Goal: Task Accomplishment & Management: Complete application form

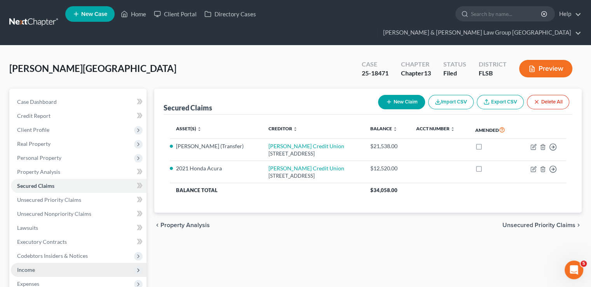
click at [48, 262] on span "Income" at bounding box center [78, 269] width 135 height 14
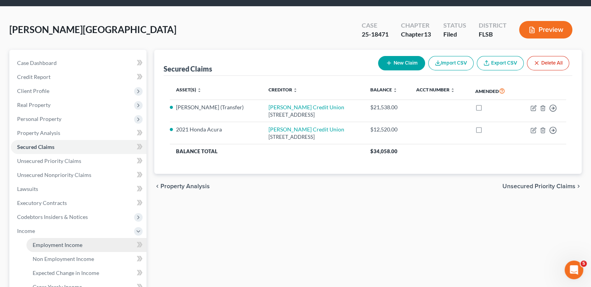
click at [56, 241] on span "Employment Income" at bounding box center [58, 244] width 50 height 7
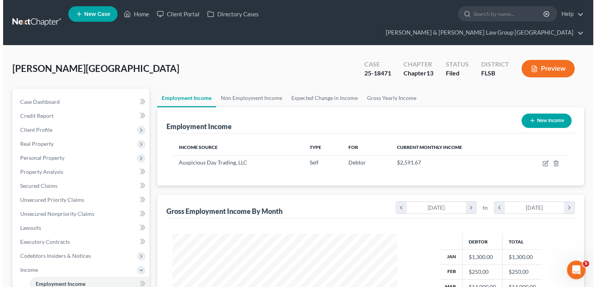
scroll to position [138, 240]
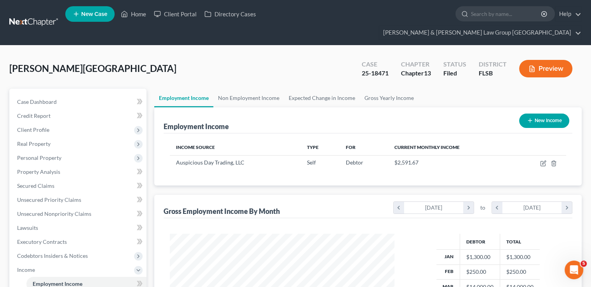
click at [539, 113] on button "New Income" at bounding box center [544, 120] width 50 height 14
select select "0"
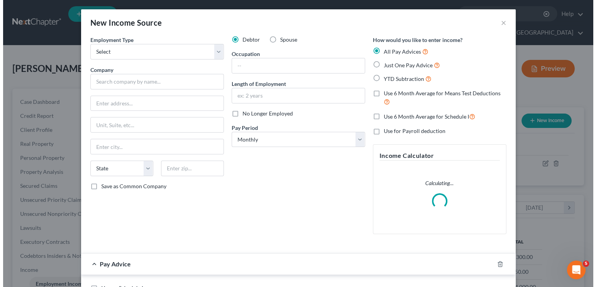
scroll to position [138, 242]
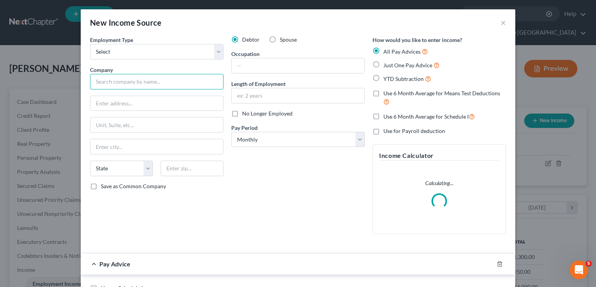
click at [151, 85] on input "text" at bounding box center [157, 82] width 134 height 16
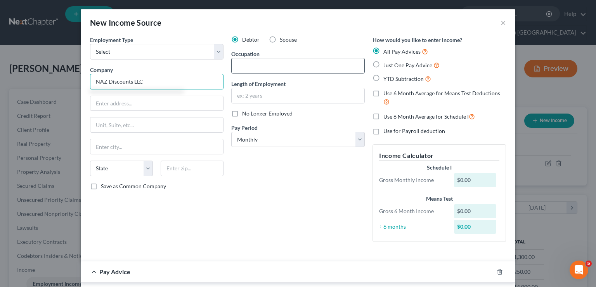
type input "NAZ Discounts LLC"
click at [265, 67] on input "text" at bounding box center [298, 65] width 133 height 15
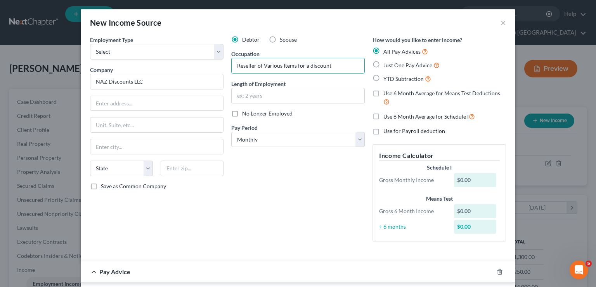
scroll to position [78, 0]
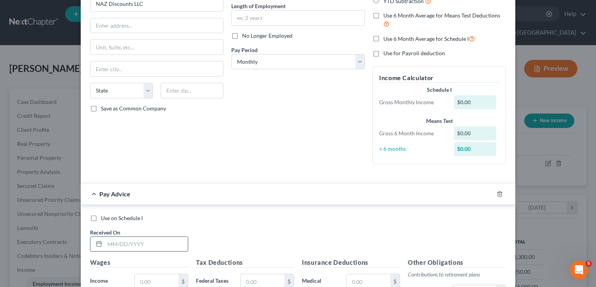
type input "Reseller of Various Items for a discount"
click at [162, 247] on input "text" at bounding box center [146, 243] width 83 height 15
type input "3"
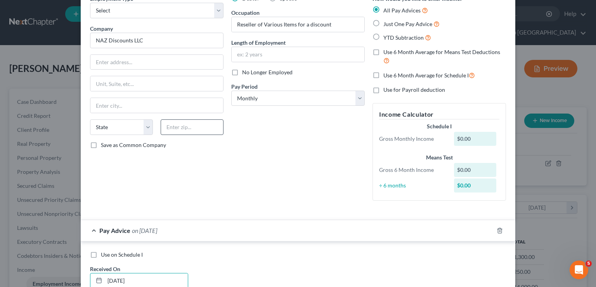
scroll to position [0, 0]
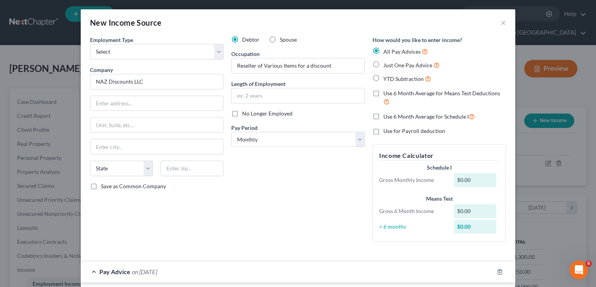
type input "[DATE]"
click at [384, 67] on label "Just One Pay Advice" at bounding box center [412, 65] width 56 height 9
click at [387, 66] on input "Just One Pay Advice" at bounding box center [389, 63] width 5 height 5
radio input "true"
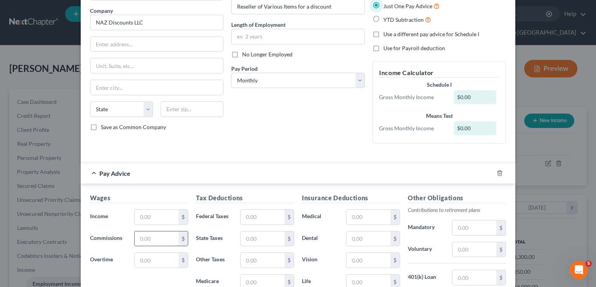
scroll to position [78, 0]
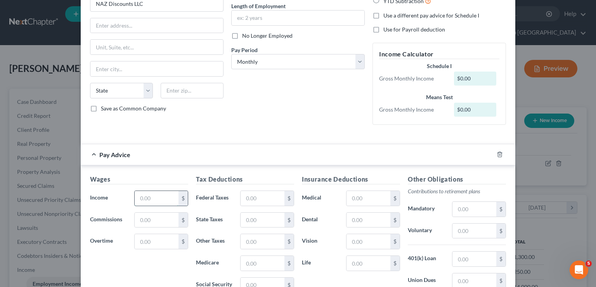
click at [148, 198] on input "text" at bounding box center [157, 198] width 44 height 15
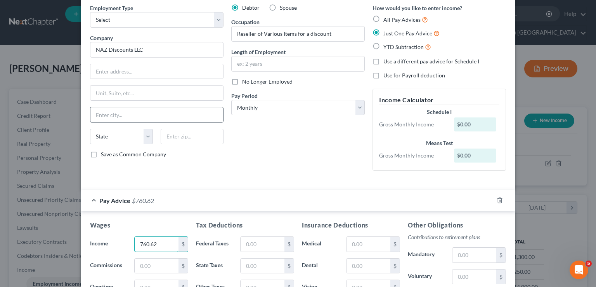
scroll to position [0, 0]
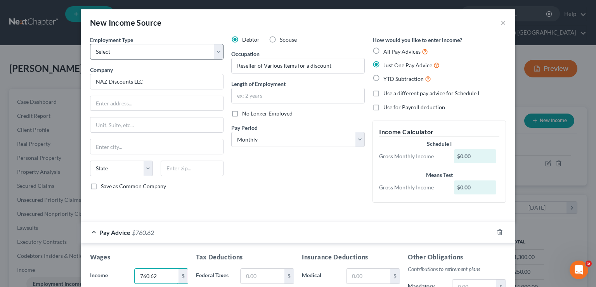
type input "760.62"
click at [152, 55] on select "Select Full or [DEMOGRAPHIC_DATA] Employment Self Employment" at bounding box center [157, 52] width 134 height 16
select select "1"
click at [90, 44] on select "Select Full or [DEMOGRAPHIC_DATA] Employment Self Employment" at bounding box center [157, 52] width 134 height 16
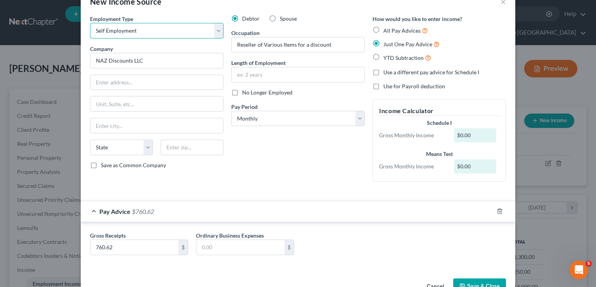
scroll to position [39, 0]
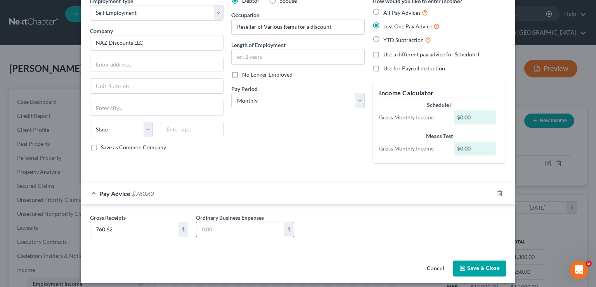
click at [230, 230] on input "text" at bounding box center [240, 229] width 88 height 15
type input "760.62"
click at [242, 73] on label "No Longer Employed" at bounding box center [267, 75] width 50 height 8
click at [245, 73] on input "No Longer Employed" at bounding box center [247, 73] width 5 height 5
checkbox input "true"
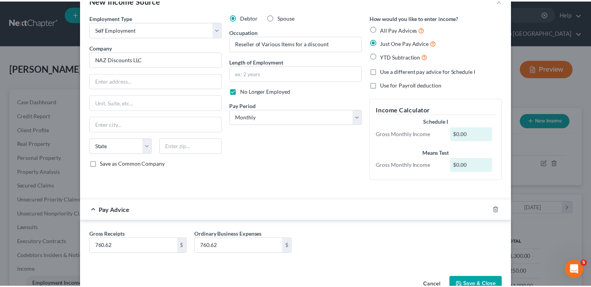
scroll to position [43, 0]
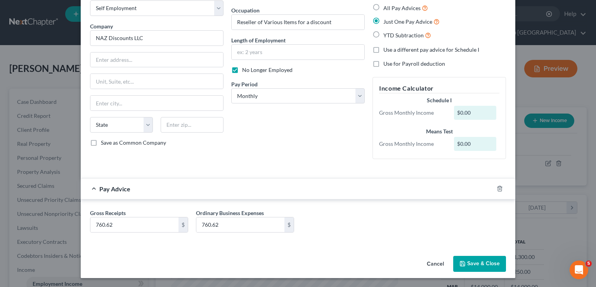
click at [482, 266] on button "Save & Close" at bounding box center [479, 263] width 53 height 16
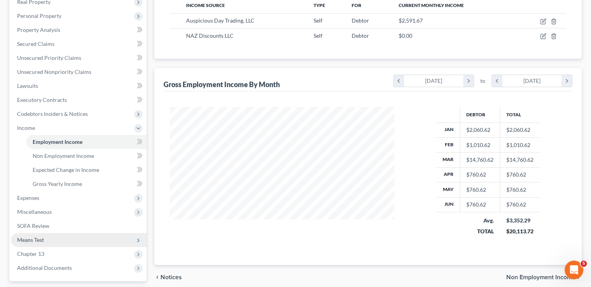
scroll to position [155, 0]
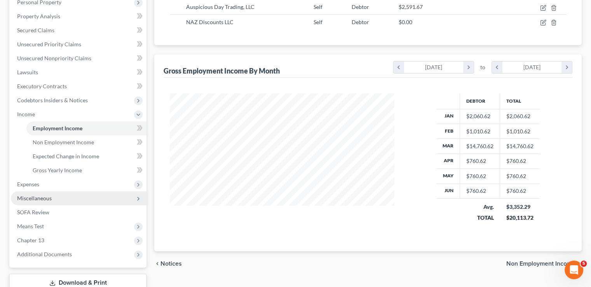
click at [22, 195] on span "Miscellaneous" at bounding box center [34, 198] width 35 height 7
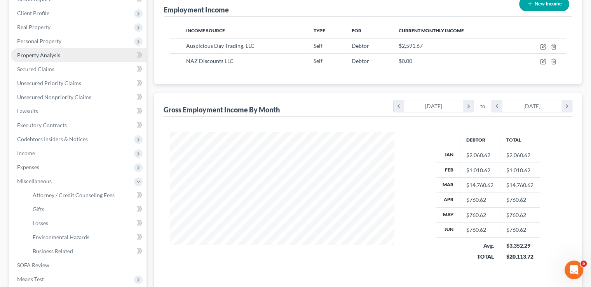
click at [53, 52] on span "Property Analysis" at bounding box center [38, 55] width 43 height 7
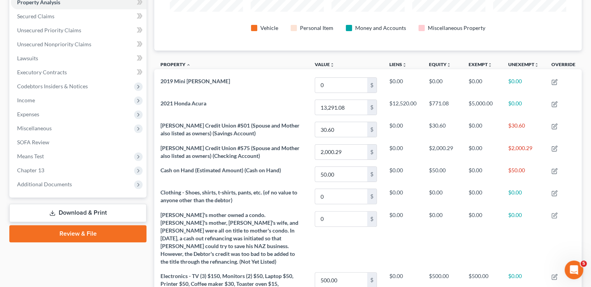
scroll to position [67, 0]
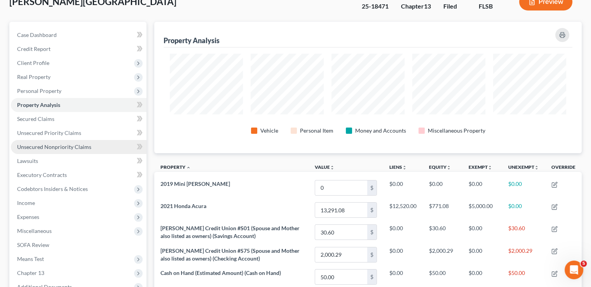
click at [58, 143] on span "Unsecured Nonpriority Claims" at bounding box center [54, 146] width 74 height 7
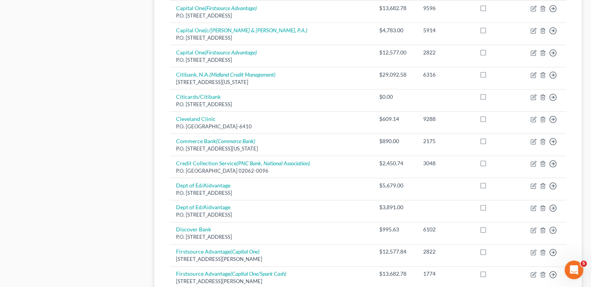
scroll to position [427, 0]
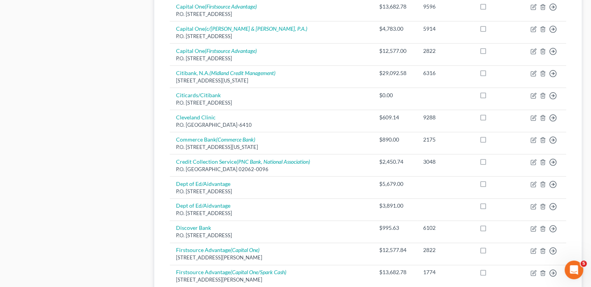
click at [85, 139] on div "Case Dashboard Payments Invoices Payments Payments Credit Report Client Profile" at bounding box center [77, 59] width 145 height 796
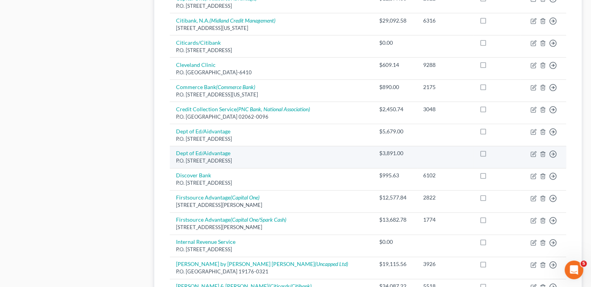
scroll to position [582, 0]
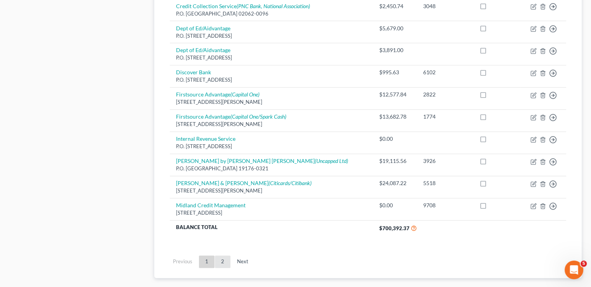
click at [217, 255] on link "2" at bounding box center [223, 261] width 16 height 12
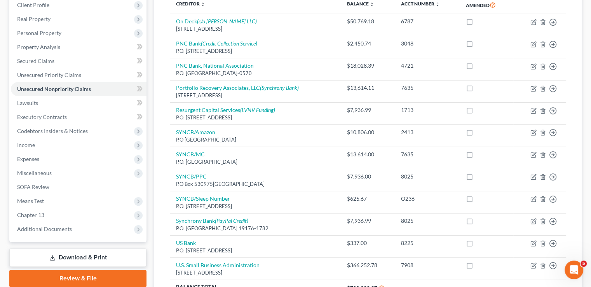
scroll to position [137, 0]
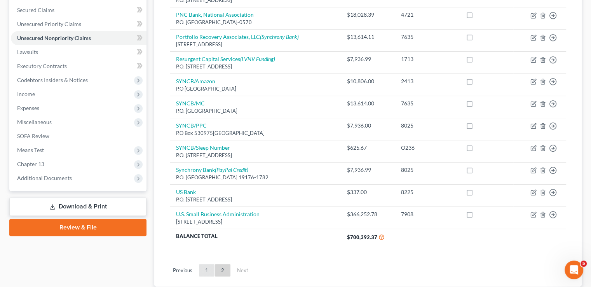
click at [201, 264] on link "1" at bounding box center [207, 270] width 16 height 12
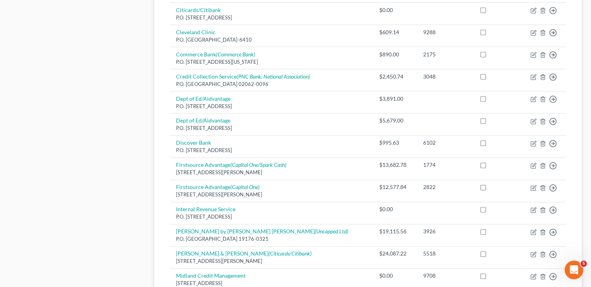
scroll to position [564, 0]
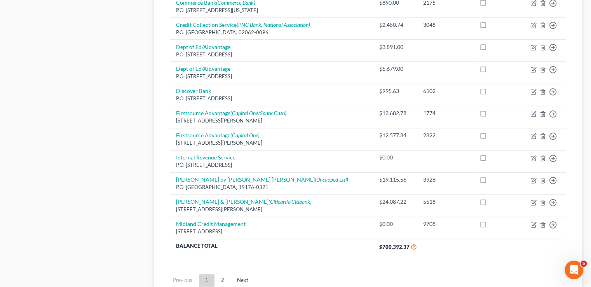
click at [217, 274] on link "2" at bounding box center [223, 280] width 16 height 12
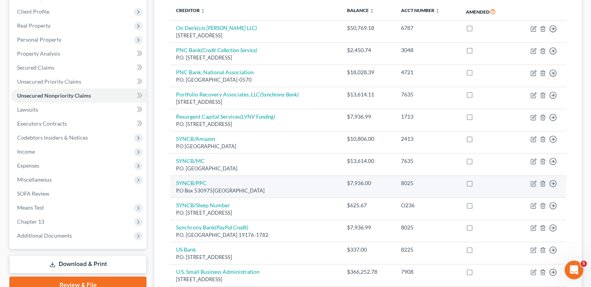
scroll to position [214, 0]
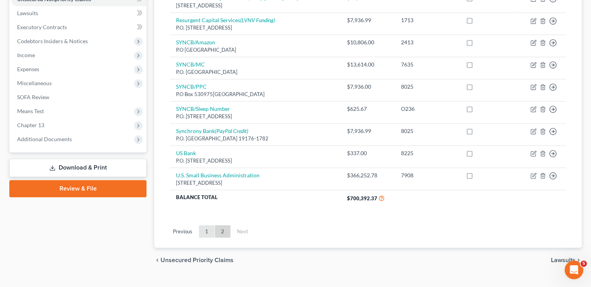
click at [205, 225] on link "1" at bounding box center [207, 231] width 16 height 12
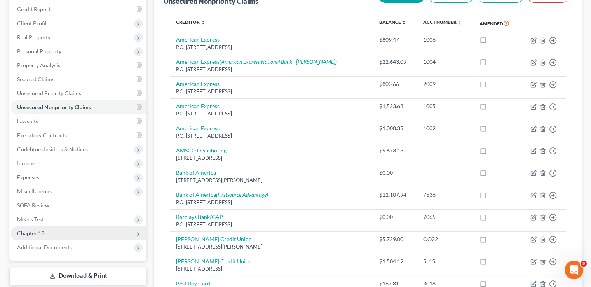
scroll to position [29, 0]
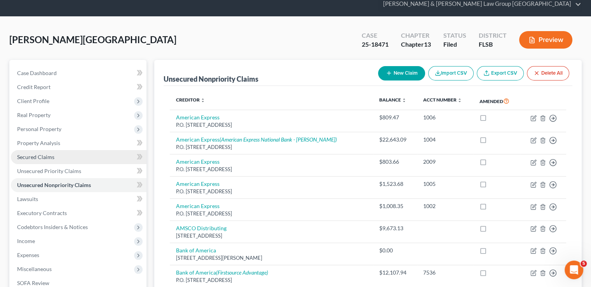
click at [41, 153] on span "Secured Claims" at bounding box center [35, 156] width 37 height 7
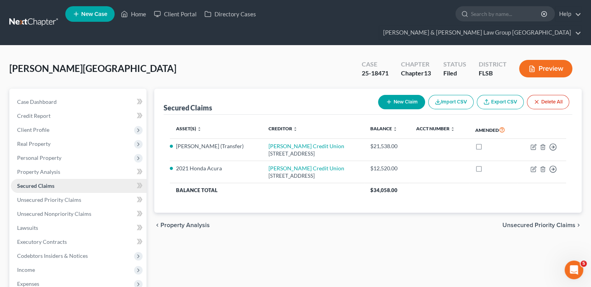
click at [42, 182] on span "Secured Claims" at bounding box center [35, 185] width 37 height 7
click at [37, 196] on span "Unsecured Priority Claims" at bounding box center [49, 199] width 64 height 7
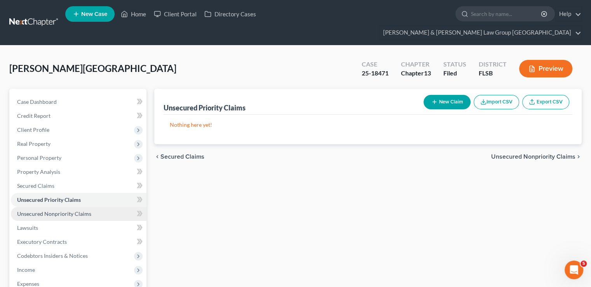
click at [31, 210] on span "Unsecured Nonpriority Claims" at bounding box center [54, 213] width 74 height 7
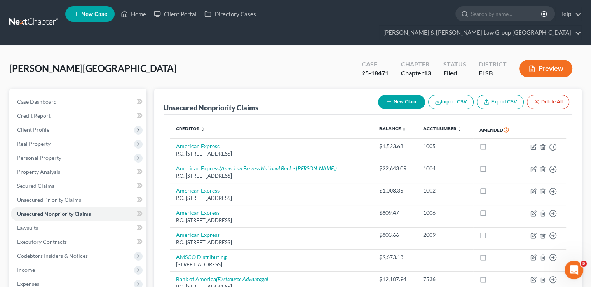
scroll to position [39, 0]
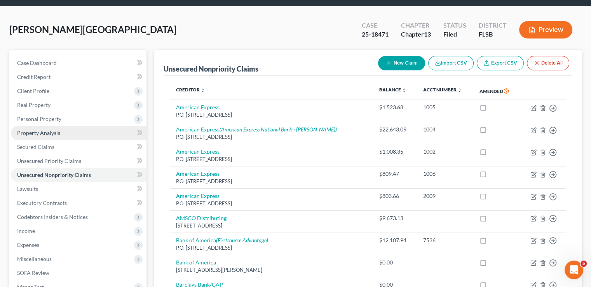
click at [48, 129] on span "Property Analysis" at bounding box center [38, 132] width 43 height 7
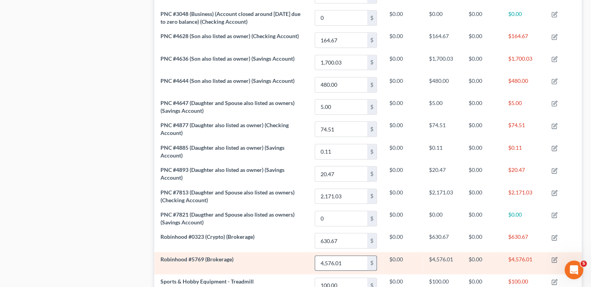
scroll to position [804, 0]
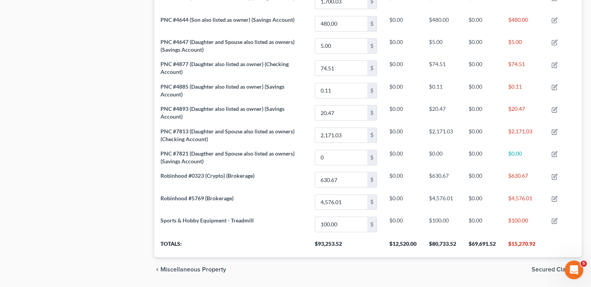
drag, startPoint x: 216, startPoint y: 179, endPoint x: 92, endPoint y: 170, distance: 123.8
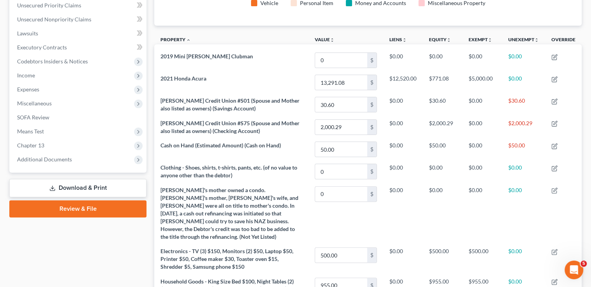
scroll to position [155, 0]
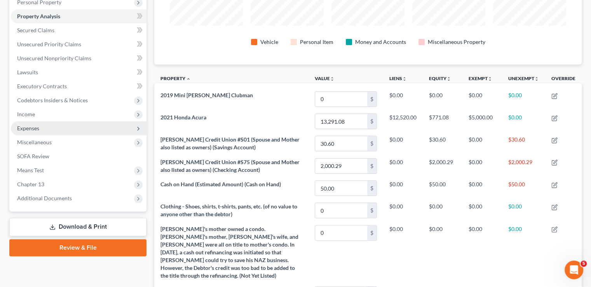
click at [52, 121] on span "Expenses" at bounding box center [78, 128] width 135 height 14
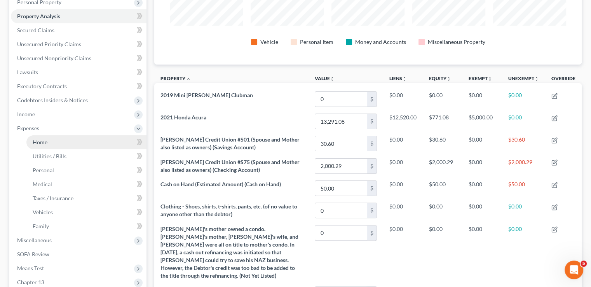
click at [51, 135] on link "Home" at bounding box center [86, 142] width 120 height 14
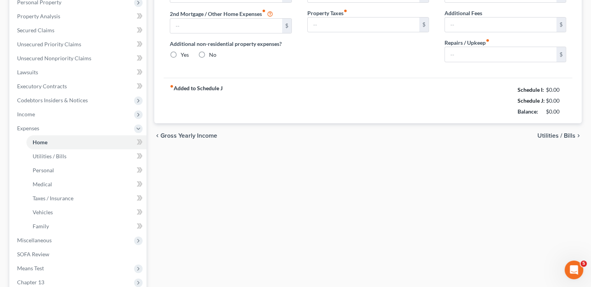
type input "5,250.00"
type input "0.00"
radio input "true"
type input "0.00"
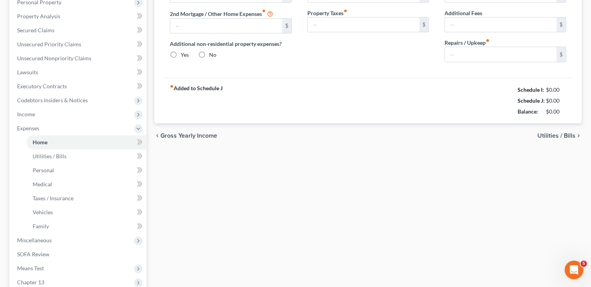
type input "0.00"
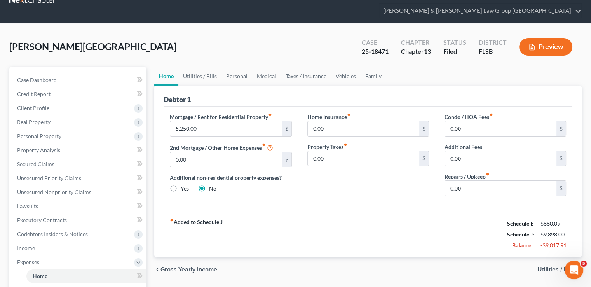
scroll to position [39, 0]
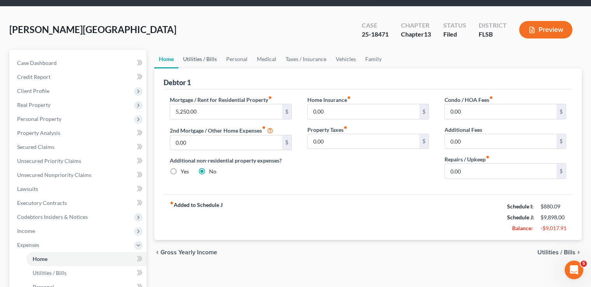
click at [198, 50] on link "Utilities / Bills" at bounding box center [199, 59] width 43 height 19
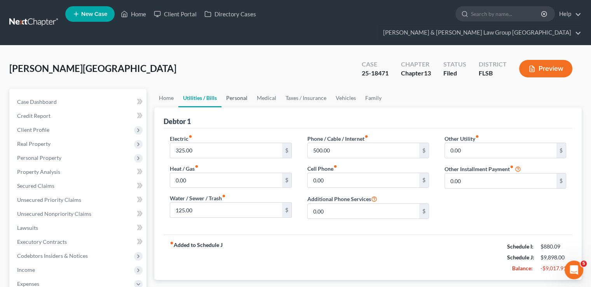
click at [231, 89] on link "Personal" at bounding box center [236, 98] width 31 height 19
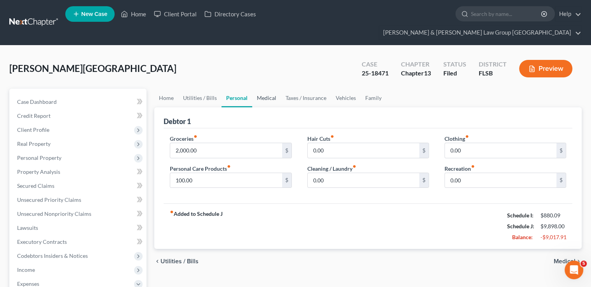
click at [267, 89] on link "Medical" at bounding box center [266, 98] width 29 height 19
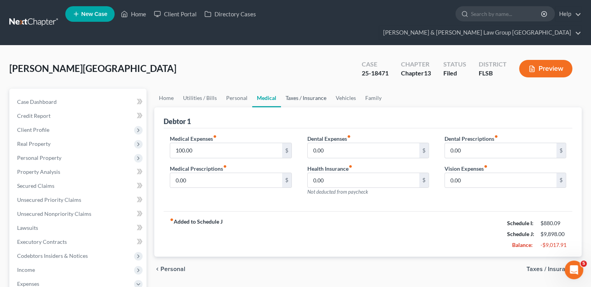
click at [291, 89] on link "Taxes / Insurance" at bounding box center [306, 98] width 50 height 19
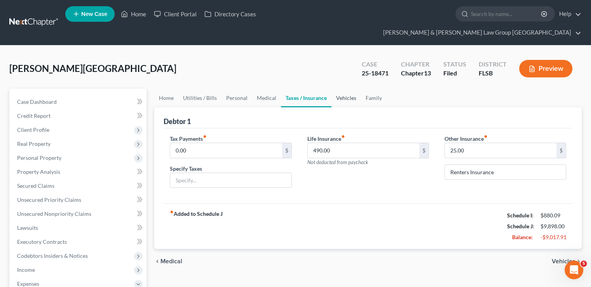
click at [334, 89] on link "Vehicles" at bounding box center [346, 98] width 30 height 19
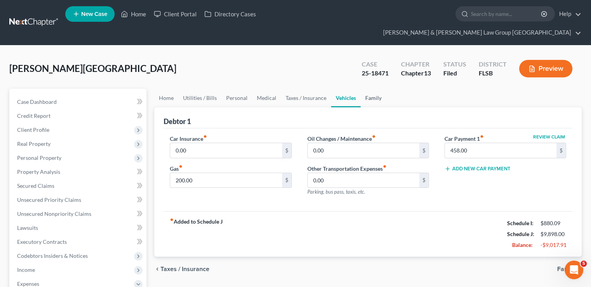
click at [367, 89] on link "Family" at bounding box center [373, 98] width 26 height 19
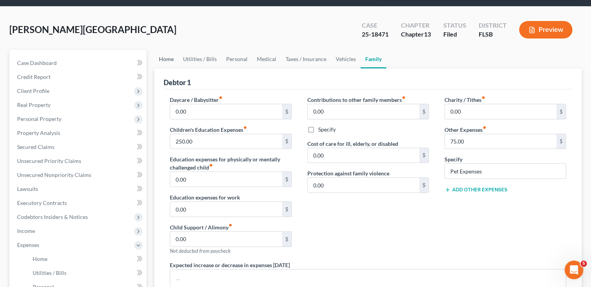
click at [177, 50] on link "Home" at bounding box center [166, 59] width 24 height 19
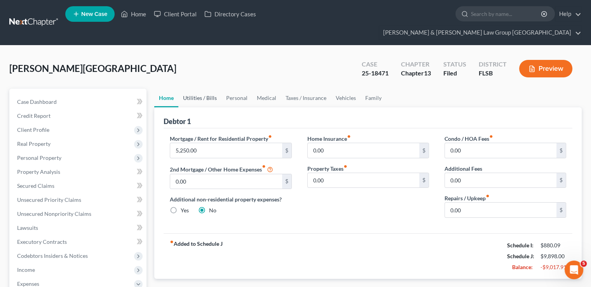
click at [192, 89] on link "Utilities / Bills" at bounding box center [199, 98] width 43 height 19
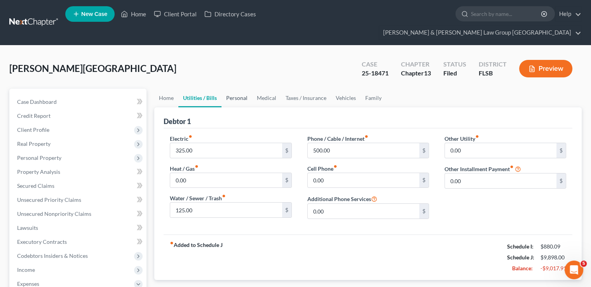
click at [232, 89] on link "Personal" at bounding box center [236, 98] width 31 height 19
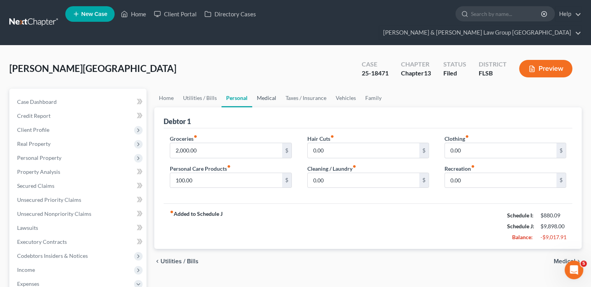
click at [257, 89] on link "Medical" at bounding box center [266, 98] width 29 height 19
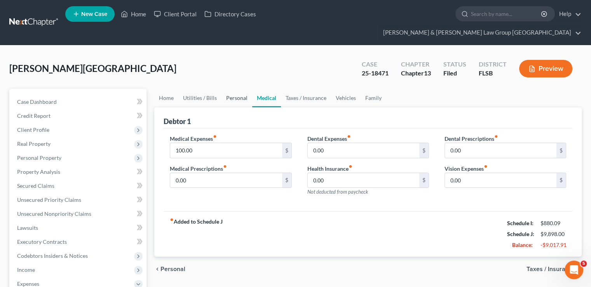
click at [233, 89] on link "Personal" at bounding box center [236, 98] width 31 height 19
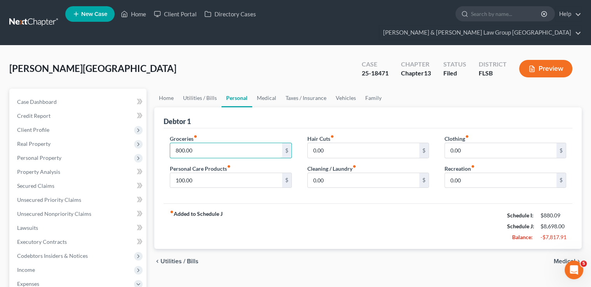
type input "800.00"
click at [277, 224] on div "fiber_manual_record Added to Schedule J Schedule I: $880.09 Schedule J: $8,698.…" at bounding box center [367, 225] width 408 height 45
click at [252, 89] on link "Medical" at bounding box center [266, 98] width 29 height 19
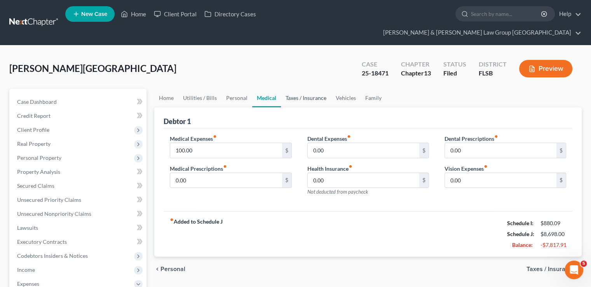
click at [294, 89] on link "Taxes / Insurance" at bounding box center [306, 98] width 50 height 19
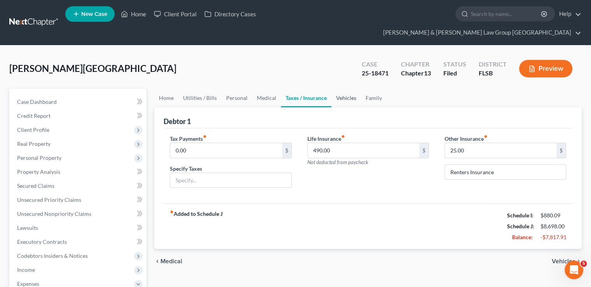
click at [340, 89] on link "Vehicles" at bounding box center [346, 98] width 30 height 19
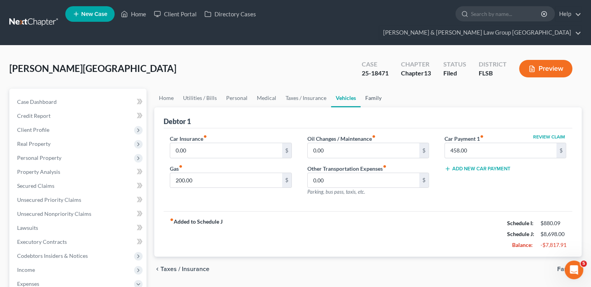
click at [379, 89] on link "Family" at bounding box center [373, 98] width 26 height 19
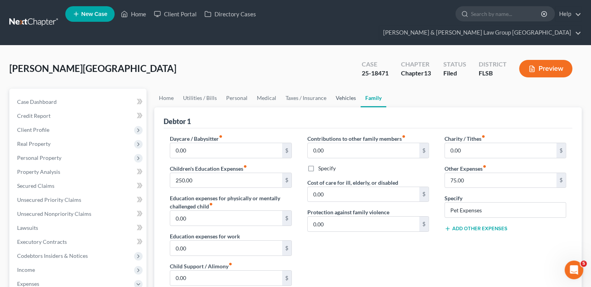
click at [340, 89] on link "Vehicles" at bounding box center [346, 98] width 30 height 19
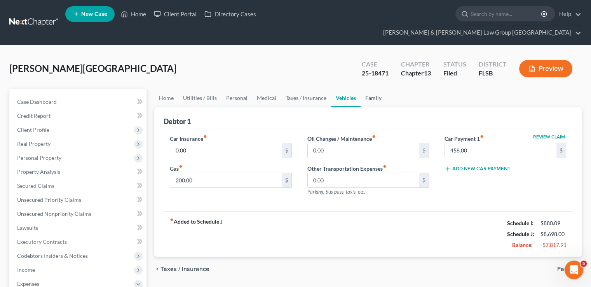
click at [362, 89] on link "Family" at bounding box center [373, 98] width 26 height 19
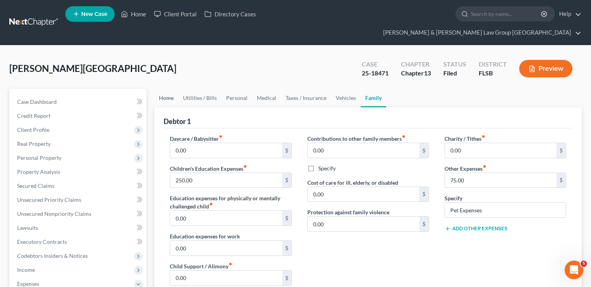
click at [157, 89] on link "Home" at bounding box center [166, 98] width 24 height 19
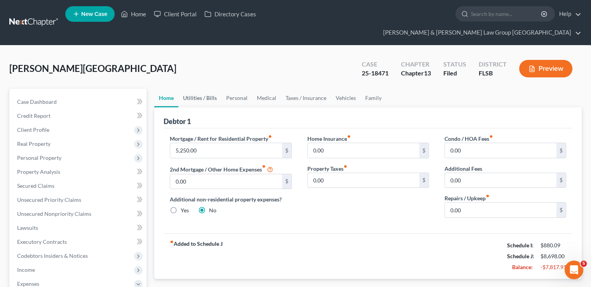
click at [192, 89] on link "Utilities / Bills" at bounding box center [199, 98] width 43 height 19
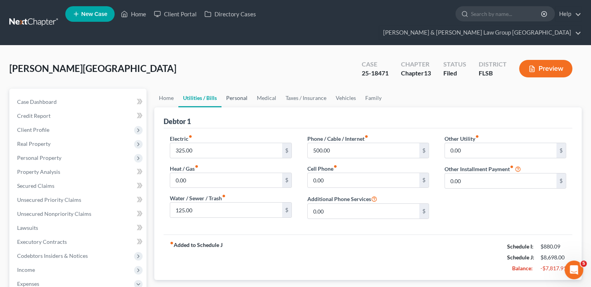
click at [240, 89] on link "Personal" at bounding box center [236, 98] width 31 height 19
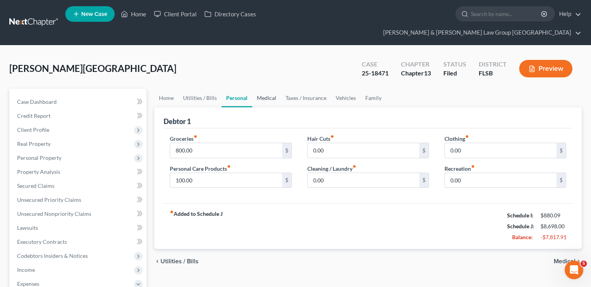
click at [261, 89] on link "Medical" at bounding box center [266, 98] width 29 height 19
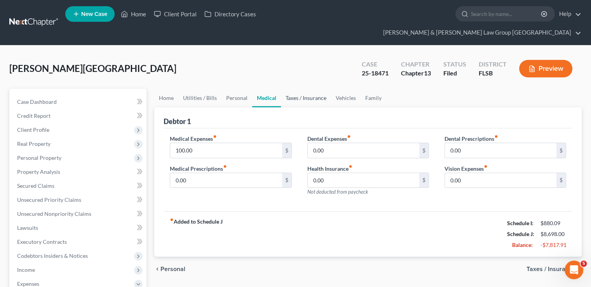
click at [285, 89] on link "Taxes / Insurance" at bounding box center [306, 98] width 50 height 19
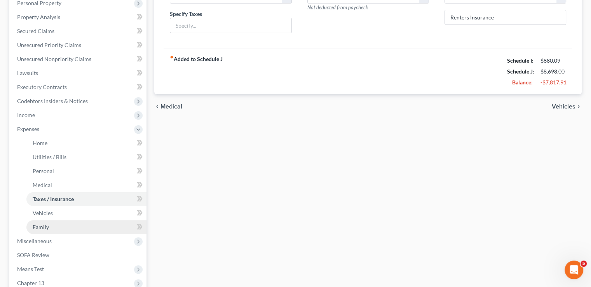
scroll to position [155, 0]
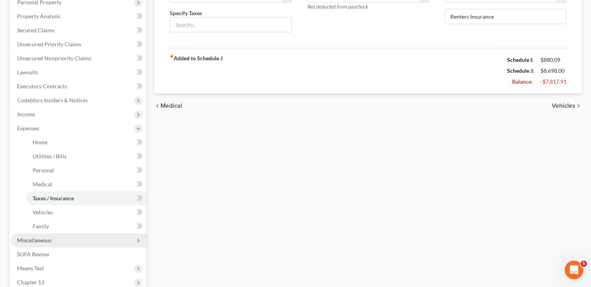
click at [66, 233] on span "Miscellaneous" at bounding box center [78, 240] width 135 height 14
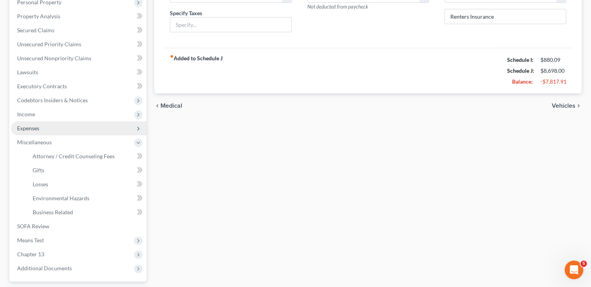
click at [36, 125] on span "Expenses" at bounding box center [28, 128] width 22 height 7
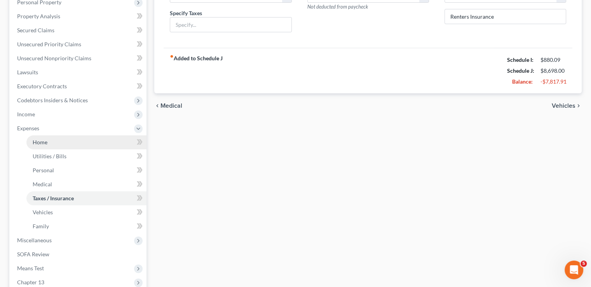
click at [38, 139] on span "Home" at bounding box center [40, 142] width 15 height 7
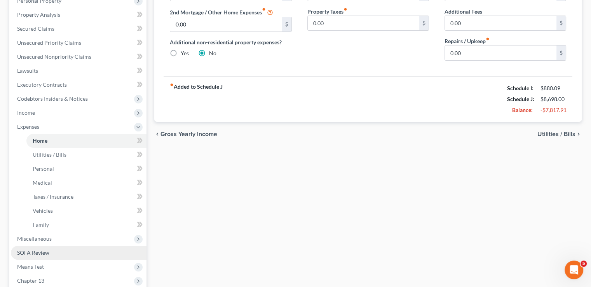
scroll to position [194, 0]
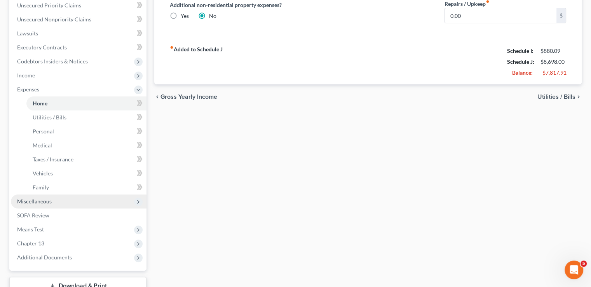
click at [58, 194] on span "Miscellaneous" at bounding box center [78, 201] width 135 height 14
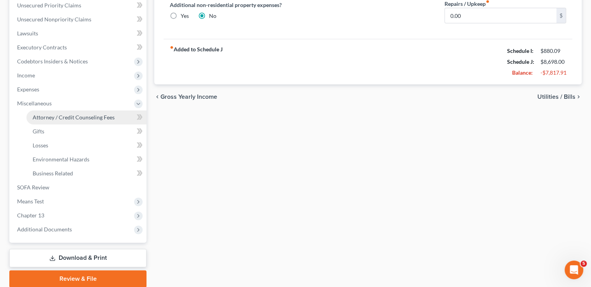
click at [78, 110] on link "Attorney / Credit Counseling Fees" at bounding box center [86, 117] width 120 height 14
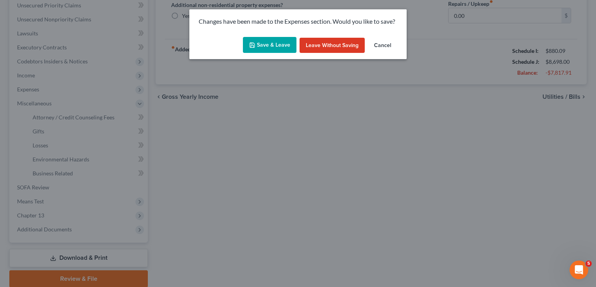
click at [253, 45] on icon "button" at bounding box center [252, 45] width 6 height 6
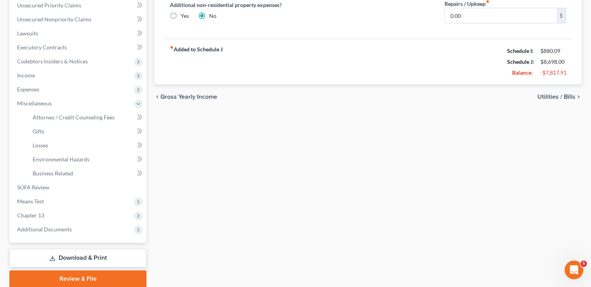
select select "3"
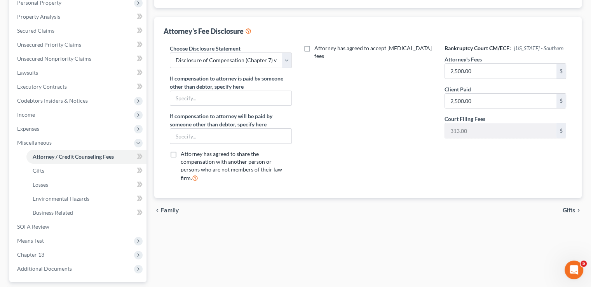
scroll to position [155, 0]
click at [42, 139] on span "Miscellaneous" at bounding box center [34, 142] width 35 height 7
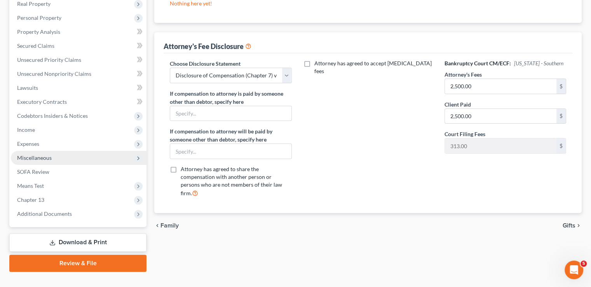
click at [37, 151] on span "Miscellaneous" at bounding box center [78, 158] width 135 height 14
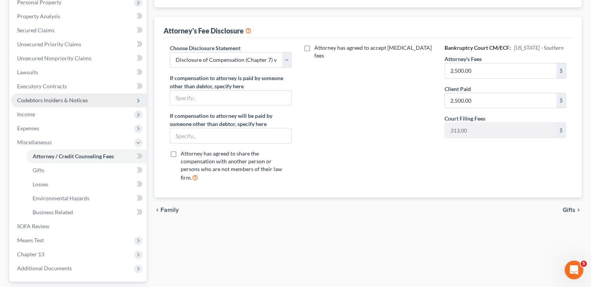
click at [48, 93] on span "Codebtors Insiders & Notices" at bounding box center [78, 100] width 135 height 14
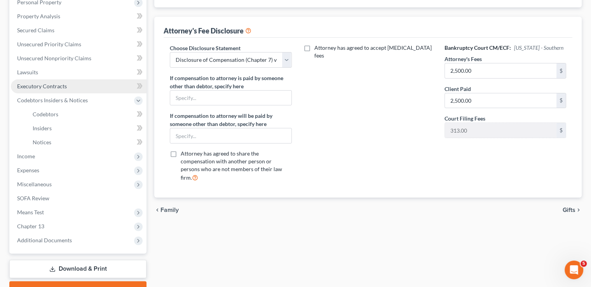
click at [50, 83] on span "Executory Contracts" at bounding box center [42, 86] width 50 height 7
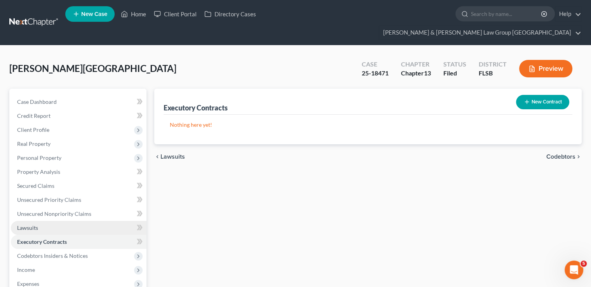
click at [28, 224] on span "Lawsuits" at bounding box center [27, 227] width 21 height 7
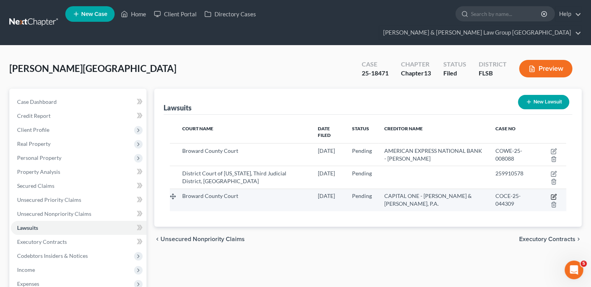
click at [551, 193] on icon "button" at bounding box center [553, 196] width 6 height 6
select select "9"
select select "0"
select select "4"
select select "9"
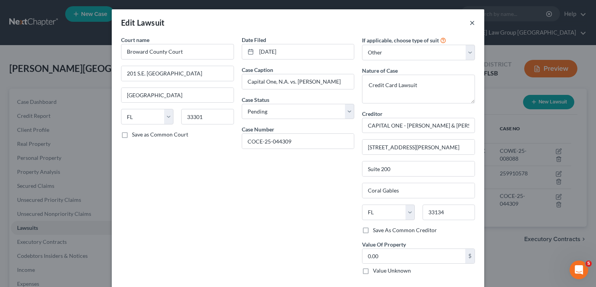
click at [470, 21] on button "×" at bounding box center [472, 22] width 5 height 9
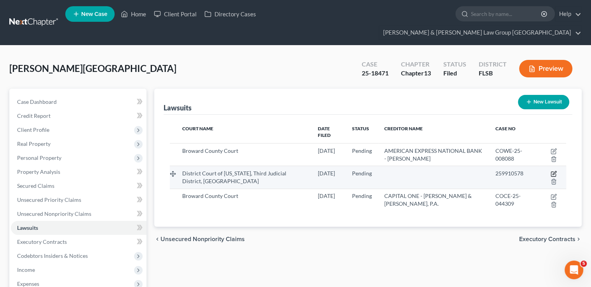
click at [551, 172] on icon "button" at bounding box center [553, 174] width 5 height 5
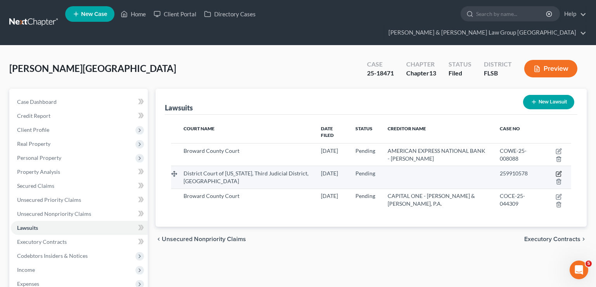
select select "46"
select select "0"
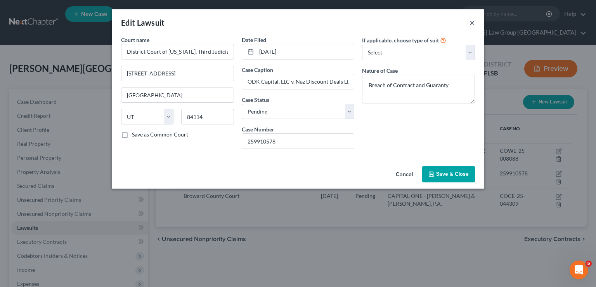
click at [473, 20] on button "×" at bounding box center [472, 22] width 5 height 9
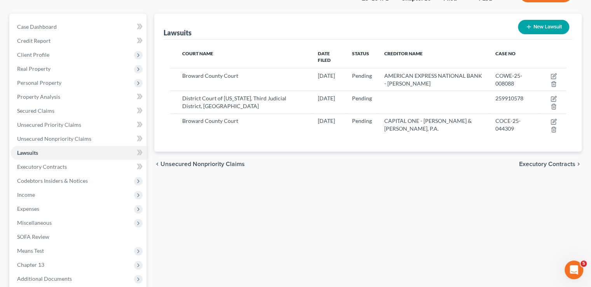
scroll to position [78, 0]
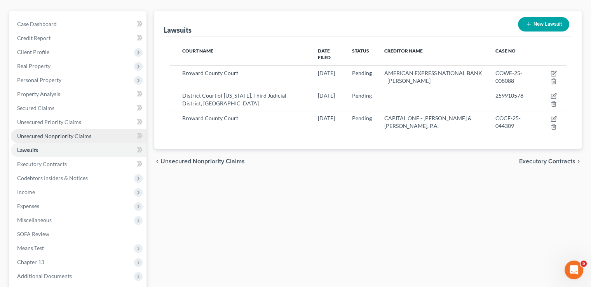
click at [72, 132] on span "Unsecured Nonpriority Claims" at bounding box center [54, 135] width 74 height 7
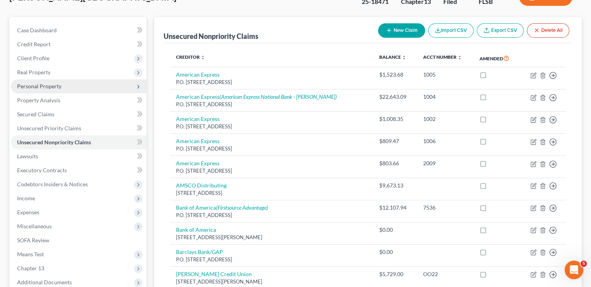
scroll to position [78, 0]
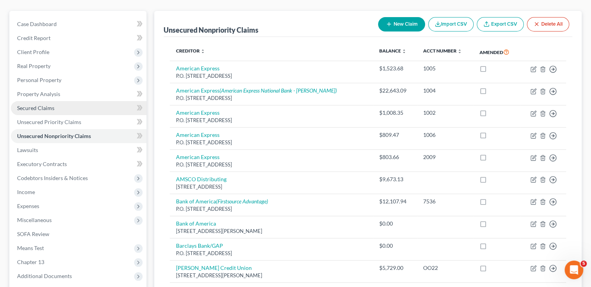
click at [63, 101] on link "Secured Claims" at bounding box center [78, 108] width 135 height 14
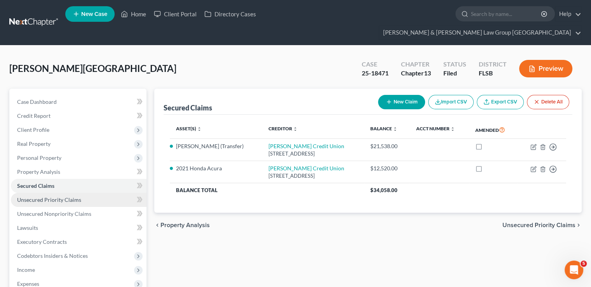
click at [35, 196] on span "Unsecured Priority Claims" at bounding box center [49, 199] width 64 height 7
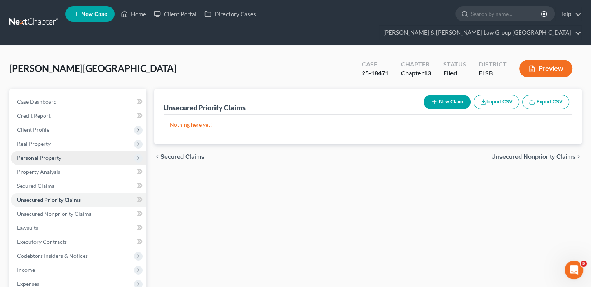
click at [44, 154] on span "Personal Property" at bounding box center [39, 157] width 44 height 7
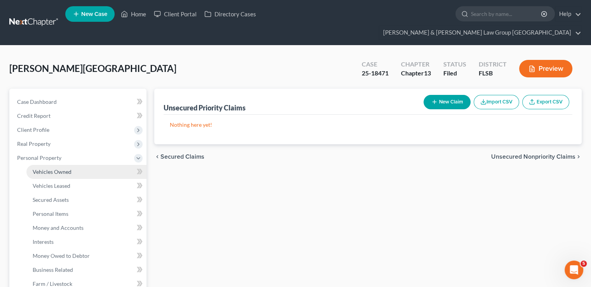
click at [42, 168] on span "Vehicles Owned" at bounding box center [52, 171] width 39 height 7
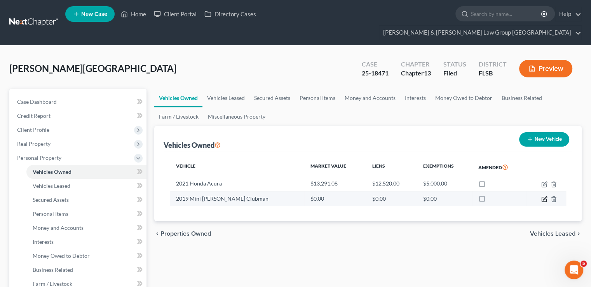
click at [542, 196] on icon "button" at bounding box center [544, 199] width 6 height 6
select select "0"
select select "7"
select select "2"
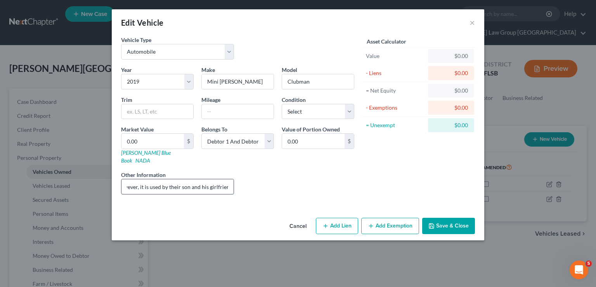
scroll to position [0, 328]
drag, startPoint x: 201, startPoint y: 177, endPoint x: 222, endPoint y: 179, distance: 21.5
click at [222, 179] on input "VIN#: [US_VEHICLE_IDENTIFICATION_NUMBER] (Debtor and spouse are listed on the t…" at bounding box center [178, 186] width 112 height 15
click at [227, 179] on input "VIN#: [US_VEHICLE_IDENTIFICATION_NUMBER] (Debtor and spouse are listed on the t…" at bounding box center [178, 186] width 112 height 15
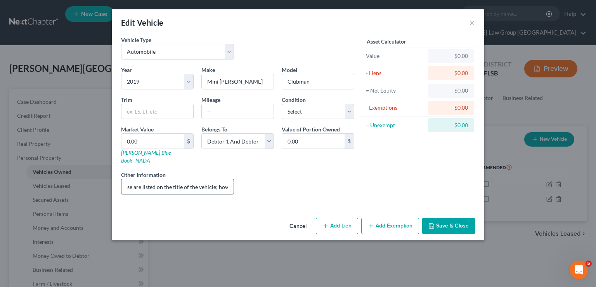
drag, startPoint x: 225, startPoint y: 178, endPoint x: 192, endPoint y: 178, distance: 32.6
click at [192, 179] on input "VIN#: [US_VEHICLE_IDENTIFICATION_NUMBER] (Debtor and spouse are listed on the t…" at bounding box center [178, 186] width 112 height 15
type input "VIN#: [US_VEHICLE_IDENTIFICATION_NUMBER] (Debtor and spouse are listed on the t…"
click at [461, 217] on button "Save & Close" at bounding box center [448, 225] width 53 height 16
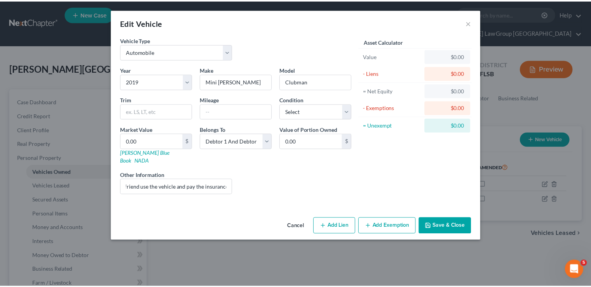
scroll to position [0, 0]
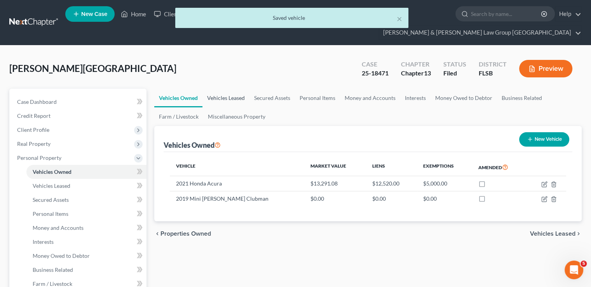
click at [241, 89] on link "Vehicles Leased" at bounding box center [225, 98] width 47 height 19
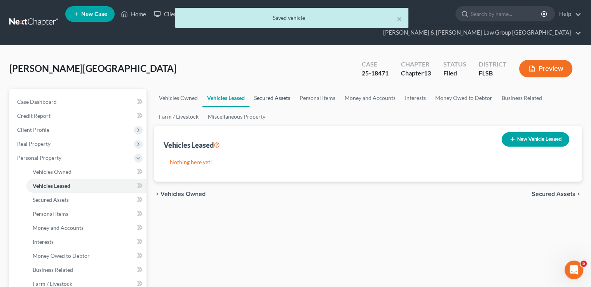
click at [270, 89] on link "Secured Assets" at bounding box center [271, 98] width 45 height 19
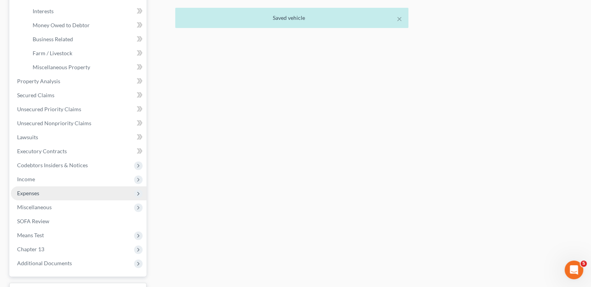
scroll to position [280, 0]
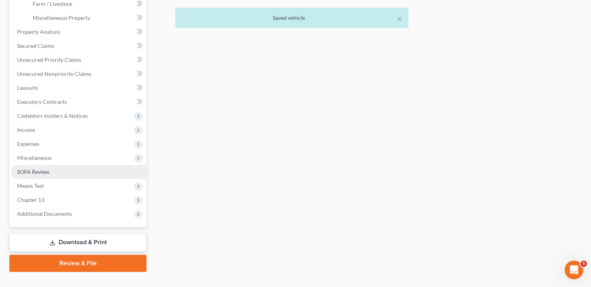
click at [65, 165] on link "SOFA Review" at bounding box center [78, 172] width 135 height 14
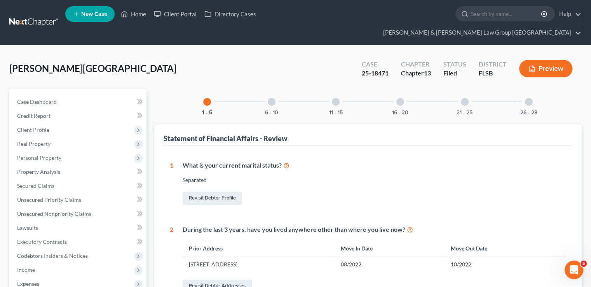
click at [271, 89] on div "6 - 10" at bounding box center [271, 102] width 26 height 26
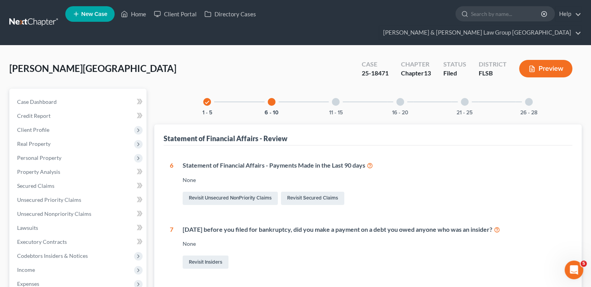
click at [336, 98] on div at bounding box center [336, 102] width 8 height 8
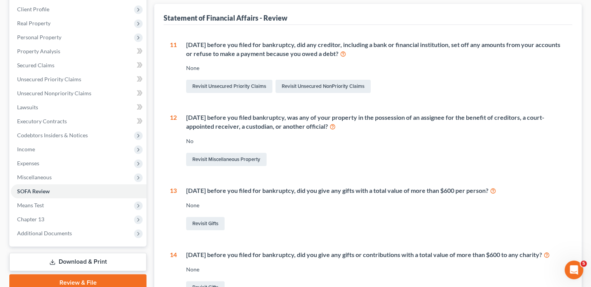
scroll to position [39, 0]
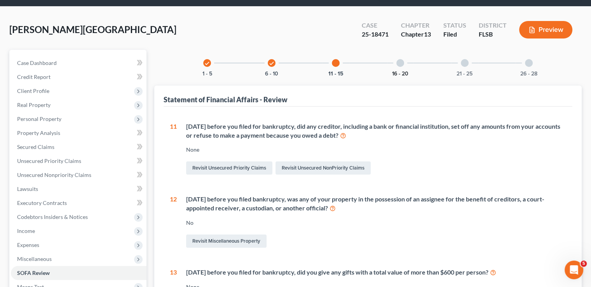
click at [391, 52] on div "16 - 20" at bounding box center [400, 63] width 26 height 26
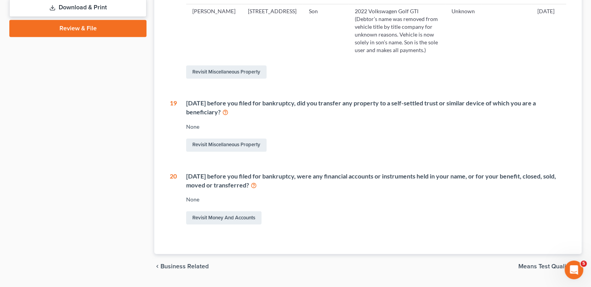
scroll to position [381, 0]
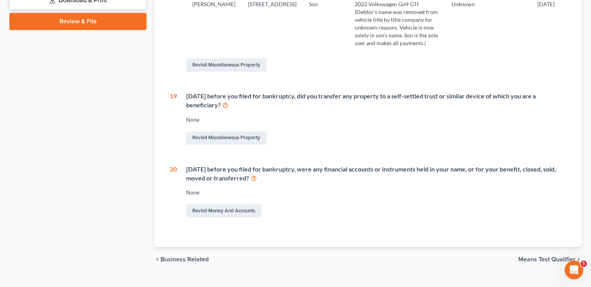
click at [257, 174] on icon at bounding box center [253, 177] width 6 height 7
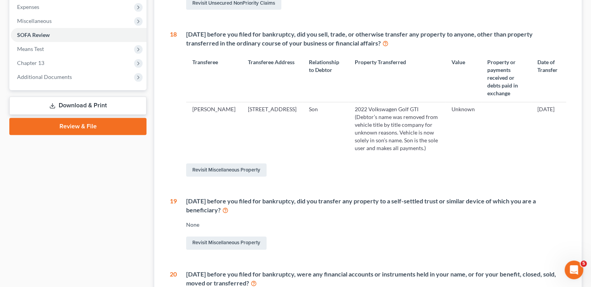
scroll to position [342, 0]
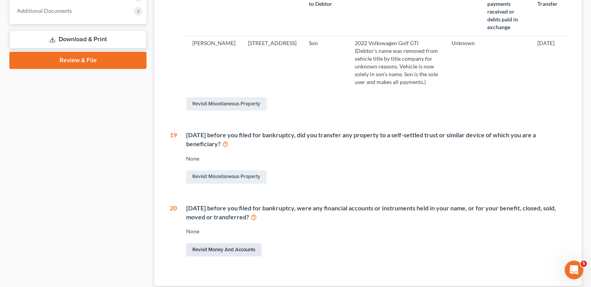
click at [234, 243] on link "Revisit Money and Accounts" at bounding box center [223, 249] width 75 height 13
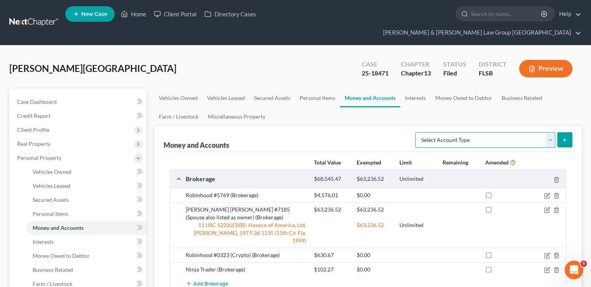
click at [490, 132] on select "Select Account Type Brokerage Cash on Hand Certificates of Deposit Checking Acc…" at bounding box center [485, 140] width 140 height 16
select select "other"
click at [417, 132] on select "Select Account Type Brokerage Cash on Hand Certificates of Deposit Checking Acc…" at bounding box center [485, 140] width 140 height 16
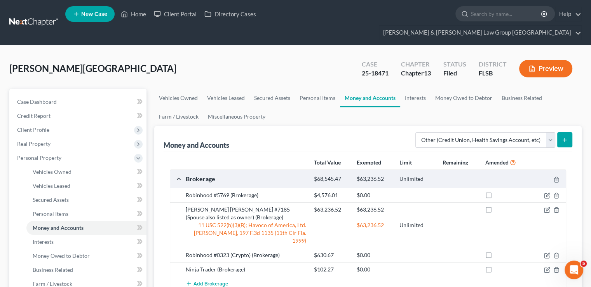
click at [568, 132] on button "submit" at bounding box center [564, 139] width 15 height 15
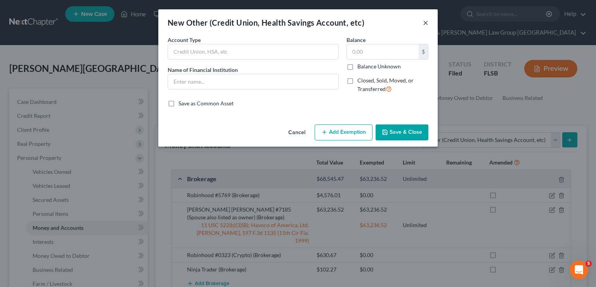
click at [425, 21] on button "×" at bounding box center [425, 22] width 5 height 9
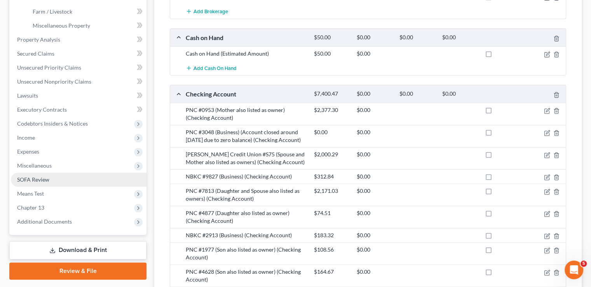
click at [51, 172] on link "SOFA Review" at bounding box center [78, 179] width 135 height 14
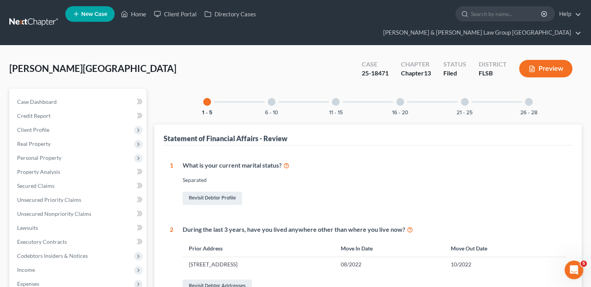
click at [339, 89] on div "11 - 15" at bounding box center [335, 102] width 26 height 26
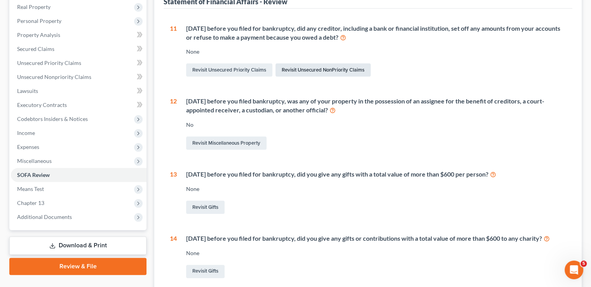
scroll to position [39, 0]
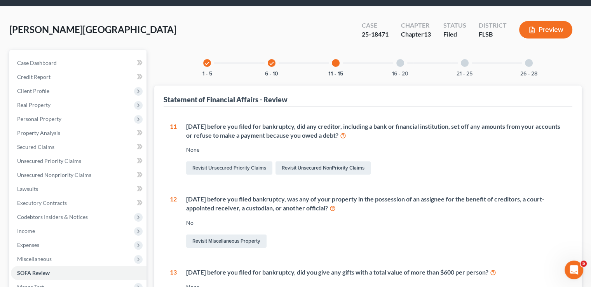
click at [270, 50] on div "check 6 - 10" at bounding box center [271, 63] width 26 height 26
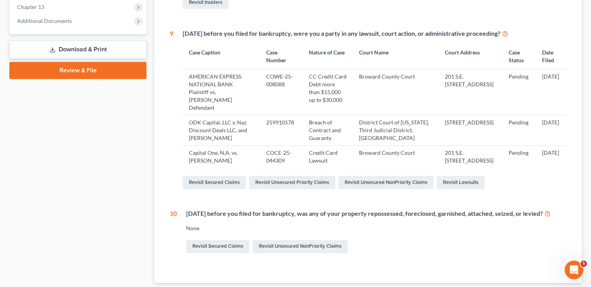
scroll to position [349, 0]
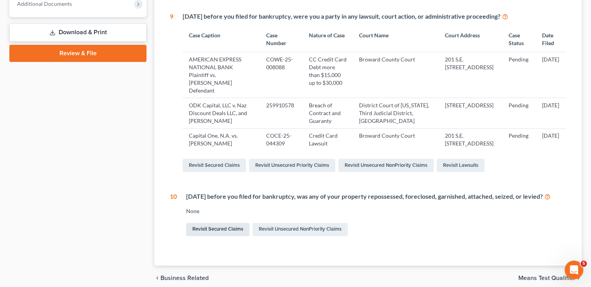
click at [238, 222] on link "Revisit Secured Claims" at bounding box center [217, 228] width 63 height 13
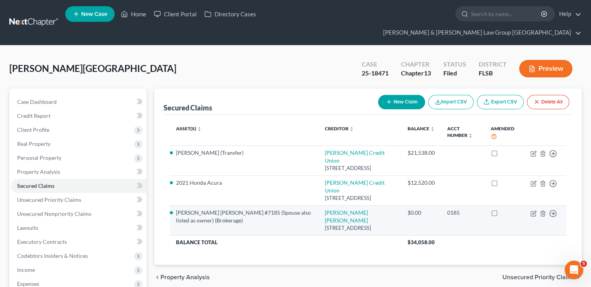
click at [529, 205] on td "Move to E Move to F Move to G Move to Notice Only" at bounding box center [545, 220] width 42 height 30
click at [531, 210] on icon "button" at bounding box center [533, 213] width 6 height 6
select select "14"
select select "18"
select select "0"
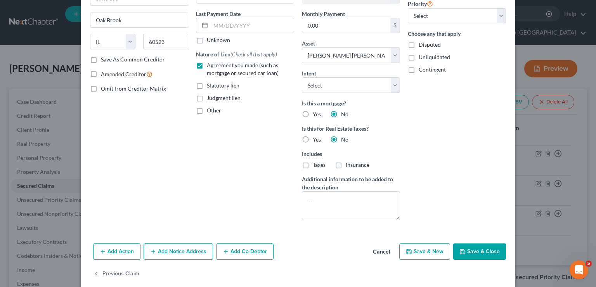
scroll to position [106, 0]
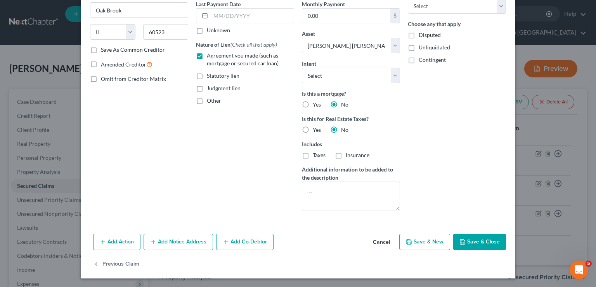
click at [101, 78] on label "Omit from Creditor Matrix" at bounding box center [133, 79] width 65 height 8
click at [104, 78] on input "Omit from Creditor Matrix" at bounding box center [106, 77] width 5 height 5
checkbox input "true"
click at [327, 193] on textarea at bounding box center [351, 195] width 98 height 29
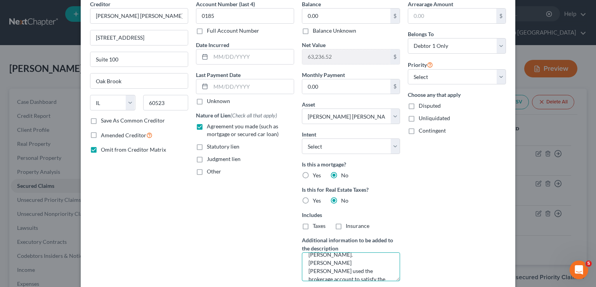
scroll to position [29, 0]
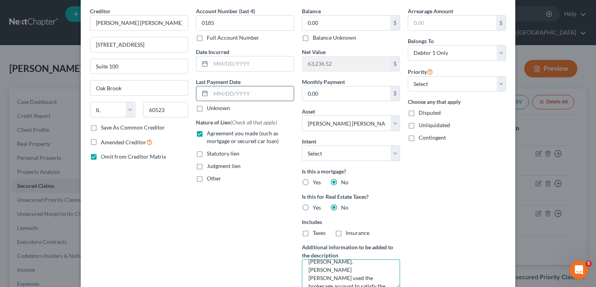
type textarea "This loan was terminated unilaterally by [PERSON_NAME] [PERSON_NAME]. [PERSON_N…"
click at [252, 90] on input "text" at bounding box center [252, 93] width 83 height 15
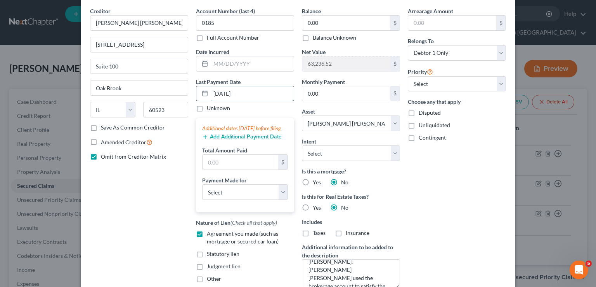
click at [224, 93] on input "[DATE]" at bounding box center [252, 93] width 83 height 15
type input "[DATE]"
drag, startPoint x: 240, startPoint y: 94, endPoint x: 203, endPoint y: 93, distance: 36.9
click at [203, 93] on div "[DATE]" at bounding box center [245, 94] width 98 height 16
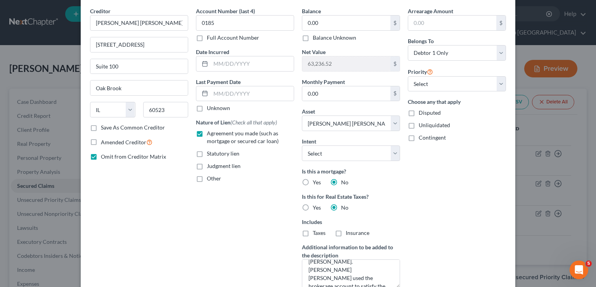
click at [467, 200] on div "Arrearage Amount $ Belongs To * Select Debtor 1 Only Debtor 2 Only Debtor 1 And…" at bounding box center [457, 150] width 106 height 287
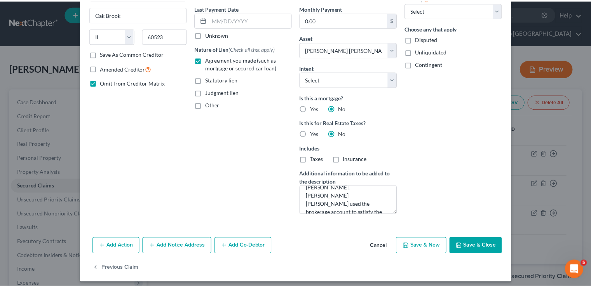
scroll to position [106, 0]
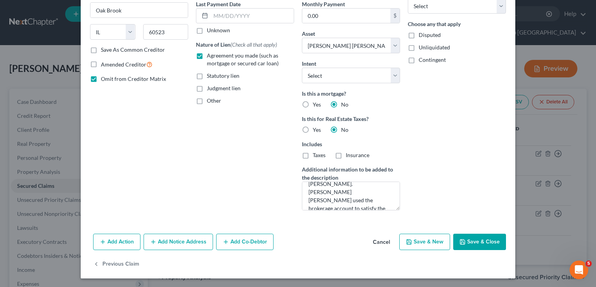
click at [469, 236] on button "Save & Close" at bounding box center [479, 241] width 53 height 16
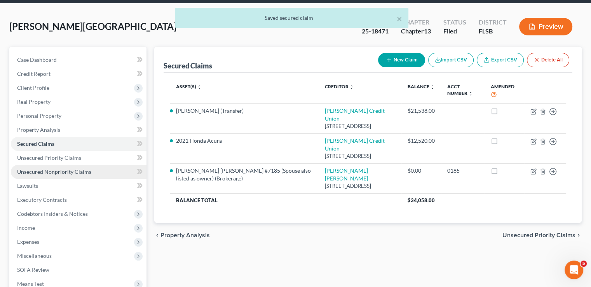
scroll to position [140, 0]
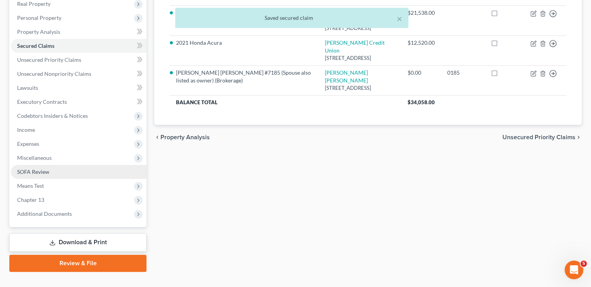
click at [56, 165] on link "SOFA Review" at bounding box center [78, 172] width 135 height 14
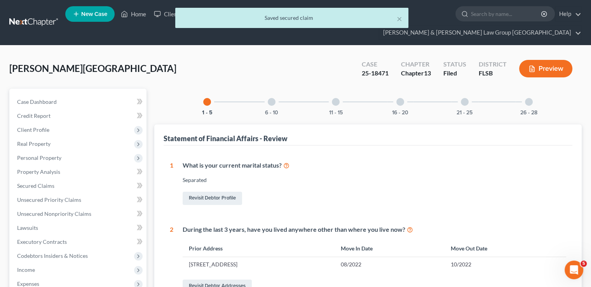
click at [262, 97] on div "6 - 10" at bounding box center [271, 102] width 26 height 26
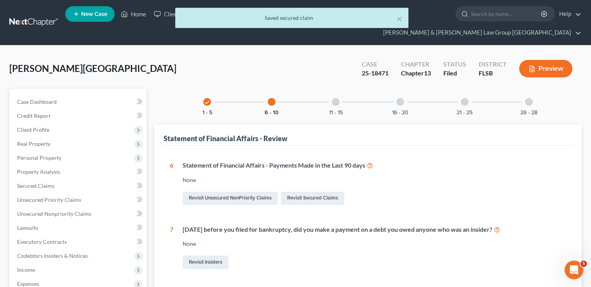
click at [270, 92] on div "6 - 10" at bounding box center [271, 102] width 26 height 26
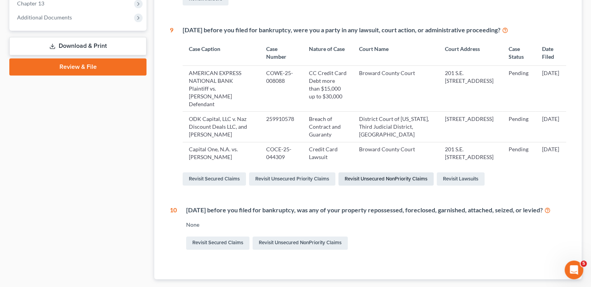
scroll to position [349, 0]
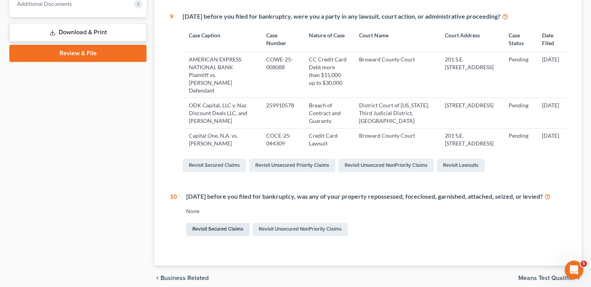
click at [235, 222] on link "Revisit Secured Claims" at bounding box center [217, 228] width 63 height 13
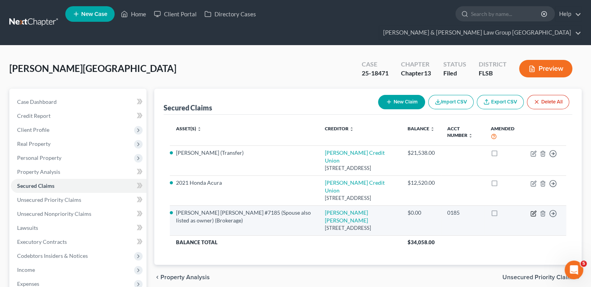
click at [531, 210] on icon "button" at bounding box center [533, 213] width 6 height 6
select select "14"
select select "18"
select select "0"
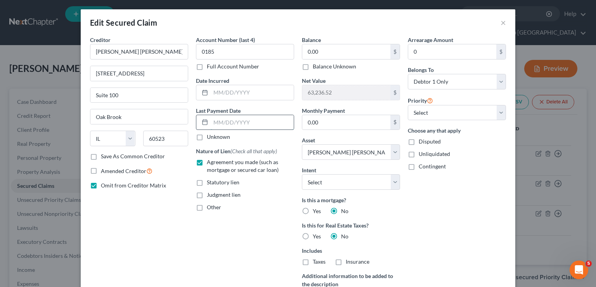
click at [238, 120] on input "text" at bounding box center [252, 122] width 83 height 15
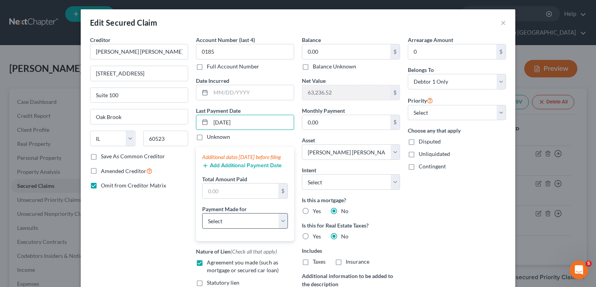
type input "[DATE]"
click at [230, 228] on select "Select Car Credit Card Loan Repayment Mortgage Other Suppliers Or Vendors" at bounding box center [245, 221] width 86 height 16
select select "2"
click at [202, 220] on select "Select Car Credit Card Loan Repayment Mortgage Other Suppliers Or Vendors" at bounding box center [245, 221] width 86 height 16
click at [219, 198] on input "text" at bounding box center [241, 190] width 76 height 15
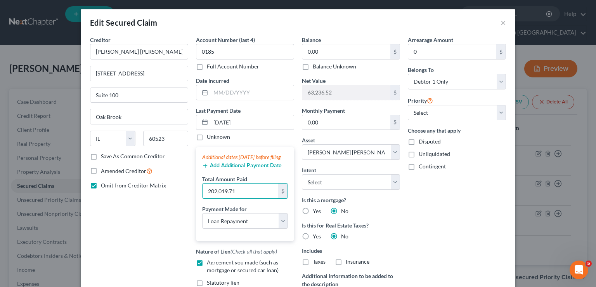
type input "202,019.71"
click at [442, 230] on div "Arrearage Amount 0 $ Belongs To * Select Debtor 1 Only Debtor 2 Only Debtor 1 A…" at bounding box center [457, 179] width 106 height 287
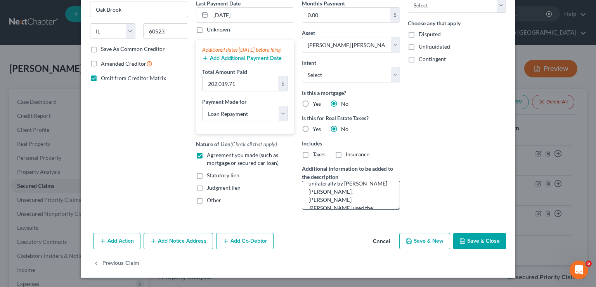
scroll to position [24, 0]
click at [359, 196] on textarea "This loan was terminated unilaterally by [PERSON_NAME] [PERSON_NAME]. [PERSON_N…" at bounding box center [351, 195] width 98 height 29
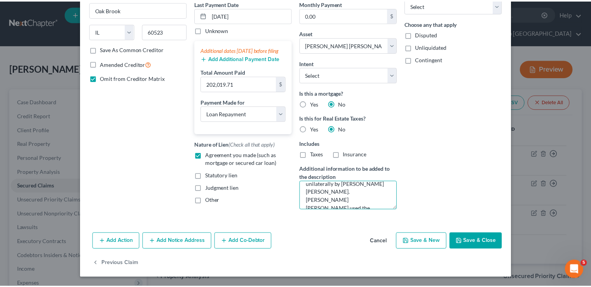
scroll to position [31, 0]
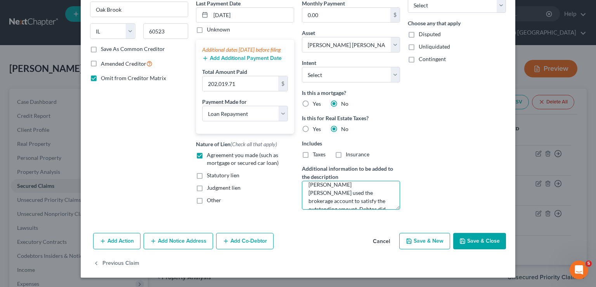
type textarea "This loan was terminated unilaterally by [PERSON_NAME] [PERSON_NAME]. [PERSON_N…"
click at [481, 241] on button "Save & Close" at bounding box center [479, 241] width 53 height 16
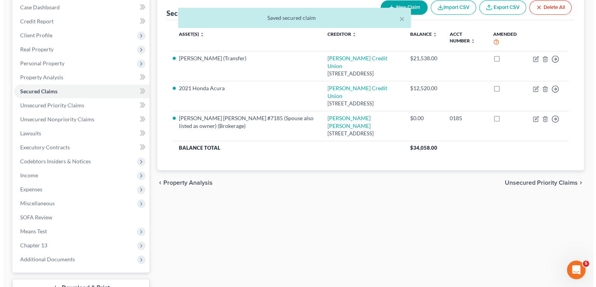
scroll to position [78, 0]
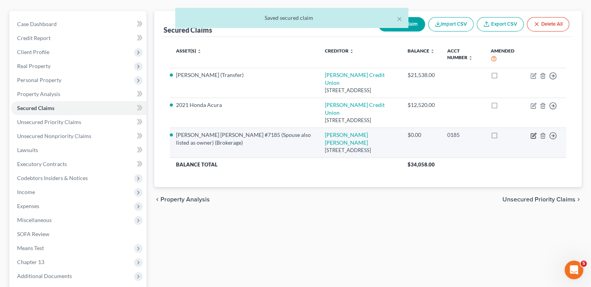
click at [533, 132] on icon "button" at bounding box center [533, 135] width 6 height 6
select select "14"
select select "2"
select select "18"
select select "0"
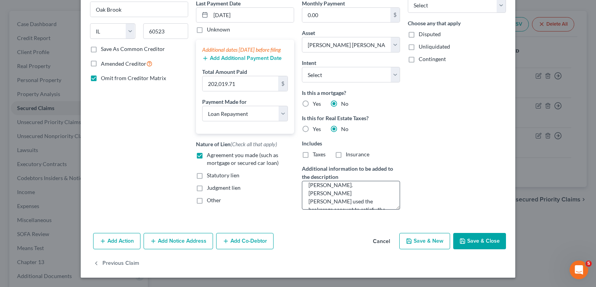
scroll to position [33, 0]
drag, startPoint x: 381, startPoint y: 198, endPoint x: 307, endPoint y: 196, distance: 74.2
click at [307, 196] on textarea "This loan was terminated unilaterally by [PERSON_NAME] [PERSON_NAME]. [PERSON_N…" at bounding box center [351, 195] width 98 height 29
click at [382, 193] on textarea "This loan was terminated unilaterally by [PERSON_NAME] [PERSON_NAME]. [PERSON_N…" at bounding box center [351, 195] width 98 height 29
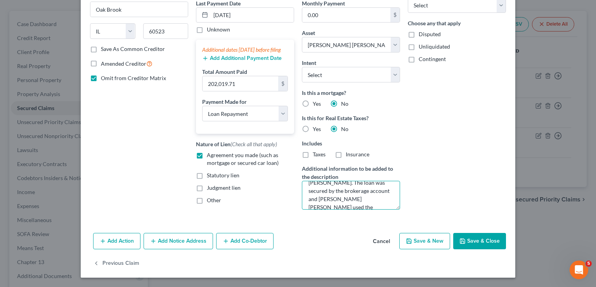
scroll to position [49, 0]
drag, startPoint x: 325, startPoint y: 197, endPoint x: 354, endPoint y: 187, distance: 30.8
click at [354, 187] on textarea "This loan was terminated unilaterally by [PERSON_NAME] [PERSON_NAME]. The loan …" at bounding box center [351, 195] width 98 height 29
click at [363, 195] on textarea "This loan was terminated unilaterally by [PERSON_NAME] [PERSON_NAME]. The loan …" at bounding box center [351, 195] width 98 height 29
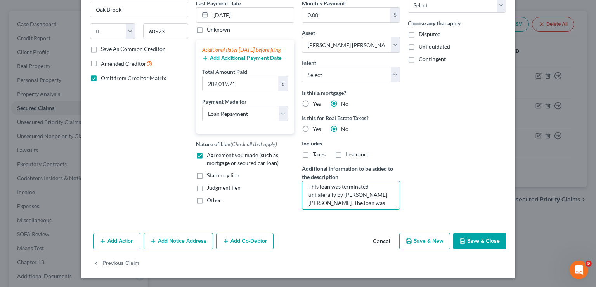
scroll to position [0, 0]
click at [316, 188] on textarea "This loan was terminated unilaterally by [PERSON_NAME] [PERSON_NAME]. The loan …" at bounding box center [351, 195] width 98 height 29
click at [332, 190] on textarea "This secured loan was terminated unilaterally by [PERSON_NAME] [PERSON_NAME]. T…" at bounding box center [351, 195] width 98 height 29
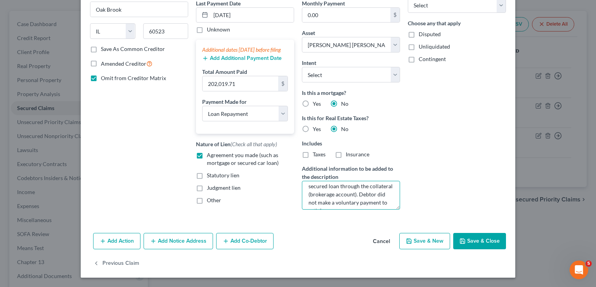
click at [380, 197] on textarea "This secured loan was terminated unilaterally by [PERSON_NAME] [PERSON_NAME]. T…" at bounding box center [351, 195] width 98 height 29
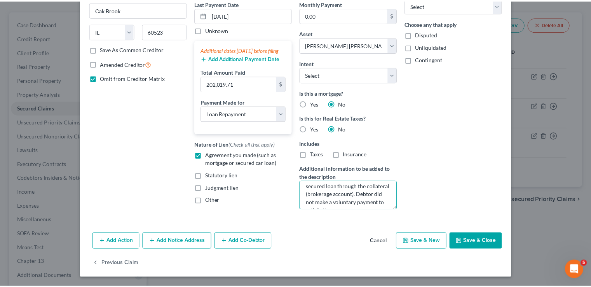
scroll to position [66, 0]
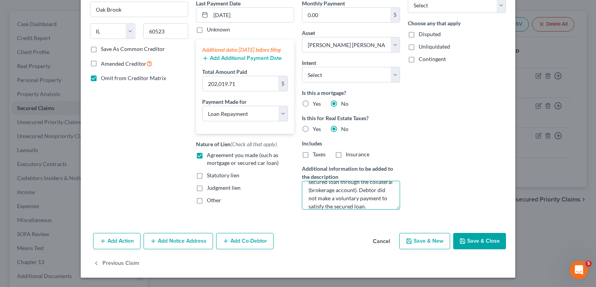
type textarea "This secured loan was terminated unilaterally by [PERSON_NAME] [PERSON_NAME]. T…"
click at [484, 232] on div "Add Action Add Notice Address Add Co-Debtor Cancel Save & New Save & Close" at bounding box center [298, 242] width 435 height 26
click at [483, 234] on button "Save & Close" at bounding box center [479, 241] width 53 height 16
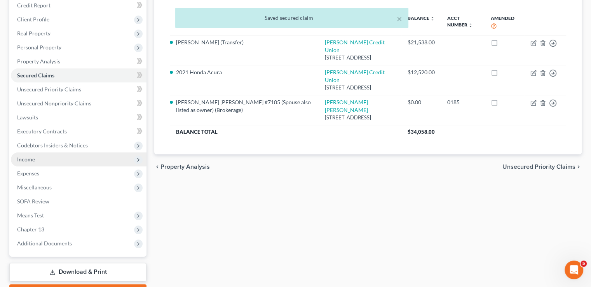
scroll to position [140, 0]
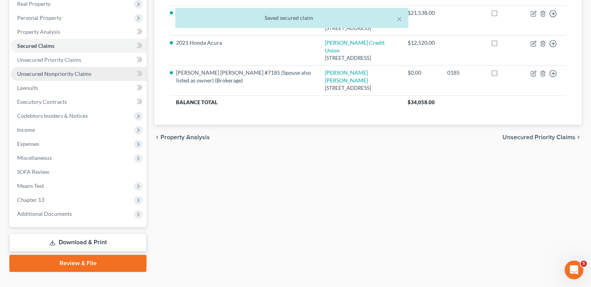
click at [75, 70] on span "Unsecured Nonpriority Claims" at bounding box center [54, 73] width 74 height 7
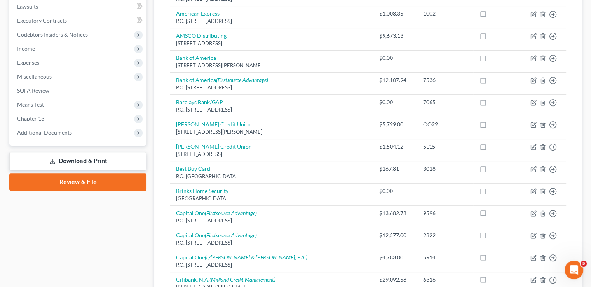
scroll to position [155, 0]
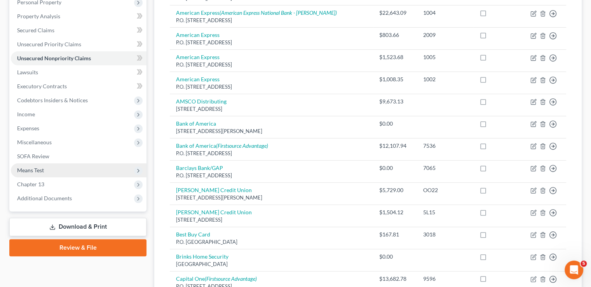
click at [58, 163] on span "Means Test" at bounding box center [78, 170] width 135 height 14
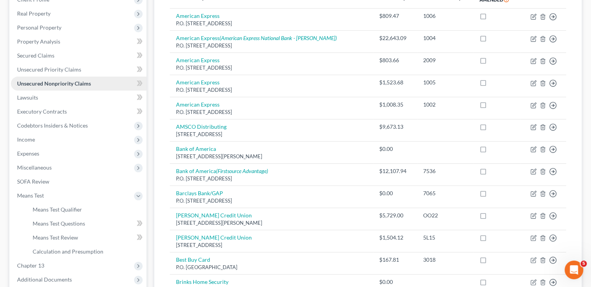
scroll to position [116, 0]
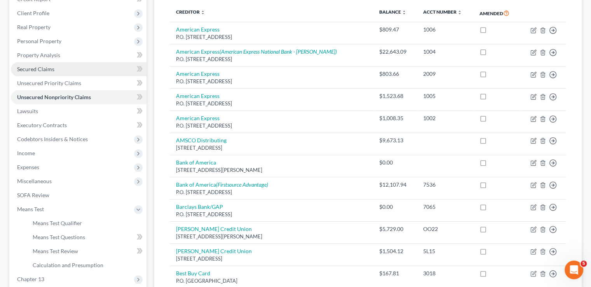
click at [57, 62] on link "Secured Claims" at bounding box center [78, 69] width 135 height 14
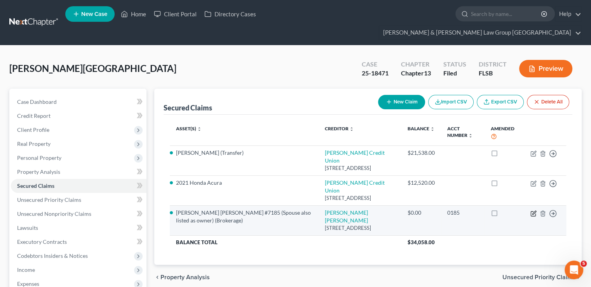
click at [533, 210] on icon "button" at bounding box center [533, 213] width 6 height 6
select select "14"
select select "2"
select select "18"
select select "0"
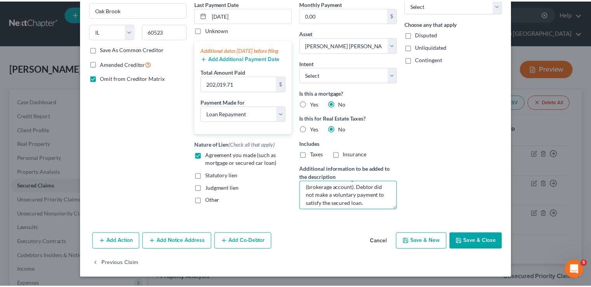
scroll to position [73, 0]
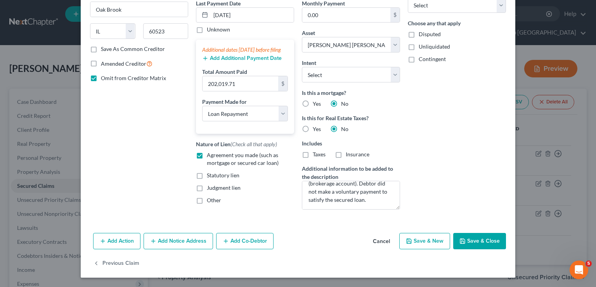
click at [474, 241] on button "Save & Close" at bounding box center [479, 241] width 53 height 16
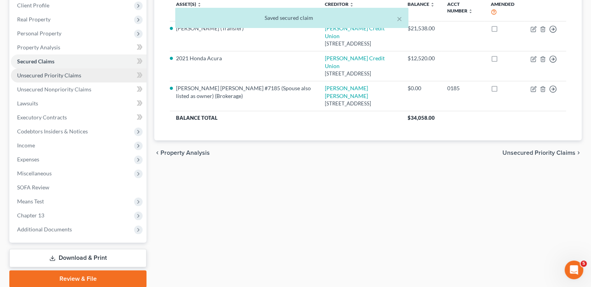
scroll to position [140, 0]
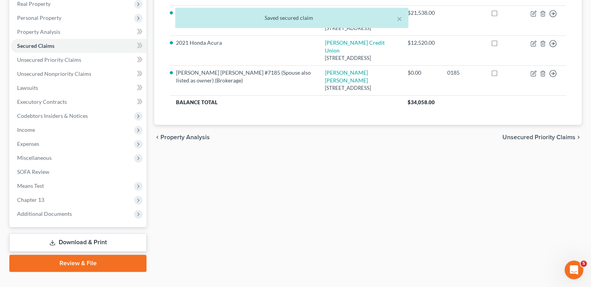
click at [120, 233] on link "Download & Print" at bounding box center [77, 242] width 137 height 18
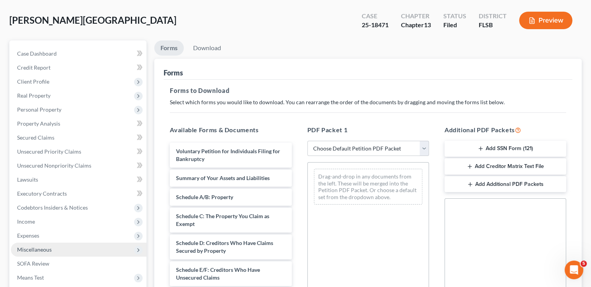
scroll to position [116, 0]
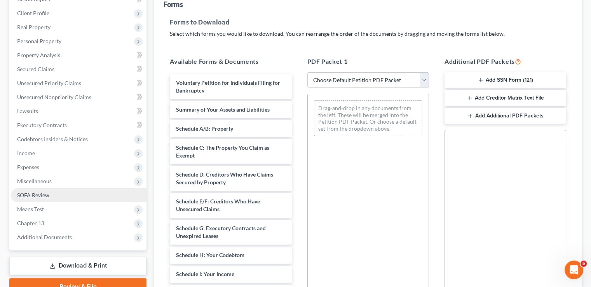
click at [75, 188] on link "SOFA Review" at bounding box center [78, 195] width 135 height 14
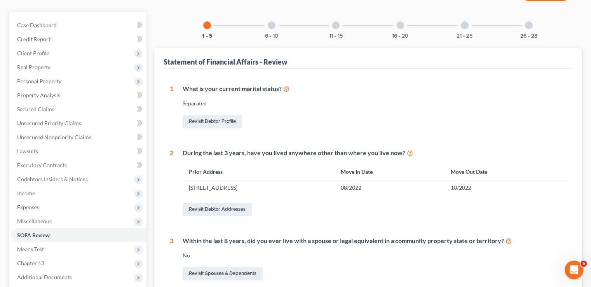
scroll to position [10, 0]
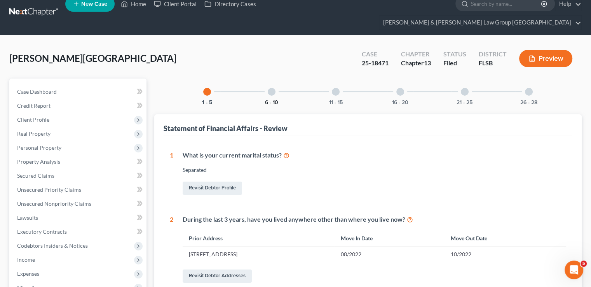
click at [276, 100] on button "6 - 10" at bounding box center [271, 102] width 13 height 5
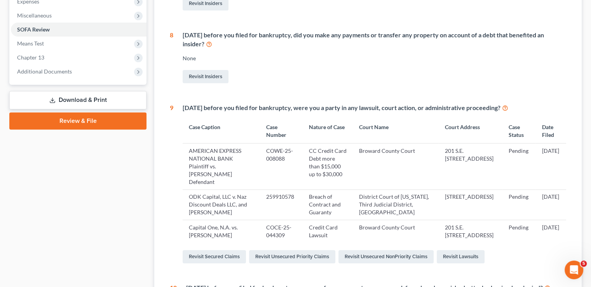
scroll to position [360, 0]
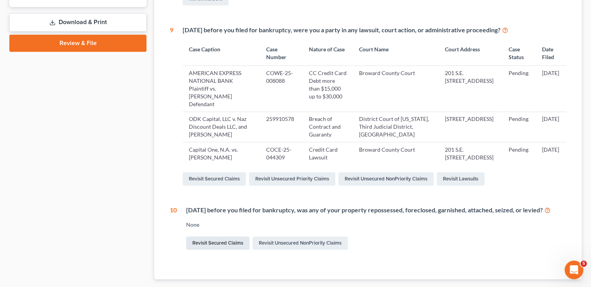
click at [214, 236] on link "Revisit Secured Claims" at bounding box center [217, 242] width 63 height 13
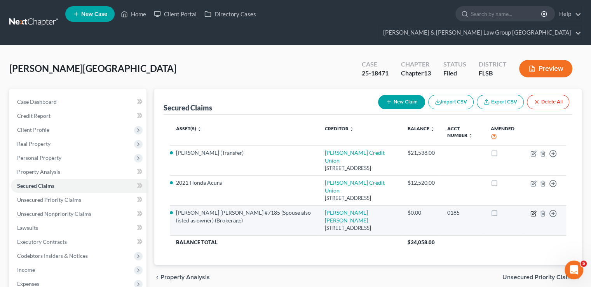
click at [532, 210] on icon "button" at bounding box center [533, 213] width 6 height 6
select select "14"
select select "2"
select select "18"
select select "0"
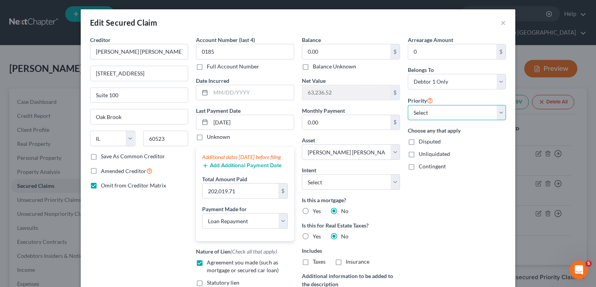
click at [458, 114] on select "Select 1st 2nd 3rd 4th 5th 6th 7th 8th 9th 10th 11th 12th 13th 14th 15th 16th 1…" at bounding box center [457, 113] width 98 height 16
drag, startPoint x: 458, startPoint y: 114, endPoint x: 455, endPoint y: 125, distance: 11.2
click at [458, 114] on select "Select 1st 2nd 3rd 4th 5th 6th 7th 8th 9th 10th 11th 12th 13th 14th 15th 16th 1…" at bounding box center [457, 113] width 98 height 16
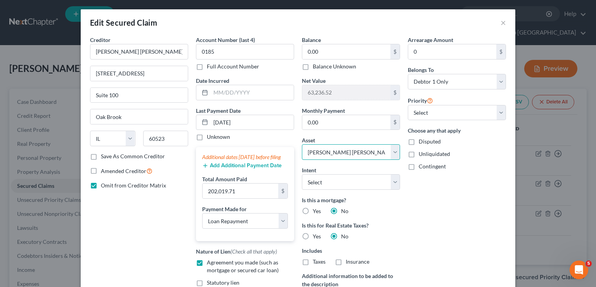
click at [380, 151] on select "Select Other Multiple Assets 2021 Honda Acura - $13291.08 [PERSON_NAME] (Transf…" at bounding box center [351, 152] width 98 height 16
drag, startPoint x: 380, startPoint y: 151, endPoint x: 384, endPoint y: 183, distance: 32.0
click at [380, 151] on select "Select Other Multiple Assets 2021 Honda Acura - $13291.08 [PERSON_NAME] (Transf…" at bounding box center [351, 152] width 98 height 16
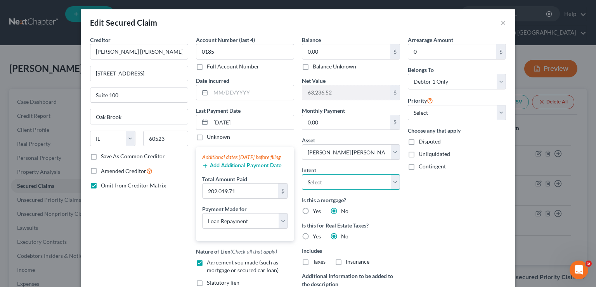
click at [384, 184] on select "Select Surrender Redeem Reaffirm Avoid Other" at bounding box center [351, 182] width 98 height 16
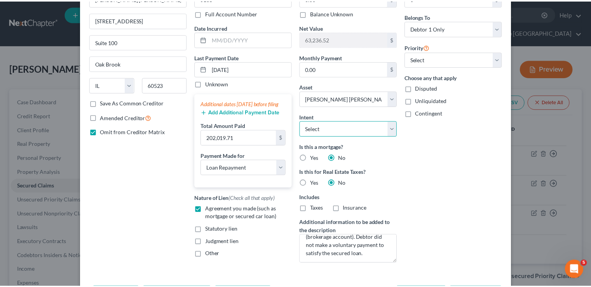
scroll to position [78, 0]
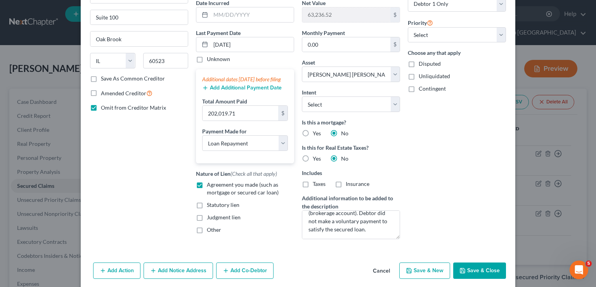
click at [494, 272] on button "Save & Close" at bounding box center [479, 270] width 53 height 16
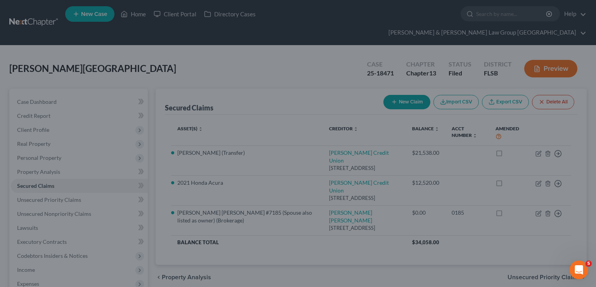
select select
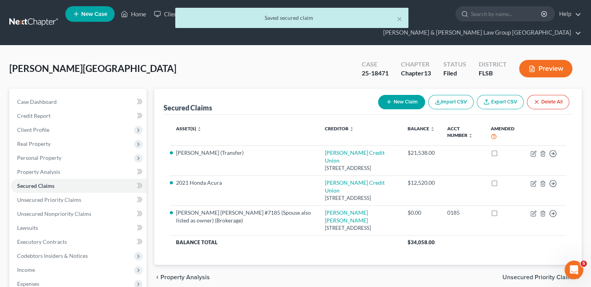
scroll to position [140, 0]
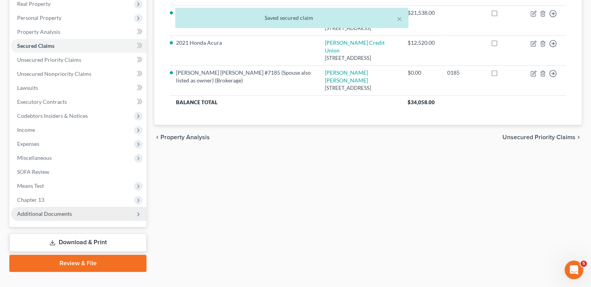
click at [71, 207] on span "Additional Documents" at bounding box center [78, 214] width 135 height 14
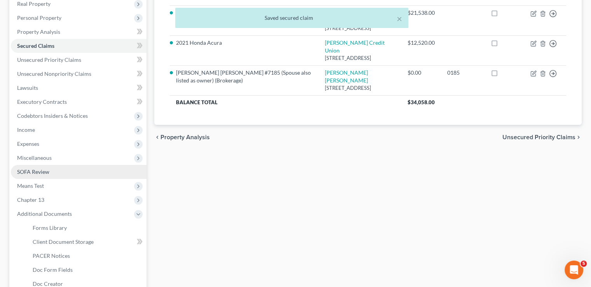
click at [40, 168] on span "SOFA Review" at bounding box center [33, 171] width 32 height 7
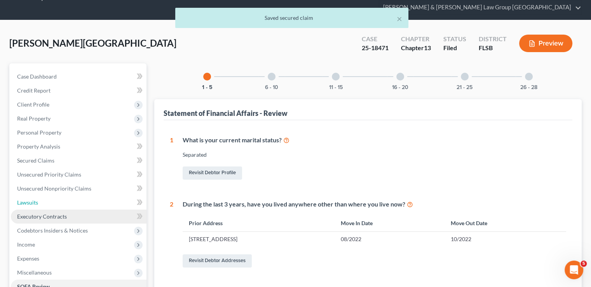
scroll to position [39, 0]
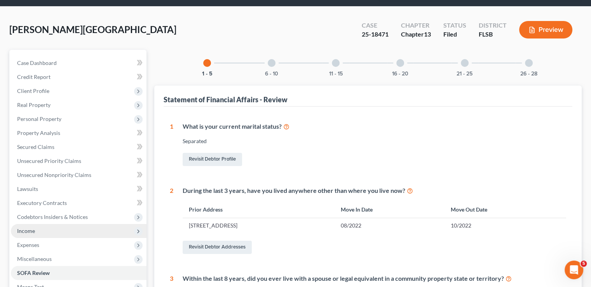
drag, startPoint x: 84, startPoint y: 227, endPoint x: 37, endPoint y: 215, distance: 48.2
click at [37, 224] on span "Income" at bounding box center [78, 231] width 135 height 14
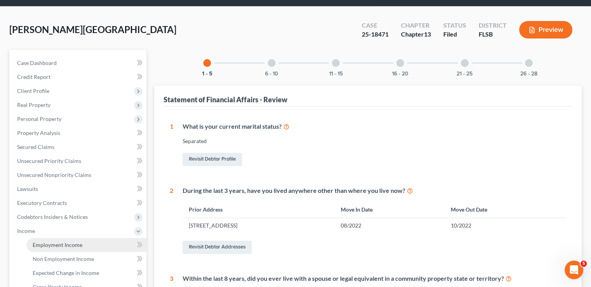
click at [42, 241] on span "Employment Income" at bounding box center [58, 244] width 50 height 7
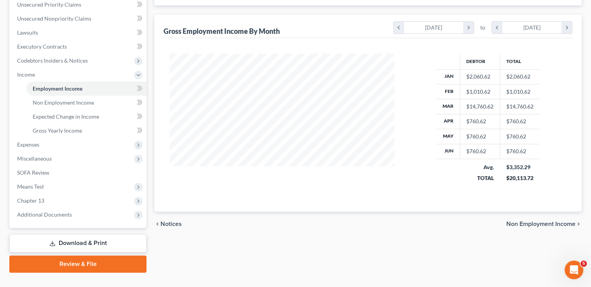
scroll to position [196, 0]
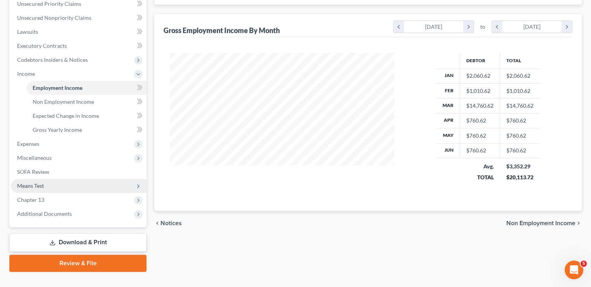
click at [43, 182] on span "Means Test" at bounding box center [30, 185] width 27 height 7
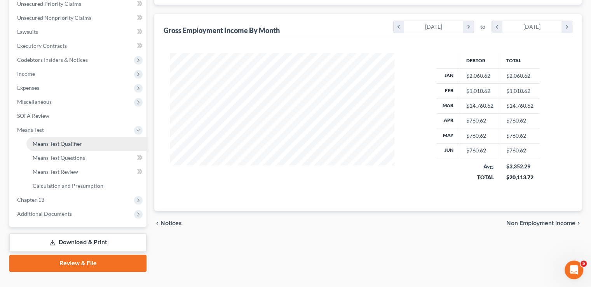
click at [51, 140] on span "Means Test Qualifier" at bounding box center [57, 143] width 49 height 7
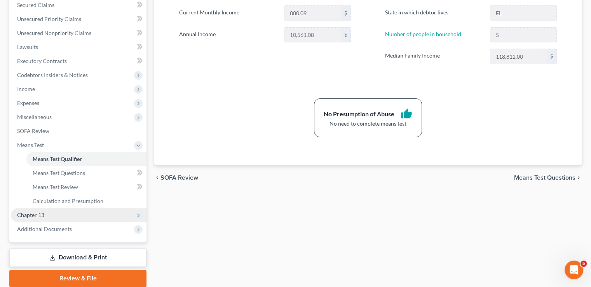
scroll to position [194, 0]
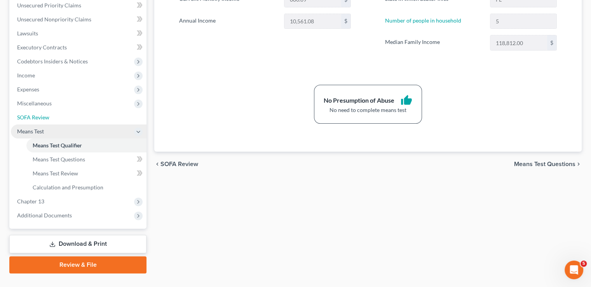
drag, startPoint x: 44, startPoint y: 100, endPoint x: 65, endPoint y: 114, distance: 25.2
click at [45, 114] on span "SOFA Review" at bounding box center [33, 117] width 32 height 7
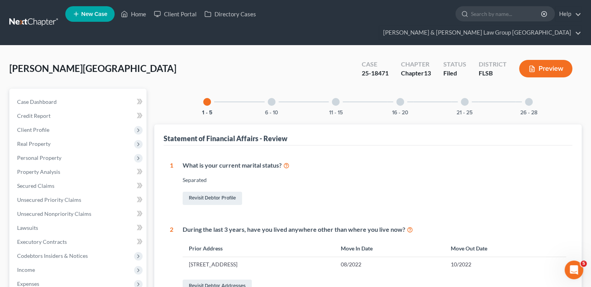
click at [337, 98] on div at bounding box center [336, 102] width 8 height 8
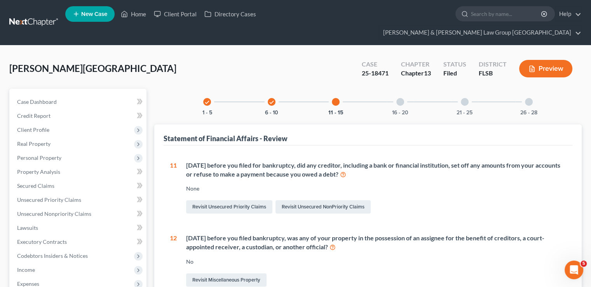
click at [272, 98] on div "check" at bounding box center [272, 102] width 8 height 8
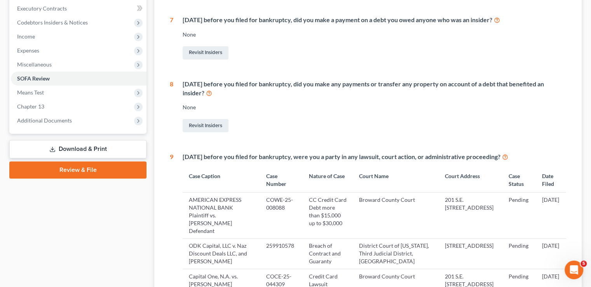
scroll to position [399, 0]
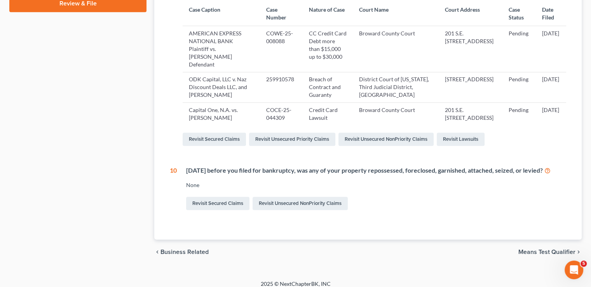
click at [550, 166] on icon at bounding box center [547, 169] width 6 height 7
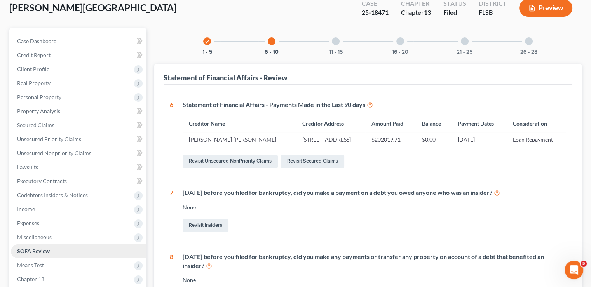
scroll to position [127, 0]
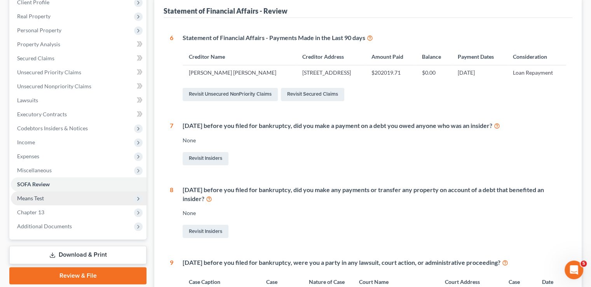
click at [35, 191] on span "Means Test" at bounding box center [78, 198] width 135 height 14
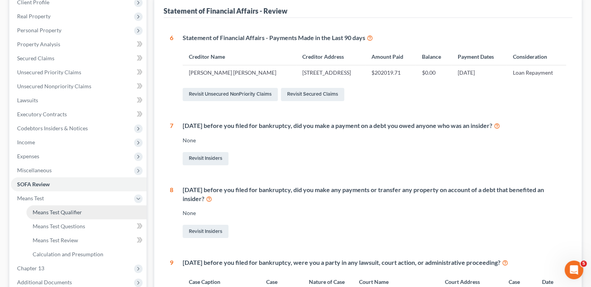
click at [40, 208] on span "Means Test Qualifier" at bounding box center [57, 211] width 49 height 7
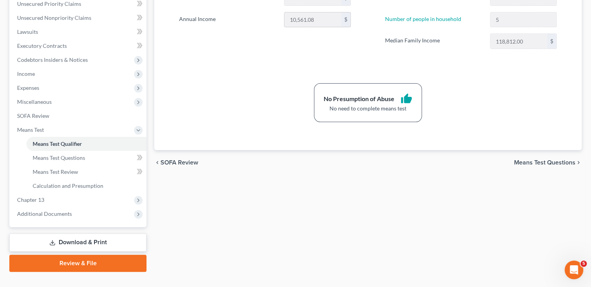
scroll to position [40, 0]
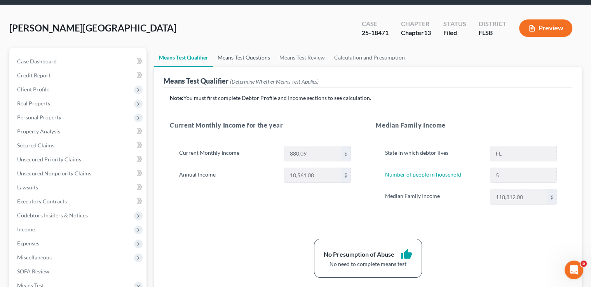
click at [256, 48] on link "Means Test Questions" at bounding box center [244, 57] width 62 height 19
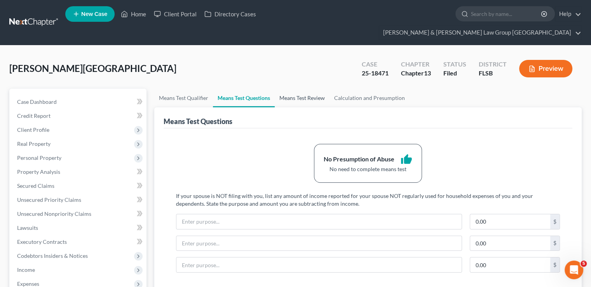
click at [297, 89] on link "Means Test Review" at bounding box center [301, 98] width 55 height 19
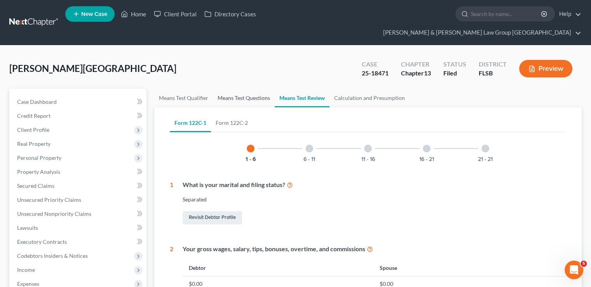
click at [261, 89] on link "Means Test Questions" at bounding box center [244, 98] width 62 height 19
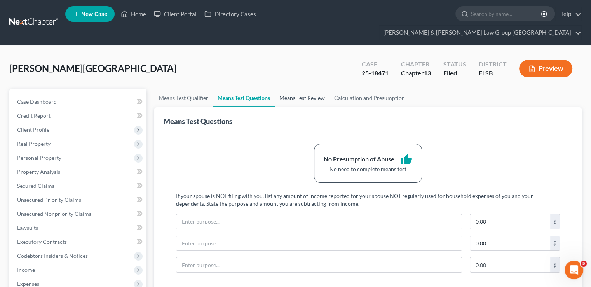
click at [306, 89] on link "Means Test Review" at bounding box center [301, 98] width 55 height 19
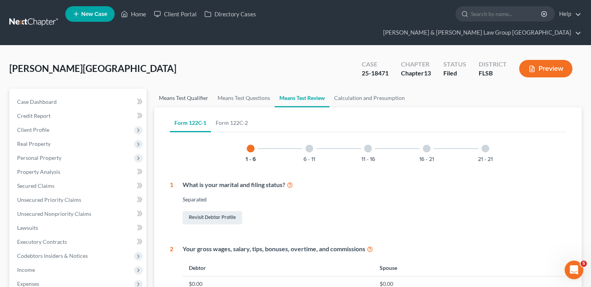
click at [191, 89] on link "Means Test Qualifier" at bounding box center [183, 98] width 59 height 19
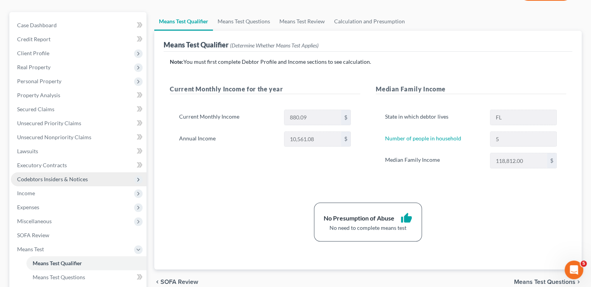
scroll to position [78, 0]
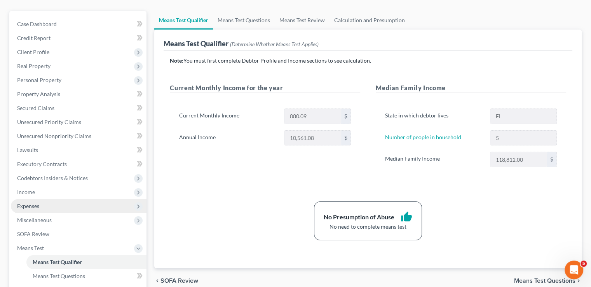
click at [48, 199] on span "Expenses" at bounding box center [78, 206] width 135 height 14
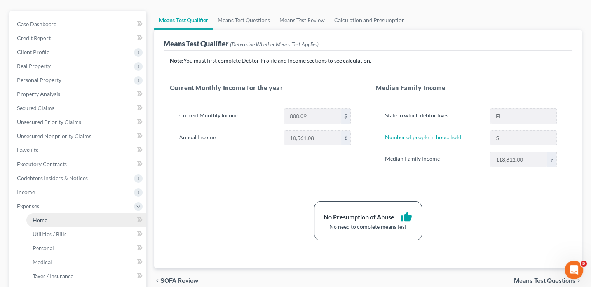
click at [47, 213] on link "Home" at bounding box center [86, 220] width 120 height 14
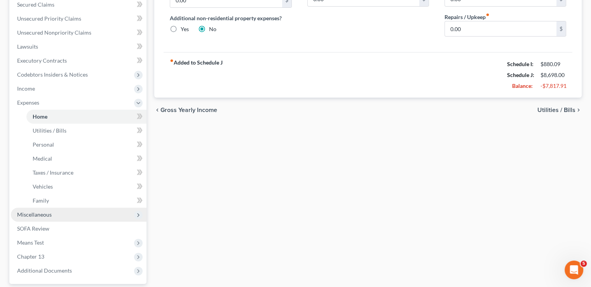
scroll to position [233, 0]
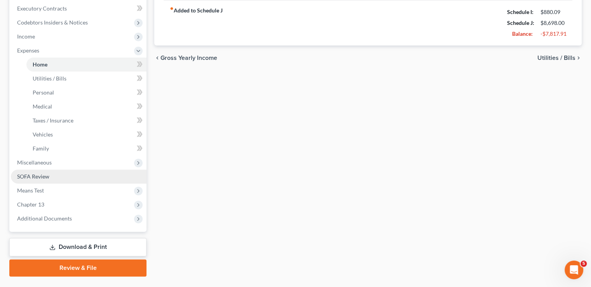
click at [52, 169] on link "SOFA Review" at bounding box center [78, 176] width 135 height 14
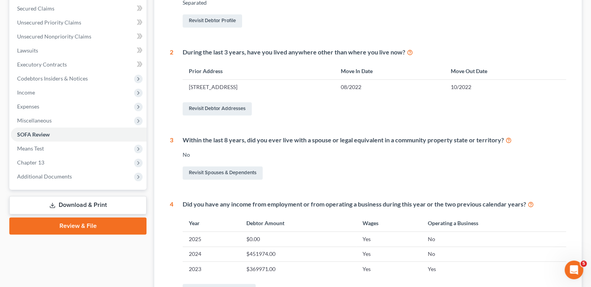
scroll to position [78, 0]
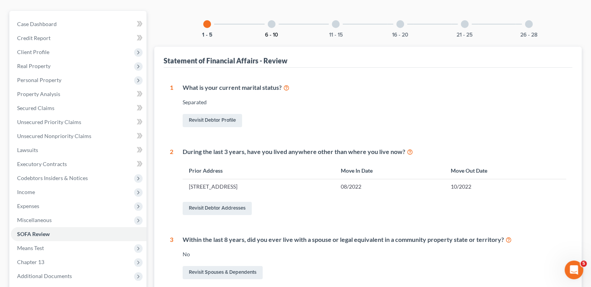
click at [278, 32] on button "6 - 10" at bounding box center [271, 34] width 13 height 5
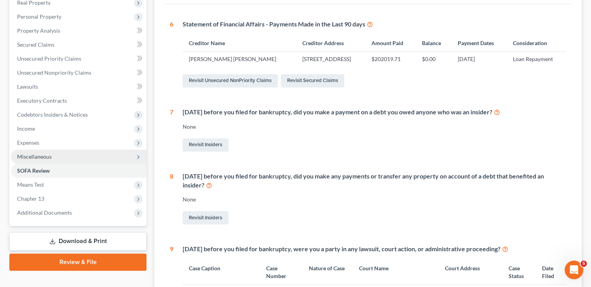
scroll to position [127, 0]
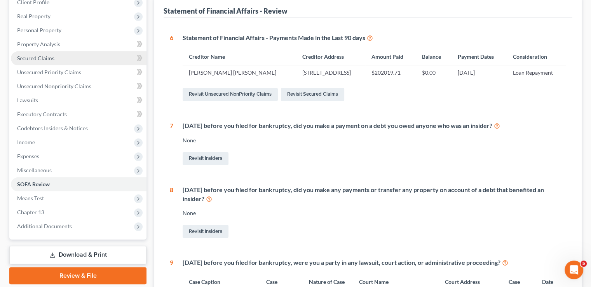
click at [47, 55] on span "Secured Claims" at bounding box center [35, 58] width 37 height 7
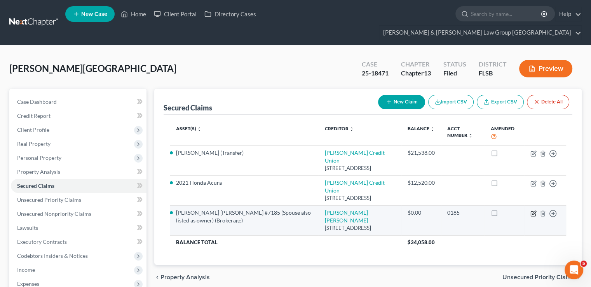
click at [532, 211] on icon "button" at bounding box center [532, 213] width 5 height 5
select select "14"
select select "2"
select select "18"
select select "0"
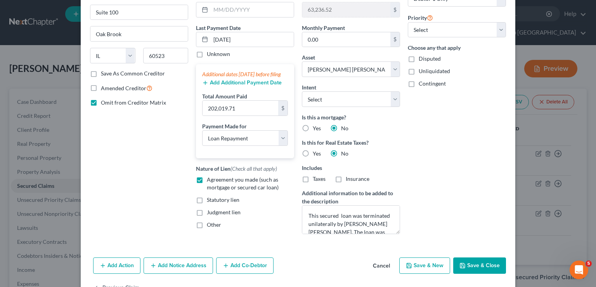
scroll to position [109, 0]
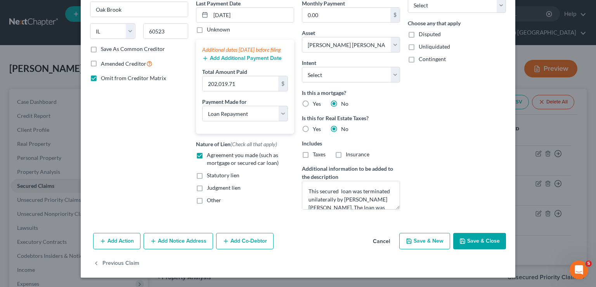
drag, startPoint x: 110, startPoint y: 244, endPoint x: 128, endPoint y: 156, distance: 89.9
click at [111, 244] on button "Add Action" at bounding box center [116, 241] width 47 height 16
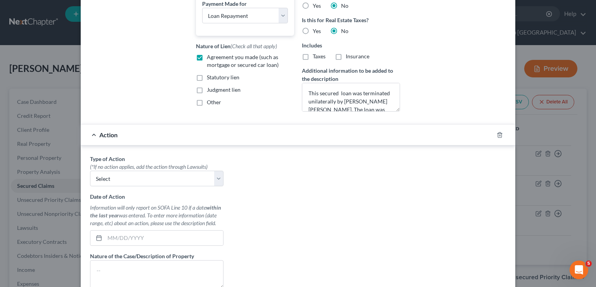
scroll to position [208, 0]
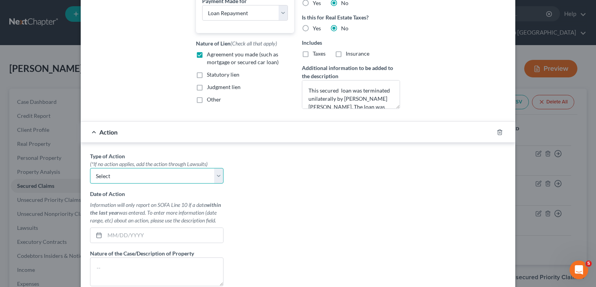
click at [132, 181] on select "Select Repossession Garnishment Foreclosure Personal Injury Attached, Seized, O…" at bounding box center [157, 176] width 134 height 16
select select "4"
click at [90, 169] on select "Select Repossession Garnishment Foreclosure Personal Injury Attached, Seized, O…" at bounding box center [157, 176] width 134 height 16
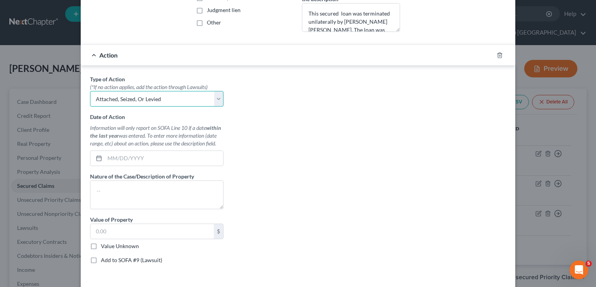
scroll to position [285, 0]
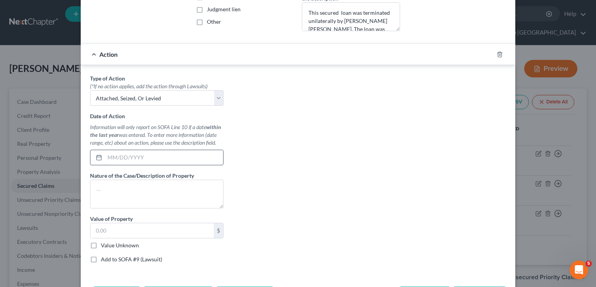
click at [160, 152] on input "text" at bounding box center [164, 157] width 118 height 15
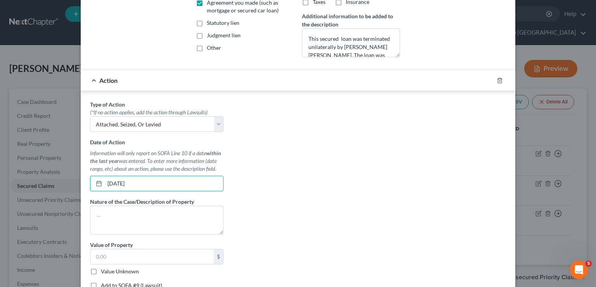
scroll to position [208, 0]
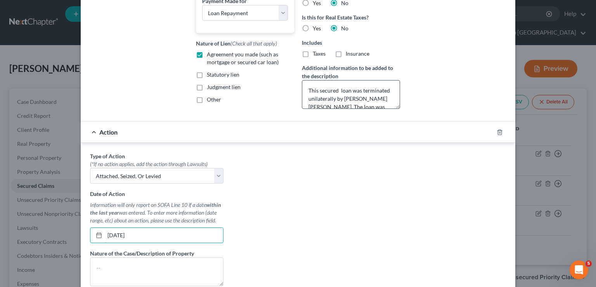
type input "[DATE]"
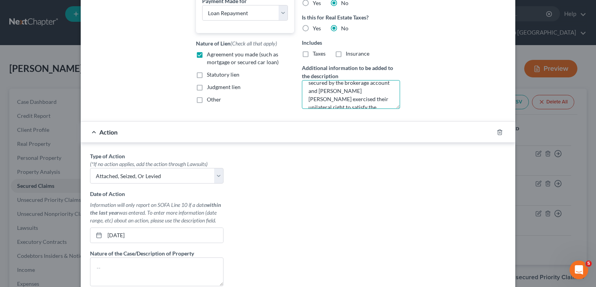
scroll to position [73, 0]
drag, startPoint x: 304, startPoint y: 88, endPoint x: 384, endPoint y: 109, distance: 83.1
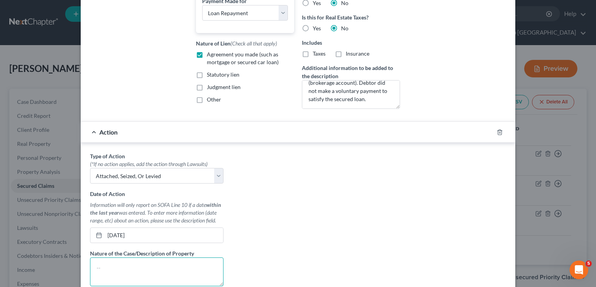
click at [151, 281] on textarea at bounding box center [157, 271] width 134 height 29
click at [146, 264] on textarea at bounding box center [157, 271] width 134 height 29
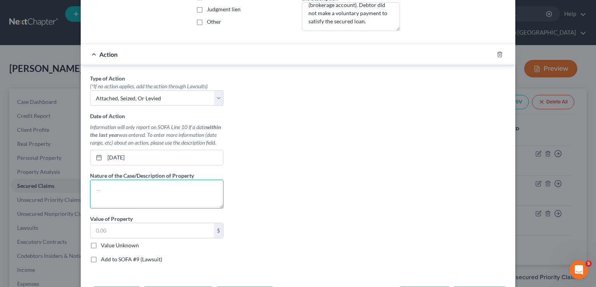
paste textarea "This secured loan was terminated unilaterally by [PERSON_NAME] [PERSON_NAME]. T…"
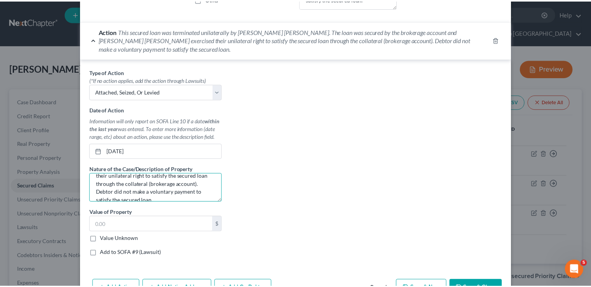
scroll to position [356, 0]
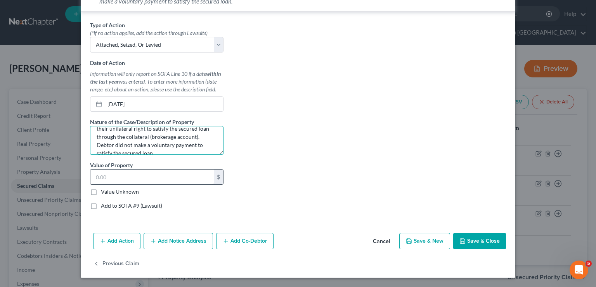
type textarea "This secured loan was terminated unilaterally by [PERSON_NAME] [PERSON_NAME]. T…"
click at [162, 179] on input "text" at bounding box center [151, 176] width 123 height 15
type input "202,019.71"
click at [466, 240] on button "Save & Close" at bounding box center [479, 241] width 53 height 16
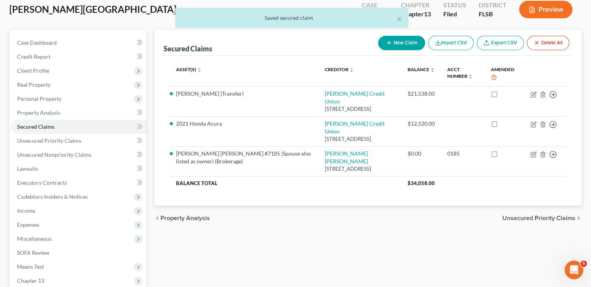
scroll to position [140, 0]
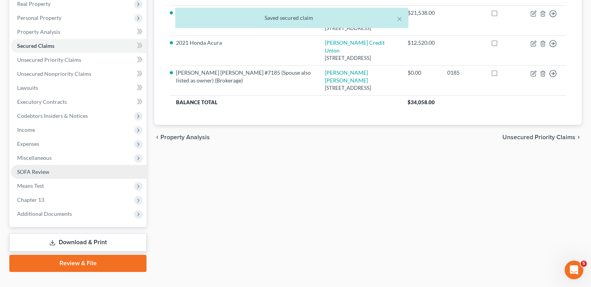
click at [47, 165] on link "SOFA Review" at bounding box center [78, 172] width 135 height 14
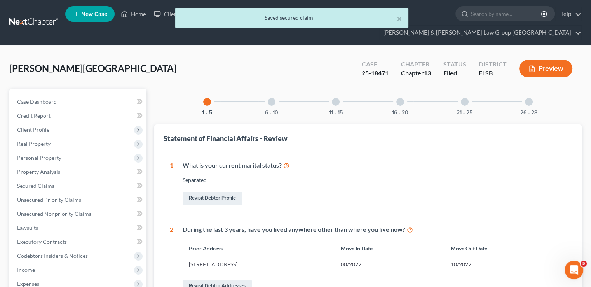
click at [273, 94] on div "6 - 10" at bounding box center [271, 102] width 26 height 26
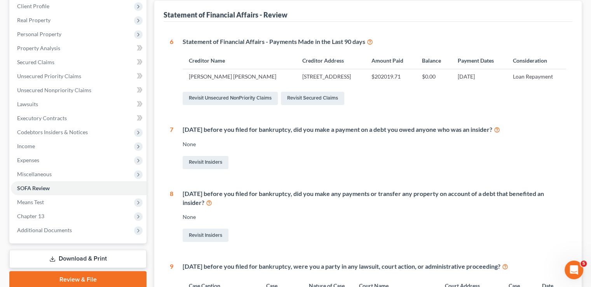
scroll to position [78, 0]
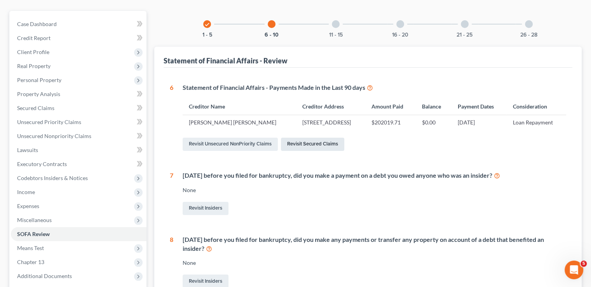
click at [302, 137] on link "Revisit Secured Claims" at bounding box center [312, 143] width 63 height 13
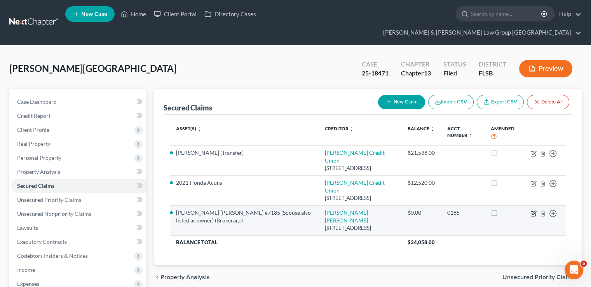
click at [533, 210] on icon "button" at bounding box center [533, 211] width 3 height 3
select select "14"
select select "2"
select select "18"
select select "0"
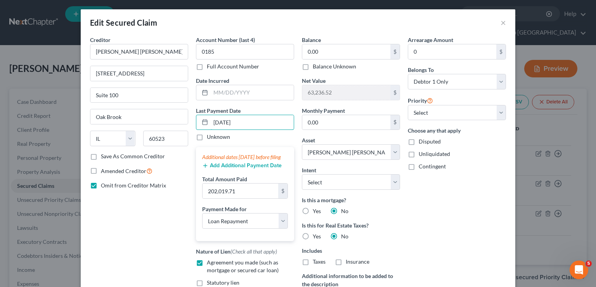
drag, startPoint x: 250, startPoint y: 123, endPoint x: 189, endPoint y: 125, distance: 60.6
click at [192, 125] on div "Account Number (last 4) 0185 Full Account Number Date Incurred Last Payment Dat…" at bounding box center [245, 179] width 106 height 287
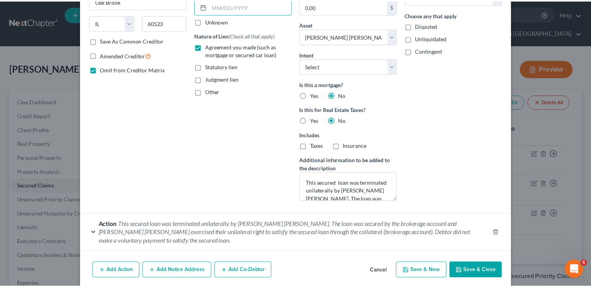
scroll to position [144, 0]
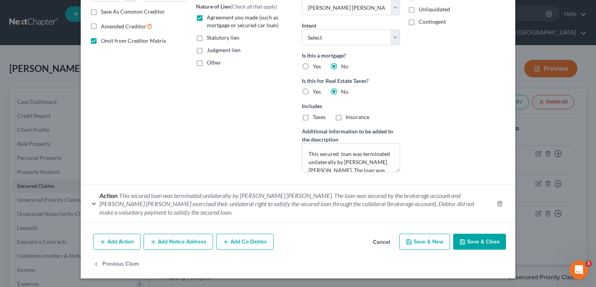
click at [469, 238] on button "Save & Close" at bounding box center [479, 241] width 53 height 16
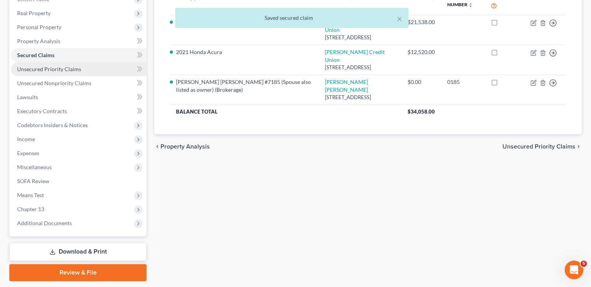
scroll to position [140, 0]
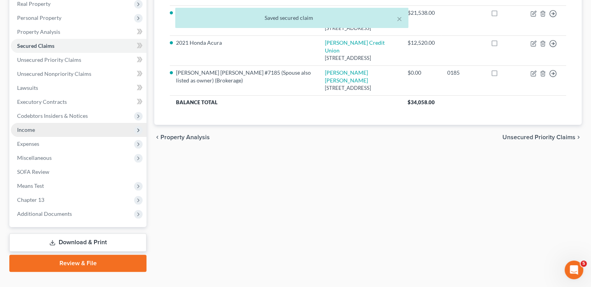
click at [38, 123] on span "Income" at bounding box center [78, 130] width 135 height 14
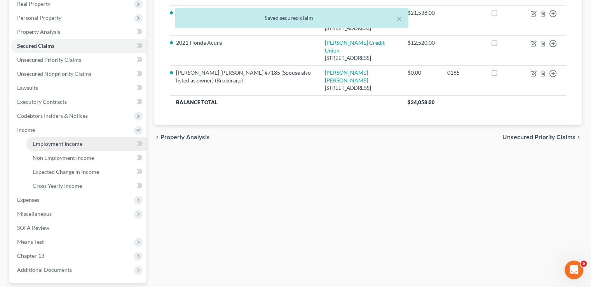
click at [40, 140] on span "Employment Income" at bounding box center [58, 143] width 50 height 7
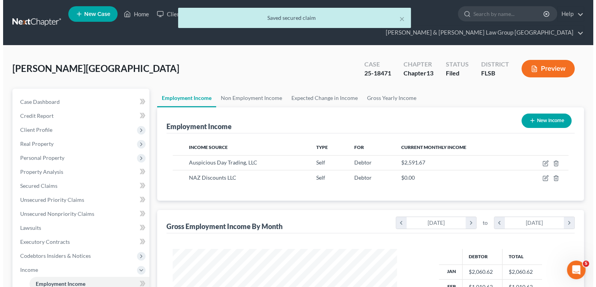
scroll to position [138, 240]
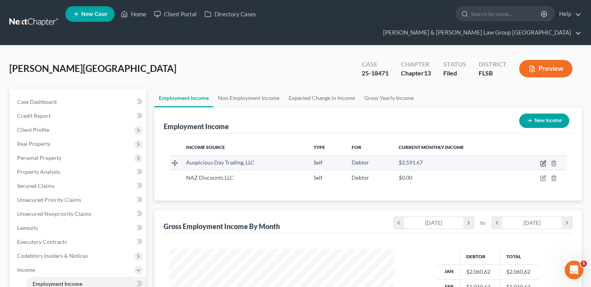
click at [540, 161] on icon "button" at bounding box center [542, 163] width 5 height 5
select select "1"
select select "0"
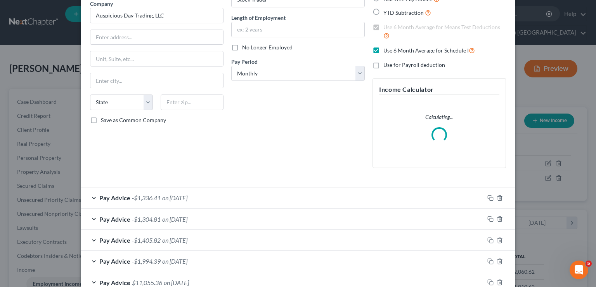
scroll to position [1, 0]
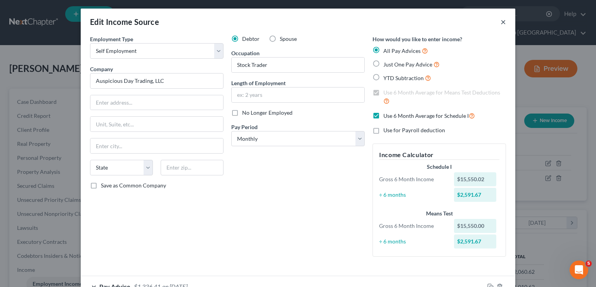
drag, startPoint x: 502, startPoint y: 22, endPoint x: 295, endPoint y: 193, distance: 268.1
click at [295, 193] on div "Edit Income Source × Employment Type * Select Full or [DEMOGRAPHIC_DATA] Employ…" at bounding box center [298, 233] width 435 height 448
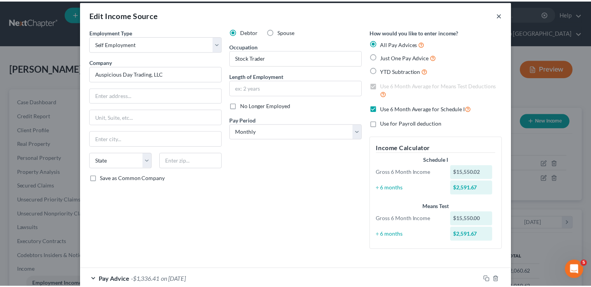
scroll to position [0, 0]
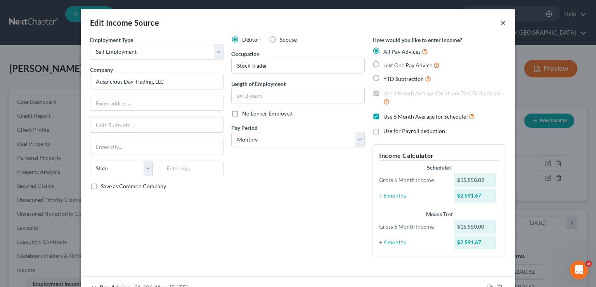
click at [501, 27] on button "×" at bounding box center [503, 22] width 5 height 9
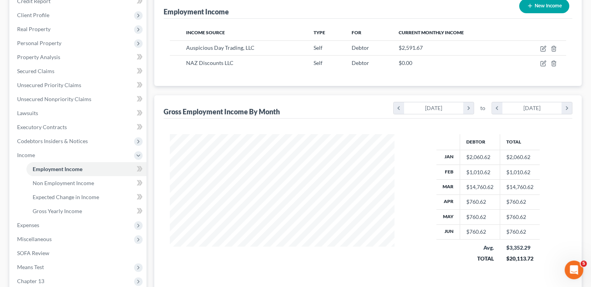
scroll to position [78, 0]
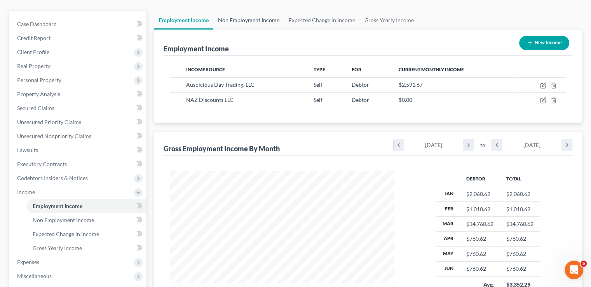
click at [274, 11] on link "Non Employment Income" at bounding box center [248, 20] width 71 height 19
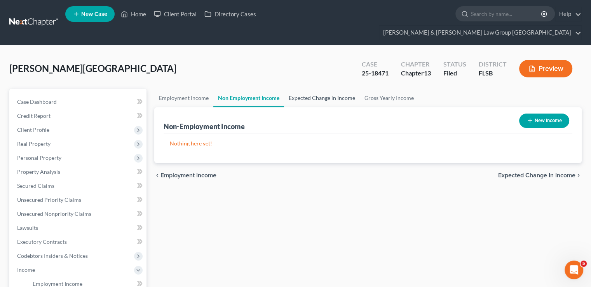
click at [297, 89] on link "Expected Change in Income" at bounding box center [322, 98] width 76 height 19
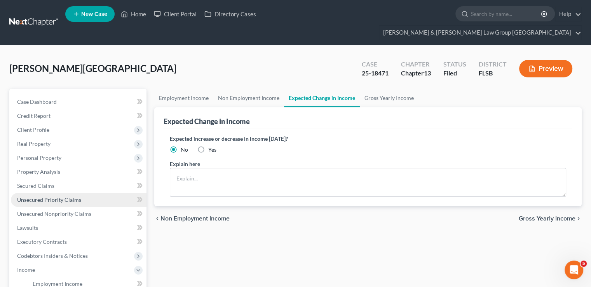
click at [61, 196] on span "Unsecured Priority Claims" at bounding box center [49, 199] width 64 height 7
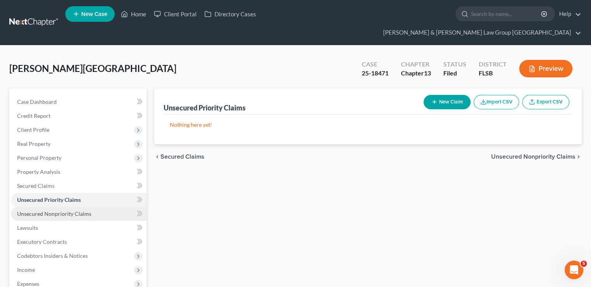
click at [38, 207] on link "Unsecured Nonpriority Claims" at bounding box center [78, 214] width 135 height 14
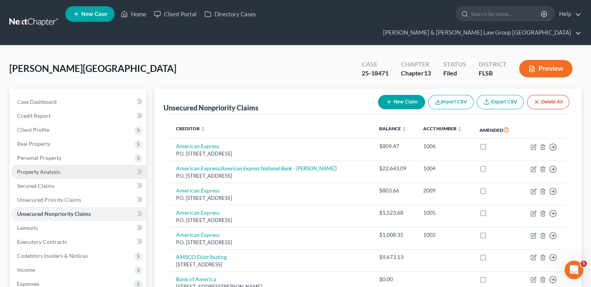
click at [44, 168] on span "Property Analysis" at bounding box center [38, 171] width 43 height 7
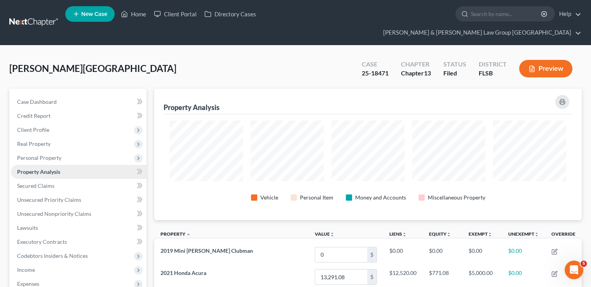
scroll to position [388113, 387817]
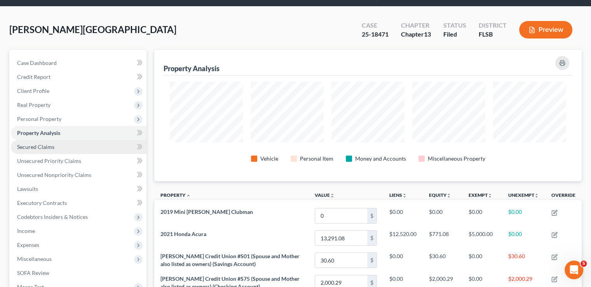
click at [93, 140] on link "Secured Claims" at bounding box center [78, 147] width 135 height 14
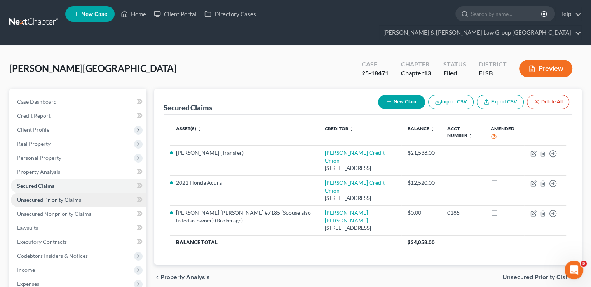
click at [23, 196] on span "Unsecured Priority Claims" at bounding box center [49, 199] width 64 height 7
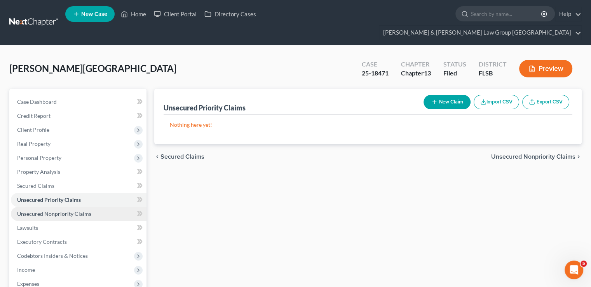
click at [28, 210] on span "Unsecured Nonpriority Claims" at bounding box center [54, 213] width 74 height 7
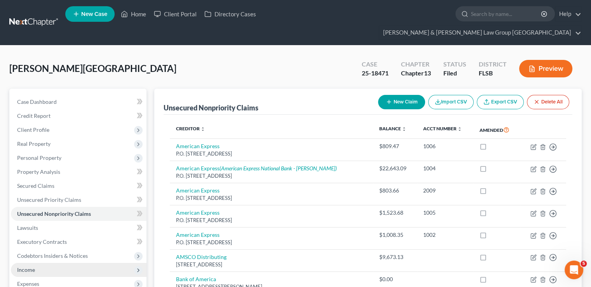
click at [44, 262] on span "Income" at bounding box center [78, 269] width 135 height 14
click at [61, 280] on span "Employment Income" at bounding box center [58, 283] width 50 height 7
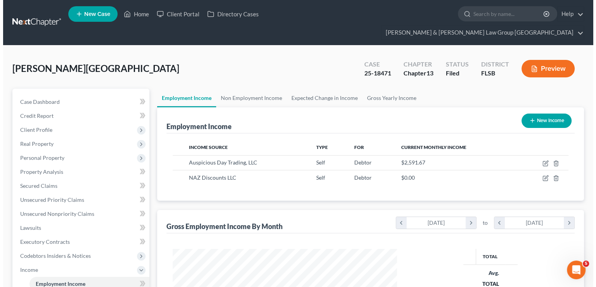
scroll to position [138, 240]
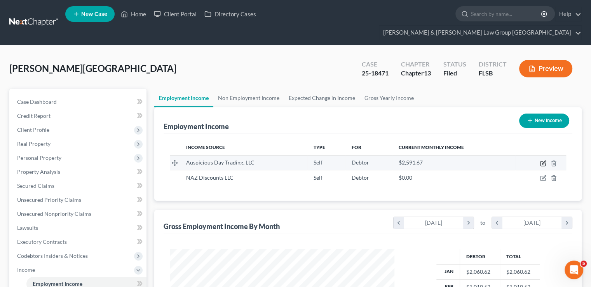
click at [540, 161] on icon "button" at bounding box center [542, 163] width 5 height 5
select select "1"
select select "0"
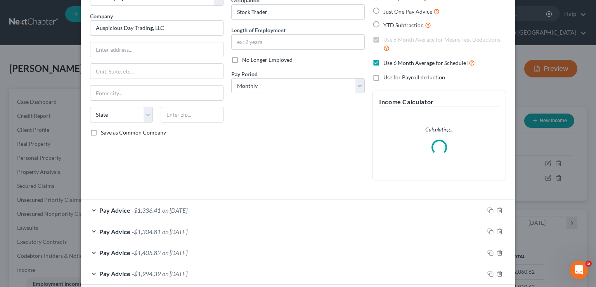
scroll to position [116, 0]
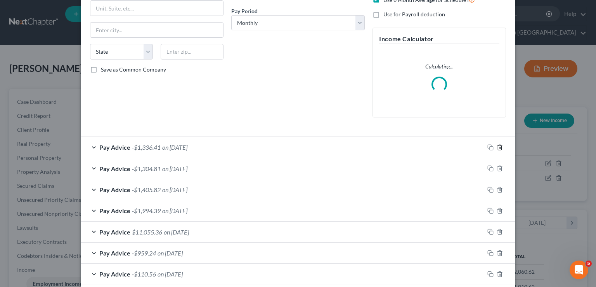
click at [497, 146] on icon "button" at bounding box center [500, 147] width 6 height 6
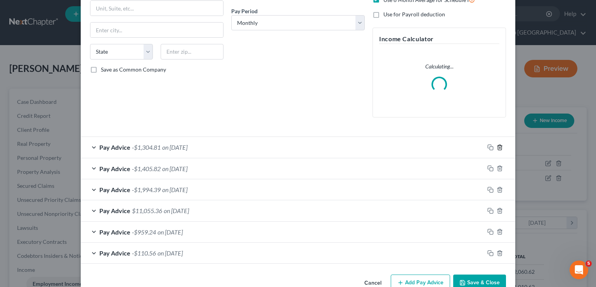
click at [497, 146] on icon "button" at bounding box center [500, 147] width 6 height 6
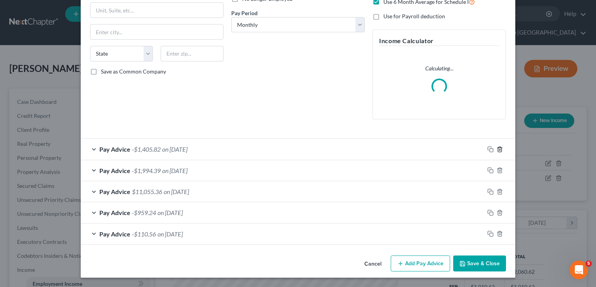
click at [497, 146] on icon "button" at bounding box center [500, 149] width 6 height 6
click at [496, 125] on div "How would you like to enter income? All Pay Advices Just One Pay Advice YTD Sub…" at bounding box center [439, 23] width 141 height 204
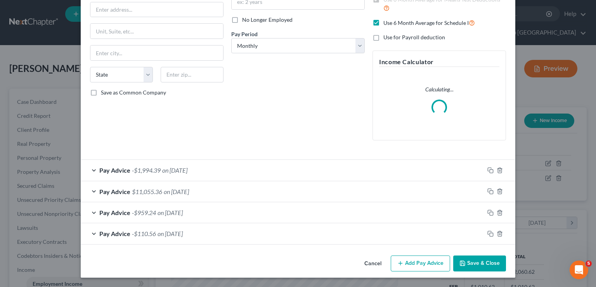
scroll to position [93, 0]
click at [497, 171] on icon "button" at bounding box center [500, 170] width 6 height 6
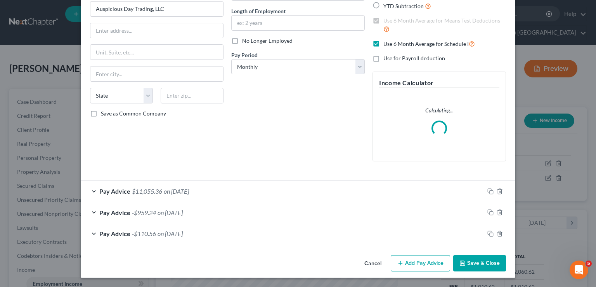
scroll to position [72, 0]
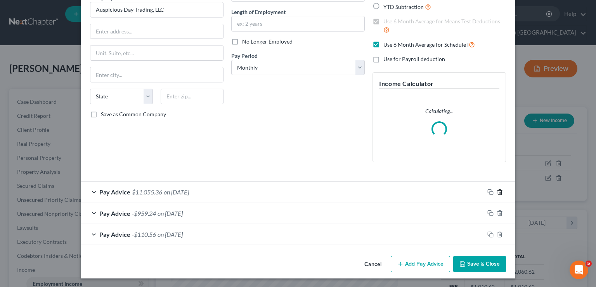
click at [498, 193] on icon "button" at bounding box center [499, 191] width 3 height 5
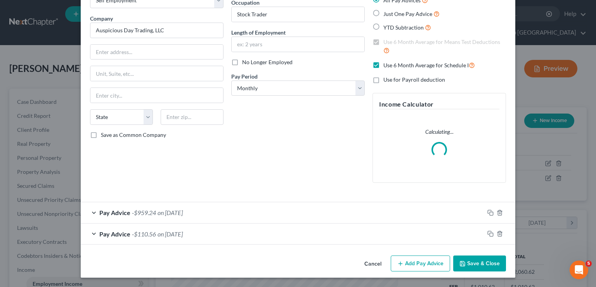
scroll to position [51, 0]
click at [497, 212] on icon "button" at bounding box center [500, 212] width 6 height 6
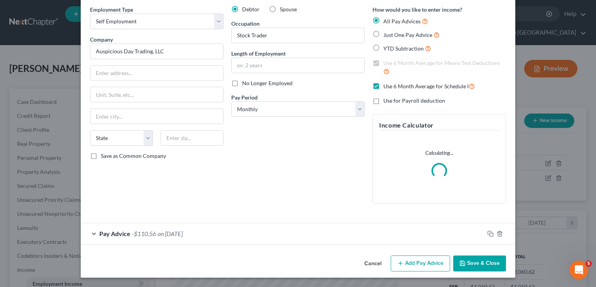
scroll to position [30, 0]
click at [497, 231] on icon "button" at bounding box center [500, 234] width 6 height 6
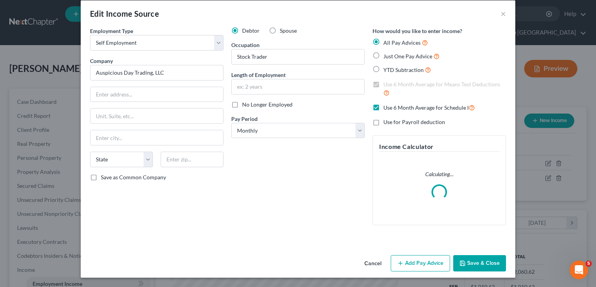
scroll to position [9, 0]
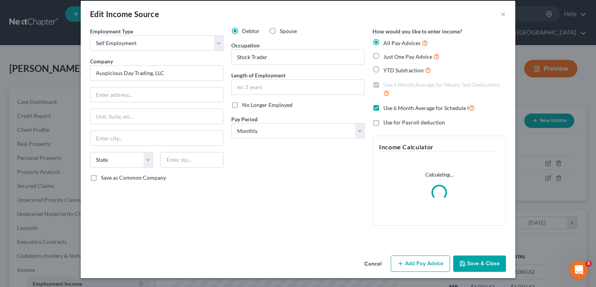
click at [422, 263] on button "Add Pay Advice" at bounding box center [420, 263] width 59 height 16
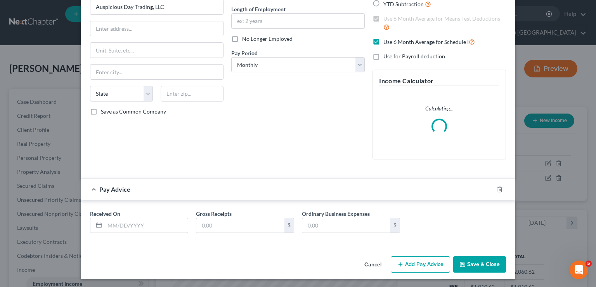
scroll to position [75, 0]
click at [168, 222] on input "text" at bounding box center [146, 224] width 83 height 15
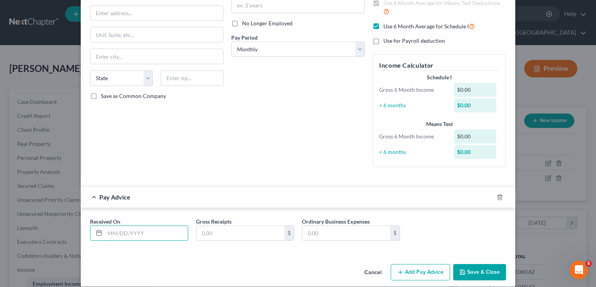
scroll to position [98, 0]
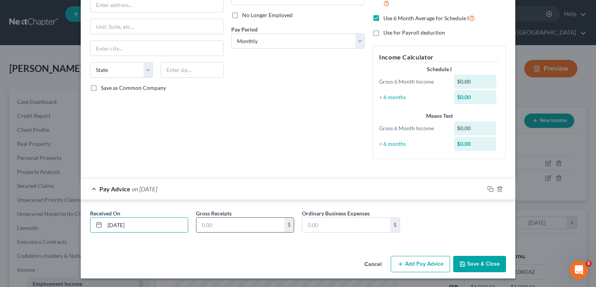
type input "[DATE]"
click at [247, 227] on input "text" at bounding box center [240, 224] width 88 height 15
type input "0"
click at [420, 259] on button "Add Pay Advice" at bounding box center [420, 263] width 59 height 16
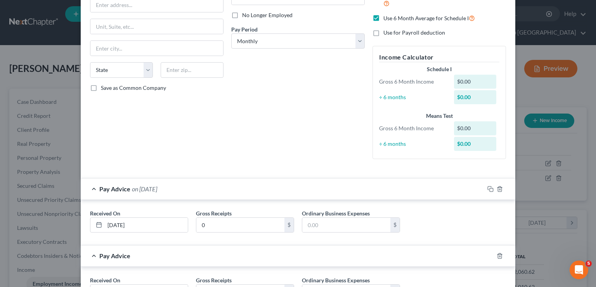
scroll to position [165, 0]
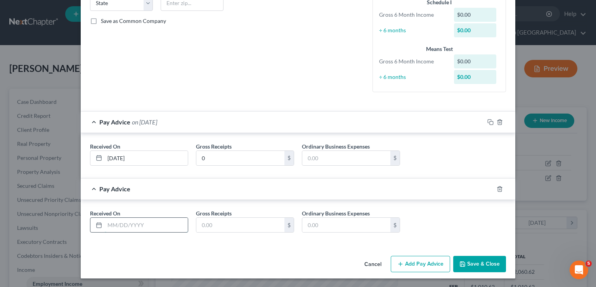
click at [153, 226] on input "text" at bounding box center [146, 224] width 83 height 15
type input "9"
drag, startPoint x: 152, startPoint y: 224, endPoint x: 131, endPoint y: 223, distance: 21.4
click at [131, 223] on input "[DATE]" at bounding box center [146, 224] width 83 height 15
type input "[DATE]"
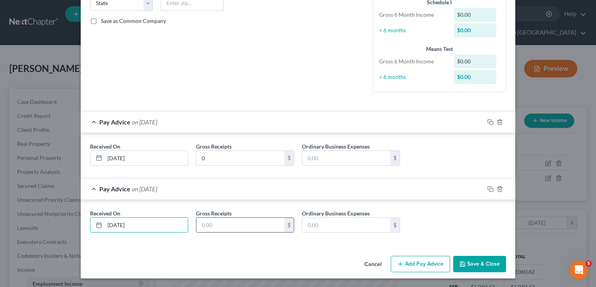
click at [212, 222] on input "text" at bounding box center [240, 224] width 88 height 15
type input "0"
click at [416, 261] on button "Add Pay Advice" at bounding box center [420, 263] width 59 height 16
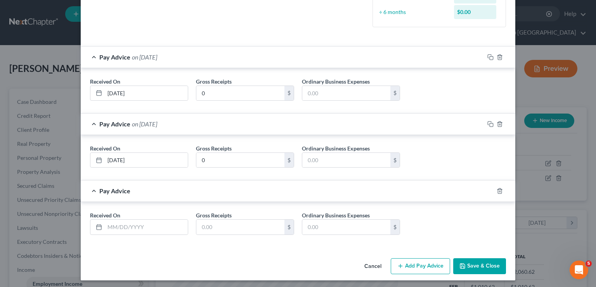
scroll to position [231, 0]
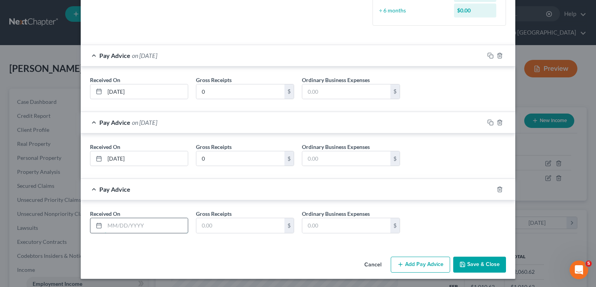
click at [151, 218] on input "text" at bounding box center [146, 225] width 83 height 15
type input "[DATE]"
click at [261, 226] on input "text" at bounding box center [240, 225] width 88 height 15
type input "9,985.56"
click at [397, 257] on button "Add Pay Advice" at bounding box center [420, 264] width 59 height 16
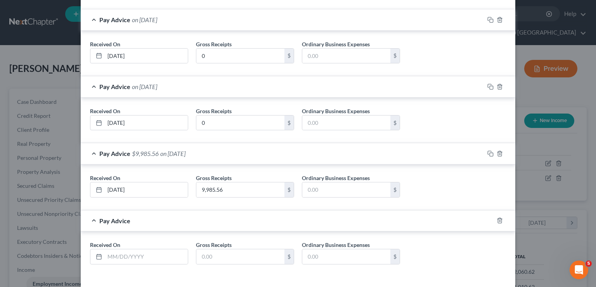
scroll to position [298, 0]
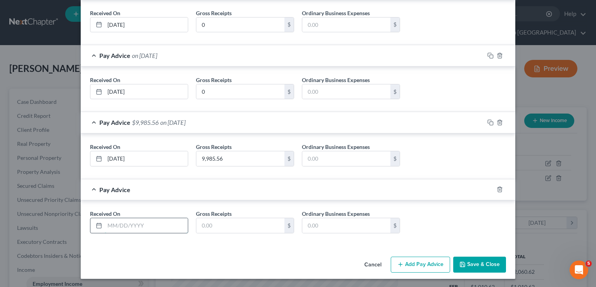
click at [133, 221] on input "text" at bounding box center [146, 225] width 83 height 15
type input "[DATE]"
click at [113, 23] on input "[DATE]" at bounding box center [146, 24] width 83 height 15
type input "[DATE]"
drag, startPoint x: 111, startPoint y: 90, endPoint x: 116, endPoint y: 90, distance: 5.4
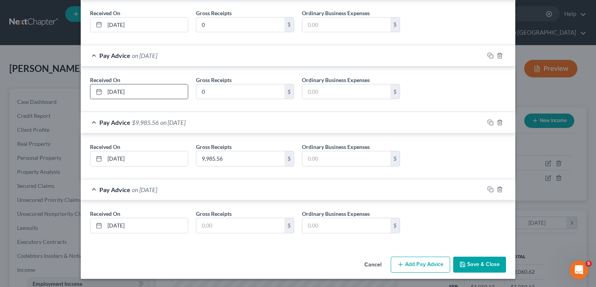
click at [116, 90] on input "[DATE]" at bounding box center [146, 91] width 83 height 15
click at [112, 92] on input "[DATE]" at bounding box center [146, 91] width 83 height 15
drag, startPoint x: 113, startPoint y: 89, endPoint x: 118, endPoint y: 87, distance: 4.8
click at [118, 87] on input "[DATE]" at bounding box center [146, 91] width 83 height 15
type input "[DATE]"
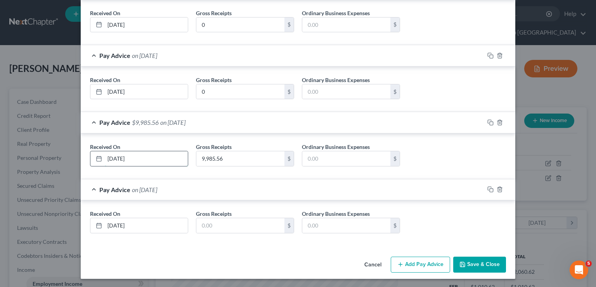
drag, startPoint x: 113, startPoint y: 157, endPoint x: 118, endPoint y: 157, distance: 4.7
click at [118, 157] on input "[DATE]" at bounding box center [146, 158] width 83 height 15
type input "[DATE]"
click at [113, 221] on input "[DATE]" at bounding box center [146, 225] width 83 height 15
type input "[DATE]"
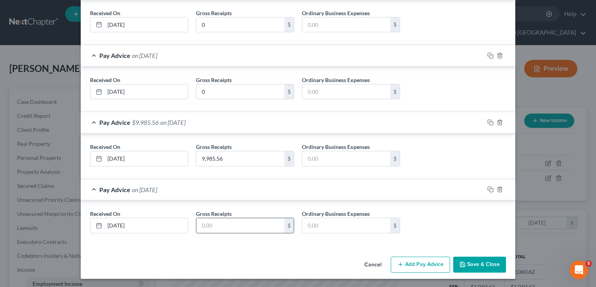
click at [227, 222] on input "text" at bounding box center [240, 225] width 88 height 15
type input "7,991.17"
click at [413, 267] on button "Add Pay Advice" at bounding box center [420, 264] width 59 height 16
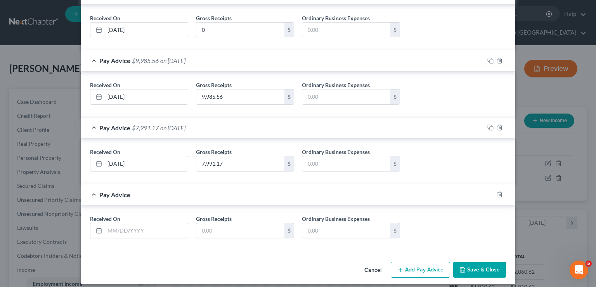
scroll to position [365, 0]
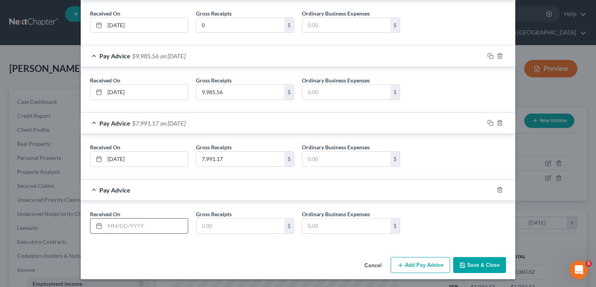
click at [146, 222] on input "text" at bounding box center [146, 225] width 83 height 15
type input "[DATE]"
click at [204, 226] on input "text" at bounding box center [240, 225] width 88 height 15
type input "7,991.17"
drag, startPoint x: 412, startPoint y: 259, endPoint x: 292, endPoint y: 184, distance: 141.4
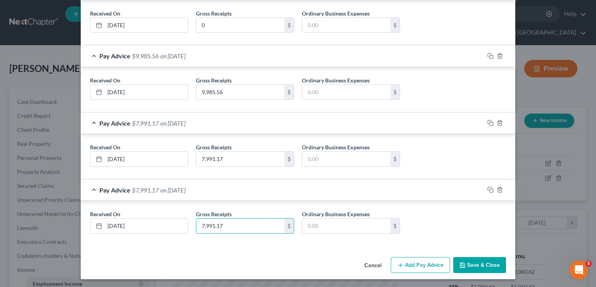
click at [413, 259] on button "Add Pay Advice" at bounding box center [420, 265] width 59 height 16
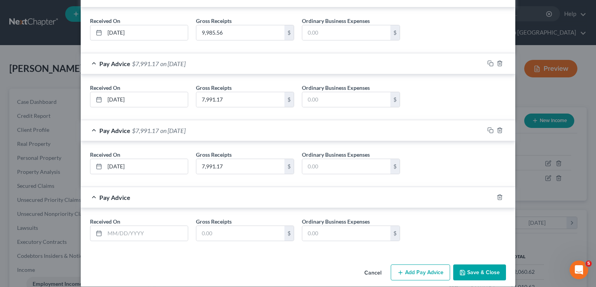
scroll to position [431, 0]
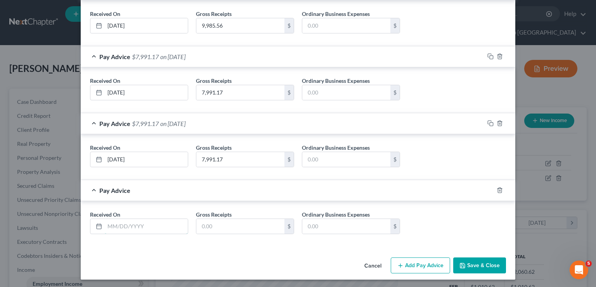
drag, startPoint x: 135, startPoint y: 221, endPoint x: 141, endPoint y: 231, distance: 11.6
click at [135, 221] on input "text" at bounding box center [146, 226] width 83 height 15
type input "[DATE]"
click at [245, 221] on input "text" at bounding box center [240, 226] width 88 height 15
type input "5,280.84"
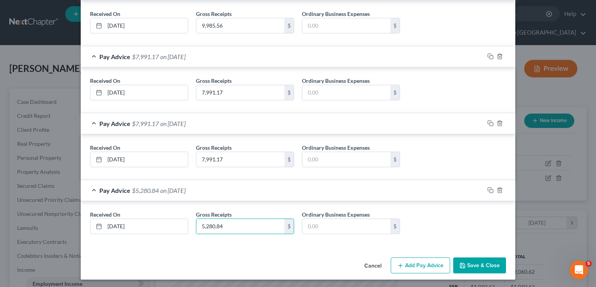
click at [412, 264] on button "Add Pay Advice" at bounding box center [420, 265] width 59 height 16
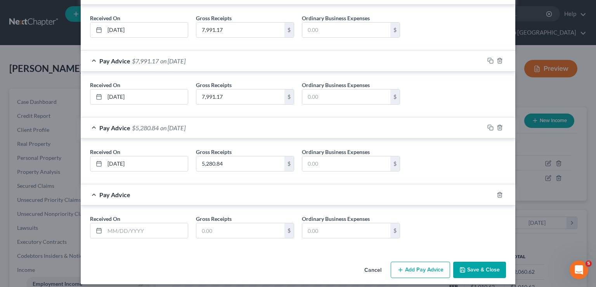
scroll to position [497, 0]
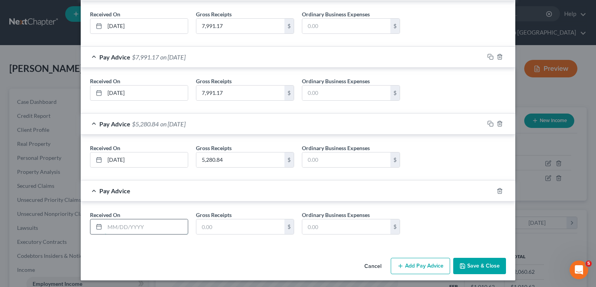
drag, startPoint x: 124, startPoint y: 223, endPoint x: 114, endPoint y: 221, distance: 10.3
click at [124, 223] on input "text" at bounding box center [146, 226] width 83 height 15
type input "[DATE]"
click at [232, 226] on input "text" at bounding box center [240, 226] width 88 height 15
type input "3,944.13"
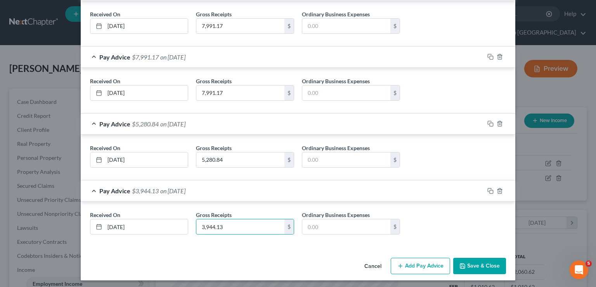
click at [467, 260] on button "Save & Close" at bounding box center [479, 265] width 53 height 16
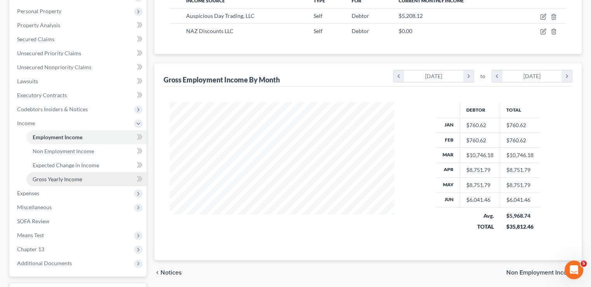
scroll to position [155, 0]
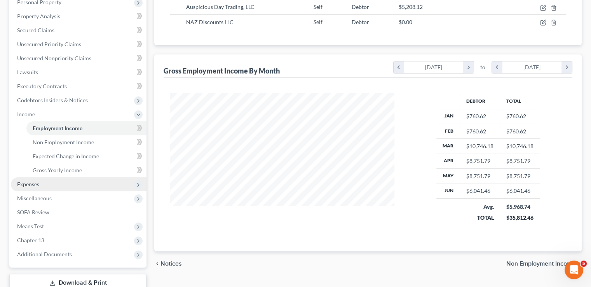
click at [60, 177] on span "Expenses" at bounding box center [78, 184] width 135 height 14
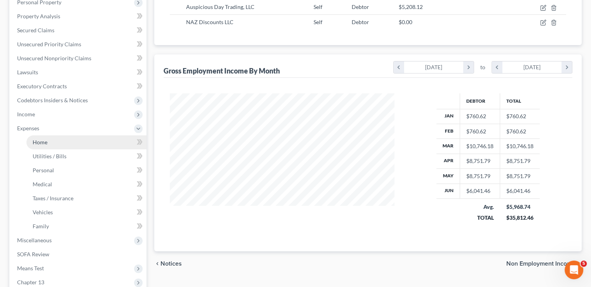
click at [64, 135] on link "Home" at bounding box center [86, 142] width 120 height 14
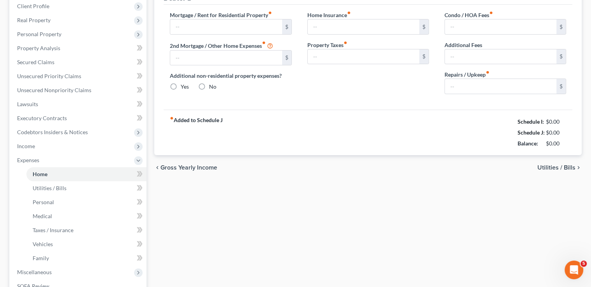
type input "5,250.00"
type input "0.00"
radio input "true"
type input "0.00"
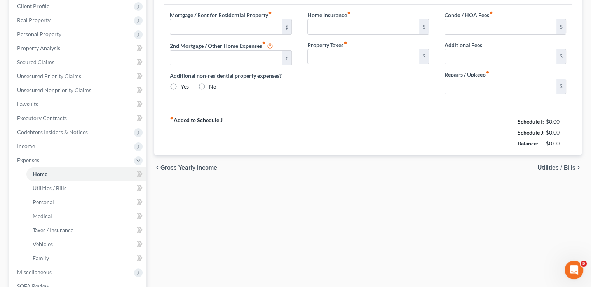
type input "0.00"
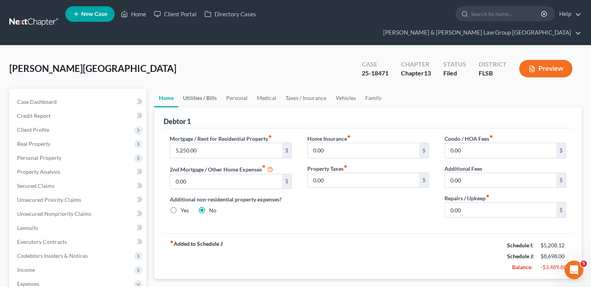
click at [189, 89] on link "Utilities / Bills" at bounding box center [199, 98] width 43 height 19
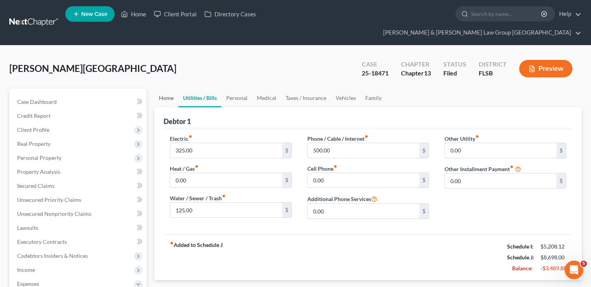
click at [167, 89] on link "Home" at bounding box center [166, 98] width 24 height 19
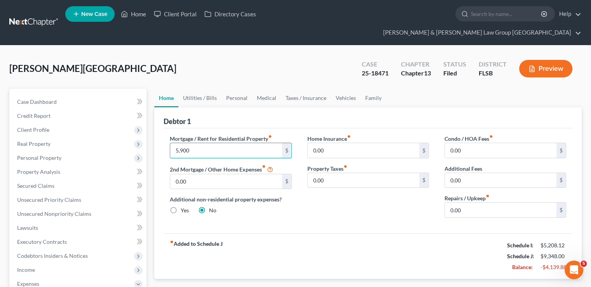
drag, startPoint x: 208, startPoint y: 137, endPoint x: 163, endPoint y: 132, distance: 45.3
click at [163, 134] on div "Mortgage / Rent for Residential Property fiber_manual_record 5,900 $ 2nd Mortga…" at bounding box center [230, 178] width 137 height 89
type input "5,000.00"
click at [207, 89] on link "Utilities / Bills" at bounding box center [199, 98] width 43 height 19
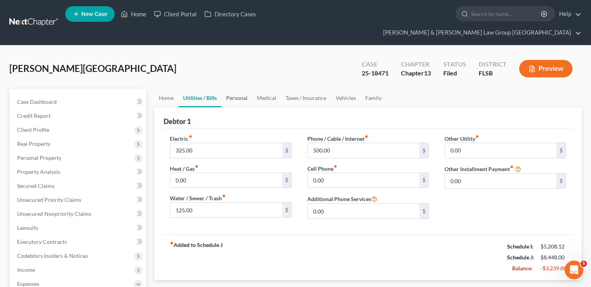
click at [244, 89] on link "Personal" at bounding box center [236, 98] width 31 height 19
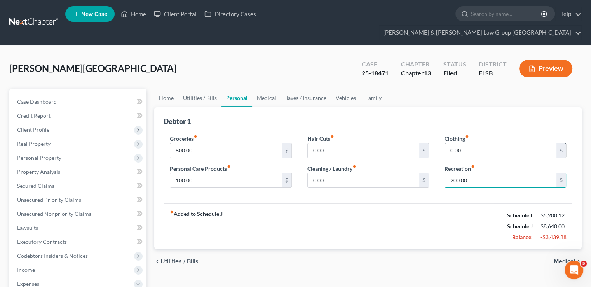
type input "200.00"
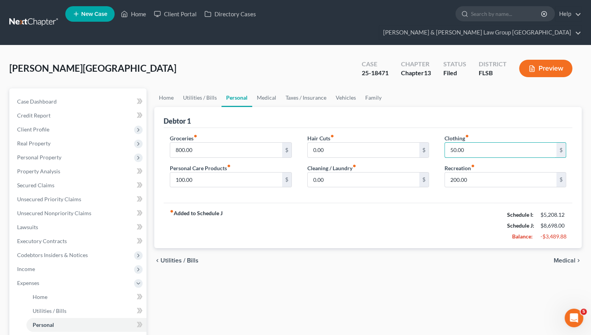
type input "50.00"
click at [386, 222] on div "fiber_manual_record Added to Schedule J Schedule I: $5,208.12 Schedule J: $8,69…" at bounding box center [367, 225] width 408 height 45
click at [328, 173] on input "0.00" at bounding box center [362, 180] width 111 height 15
type input "50.00"
click at [406, 248] on div "chevron_left Utilities / Bills Medical chevron_right" at bounding box center [367, 260] width 427 height 25
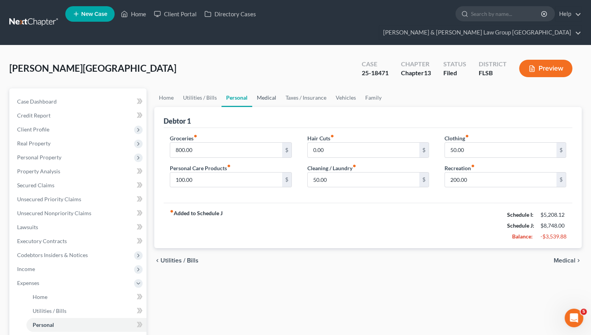
click at [265, 89] on link "Medical" at bounding box center [266, 98] width 29 height 19
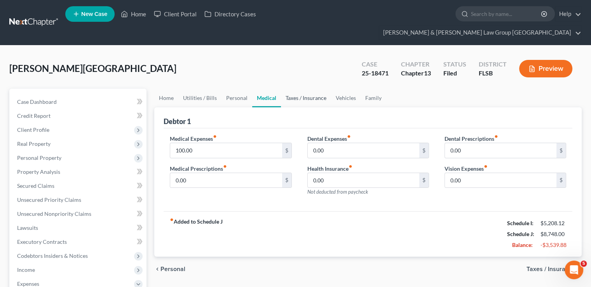
drag, startPoint x: 305, startPoint y: 78, endPoint x: 299, endPoint y: 89, distance: 11.5
click at [305, 89] on link "Taxes / Insurance" at bounding box center [306, 98] width 50 height 19
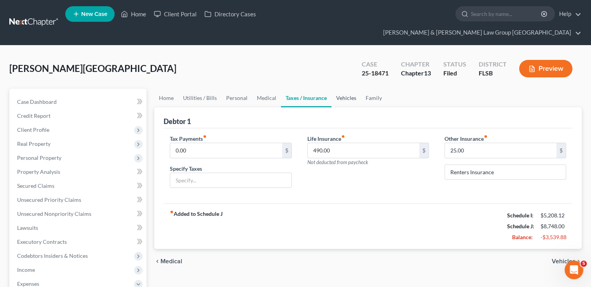
click at [350, 89] on link "Vehicles" at bounding box center [346, 98] width 30 height 19
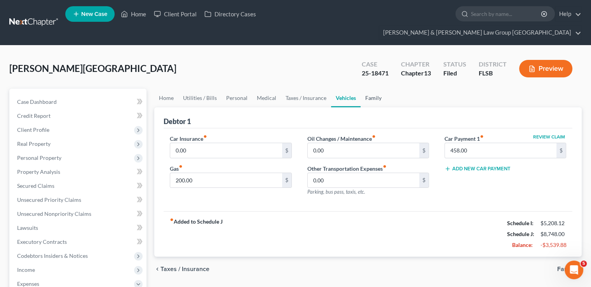
click at [374, 89] on link "Family" at bounding box center [373, 98] width 26 height 19
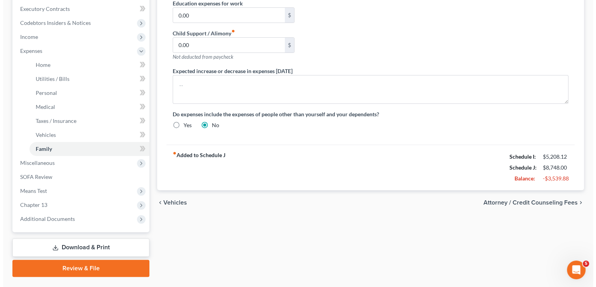
scroll to position [233, 0]
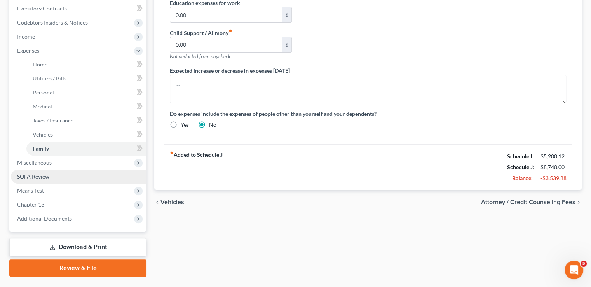
click at [49, 169] on link "SOFA Review" at bounding box center [78, 176] width 135 height 14
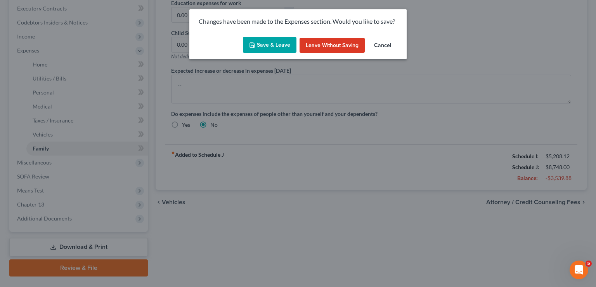
click at [258, 49] on button "Save & Leave" at bounding box center [270, 45] width 54 height 16
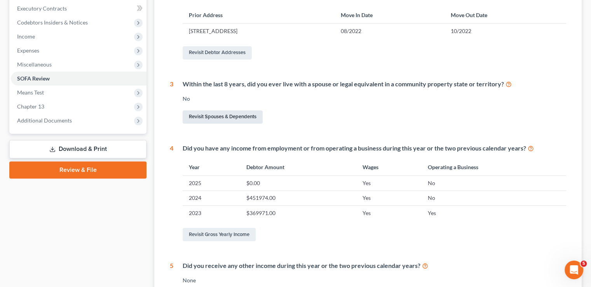
scroll to position [194, 0]
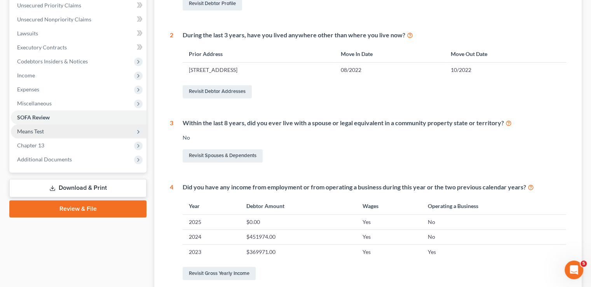
click at [62, 124] on span "Means Test" at bounding box center [78, 131] width 135 height 14
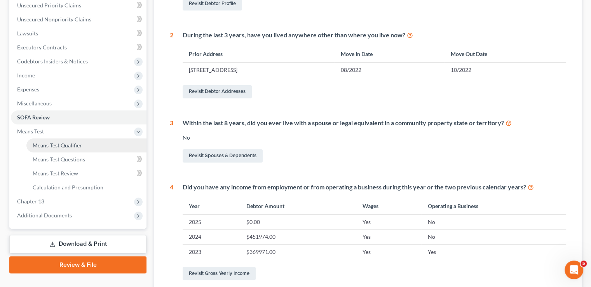
click at [65, 142] on span "Means Test Qualifier" at bounding box center [57, 145] width 49 height 7
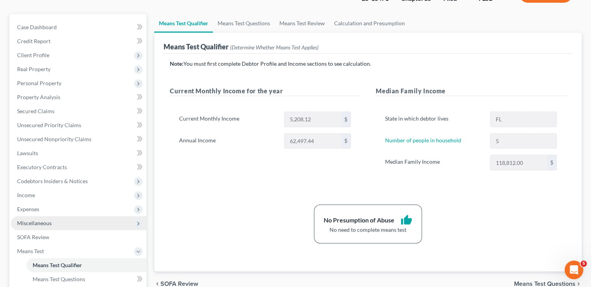
scroll to position [116, 0]
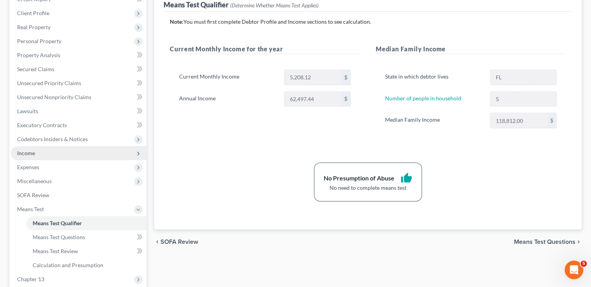
click at [56, 146] on span "Income" at bounding box center [78, 153] width 135 height 14
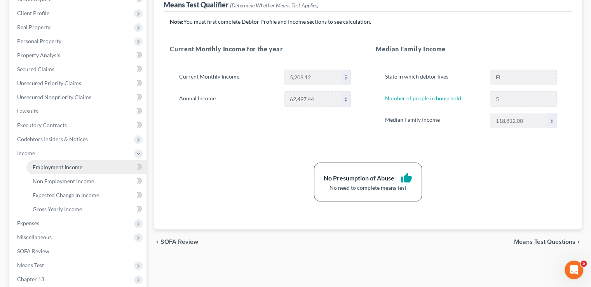
click at [56, 160] on link "Employment Income" at bounding box center [86, 167] width 120 height 14
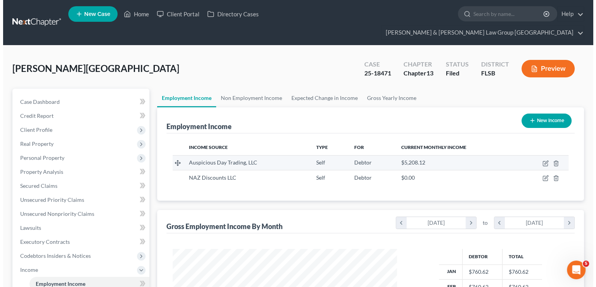
scroll to position [138, 240]
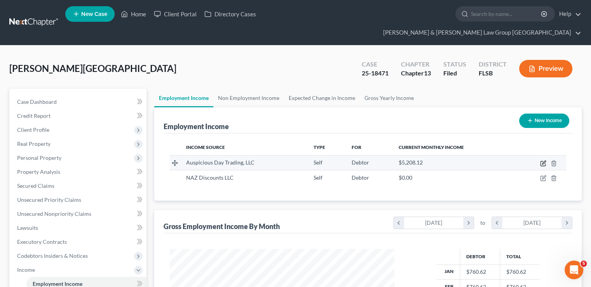
click at [542, 160] on icon "button" at bounding box center [543, 161] width 3 height 3
select select "1"
select select "0"
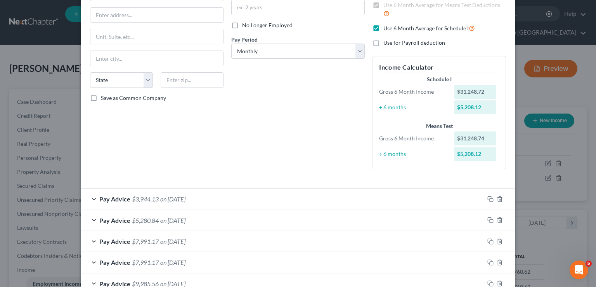
scroll to position [179, 0]
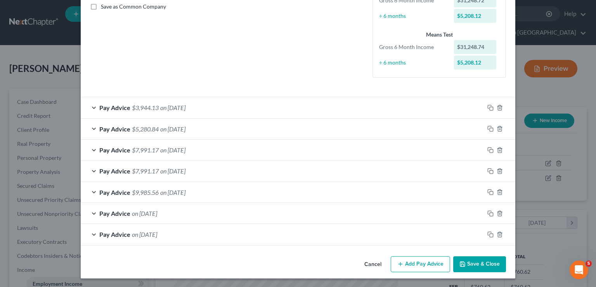
drag, startPoint x: 230, startPoint y: 232, endPoint x: 223, endPoint y: 234, distance: 7.0
click at [230, 232] on div "Pay Advice on [DATE]" at bounding box center [283, 234] width 404 height 21
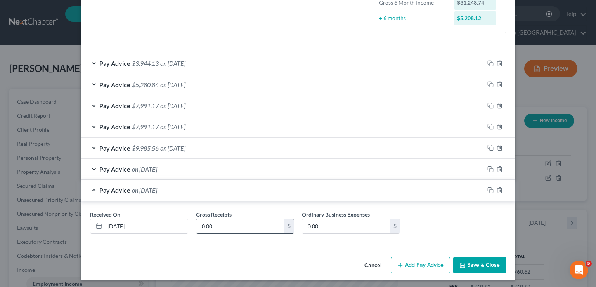
scroll to position [224, 0]
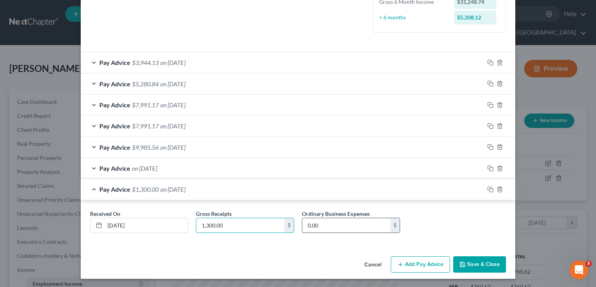
type input "1,300.00"
click at [332, 231] on input "0.00" at bounding box center [346, 225] width 88 height 15
type input "1,410.56"
click at [213, 168] on div "Pay Advice on [DATE]" at bounding box center [283, 168] width 404 height 21
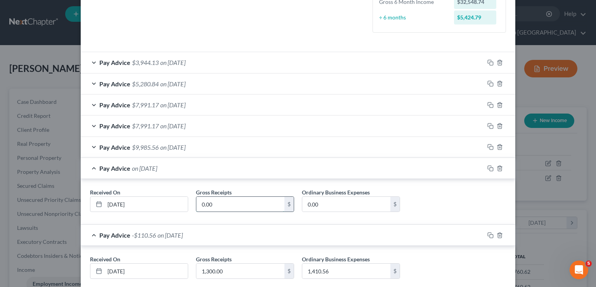
click at [228, 203] on input "0.00" at bounding box center [240, 203] width 88 height 15
type input "250.00"
click at [349, 203] on input "0.00" at bounding box center [346, 203] width 88 height 15
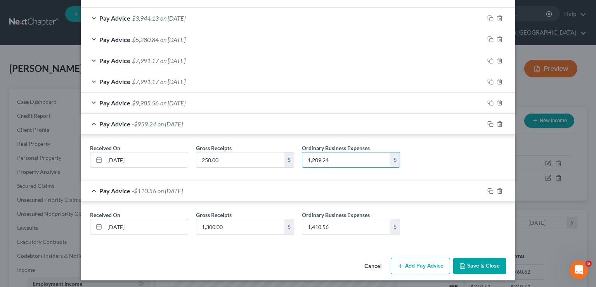
scroll to position [270, 0]
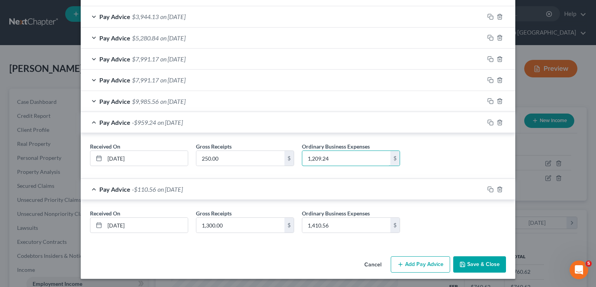
type input "1,209.24"
click at [255, 102] on div "Pay Advice $9,985.56 on [DATE]" at bounding box center [283, 101] width 404 height 21
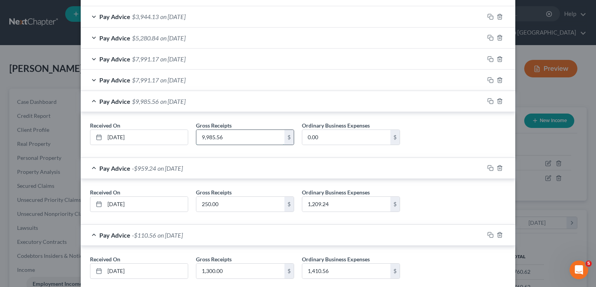
click at [238, 137] on input "9,985.56" at bounding box center [240, 137] width 88 height 15
type input "14,000.00"
click at [322, 136] on input "0.00" at bounding box center [346, 137] width 88 height 15
type input "2,944.64"
click at [239, 83] on div "Pay Advice $7,991.17 on [DATE]" at bounding box center [283, 79] width 404 height 21
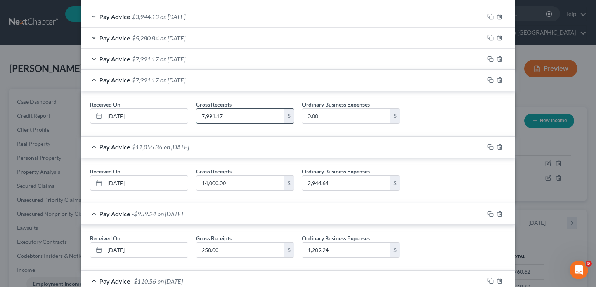
click at [226, 110] on input "7,991.17" at bounding box center [240, 116] width 88 height 15
type input "0"
click at [336, 122] on input "0.00" at bounding box center [346, 116] width 88 height 15
type input "1,994.39"
click at [245, 53] on div "Pay Advice $7,991.17 on [DATE]" at bounding box center [283, 59] width 404 height 21
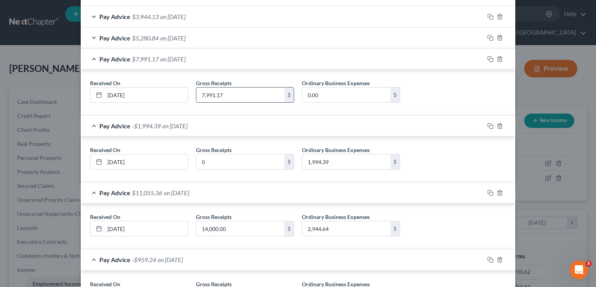
click at [244, 92] on input "7,991.17" at bounding box center [240, 94] width 88 height 15
type input "1,405.82"
click at [323, 92] on input "0.00" at bounding box center [346, 94] width 88 height 15
click at [363, 94] on input "0.00" at bounding box center [346, 94] width 88 height 15
paste input "1,405.82"
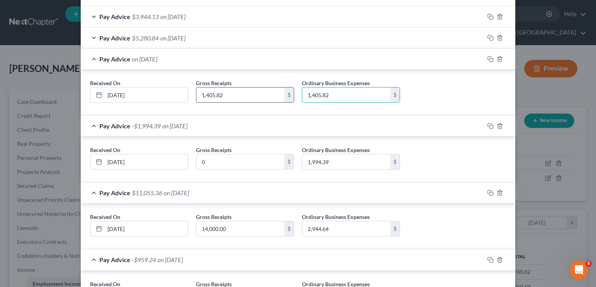
type input "1,405.82"
type input "0"
click at [229, 37] on div "Pay Advice $5,280.84 on [DATE]" at bounding box center [283, 38] width 404 height 21
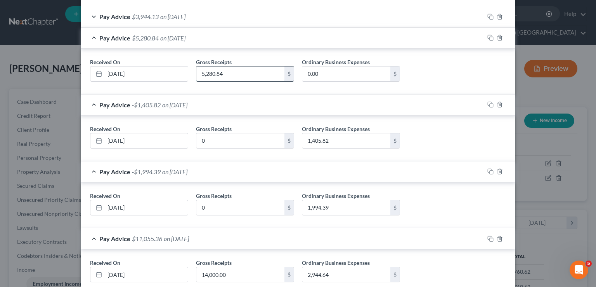
click at [244, 75] on input "5,280.84" at bounding box center [240, 73] width 88 height 15
type input "0"
click at [366, 75] on input "0.00" at bounding box center [346, 73] width 88 height 15
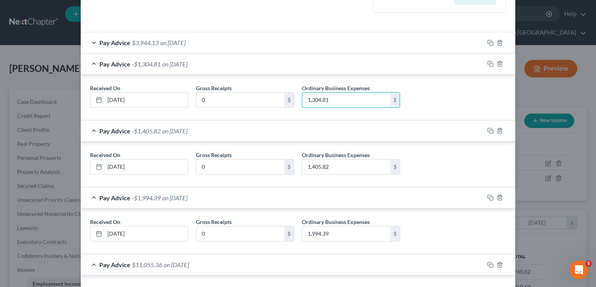
scroll to position [193, 0]
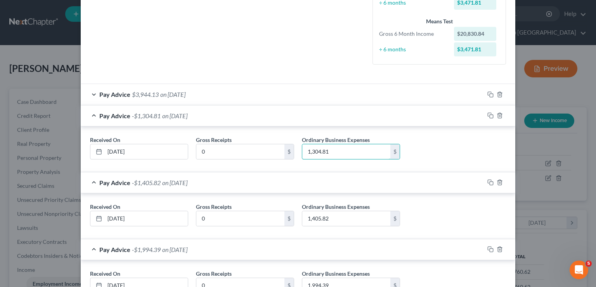
type input "1,304.81"
click at [231, 95] on div "Pay Advice $3,944.13 on [DATE]" at bounding box center [283, 94] width 404 height 21
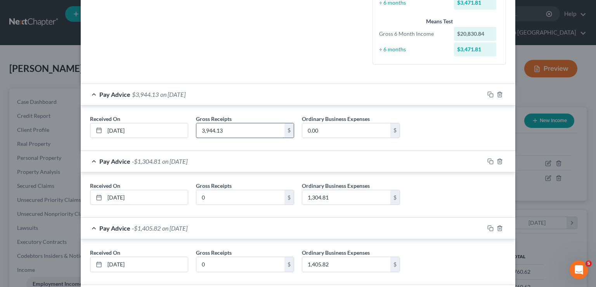
click at [230, 129] on input "3,944.13" at bounding box center [240, 130] width 88 height 15
type input "0"
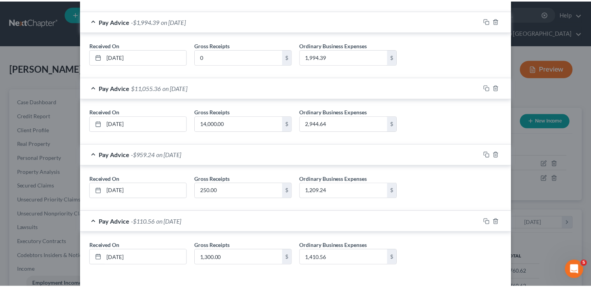
scroll to position [497, 0]
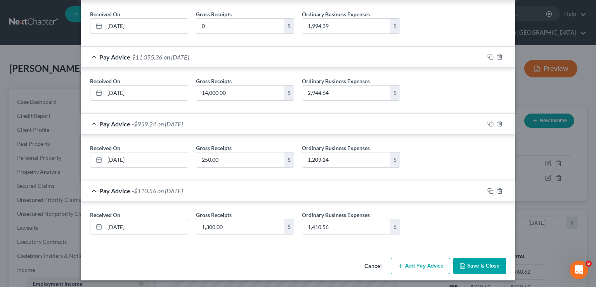
type input "1,336.41"
click at [478, 263] on button "Save & Close" at bounding box center [479, 265] width 53 height 16
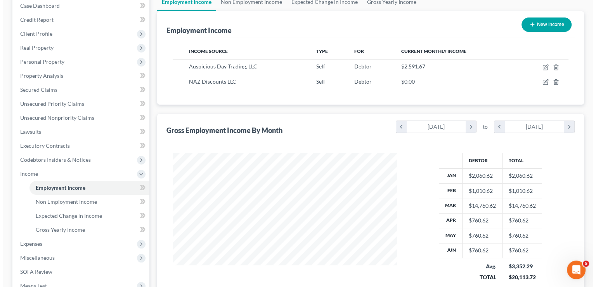
scroll to position [78, 0]
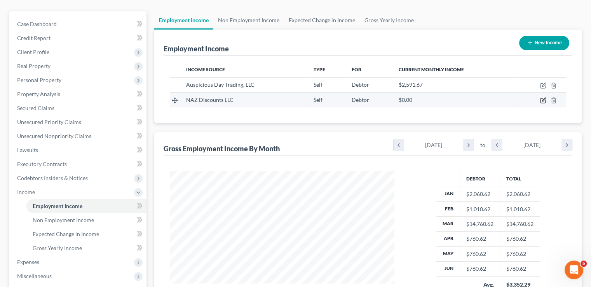
click at [542, 98] on icon "button" at bounding box center [543, 99] width 3 height 3
select select "1"
select select "0"
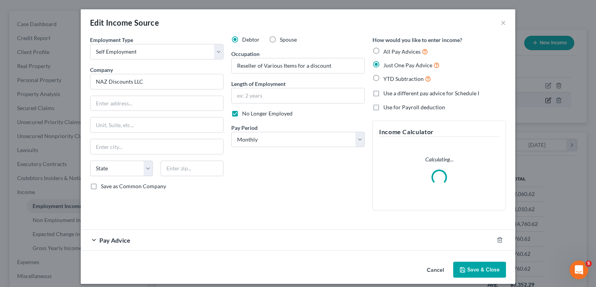
scroll to position [138, 242]
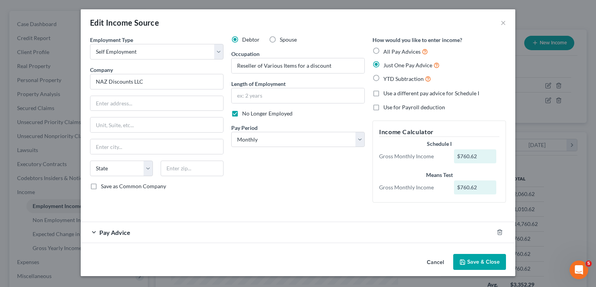
click at [226, 230] on div "Pay Advice" at bounding box center [287, 232] width 413 height 21
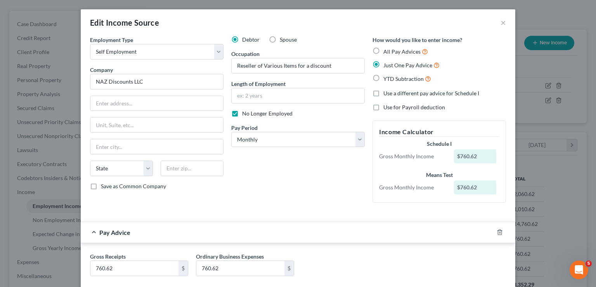
click at [226, 230] on div "Pay Advice" at bounding box center [287, 232] width 413 height 21
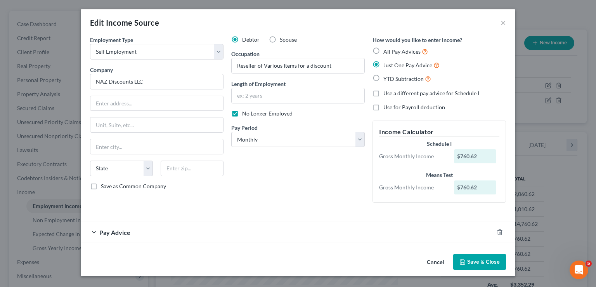
drag, startPoint x: 375, startPoint y: 52, endPoint x: 381, endPoint y: 216, distance: 164.3
click at [384, 53] on label "All Pay Advices" at bounding box center [406, 51] width 45 height 9
click at [387, 52] on input "All Pay Advices" at bounding box center [389, 49] width 5 height 5
radio input "true"
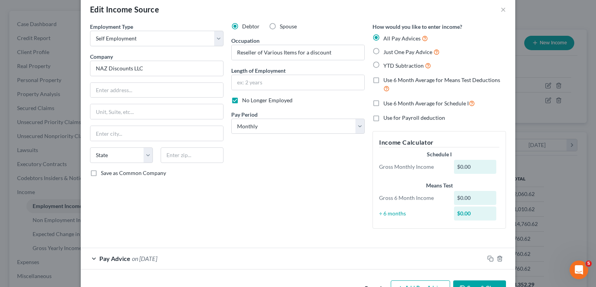
scroll to position [0, 0]
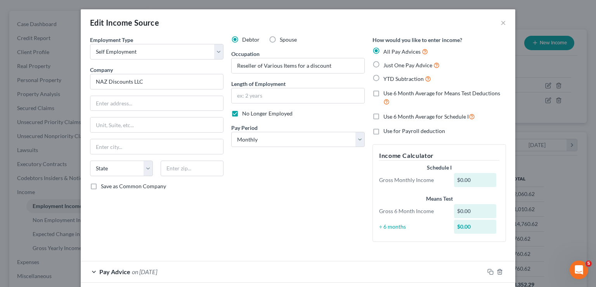
click at [384, 115] on label "Use 6 Month Average for Schedule I" at bounding box center [430, 116] width 92 height 9
click at [387, 115] on input "Use 6 Month Average for Schedule I" at bounding box center [389, 114] width 5 height 5
checkbox input "true"
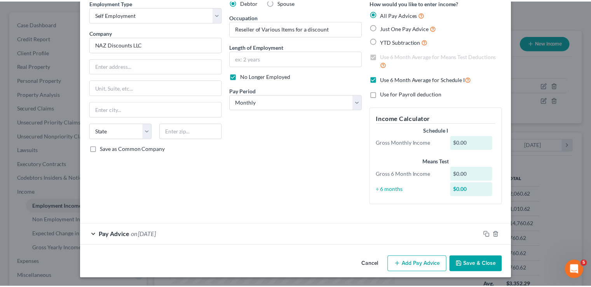
scroll to position [38, 0]
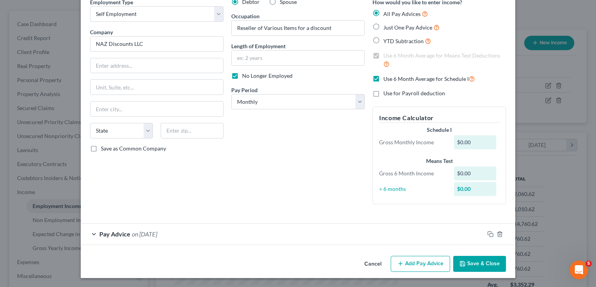
click at [460, 257] on button "Save & Close" at bounding box center [479, 263] width 53 height 16
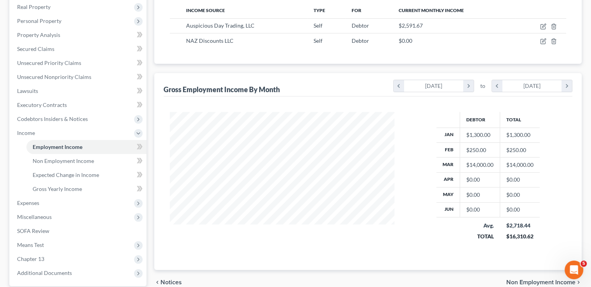
scroll to position [155, 0]
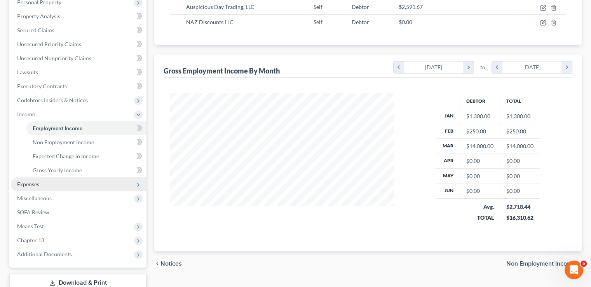
click at [59, 177] on span "Expenses" at bounding box center [78, 184] width 135 height 14
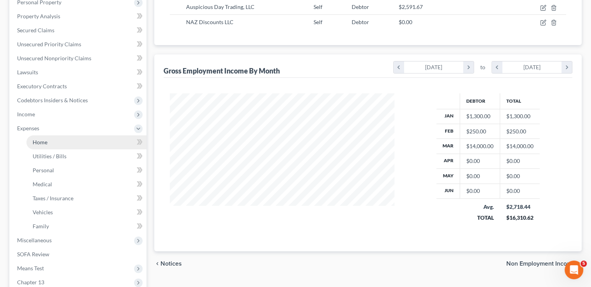
click at [59, 135] on link "Home" at bounding box center [86, 142] width 120 height 14
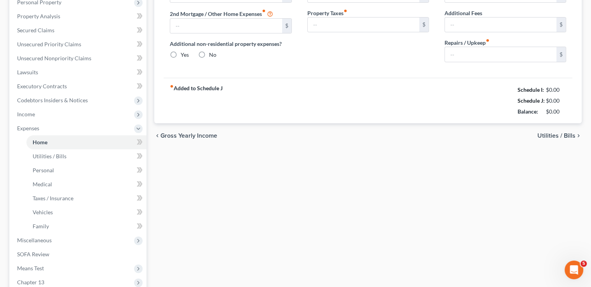
type input "5,000.00"
type input "0.00"
radio input "true"
type input "0.00"
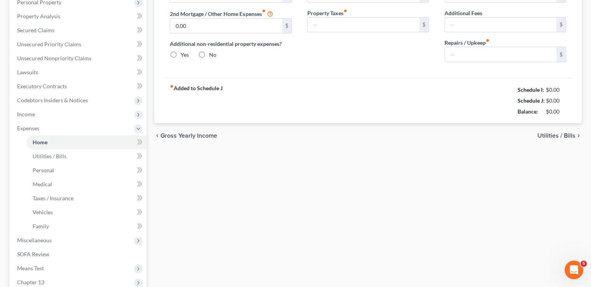
type input "0.00"
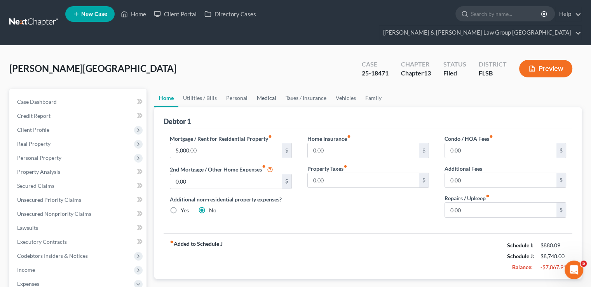
click at [269, 89] on link "Medical" at bounding box center [266, 98] width 29 height 19
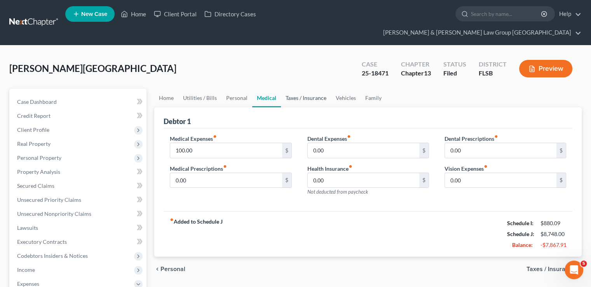
click at [289, 89] on link "Taxes / Insurance" at bounding box center [306, 98] width 50 height 19
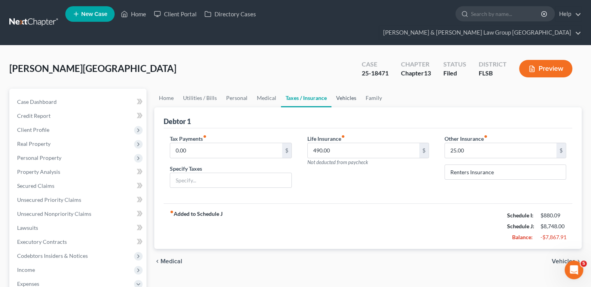
click at [334, 89] on link "Vehicles" at bounding box center [346, 98] width 30 height 19
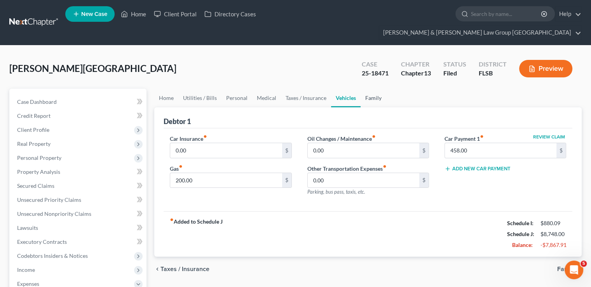
click at [360, 89] on link "Family" at bounding box center [373, 98] width 26 height 19
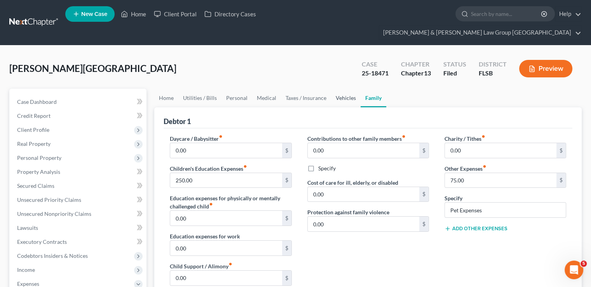
click at [349, 89] on link "Vehicles" at bounding box center [346, 98] width 30 height 19
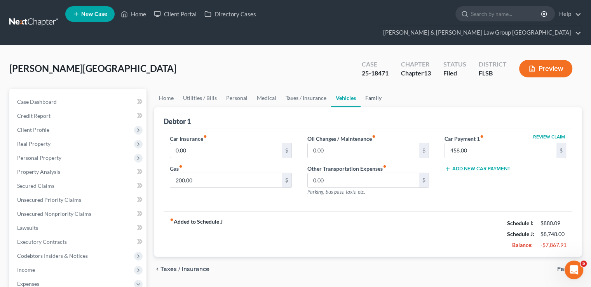
click at [365, 89] on link "Family" at bounding box center [373, 98] width 26 height 19
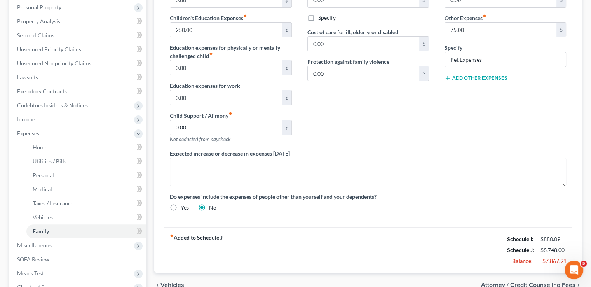
scroll to position [194, 0]
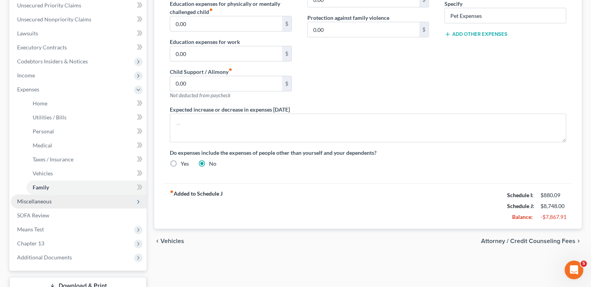
click at [72, 194] on span "Miscellaneous" at bounding box center [78, 201] width 135 height 14
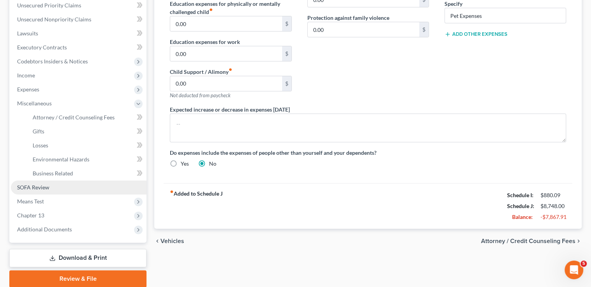
click at [33, 184] on span "SOFA Review" at bounding box center [33, 187] width 32 height 7
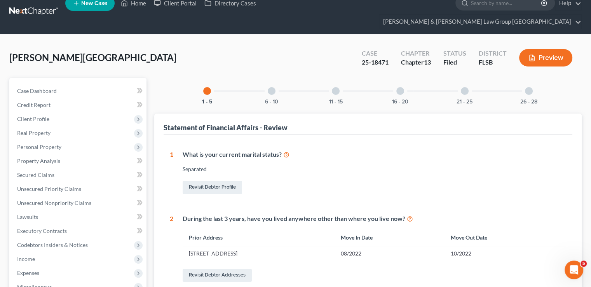
scroll to position [10, 0]
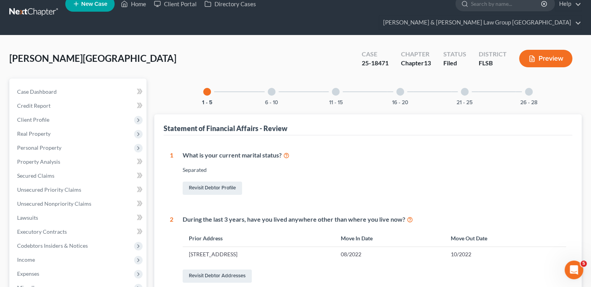
click at [275, 80] on div "6 - 10" at bounding box center [271, 91] width 26 height 26
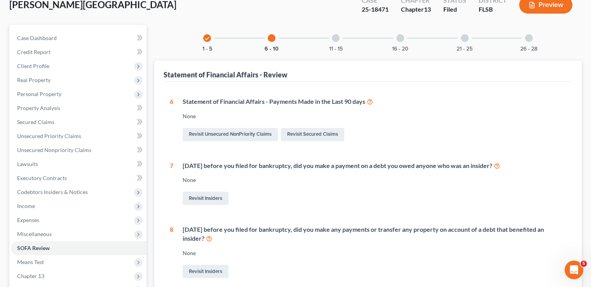
scroll to position [49, 0]
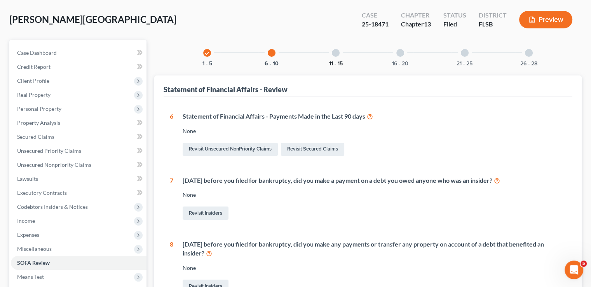
click at [330, 61] on button "11 - 15" at bounding box center [336, 63] width 14 height 5
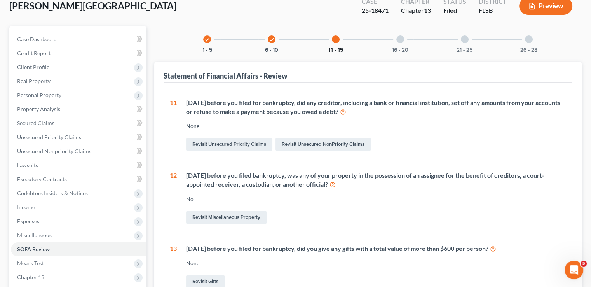
scroll to position [46, 0]
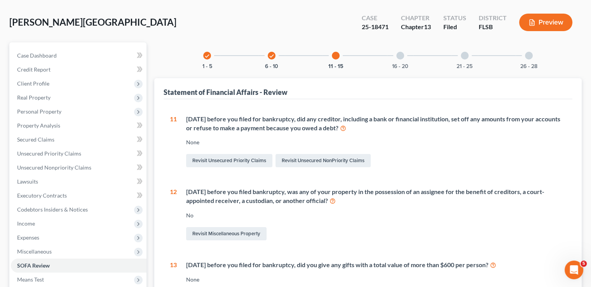
click at [401, 47] on div "16 - 20" at bounding box center [400, 55] width 26 height 26
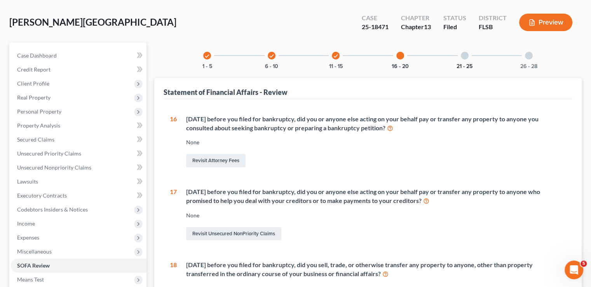
click at [471, 64] on button "21 - 25" at bounding box center [464, 66] width 16 height 5
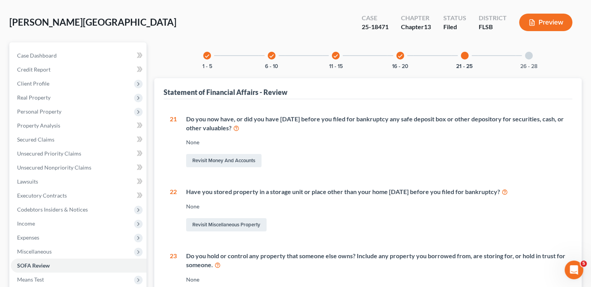
click at [522, 43] on div "26 - 28" at bounding box center [528, 55] width 26 height 26
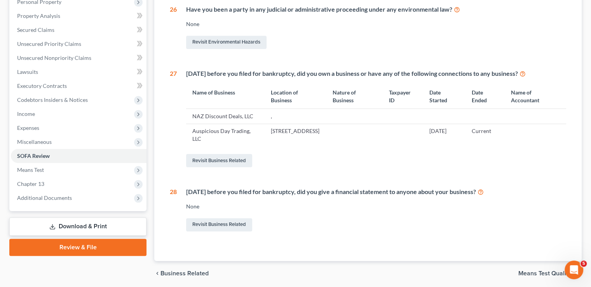
scroll to position [138, 0]
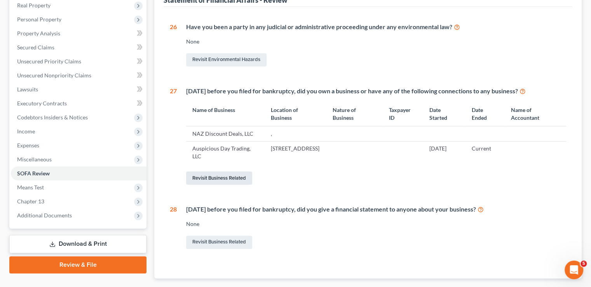
click at [222, 173] on link "Revisit Business Related" at bounding box center [219, 177] width 66 height 13
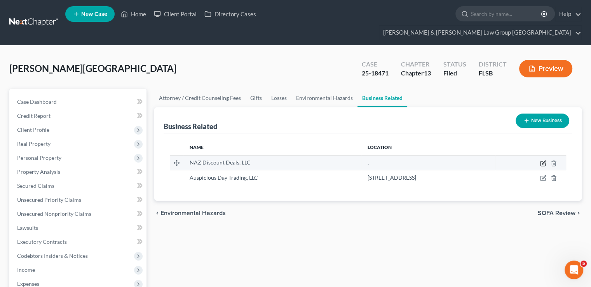
click at [542, 161] on icon "button" at bounding box center [542, 163] width 5 height 5
select select "member"
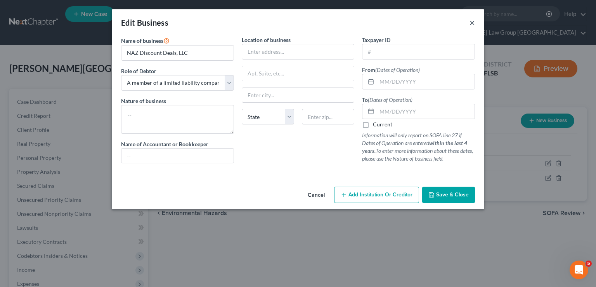
click at [471, 23] on div "Edit Business ×" at bounding box center [298, 22] width 373 height 26
click at [471, 25] on button "×" at bounding box center [472, 22] width 5 height 9
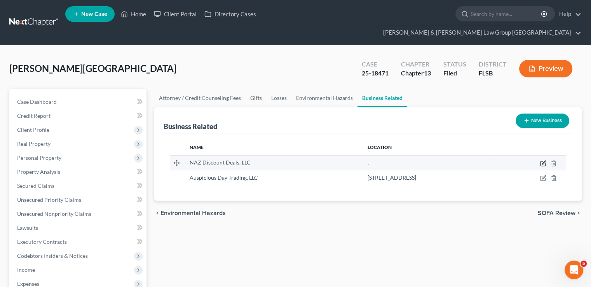
click at [542, 160] on icon "button" at bounding box center [543, 163] width 6 height 6
select select "member"
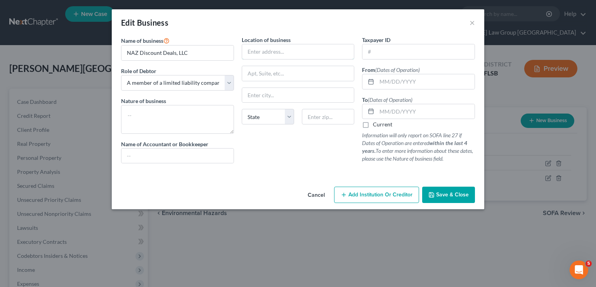
drag, startPoint x: 261, startPoint y: 58, endPoint x: 269, endPoint y: 39, distance: 20.9
click at [261, 58] on input "text" at bounding box center [298, 51] width 112 height 15
type input "405 SE"
click at [457, 193] on span "Save & Close" at bounding box center [452, 194] width 33 height 7
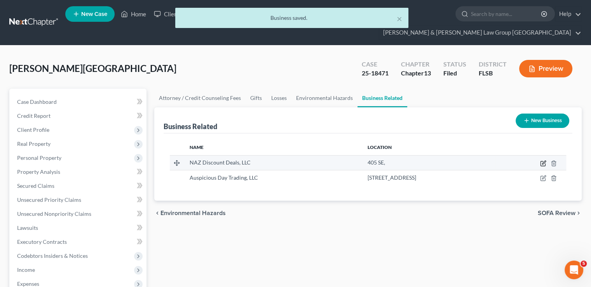
click at [542, 160] on icon "button" at bounding box center [543, 163] width 6 height 6
select select "member"
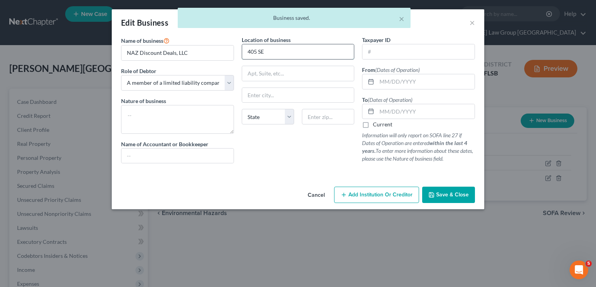
drag, startPoint x: 286, startPoint y: 56, endPoint x: 292, endPoint y: 46, distance: 11.5
click at [286, 56] on input "405 SE" at bounding box center [298, 51] width 112 height 15
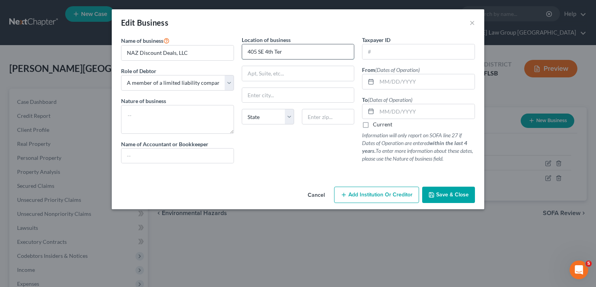
type input "405 SE 4th Ter"
type input "[GEOGRAPHIC_DATA]"
select select "9"
click at [450, 198] on button "Save & Close" at bounding box center [448, 194] width 53 height 16
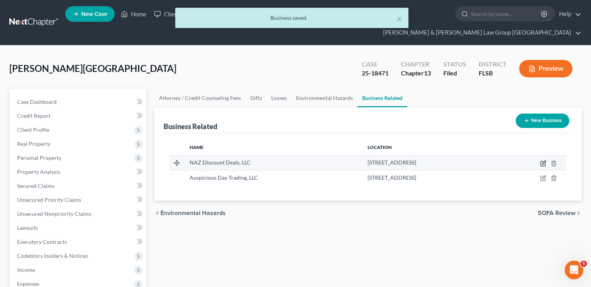
click at [541, 160] on icon "button" at bounding box center [543, 163] width 6 height 6
select select "member"
select select "9"
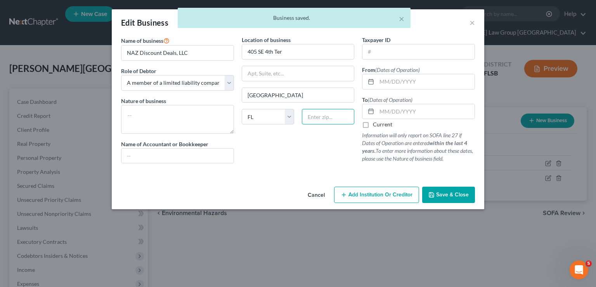
click at [319, 111] on input "text" at bounding box center [328, 117] width 52 height 16
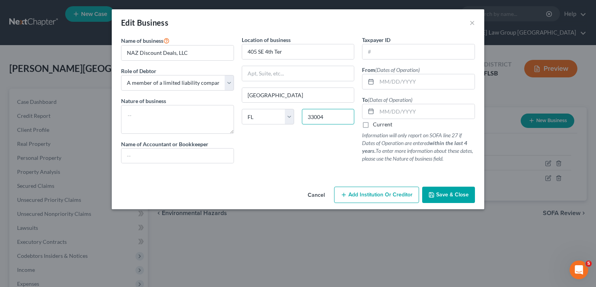
type input "33004"
click at [445, 191] on span "Save & Close" at bounding box center [452, 194] width 33 height 7
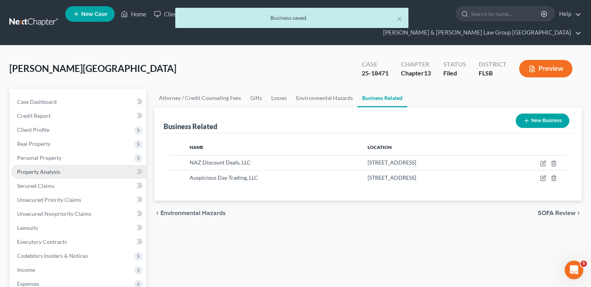
click at [61, 165] on link "Property Analysis" at bounding box center [78, 172] width 135 height 14
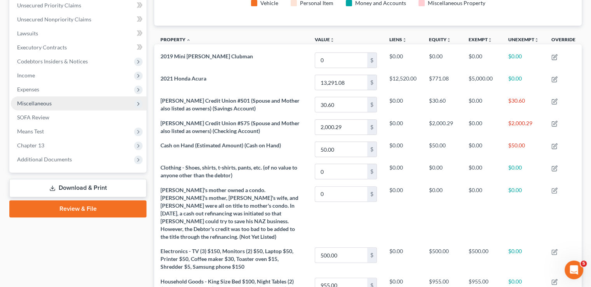
scroll to position [155, 0]
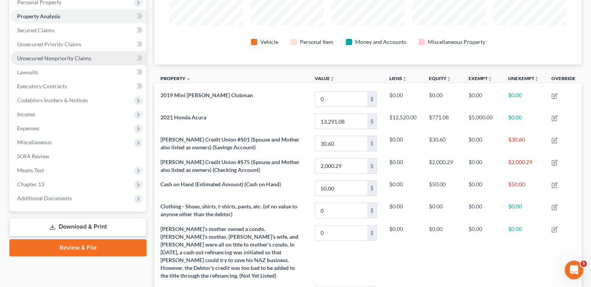
click at [92, 51] on link "Unsecured Nonpriority Claims" at bounding box center [78, 58] width 135 height 14
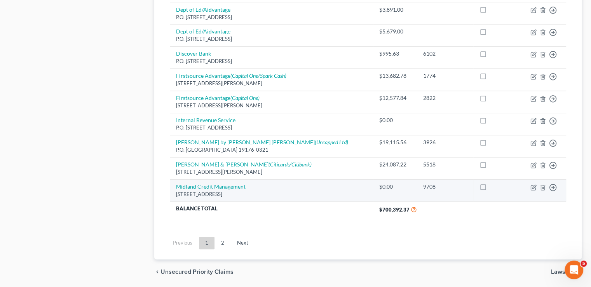
scroll to position [611, 0]
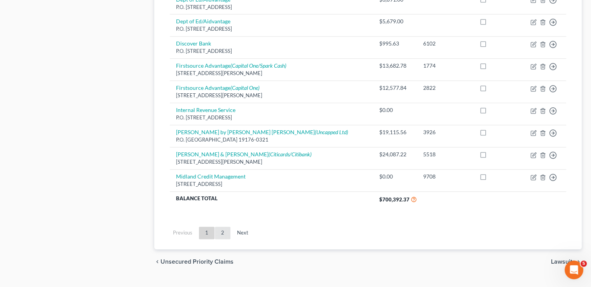
click at [225, 226] on link "2" at bounding box center [223, 232] width 16 height 12
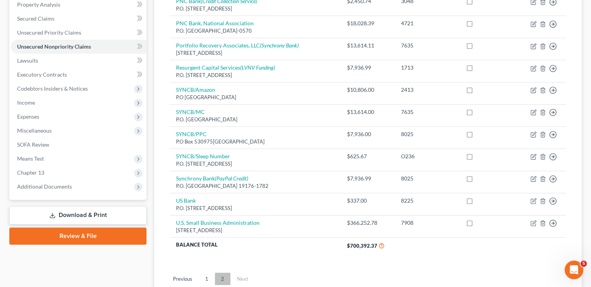
scroll to position [214, 0]
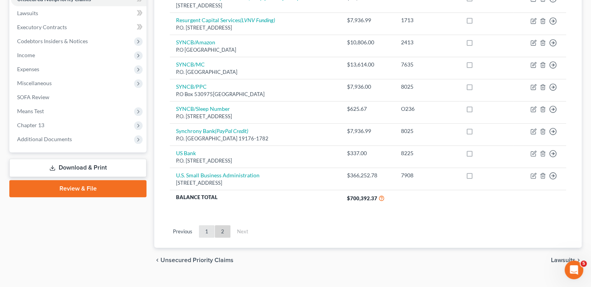
click at [207, 225] on link "1" at bounding box center [207, 231] width 16 height 12
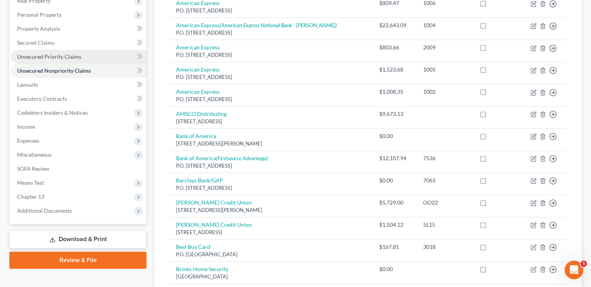
scroll to position [155, 0]
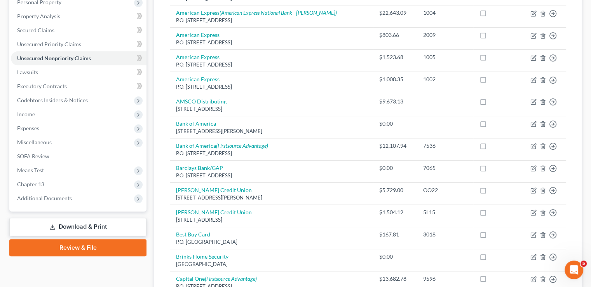
click at [84, 217] on link "Download & Print" at bounding box center [77, 226] width 137 height 18
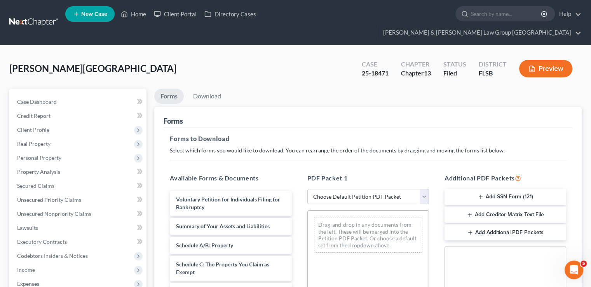
click at [353, 189] on select "Choose Default Petition PDF Packet Complete Bankruptcy Petition (all forms and …" at bounding box center [368, 197] width 122 height 16
select select "0"
click at [307, 189] on select "Choose Default Petition PDF Packet Complete Bankruptcy Petition (all forms and …" at bounding box center [368, 197] width 122 height 16
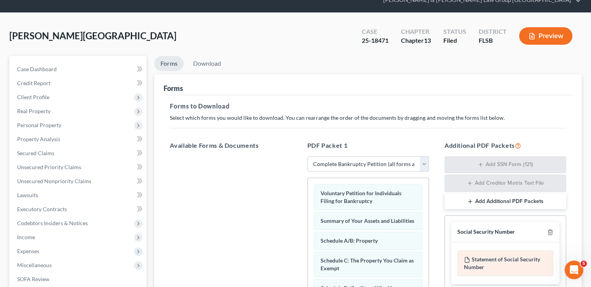
scroll to position [78, 0]
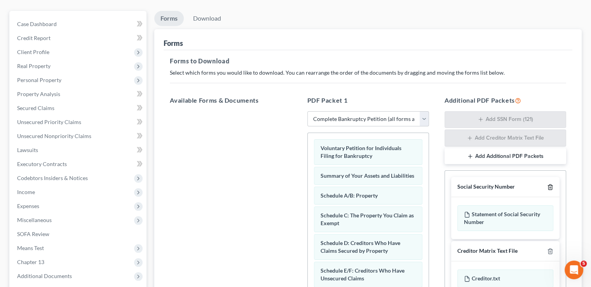
click at [549, 184] on icon "button" at bounding box center [550, 187] width 6 height 6
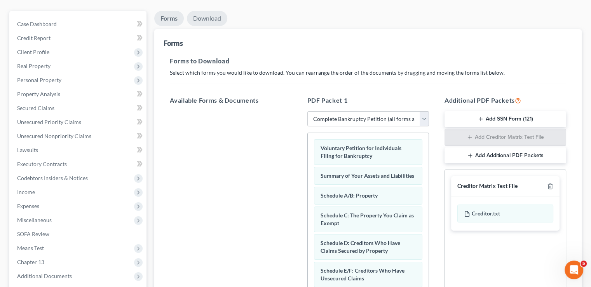
click at [203, 11] on link "Download" at bounding box center [207, 18] width 40 height 15
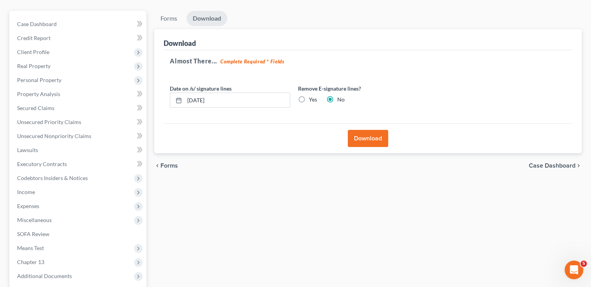
click at [309, 96] on label "Yes" at bounding box center [313, 100] width 8 height 8
click at [312, 96] on input "Yes" at bounding box center [314, 98] width 5 height 5
radio input "true"
radio input "false"
click at [361, 130] on button "Download" at bounding box center [367, 138] width 40 height 17
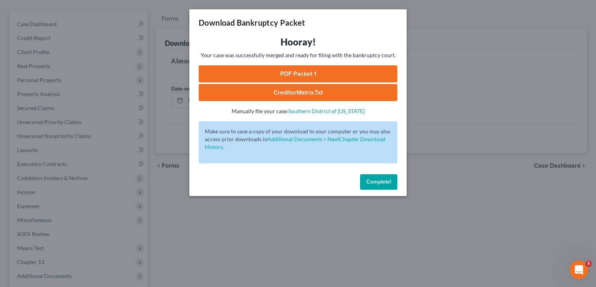
click at [301, 74] on link "PDF Packet 1" at bounding box center [298, 73] width 199 height 17
click at [369, 182] on span "Complete!" at bounding box center [379, 181] width 25 height 7
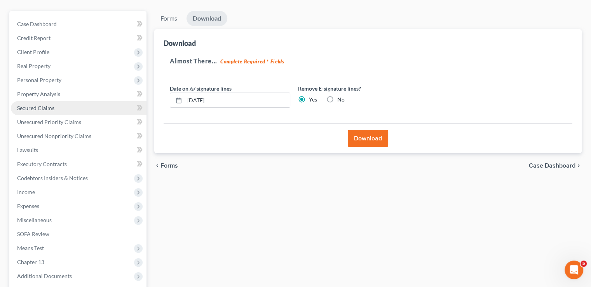
click at [34, 101] on link "Secured Claims" at bounding box center [78, 108] width 135 height 14
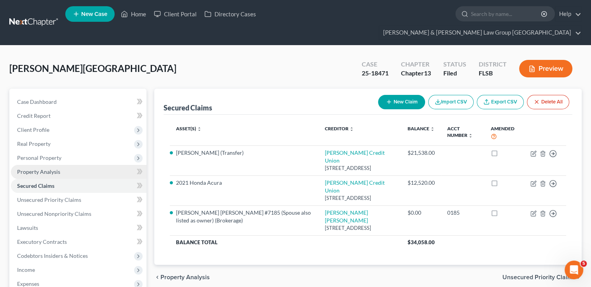
click at [46, 168] on span "Property Analysis" at bounding box center [38, 171] width 43 height 7
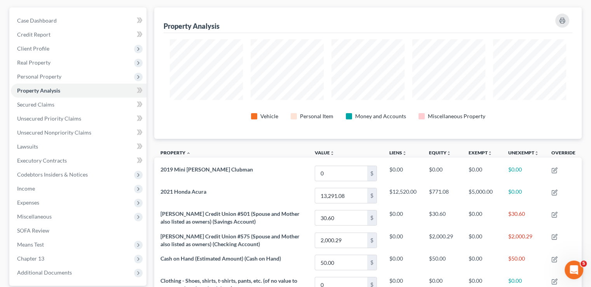
scroll to position [78, 0]
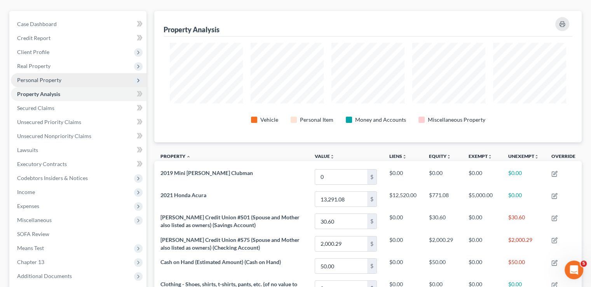
click at [50, 76] on span "Personal Property" at bounding box center [39, 79] width 44 height 7
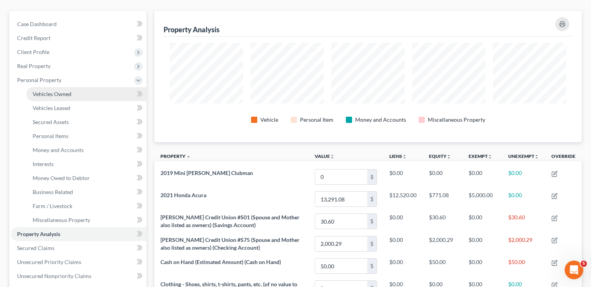
click at [83, 87] on link "Vehicles Owned" at bounding box center [86, 94] width 120 height 14
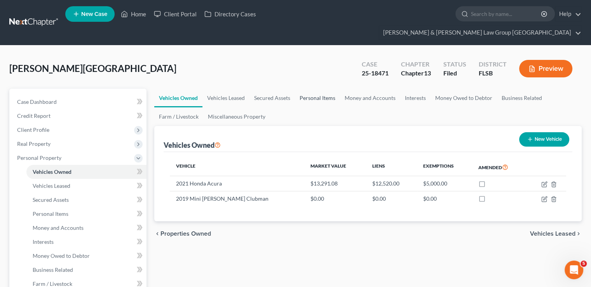
click at [316, 89] on link "Personal Items" at bounding box center [317, 98] width 45 height 19
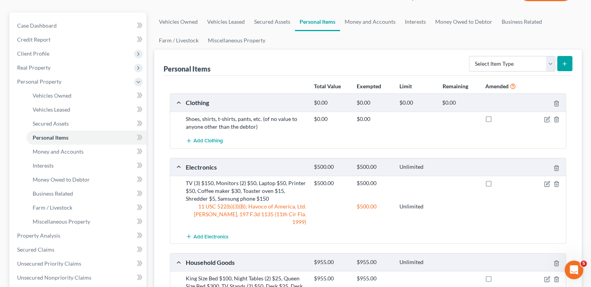
scroll to position [78, 0]
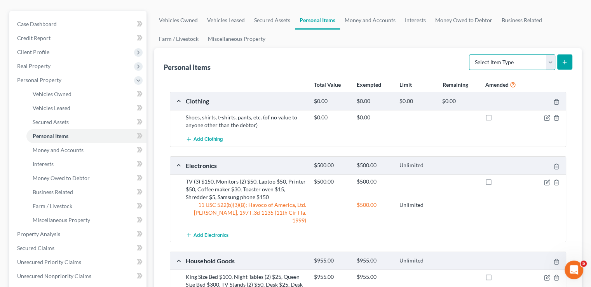
drag, startPoint x: 550, startPoint y: 42, endPoint x: 532, endPoint y: 55, distance: 21.4
click at [550, 54] on select "Select Item Type Clothing Collectibles Of Value Electronics Firearms Household …" at bounding box center [512, 62] width 86 height 16
select select "electronics"
click at [469, 54] on select "Select Item Type Clothing Collectibles Of Value Electronics Firearms Household …" at bounding box center [512, 62] width 86 height 16
click at [561, 59] on icon "submit" at bounding box center [564, 62] width 6 height 6
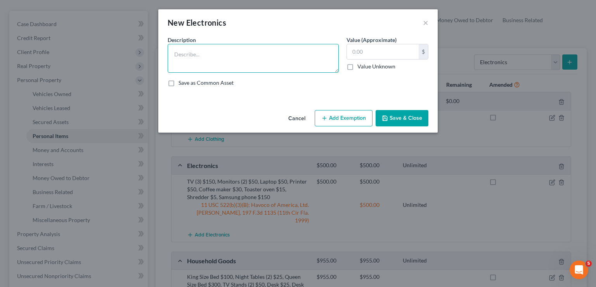
click at [217, 55] on textarea at bounding box center [253, 58] width 171 height 29
drag, startPoint x: 183, startPoint y: 64, endPoint x: 177, endPoint y: 64, distance: 5.8
click at [177, 64] on textarea "1 computer - $600; 2 monitors - $85; Dell Keyboard and mouse - $10" at bounding box center [253, 58] width 171 height 29
type textarea "1 computer - $600; 2 monitors - $85; Dell Keyboard and mouse - $5"
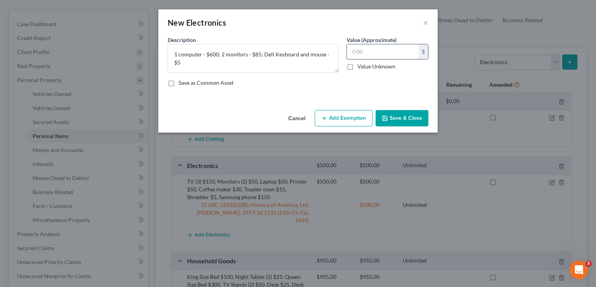
click at [368, 57] on input "text" at bounding box center [383, 51] width 72 height 15
type input "690.00"
click at [275, 54] on textarea "1 computer - $600; 2 monitors - $85; Dell Keyboard and mouse - $5" at bounding box center [253, 58] width 171 height 29
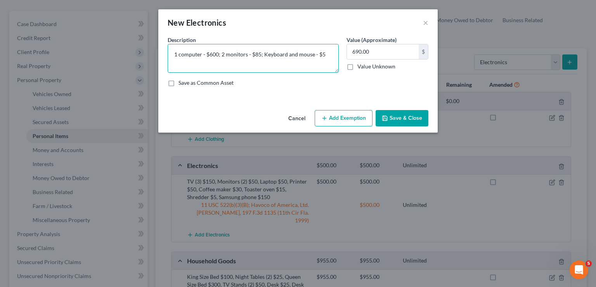
click at [323, 52] on textarea "1 computer - $600; 2 monitors - $85; Keyboard and mouse - $5" at bounding box center [253, 58] width 171 height 29
type textarea "1 computer - $600; 2 monitors - $85; Keyboard and mouse - $5; Docking Station -…"
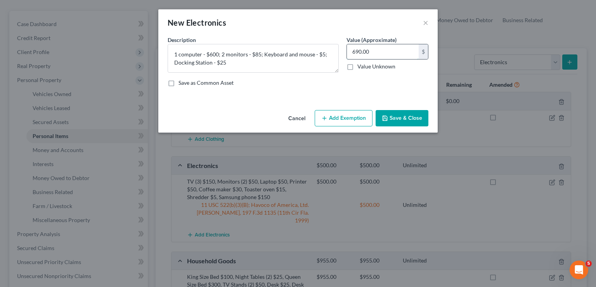
click at [394, 49] on input "690.00" at bounding box center [383, 51] width 72 height 15
type input "715.00"
click at [407, 116] on button "Save & Close" at bounding box center [402, 118] width 53 height 16
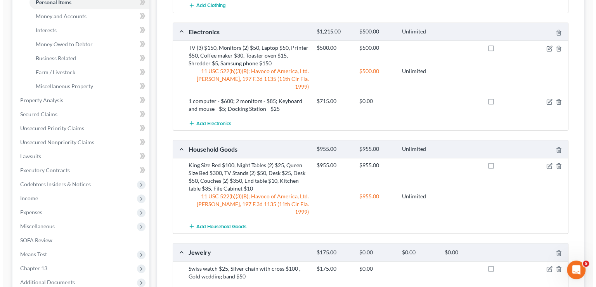
scroll to position [194, 0]
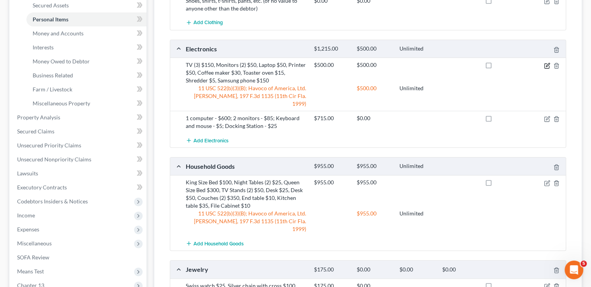
click at [546, 63] on icon "button" at bounding box center [546, 64] width 3 height 3
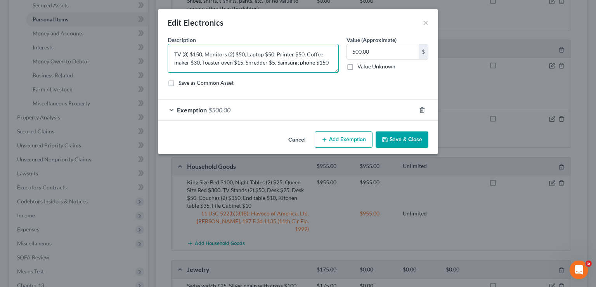
drag, startPoint x: 205, startPoint y: 54, endPoint x: 273, endPoint y: 55, distance: 68.0
click at [273, 55] on textarea "TV (3) $150, Monitors (2) $50, Laptop $50, Printer $50, Coffee maker $30, Toast…" at bounding box center [253, 58] width 171 height 29
type textarea "TV (3) $150, Printer $50, Coffee maker $30, Toaster oven $15, Shredder $5, Sams…"
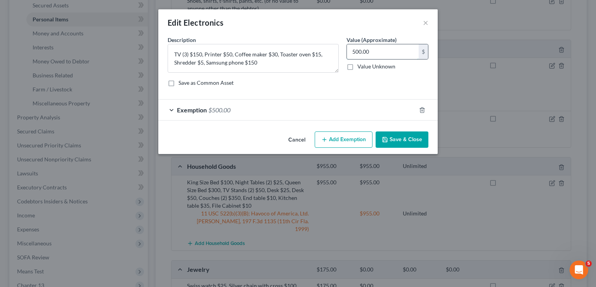
click at [378, 55] on input "500.00" at bounding box center [383, 51] width 72 height 15
drag, startPoint x: 382, startPoint y: 52, endPoint x: 342, endPoint y: 53, distance: 40.4
click at [342, 53] on div "Description * TV (3) $150, Printer $50, Coffee maker $30, Toaster oven $15, Shr…" at bounding box center [298, 64] width 269 height 57
type input "400.00"
drag, startPoint x: 227, startPoint y: 55, endPoint x: 232, endPoint y: 54, distance: 5.5
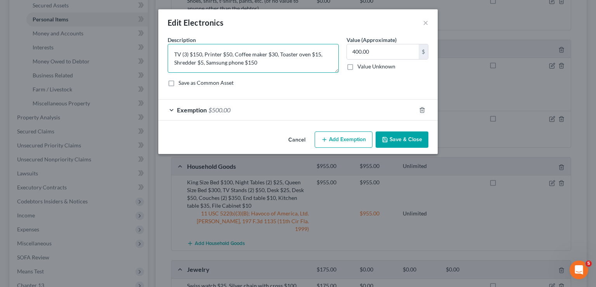
click at [232, 54] on textarea "TV (3) $150, Printer $50, Coffee maker $30, Toaster oven $15, Shredder $5, Sams…" at bounding box center [253, 58] width 171 height 29
click at [222, 53] on textarea "TV (3) $150, Printer $20, Coffee maker $30, Toaster oven $15, Shredder $5, Sams…" at bounding box center [253, 58] width 171 height 29
type textarea "TV (3) $150, Printer (8 years): $0, Coffee maker $30, Toaster oven $15, Shredde…"
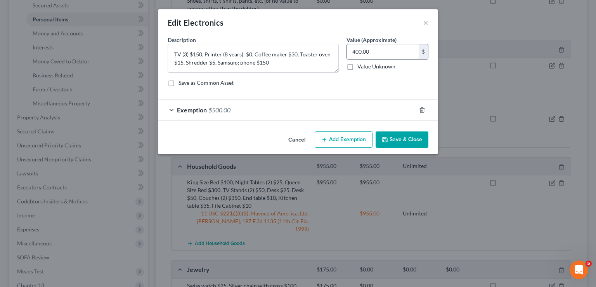
click at [392, 52] on input "400.00" at bounding box center [383, 51] width 72 height 15
type input "350.00"
click at [293, 111] on div "Exemption $500.00" at bounding box center [287, 109] width 258 height 21
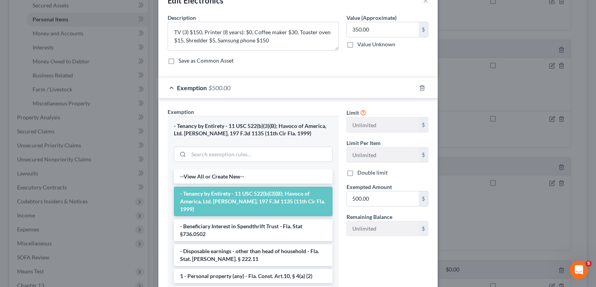
scroll to position [39, 0]
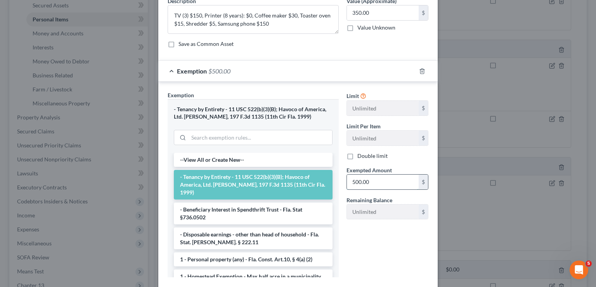
click at [370, 179] on input "500.00" at bounding box center [383, 181] width 72 height 15
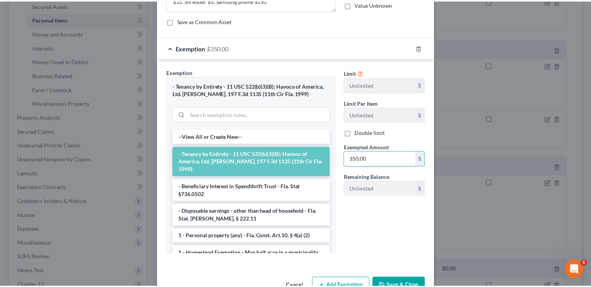
scroll to position [84, 0]
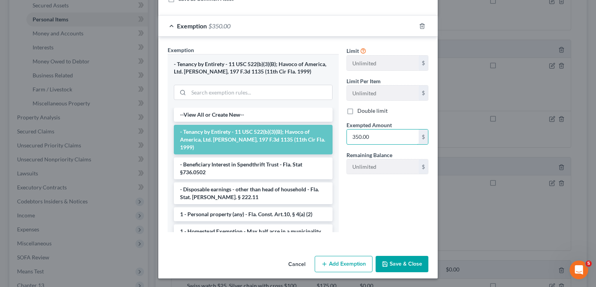
type input "350.00"
click at [391, 261] on button "Save & Close" at bounding box center [402, 263] width 53 height 16
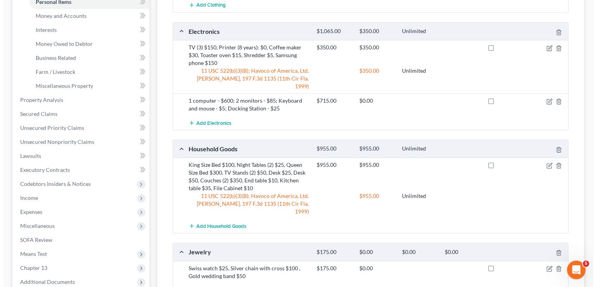
scroll to position [194, 0]
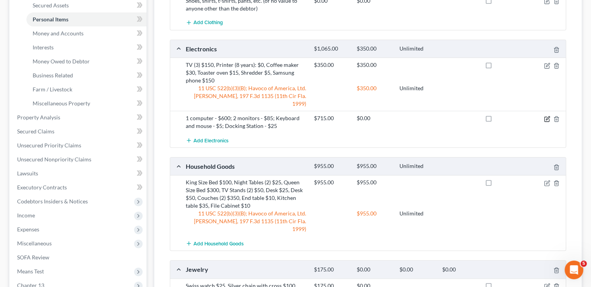
click at [546, 116] on icon "button" at bounding box center [546, 117] width 3 height 3
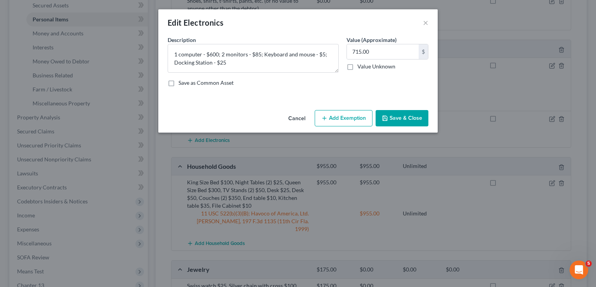
click at [343, 118] on button "Add Exemption" at bounding box center [344, 118] width 58 height 16
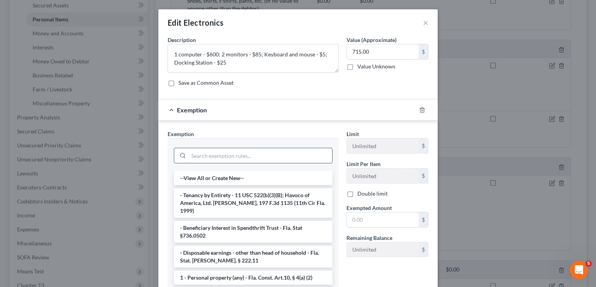
click at [266, 158] on input "search" at bounding box center [261, 155] width 144 height 15
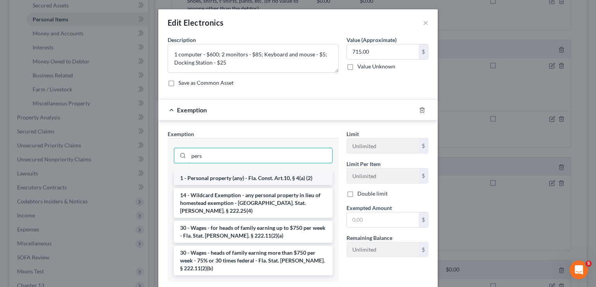
type input "pers"
click at [240, 177] on li "1 - Personal property (any) - Fla. Const. Art.10, § 4(a) (2)" at bounding box center [253, 178] width 159 height 14
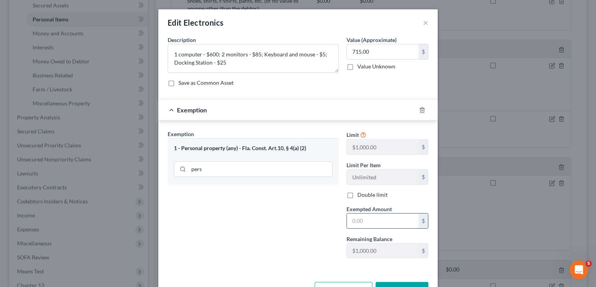
click at [366, 221] on input "text" at bounding box center [383, 220] width 72 height 15
drag, startPoint x: 351, startPoint y: 222, endPoint x: 341, endPoint y: 222, distance: 9.3
click at [343, 222] on div "Exempted Amount * 1 $" at bounding box center [388, 217] width 90 height 24
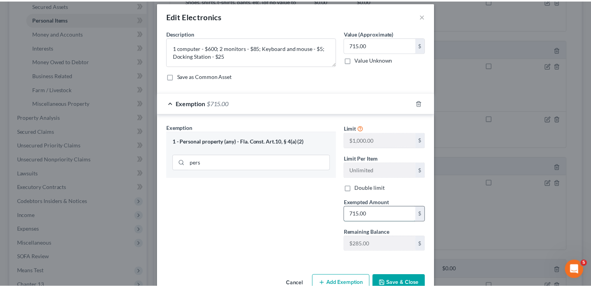
scroll to position [26, 0]
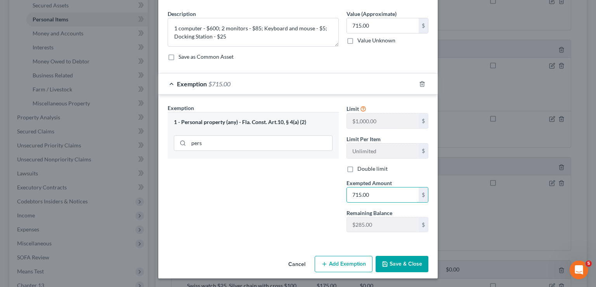
type input "715.00"
click at [398, 271] on div "Cancel Add Exemption Save & Close" at bounding box center [298, 265] width 280 height 26
click at [400, 260] on button "Save & Close" at bounding box center [402, 263] width 53 height 16
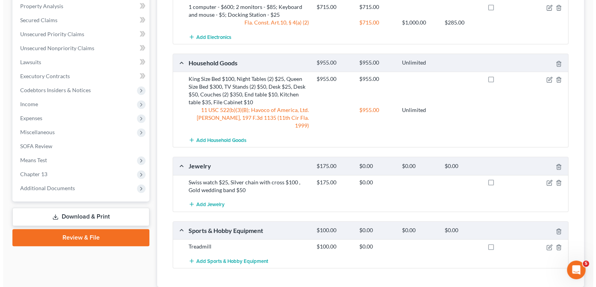
scroll to position [311, 0]
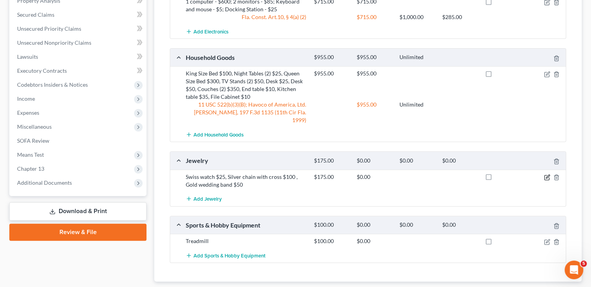
click at [545, 174] on icon "button" at bounding box center [547, 177] width 6 height 6
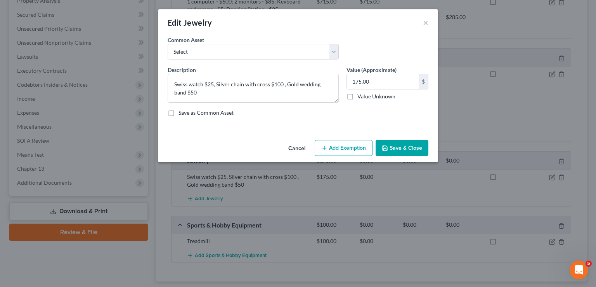
click at [330, 146] on button "Add Exemption" at bounding box center [344, 148] width 58 height 16
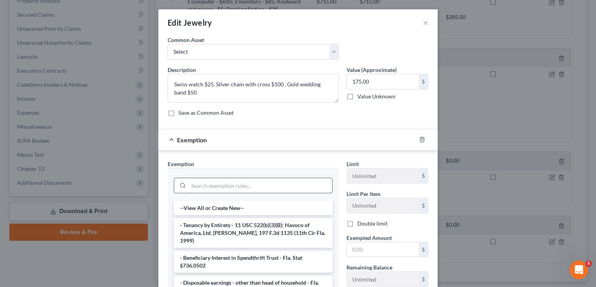
drag, startPoint x: 250, startPoint y: 184, endPoint x: 245, endPoint y: 182, distance: 4.7
click at [247, 190] on input "search" at bounding box center [261, 185] width 144 height 15
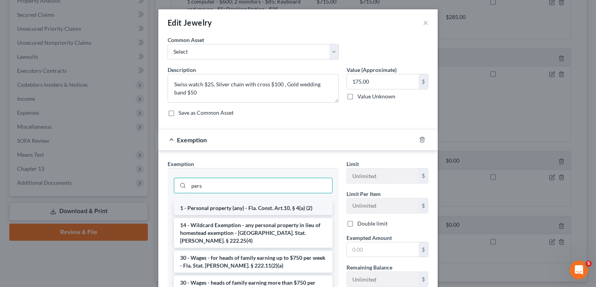
type input "pers"
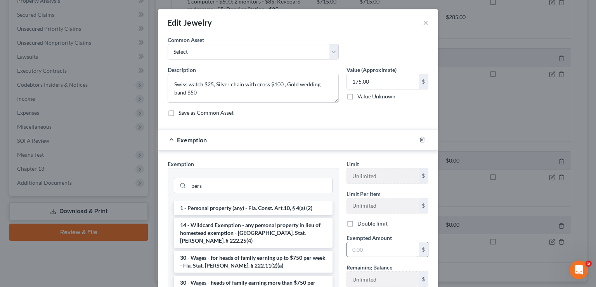
drag, startPoint x: 236, startPoint y: 204, endPoint x: 354, endPoint y: 243, distance: 124.5
click at [236, 204] on li "1 - Personal property (any) - Fla. Const. Art.10, § 4(a) (2)" at bounding box center [253, 208] width 159 height 14
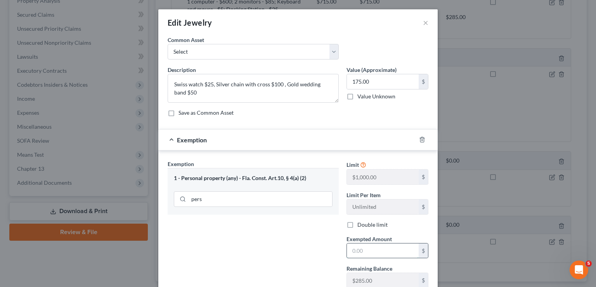
click at [355, 250] on input "text" at bounding box center [383, 250] width 72 height 15
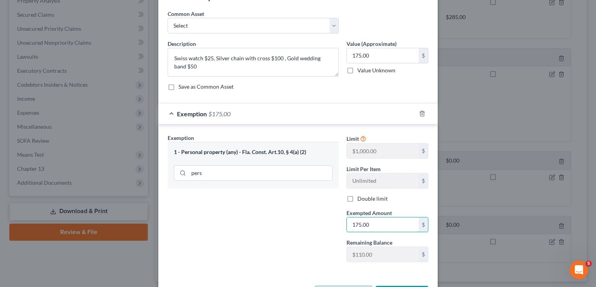
scroll to position [56, 0]
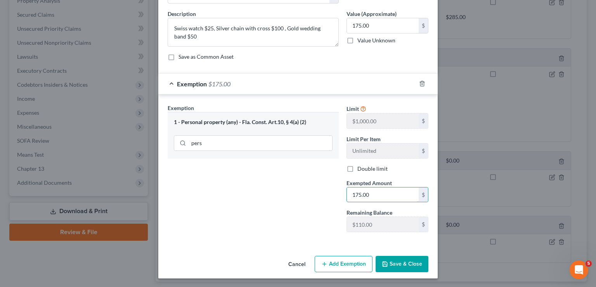
type input "175.00"
click at [402, 267] on button "Save & Close" at bounding box center [402, 263] width 53 height 16
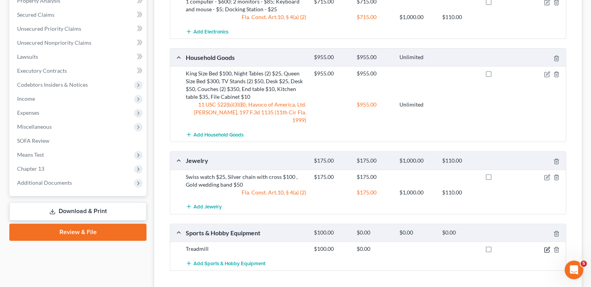
click at [544, 246] on icon "button" at bounding box center [547, 249] width 6 height 6
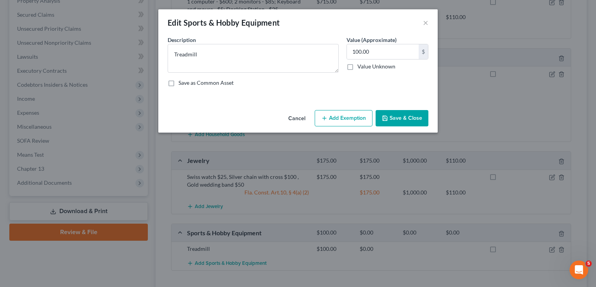
click at [346, 116] on button "Add Exemption" at bounding box center [344, 118] width 58 height 16
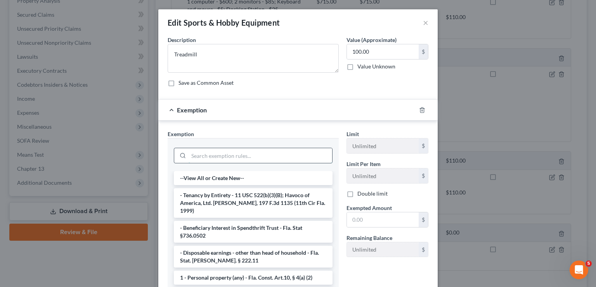
click at [252, 160] on input "search" at bounding box center [261, 155] width 144 height 15
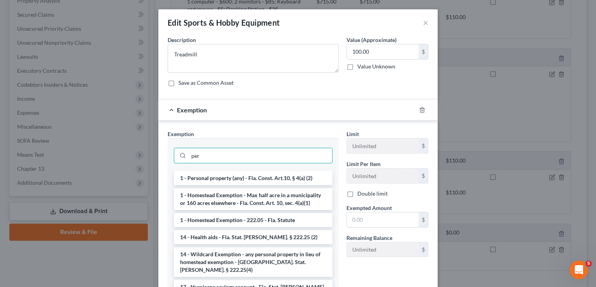
type input "per"
click at [228, 176] on li "1 - Personal property (any) - Fla. Const. Art.10, § 4(a) (2)" at bounding box center [253, 178] width 159 height 14
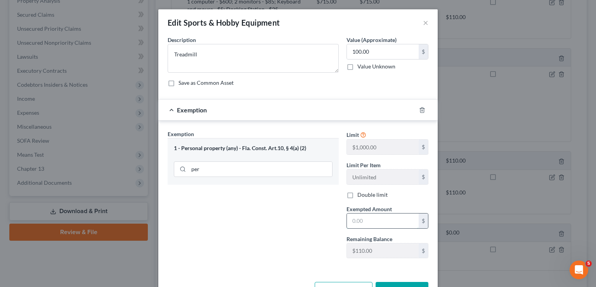
click at [379, 217] on input "text" at bounding box center [383, 220] width 72 height 15
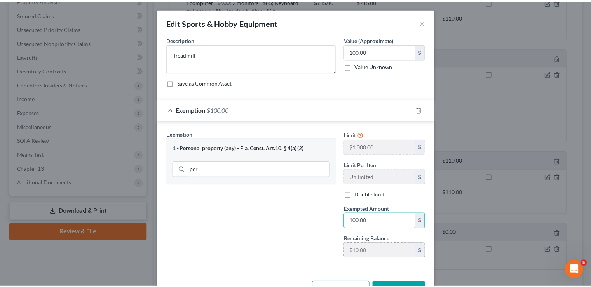
scroll to position [26, 0]
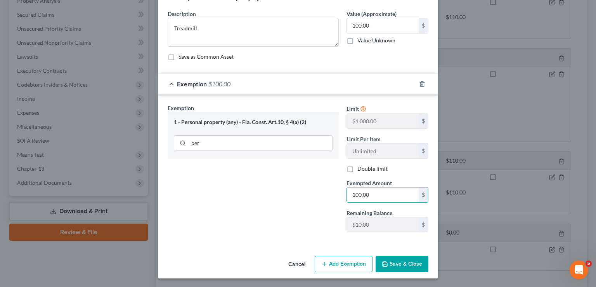
type input "100.00"
click at [401, 266] on button "Save & Close" at bounding box center [402, 263] width 53 height 16
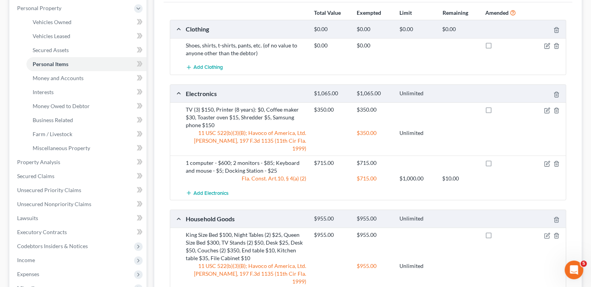
scroll to position [33, 0]
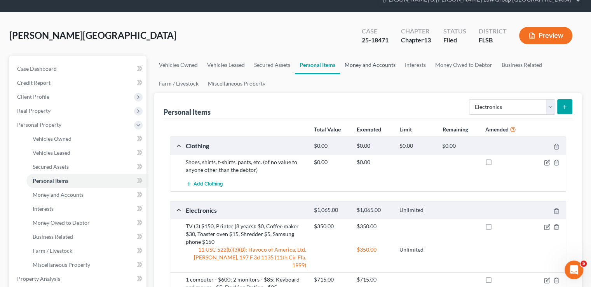
click at [363, 56] on link "Money and Accounts" at bounding box center [370, 65] width 60 height 19
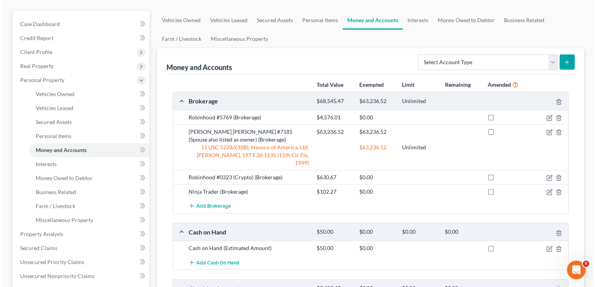
scroll to position [116, 0]
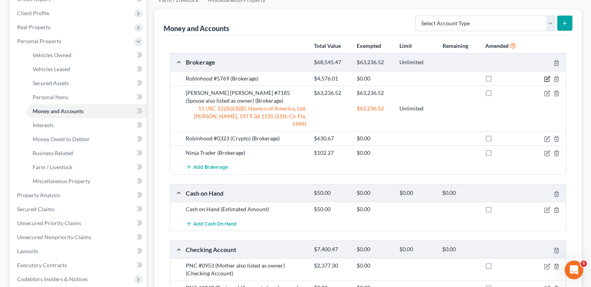
click at [547, 76] on icon "button" at bounding box center [546, 77] width 3 height 3
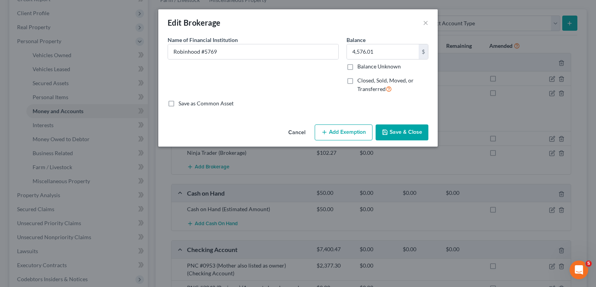
click at [326, 130] on icon "button" at bounding box center [324, 132] width 6 height 6
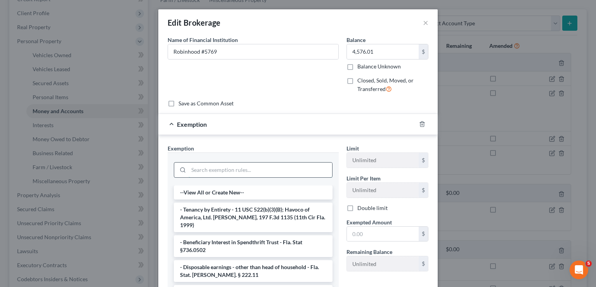
click at [270, 168] on input "search" at bounding box center [261, 169] width 144 height 15
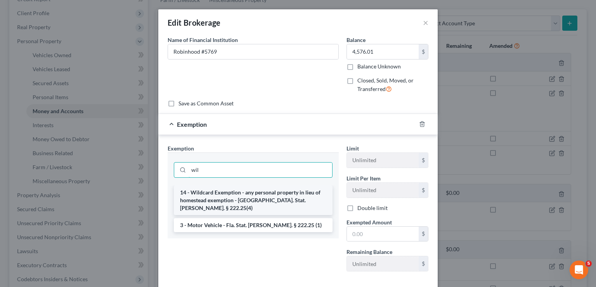
type input "wil"
click at [233, 197] on li "14 - Wildcard Exemption - any personal property in lieu of homestead exemption …" at bounding box center [253, 200] width 159 height 30
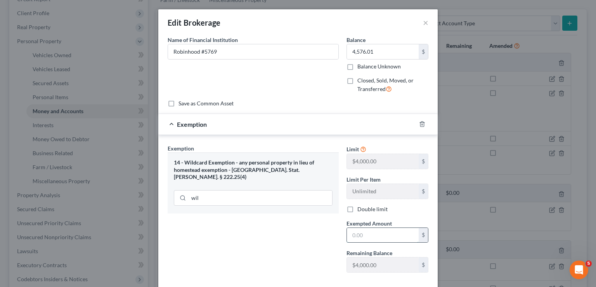
click at [377, 236] on input "text" at bounding box center [383, 235] width 72 height 15
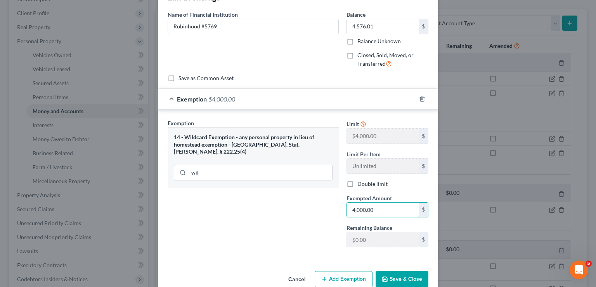
scroll to position [39, 0]
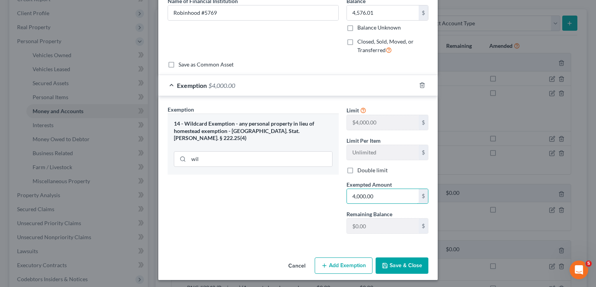
type input "4,000.00"
click at [333, 262] on button "Add Exemption" at bounding box center [344, 265] width 58 height 16
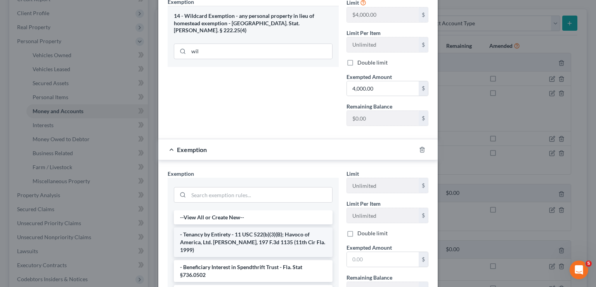
scroll to position [155, 0]
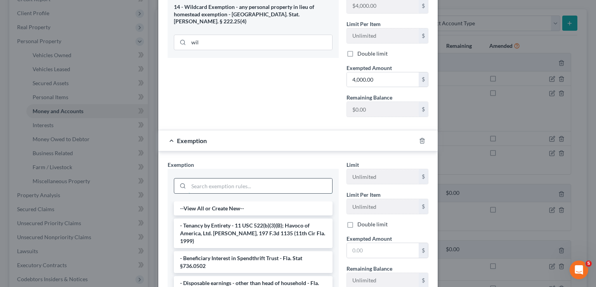
click at [219, 190] on input "search" at bounding box center [261, 185] width 144 height 15
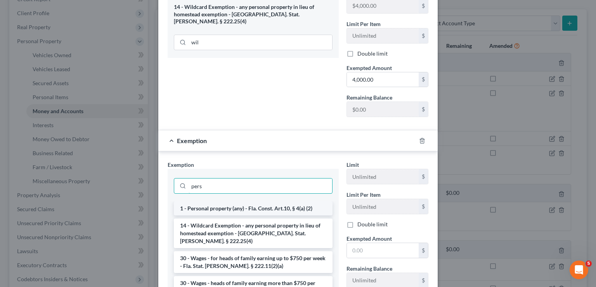
type input "pers"
click at [216, 207] on li "1 - Personal property (any) - Fla. Const. Art.10, § 4(a) (2)" at bounding box center [253, 208] width 159 height 14
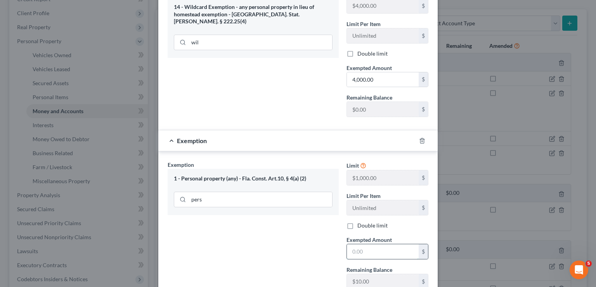
click at [359, 248] on input "text" at bounding box center [383, 251] width 72 height 15
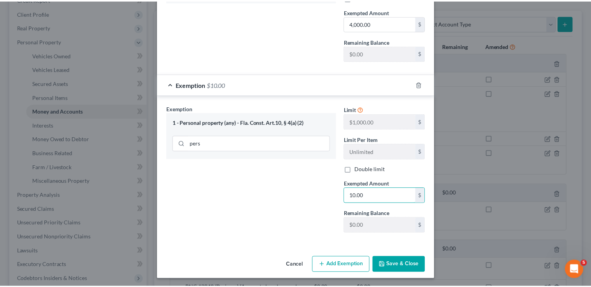
scroll to position [211, 0]
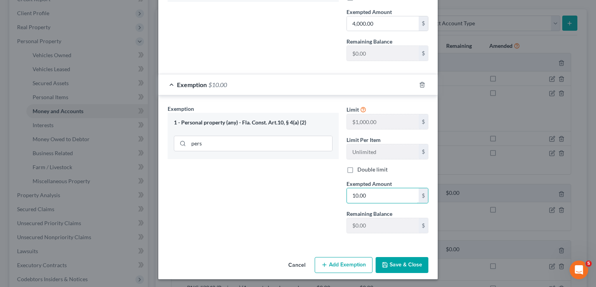
type input "10.00"
click at [408, 268] on button "Save & Close" at bounding box center [402, 265] width 53 height 16
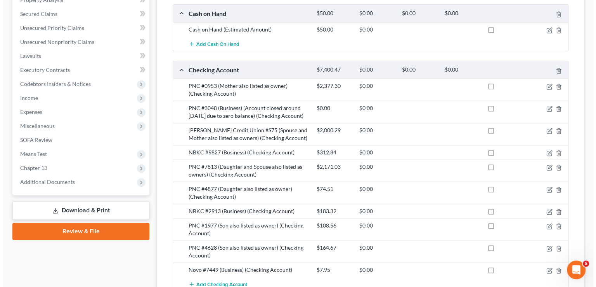
scroll to position [349, 0]
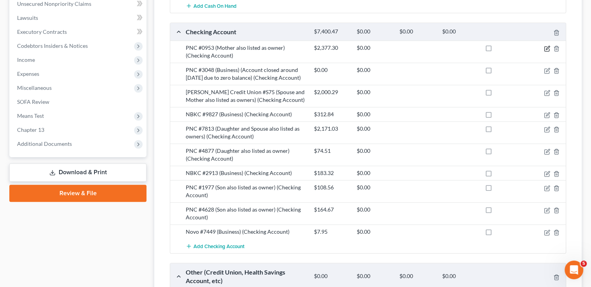
click at [544, 45] on icon "button" at bounding box center [547, 48] width 6 height 6
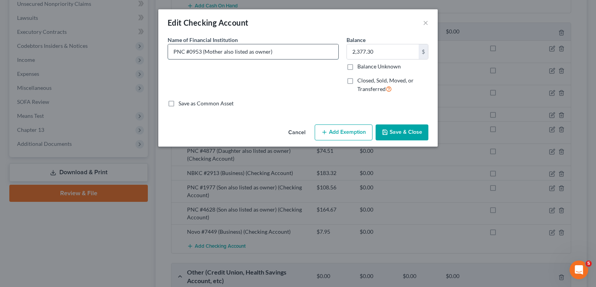
click at [317, 55] on input "PNC #0953 (Mother also listed as owner)" at bounding box center [253, 51] width 170 height 15
type input "PNC #0953 (Mother also listed as owner) (Debtor does not use this account)."
click at [404, 129] on button "Save & Close" at bounding box center [402, 132] width 53 height 16
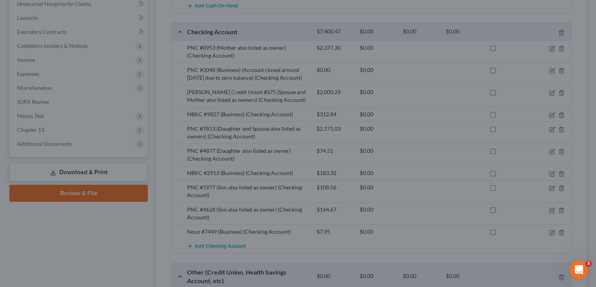
scroll to position [0, 0]
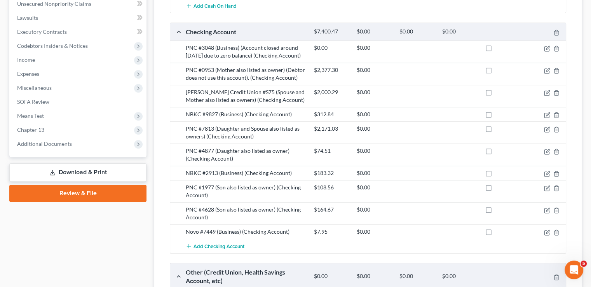
click at [547, 88] on div at bounding box center [544, 92] width 43 height 8
click at [545, 90] on icon "button" at bounding box center [547, 93] width 6 height 6
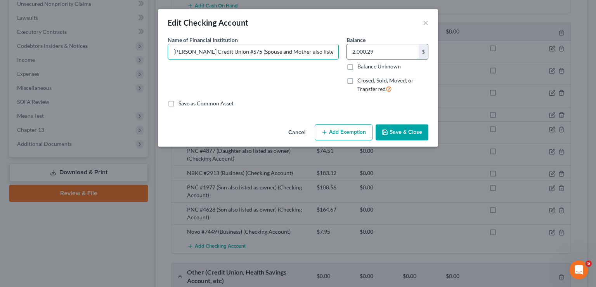
scroll to position [0, 1]
drag, startPoint x: 306, startPoint y: 55, endPoint x: 334, endPoint y: 54, distance: 27.6
click at [352, 58] on div "Name of Financial Institution * [PERSON_NAME] Credit Union #S75 (Spouse and Mot…" at bounding box center [298, 68] width 269 height 64
click at [334, 54] on input "[PERSON_NAME] Credit Union #S75 (Spouse and Mother also listed as owners)" at bounding box center [253, 51] width 170 height 15
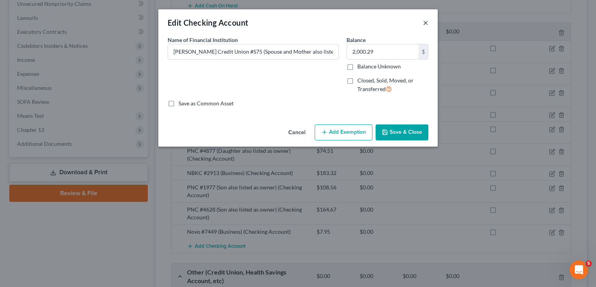
click at [426, 23] on button "×" at bounding box center [425, 22] width 5 height 9
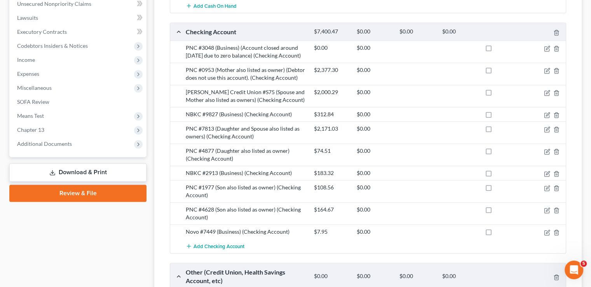
click at [543, 147] on div at bounding box center [544, 151] width 43 height 8
click at [547, 149] on icon "button" at bounding box center [546, 150] width 3 height 3
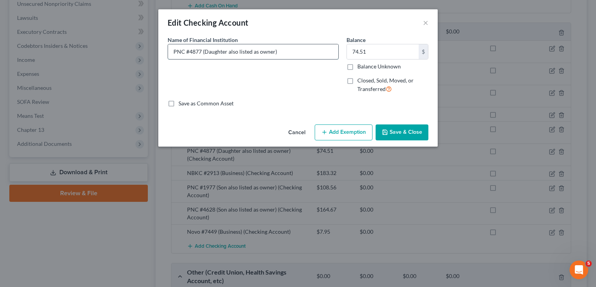
click at [297, 55] on input "PNC #4877 (Daughter also listed as owner)" at bounding box center [253, 51] width 170 height 15
type input "PNC #4877 (Daughter also listed as owner) (Debtor does not use this account. Op…"
click at [398, 131] on button "Save & Close" at bounding box center [402, 132] width 53 height 16
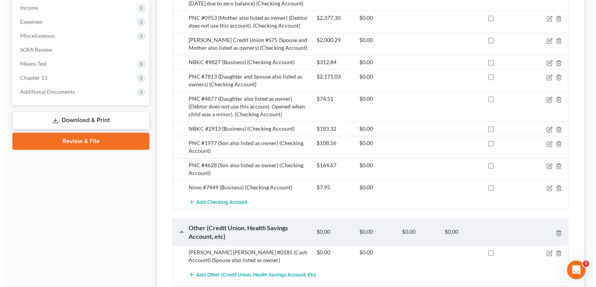
scroll to position [383, 0]
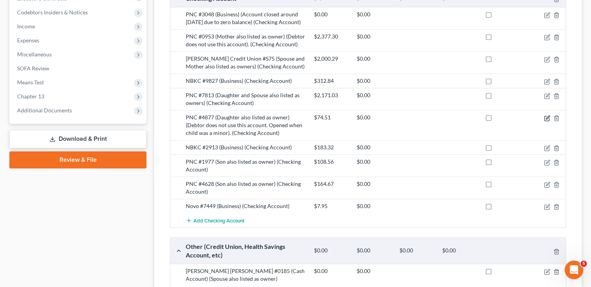
click at [544, 115] on icon "button" at bounding box center [547, 118] width 6 height 6
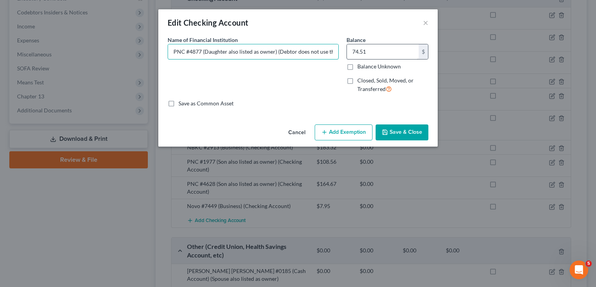
scroll to position [0, 102]
drag, startPoint x: 277, startPoint y: 49, endPoint x: 356, endPoint y: 52, distance: 78.5
click at [356, 52] on div "Name of Financial Institution * PNC #4877 (Daughter also listed as owner) (Debt…" at bounding box center [298, 68] width 269 height 64
click at [425, 24] on button "×" at bounding box center [425, 22] width 5 height 9
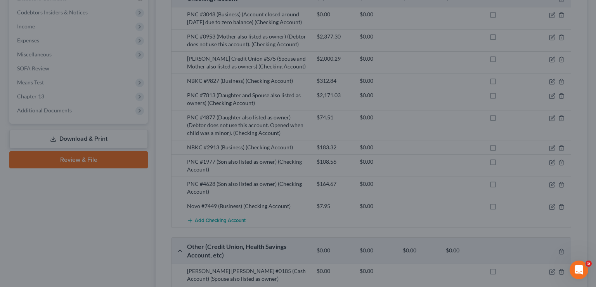
scroll to position [0, 0]
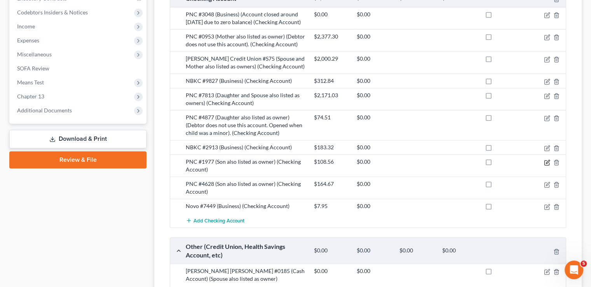
click at [546, 159] on icon "button" at bounding box center [547, 162] width 6 height 6
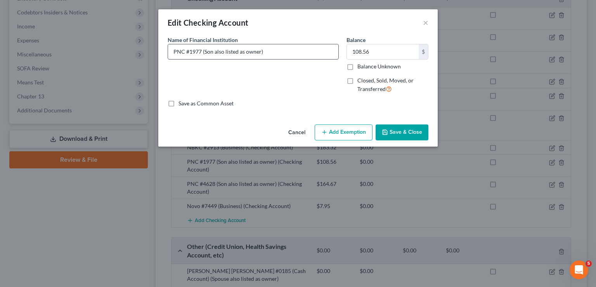
click at [284, 52] on input "PNC #1977 (Son also listed as owner)" at bounding box center [253, 51] width 170 height 15
paste input "(Debtor does not use this account. Opened when child was a minor)."
type input "PNC #1977 (Son also listed as owner) (Debtor does not use this account. Opened …"
click at [406, 135] on button "Save & Close" at bounding box center [402, 132] width 53 height 16
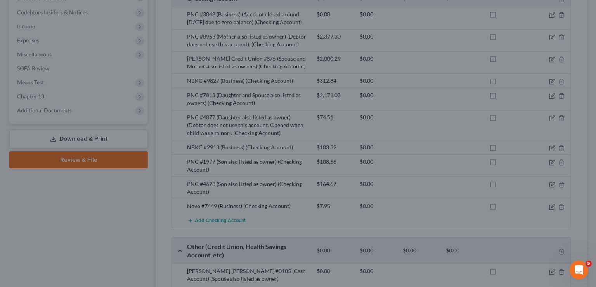
scroll to position [0, 0]
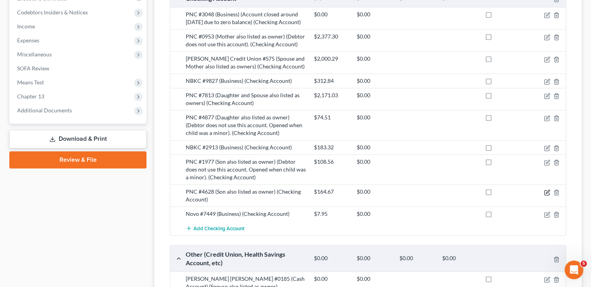
click at [547, 189] on icon "button" at bounding box center [547, 192] width 6 height 6
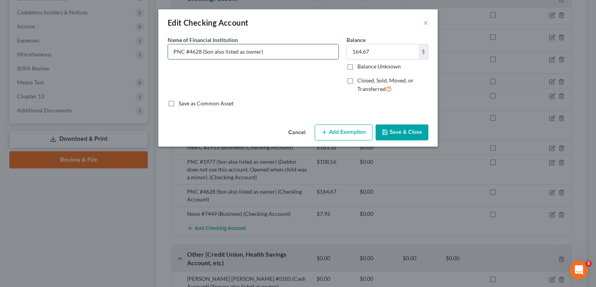
click at [306, 52] on input "PNC #4628 (Son also listed as owner)" at bounding box center [253, 51] width 170 height 15
paste input "(Debtor does not use this account. Opened when child was a minor)."
type input "PNC #4628 (Son also listed as owner) (Debtor does not use this account. Opened …"
click at [392, 134] on button "Save & Close" at bounding box center [402, 132] width 53 height 16
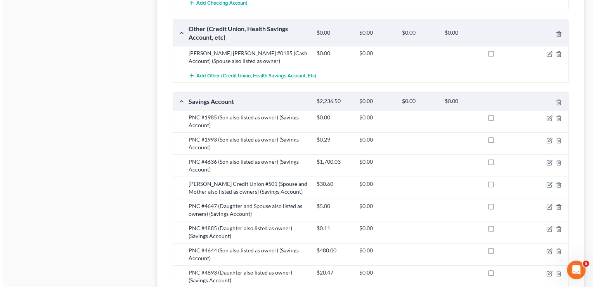
scroll to position [655, 0]
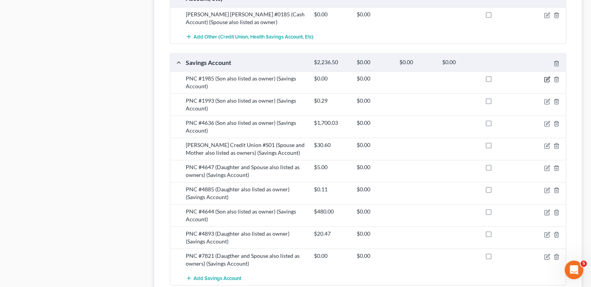
click at [544, 77] on icon "button" at bounding box center [546, 79] width 5 height 5
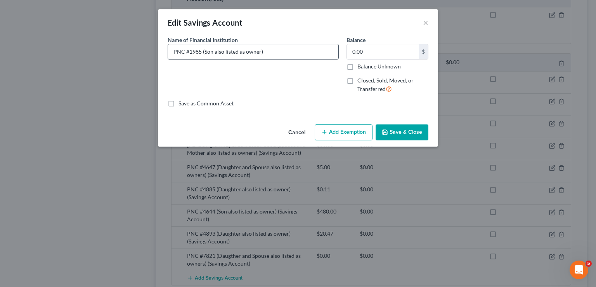
click at [300, 52] on input "PNC #1985 (Son also listed as owner)" at bounding box center [253, 51] width 170 height 15
paste input "(Debtor does not use this account. Opened when child was a minor)."
type input "PNC #1985 (Son also listed as owner) (Debtor does not use this account. Opened …"
click at [391, 130] on button "Save & Close" at bounding box center [402, 132] width 53 height 16
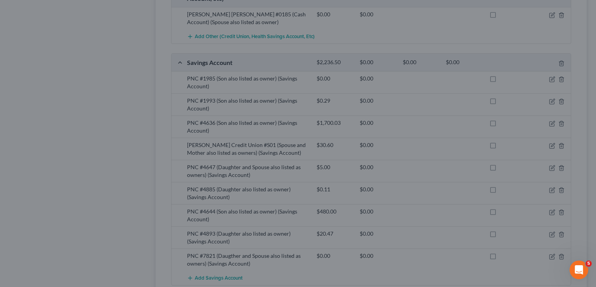
scroll to position [0, 0]
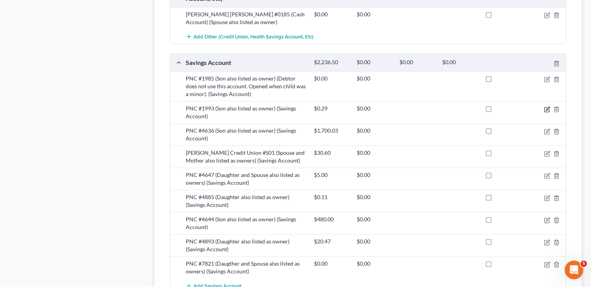
click at [545, 106] on icon "button" at bounding box center [547, 109] width 6 height 6
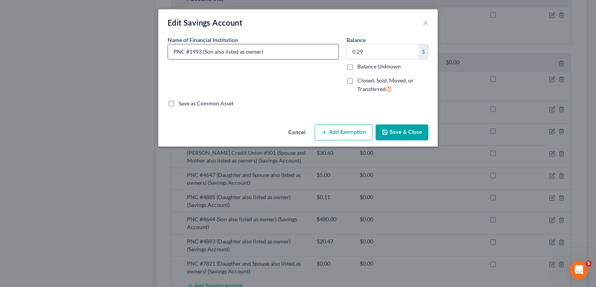
click at [272, 52] on input "PNC #1993 (Son also listed as owner)" at bounding box center [253, 51] width 170 height 15
paste input "(Debtor does not use this account. Opened when child was a minor)."
type input "PNC #1993 (Son also listed as owner) (Debtor does not use this account. Opened …"
click at [402, 132] on button "Save & Close" at bounding box center [402, 132] width 53 height 16
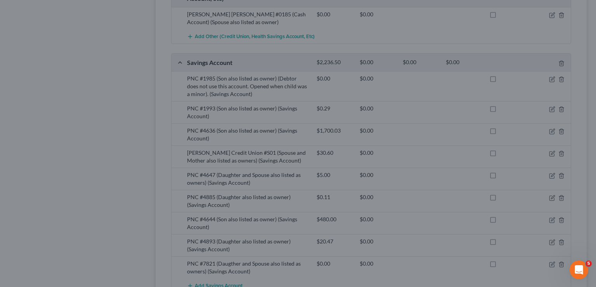
scroll to position [0, 0]
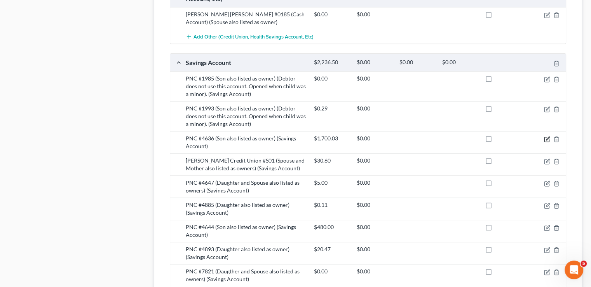
click at [545, 136] on icon "button" at bounding box center [547, 139] width 6 height 6
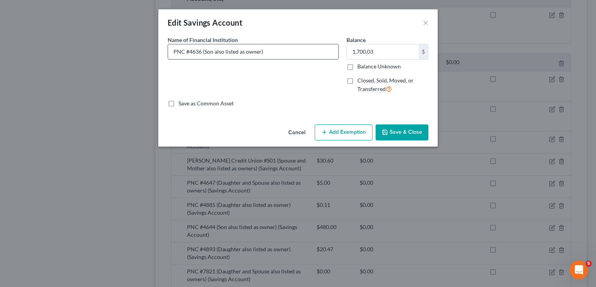
click at [268, 51] on input "PNC #4636 (Son also listed as owner)" at bounding box center [253, 51] width 170 height 15
paste input "(Debtor does not use this account. Opened when child was a minor)."
type input "PNC #4636 (Son also listed as owner) (Debtor does not use this account. Opened …"
click at [397, 137] on button "Save & Close" at bounding box center [402, 132] width 53 height 16
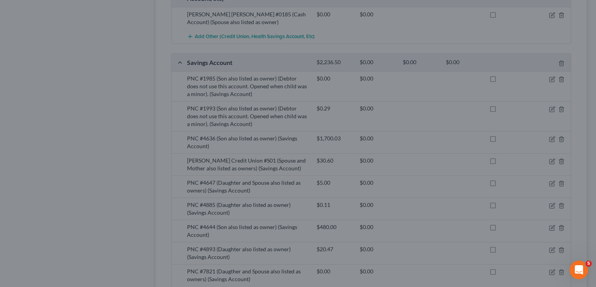
scroll to position [0, 0]
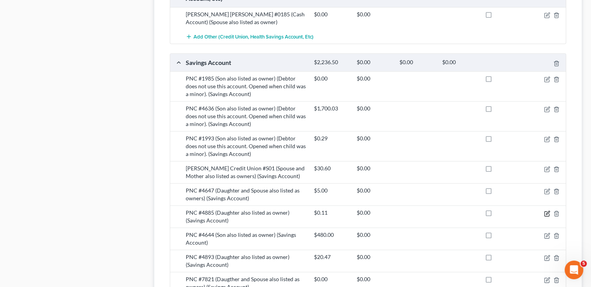
click at [545, 210] on icon "button" at bounding box center [547, 213] width 6 height 6
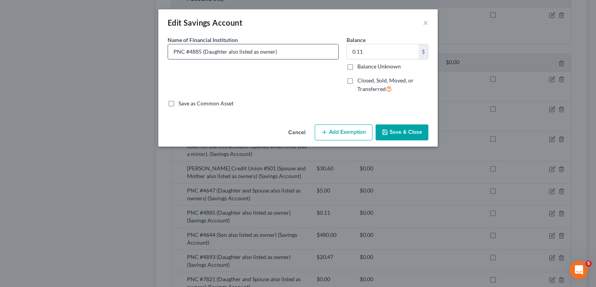
click at [286, 56] on input "PNC #4885 (Daughter also listed as owner)" at bounding box center [253, 51] width 170 height 15
paste input "(Debtor does not use this account. Opened when child was a minor)."
type input "PNC #4885 (Daughter also listed as owner) (Debtor does not use this account. Op…"
click at [400, 132] on button "Save & Close" at bounding box center [402, 132] width 53 height 16
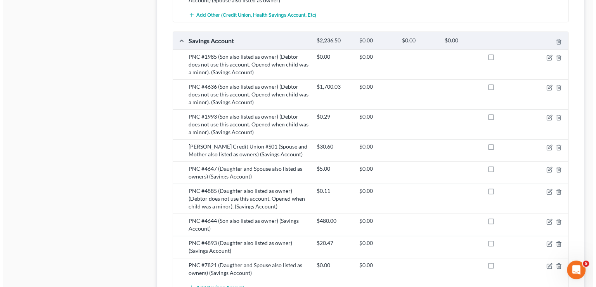
scroll to position [693, 0]
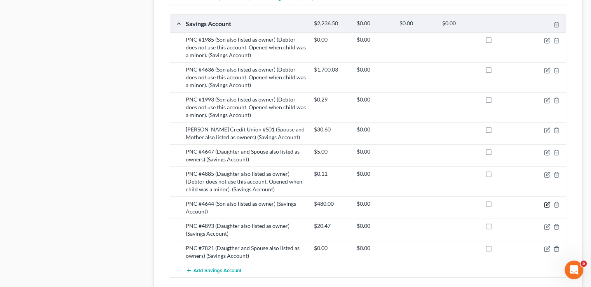
click at [547, 201] on icon "button" at bounding box center [547, 204] width 6 height 6
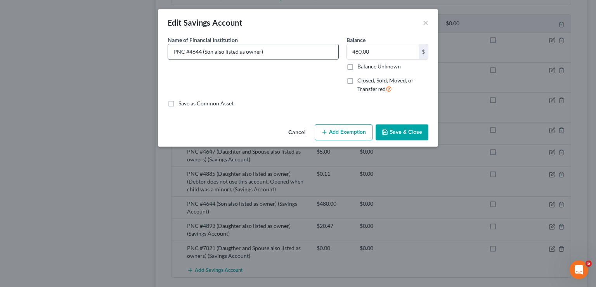
click at [287, 53] on input "PNC #4644 (Son also listed as owner)" at bounding box center [253, 51] width 170 height 15
paste input "(Debtor does not use this account. Opened when child was a minor)."
type input "PNC #4644 (Son also listed as owner) (Debtor does not use this account. Opened …"
click at [400, 130] on button "Save & Close" at bounding box center [402, 132] width 53 height 16
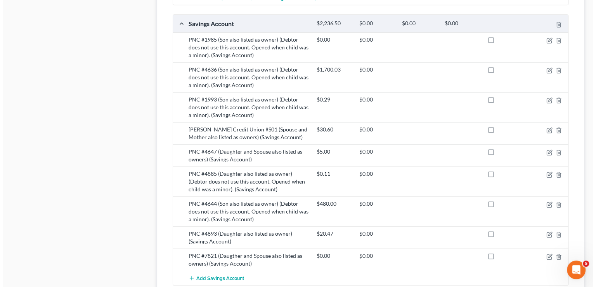
scroll to position [732, 0]
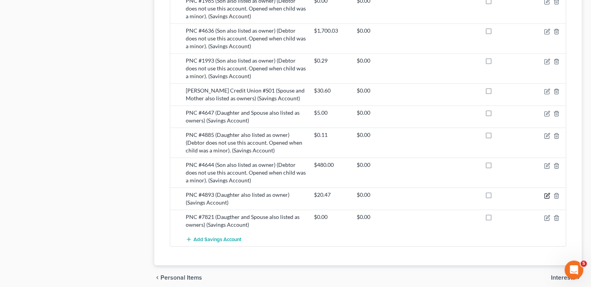
click at [545, 192] on icon "button" at bounding box center [547, 195] width 6 height 6
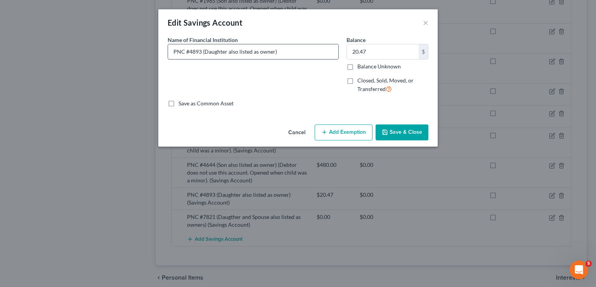
click at [280, 50] on input "PNC #4893 (Daughter also listed as owner)" at bounding box center [253, 51] width 170 height 15
paste input "(Debtor does not use this account. Opened when child was a minor)."
type input "PNC #4893 (Daughter also listed as owner) (Debtor does not use this account. Op…"
click at [384, 129] on button "Save & Close" at bounding box center [402, 132] width 53 height 16
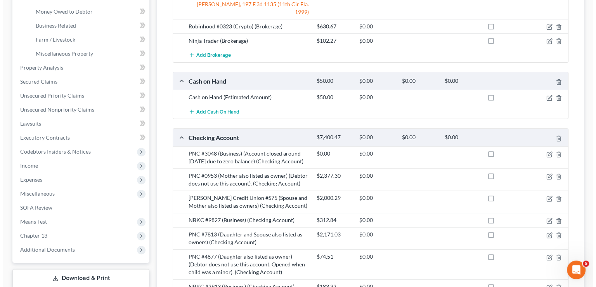
scroll to position [311, 0]
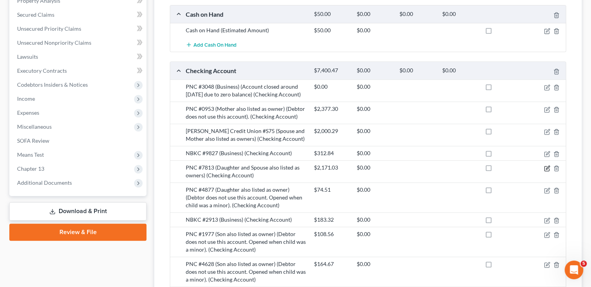
click at [548, 165] on icon "button" at bounding box center [546, 166] width 3 height 3
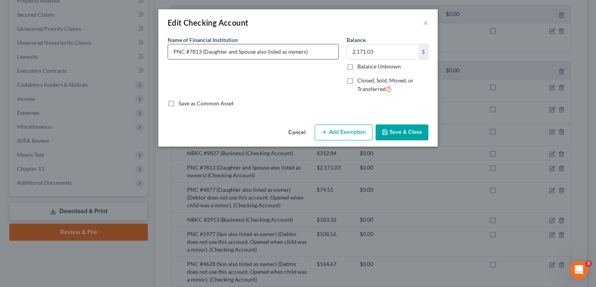
click at [318, 54] on input "PNC #7813 (Daughter and Spouse also listed as owners)" at bounding box center [253, 51] width 170 height 15
paste input "(Debtor does not use this account. Opened when child was a minor)."
type input "PNC #7813 (Daughter and Spouse also listed as owners) (Debtor does not use this…"
click at [399, 131] on button "Save & Close" at bounding box center [402, 132] width 53 height 16
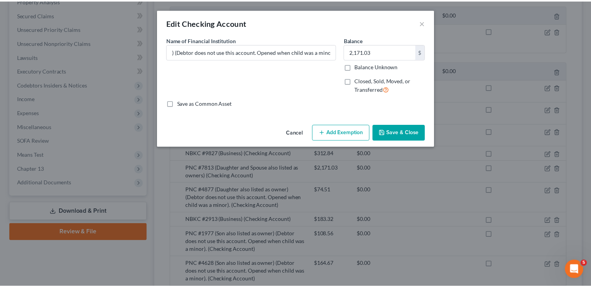
scroll to position [0, 0]
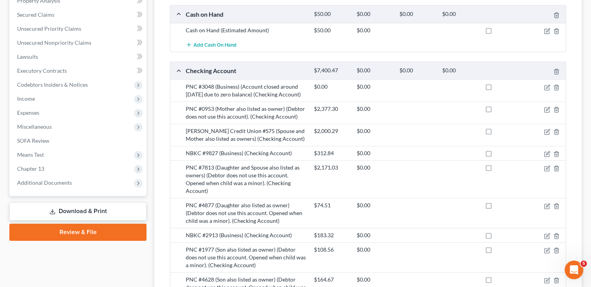
drag, startPoint x: 331, startPoint y: 115, endPoint x: 289, endPoint y: 34, distance: 90.5
click at [289, 34] on div "Brokerage $68,545.47 $67,246.52 Unlimited Robinhood #5769 (Brokerage) $4,576.01…" at bounding box center [368, 275] width 396 height 832
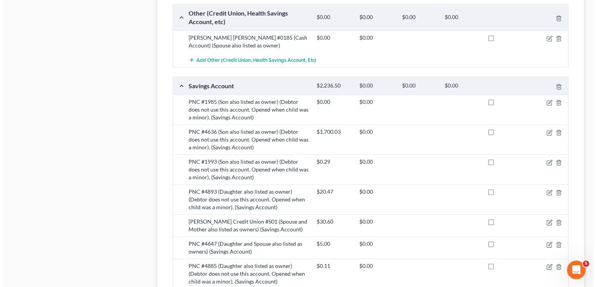
scroll to position [660, 0]
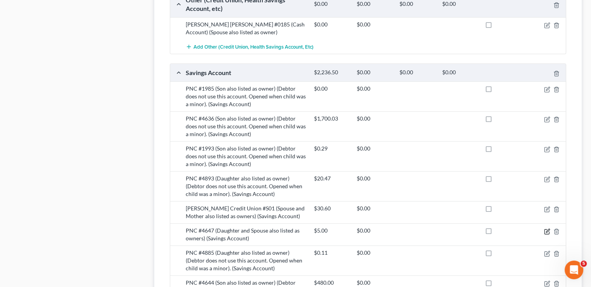
click at [545, 228] on icon "button" at bounding box center [547, 231] width 6 height 6
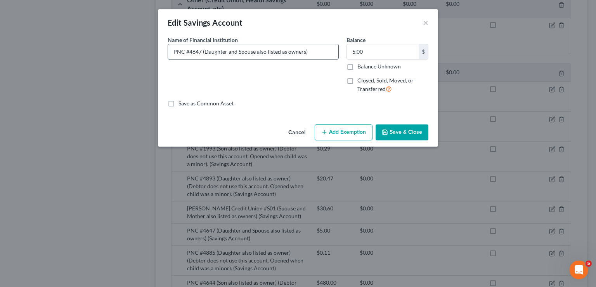
click at [309, 54] on input "PNC #4647 (Daughter and Spouse also listed as owners)" at bounding box center [253, 51] width 170 height 15
paste input "(Debtor does not use this account. Opened when child was a minor)."
type input "PNC #4647 (Daughter and Spouse also listed as owners) (Debtor does not use this…"
click at [404, 125] on button "Save & Close" at bounding box center [402, 132] width 53 height 16
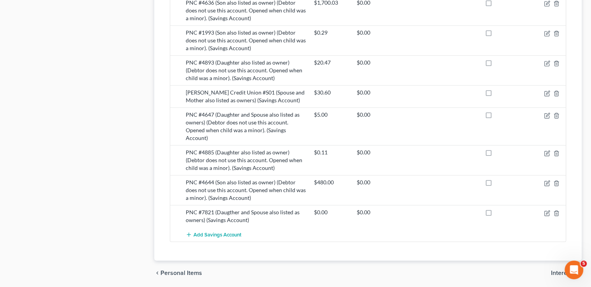
scroll to position [776, 0]
click at [545, 209] on icon "button" at bounding box center [547, 212] width 6 height 6
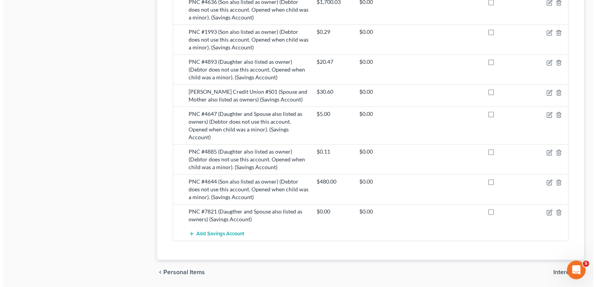
scroll to position [763, 0]
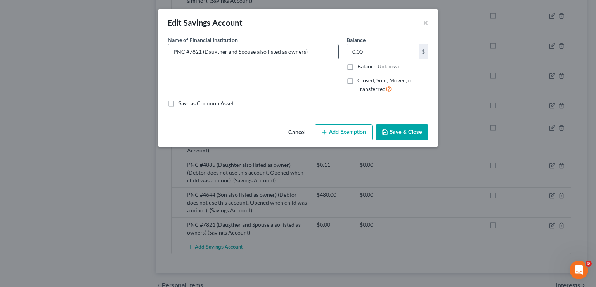
click at [321, 55] on input "PNC #7821 (Daugther and Spouse also listed as owners)" at bounding box center [253, 51] width 170 height 15
paste input "(Debtor does not use this account. Opened when child was a minor)."
type input "PNC #7821 (Daugther and Spouse also listed as owners) (Debtor does not use this…"
click at [393, 128] on button "Save & Close" at bounding box center [402, 132] width 53 height 16
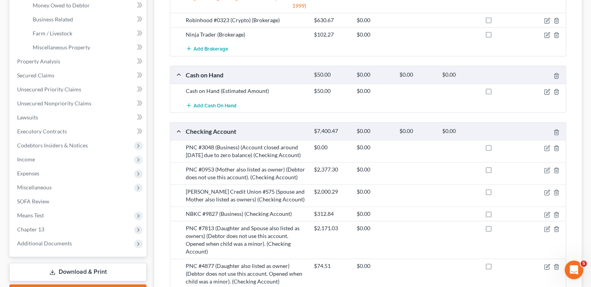
scroll to position [220, 0]
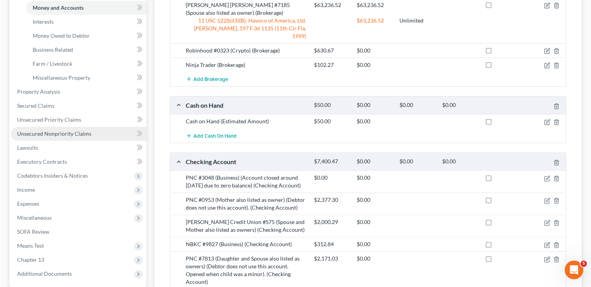
click at [68, 127] on link "Unsecured Nonpriority Claims" at bounding box center [78, 134] width 135 height 14
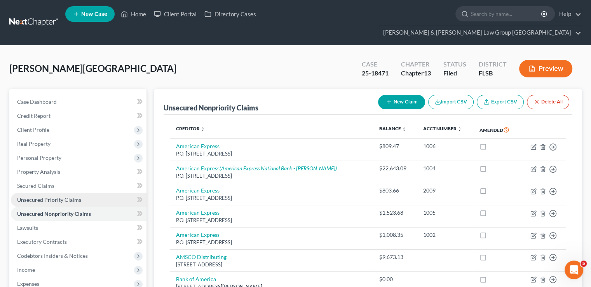
click at [76, 196] on span "Unsecured Priority Claims" at bounding box center [49, 199] width 64 height 7
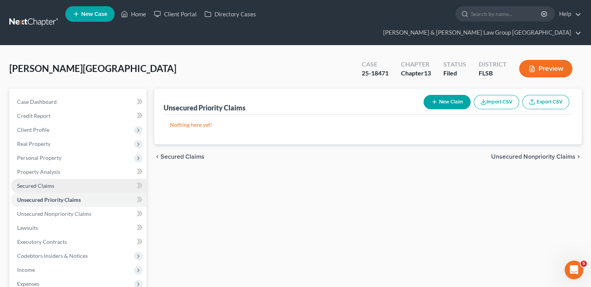
click at [61, 179] on link "Secured Claims" at bounding box center [78, 186] width 135 height 14
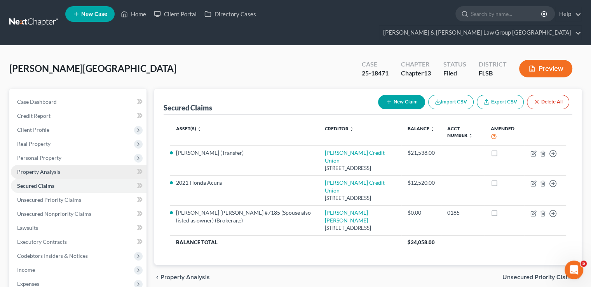
click at [63, 165] on link "Property Analysis" at bounding box center [78, 172] width 135 height 14
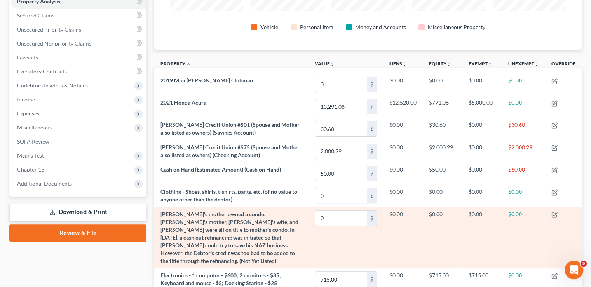
scroll to position [155, 0]
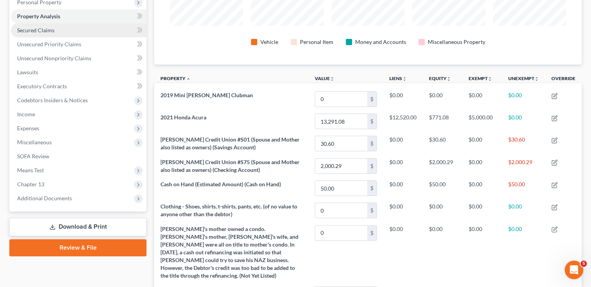
click at [62, 23] on link "Secured Claims" at bounding box center [78, 30] width 135 height 14
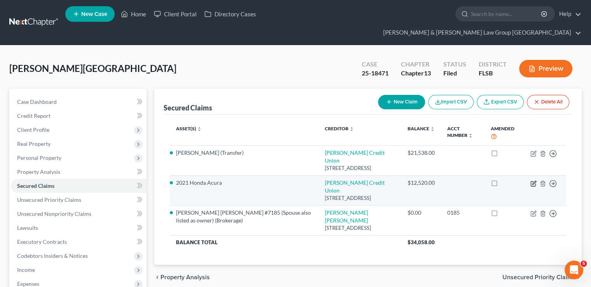
click at [530, 181] on icon "button" at bounding box center [532, 183] width 5 height 5
select select "14"
select select "2"
select select "0"
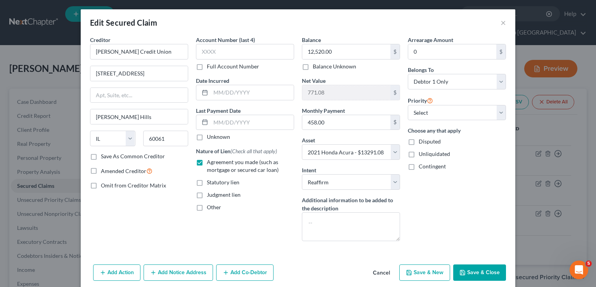
click at [497, 21] on div "Edit Secured Claim ×" at bounding box center [298, 22] width 435 height 26
click at [501, 24] on button "×" at bounding box center [503, 22] width 5 height 9
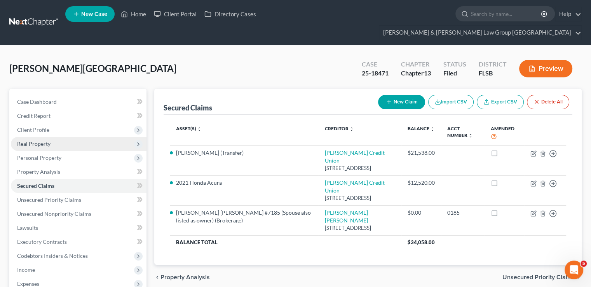
click at [52, 137] on span "Real Property" at bounding box center [78, 144] width 135 height 14
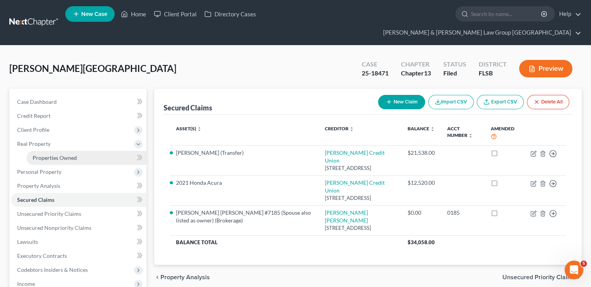
click at [60, 154] on span "Properties Owned" at bounding box center [55, 157] width 44 height 7
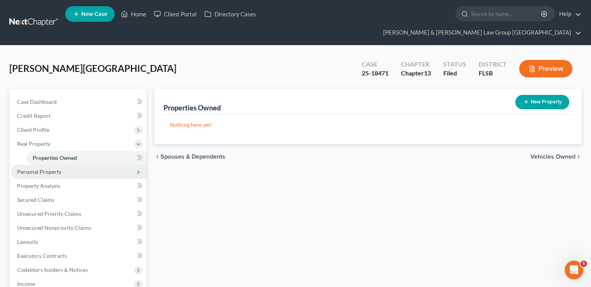
click at [59, 168] on span "Personal Property" at bounding box center [39, 171] width 44 height 7
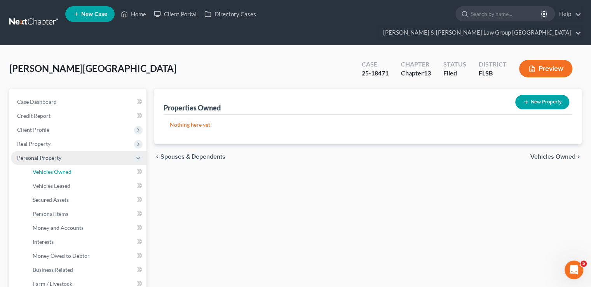
click at [59, 168] on span "Vehicles Owned" at bounding box center [52, 171] width 39 height 7
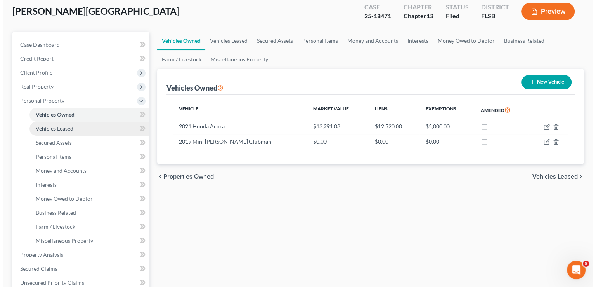
scroll to position [39, 0]
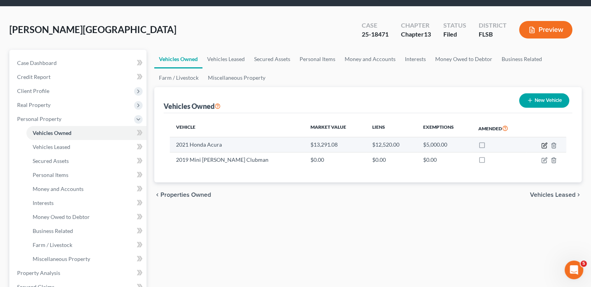
click at [543, 142] on icon "button" at bounding box center [544, 145] width 6 height 6
select select "0"
select select "5"
select select "0"
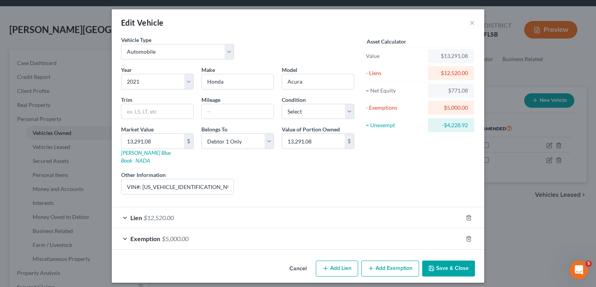
drag, startPoint x: 250, startPoint y: 230, endPoint x: 267, endPoint y: 213, distance: 23.6
click at [252, 231] on div "Exemption $5,000.00" at bounding box center [287, 238] width 351 height 21
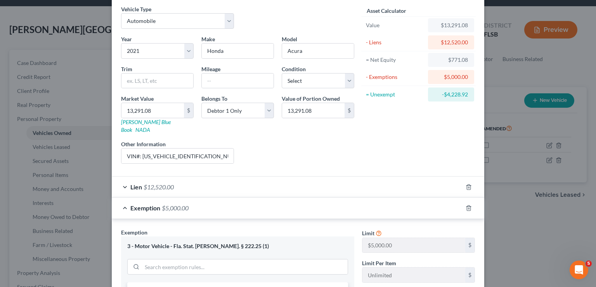
scroll to position [78, 0]
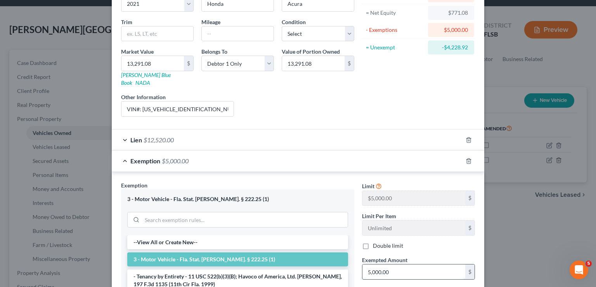
click at [392, 264] on input "5,000.00" at bounding box center [414, 271] width 103 height 15
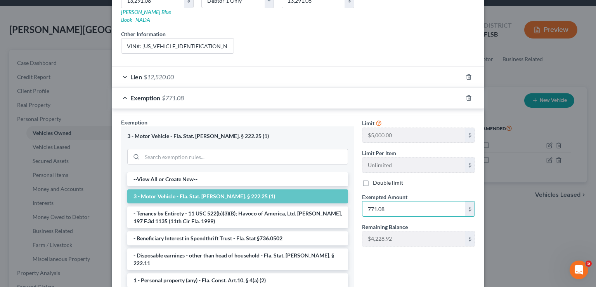
scroll to position [197, 0]
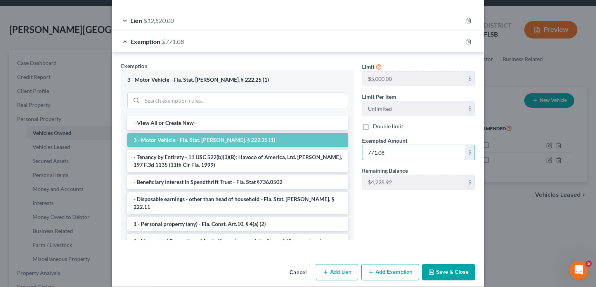
type input "771.08"
click at [443, 264] on button "Save & Close" at bounding box center [448, 272] width 53 height 16
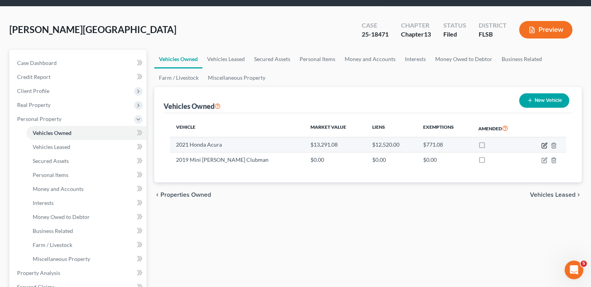
click at [541, 143] on icon "button" at bounding box center [543, 145] width 5 height 5
select select "0"
select select "5"
select select "0"
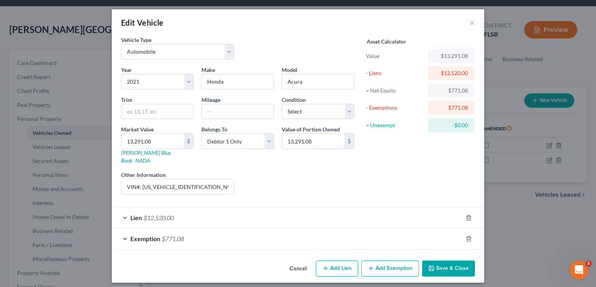
click at [246, 207] on div "Lien $12,520.00" at bounding box center [287, 217] width 351 height 21
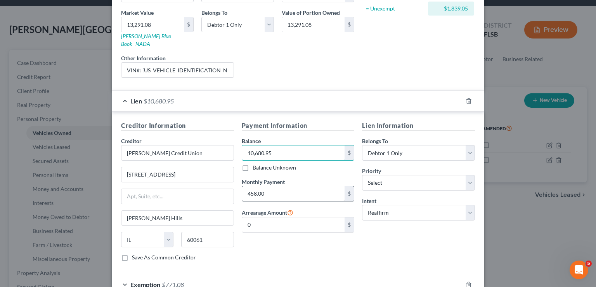
scroll to position [155, 0]
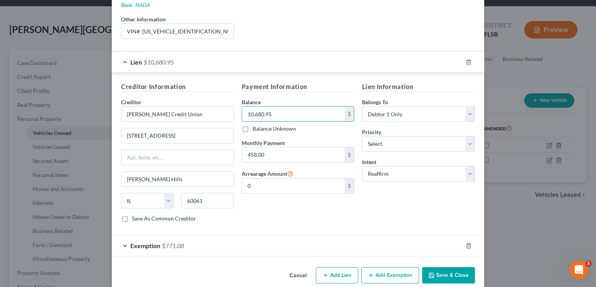
type input "10,680.95"
click at [272, 235] on div "Exemption $771.08" at bounding box center [287, 245] width 351 height 21
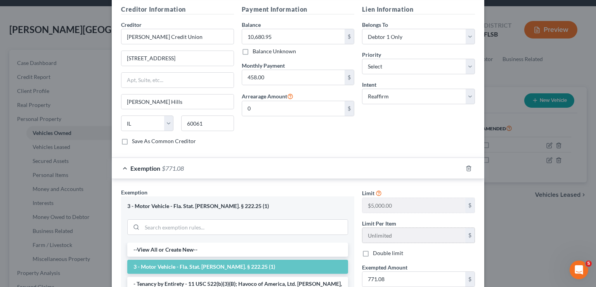
scroll to position [233, 0]
click at [416, 271] on input "771.08" at bounding box center [414, 278] width 103 height 15
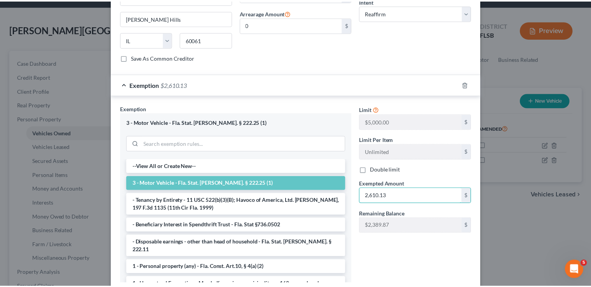
scroll to position [358, 0]
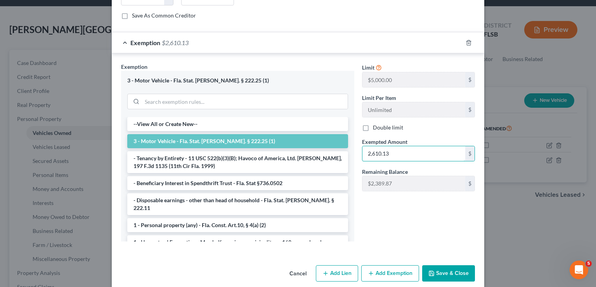
type input "2,610.13"
click at [437, 265] on button "Save & Close" at bounding box center [448, 273] width 53 height 16
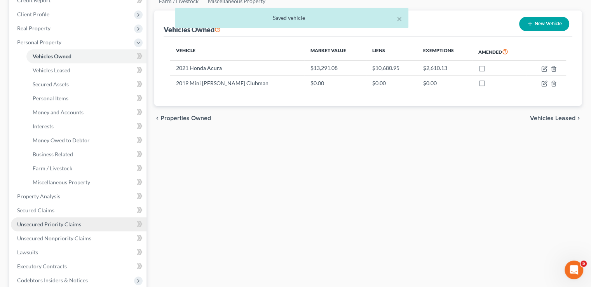
scroll to position [116, 0]
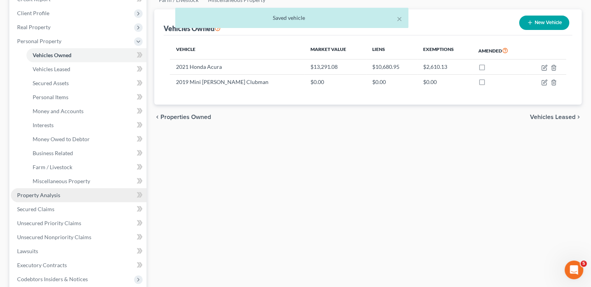
click at [69, 188] on link "Property Analysis" at bounding box center [78, 195] width 135 height 14
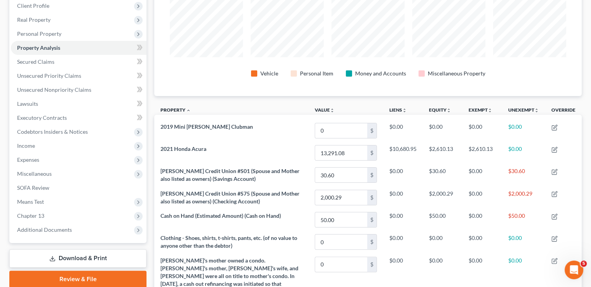
scroll to position [78, 0]
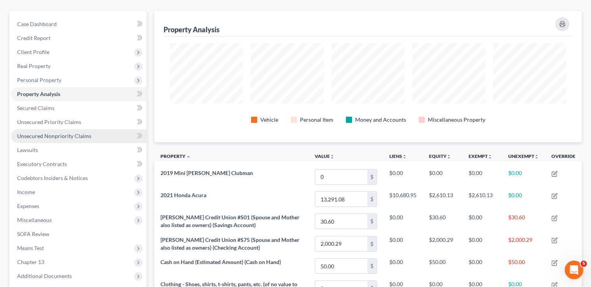
click at [82, 132] on span "Unsecured Nonpriority Claims" at bounding box center [54, 135] width 74 height 7
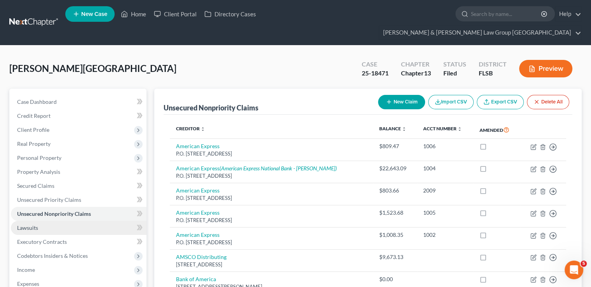
click at [53, 221] on link "Lawsuits" at bounding box center [78, 228] width 135 height 14
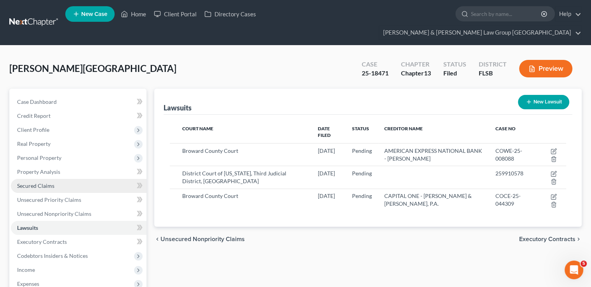
click at [41, 182] on span "Secured Claims" at bounding box center [35, 185] width 37 height 7
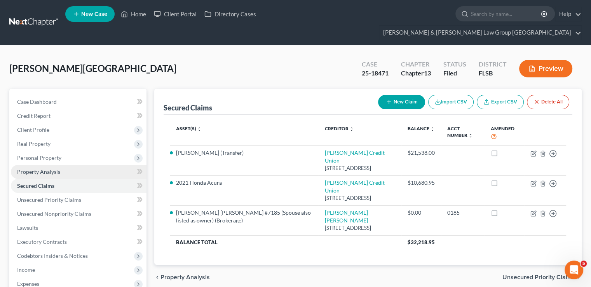
click at [43, 168] on span "Property Analysis" at bounding box center [38, 171] width 43 height 7
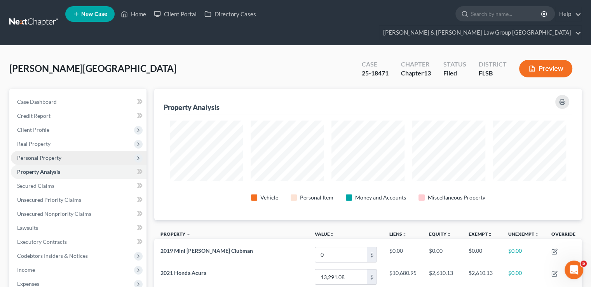
click at [46, 154] on span "Personal Property" at bounding box center [39, 157] width 44 height 7
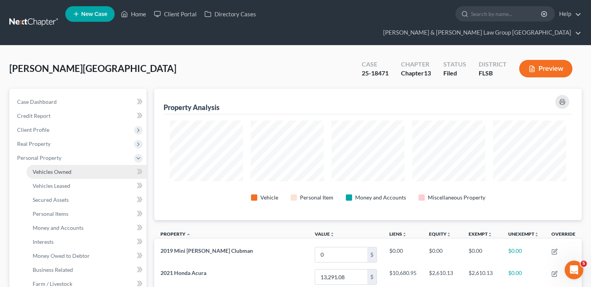
scroll to position [131, 427]
click at [45, 168] on span "Vehicles Owned" at bounding box center [52, 171] width 39 height 7
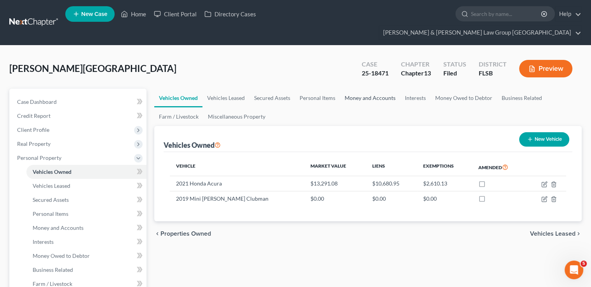
click at [376, 89] on link "Money and Accounts" at bounding box center [370, 98] width 60 height 19
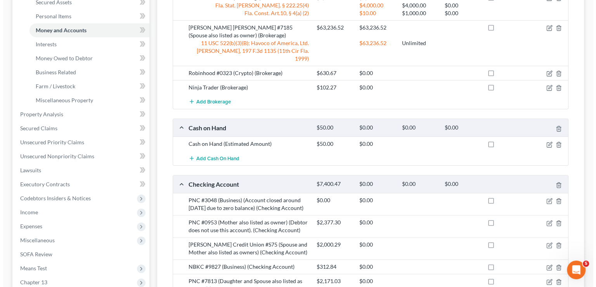
scroll to position [272, 0]
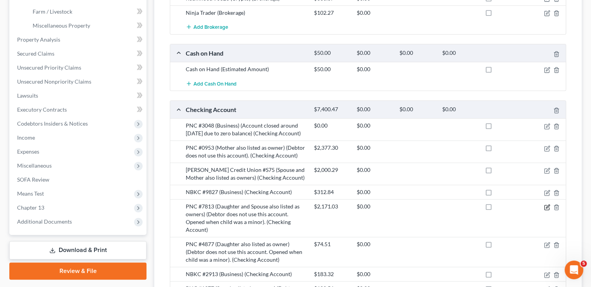
click at [544, 205] on icon "button" at bounding box center [546, 207] width 5 height 5
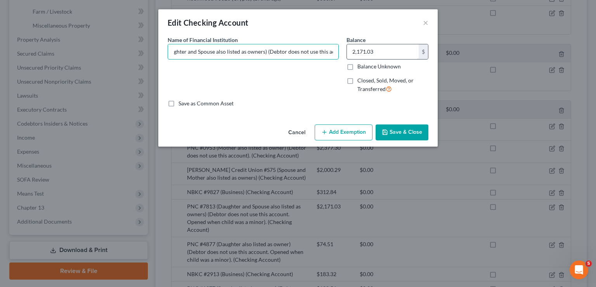
scroll to position [0, 133]
drag, startPoint x: 307, startPoint y: 52, endPoint x: 359, endPoint y: 54, distance: 51.3
click at [359, 54] on div "Name of Financial Institution * PNC #7813 (Daughter and Spouse also listed as o…" at bounding box center [298, 68] width 269 height 64
type input "PNC #7813 (Daughter and Spouse also listed as owners) Balance of $2,171.03 on d…"
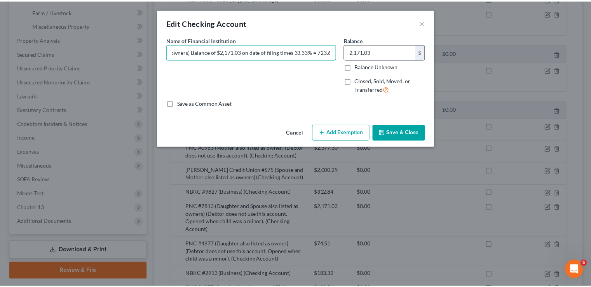
scroll to position [0, 0]
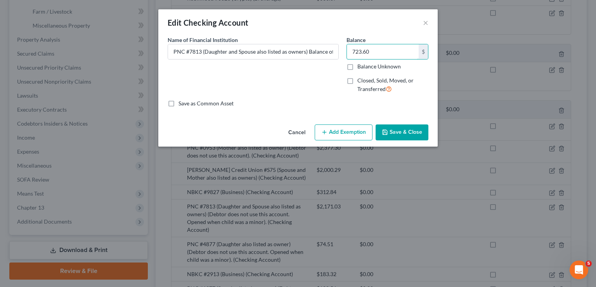
type input "723.60"
click at [401, 132] on button "Save & Close" at bounding box center [402, 132] width 53 height 16
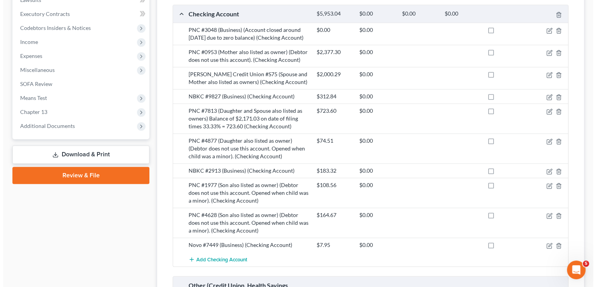
scroll to position [349, 0]
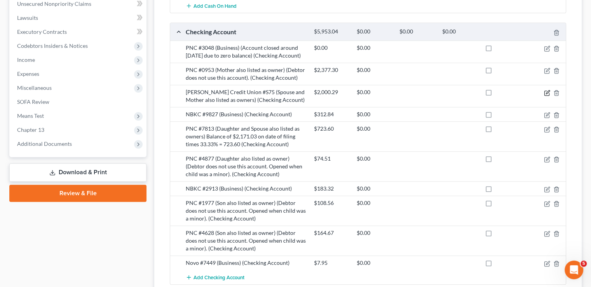
click at [547, 90] on icon "button" at bounding box center [547, 93] width 6 height 6
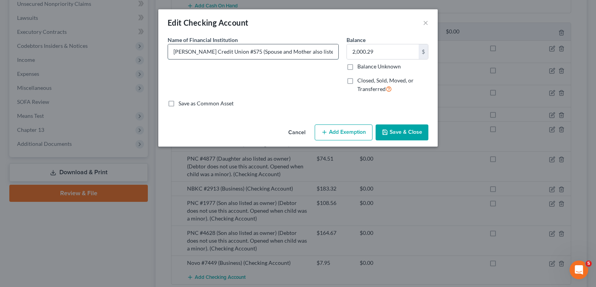
click at [267, 56] on input "[PERSON_NAME] Credit Union #S75 (Spouse and Mother also listed as owners)" at bounding box center [253, 51] width 170 height 15
drag, startPoint x: 319, startPoint y: 60, endPoint x: 323, endPoint y: 59, distance: 4.0
click at [323, 59] on div "Name of Financial Institution * [PERSON_NAME] Credit Union #S75 (Spouse and Mot…" at bounding box center [253, 68] width 179 height 64
click at [321, 49] on input "[PERSON_NAME] Credit Union #S75 (Spouse and Mother also listed as owners)" at bounding box center [253, 51] width 170 height 15
click at [334, 55] on input "[PERSON_NAME] Credit Union #S75 (Spouse and Mother also listed as owners)" at bounding box center [253, 51] width 170 height 15
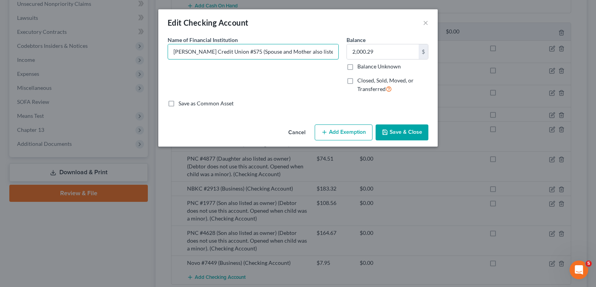
scroll to position [0, 1]
drag, startPoint x: 323, startPoint y: 52, endPoint x: 340, endPoint y: 53, distance: 17.5
click at [340, 53] on div "Name of Financial Institution * [PERSON_NAME] Credit Union #S75 (Spouse and Mot…" at bounding box center [253, 68] width 179 height 64
click at [335, 52] on input "[PERSON_NAME] Credit Union #S75 (Spouse and Mother also listed as owners)" at bounding box center [253, 51] width 170 height 15
click at [333, 53] on input "[PERSON_NAME] Credit Union #S75 (Spouse and Mother also listed as owners)" at bounding box center [253, 51] width 170 height 15
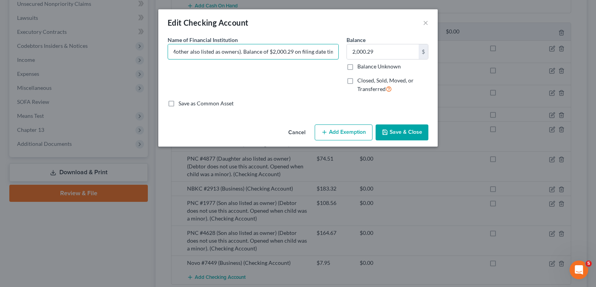
scroll to position [0, 123]
type input "[PERSON_NAME] Credit Union #S75 (Spouse and Mother also listed as owners). Bala…"
click at [399, 50] on input "2,000.29" at bounding box center [383, 51] width 72 height 15
type input "666.70"
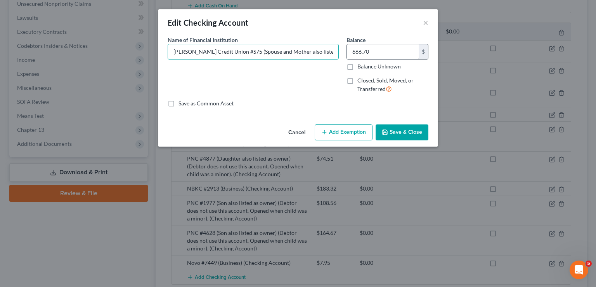
scroll to position [0, 123]
drag, startPoint x: 283, startPoint y: 50, endPoint x: 364, endPoint y: 49, distance: 81.6
click at [364, 49] on div "Name of Financial Institution * [PERSON_NAME] Credit Union #S75 (Spouse and Mot…" at bounding box center [298, 68] width 269 height 64
drag, startPoint x: 320, startPoint y: 72, endPoint x: 328, endPoint y: 50, distance: 23.5
click at [320, 73] on div "Name of Financial Institution * [PERSON_NAME] Credit Union #S75 (Spouse and Mot…" at bounding box center [253, 68] width 179 height 64
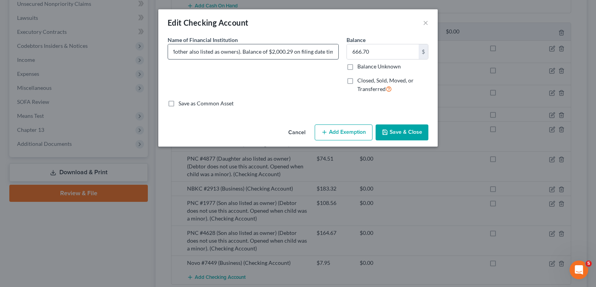
scroll to position [0, 0]
click at [325, 50] on input "[PERSON_NAME] Credit Union #S75 (Spouse and Mother also listed as owners). Bala…" at bounding box center [253, 51] width 170 height 15
drag, startPoint x: 337, startPoint y: 52, endPoint x: 342, endPoint y: 52, distance: 5.1
click at [342, 52] on div "Name of Financial Institution * [PERSON_NAME] Credit Union #S75 (Spouse and Mot…" at bounding box center [253, 68] width 179 height 64
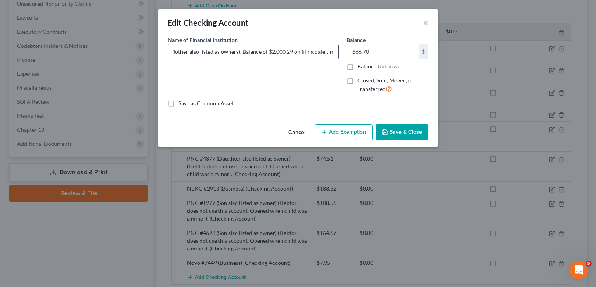
click at [331, 52] on input "[PERSON_NAME] Credit Union #S75 (Spouse and Mother also listed as owners). Bala…" at bounding box center [253, 51] width 170 height 15
drag, startPoint x: 332, startPoint y: 52, endPoint x: 332, endPoint y: 57, distance: 5.8
click at [332, 52] on input "[PERSON_NAME] Credit Union #S75 (Spouse and Mother also listed as owners). Bala…" at bounding box center [253, 51] width 170 height 15
drag, startPoint x: 415, startPoint y: 130, endPoint x: 398, endPoint y: 141, distance: 20.0
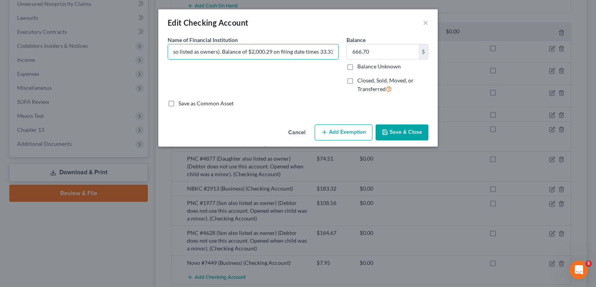
click at [415, 133] on button "Save & Close" at bounding box center [402, 132] width 53 height 16
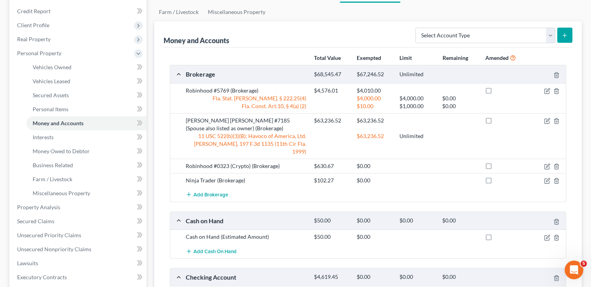
scroll to position [0, 0]
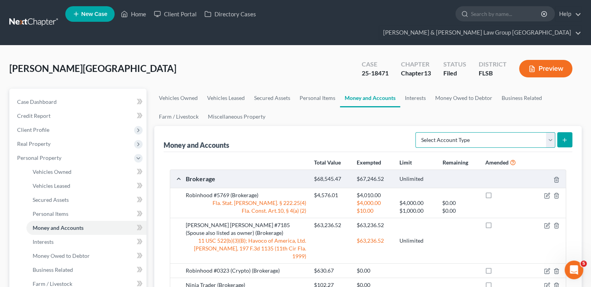
click at [537, 132] on select "Select Account Type Brokerage Cash on Hand Certificates of Deposit Checking Acc…" at bounding box center [485, 140] width 140 height 16
click at [417, 132] on select "Select Account Type Brokerage Cash on Hand Certificates of Deposit Checking Acc…" at bounding box center [485, 140] width 140 height 16
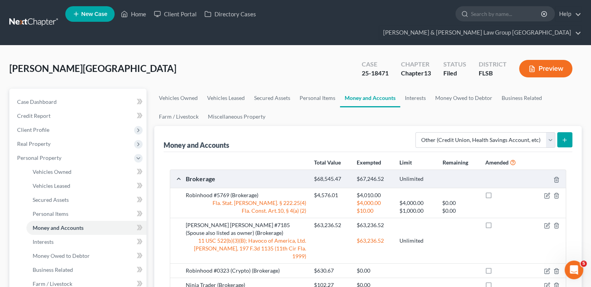
click at [558, 132] on button "submit" at bounding box center [564, 139] width 15 height 15
click at [563, 137] on icon "submit" at bounding box center [564, 140] width 6 height 6
click at [452, 89] on link "Money Owed to Debtor" at bounding box center [463, 98] width 66 height 19
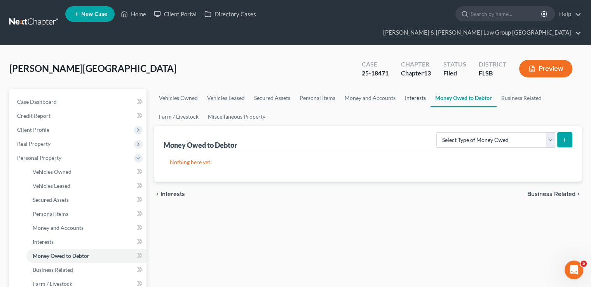
click at [409, 89] on link "Interests" at bounding box center [415, 98] width 30 height 19
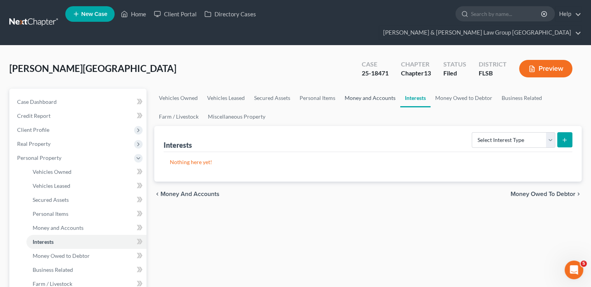
click at [372, 89] on link "Money and Accounts" at bounding box center [370, 98] width 60 height 19
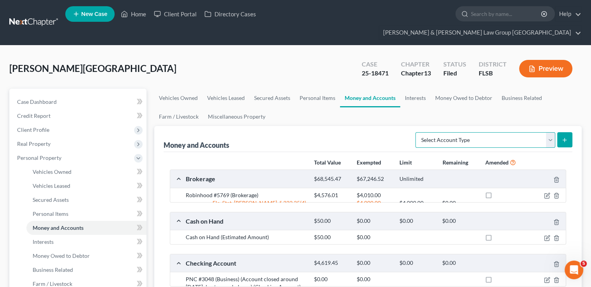
drag, startPoint x: 501, startPoint y: 126, endPoint x: 499, endPoint y: 132, distance: 6.6
click at [500, 132] on select "Select Account Type Brokerage Cash on Hand Certificates of Deposit Checking Acc…" at bounding box center [485, 140] width 140 height 16
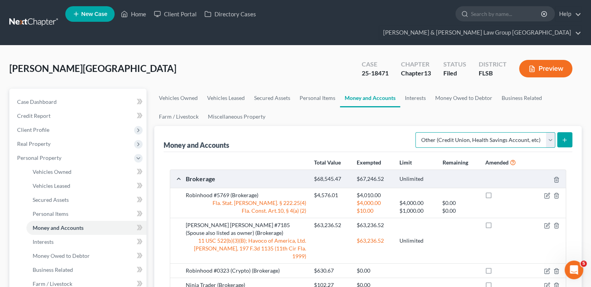
click at [417, 132] on select "Select Account Type Brokerage Cash on Hand Certificates of Deposit Checking Acc…" at bounding box center [485, 140] width 140 height 16
click at [562, 132] on button "submit" at bounding box center [564, 139] width 15 height 15
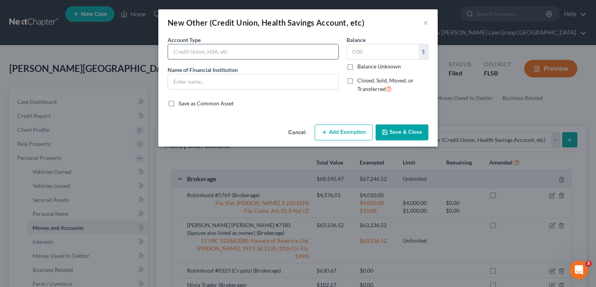
click at [261, 55] on input "text" at bounding box center [253, 51] width 170 height 15
click at [182, 79] on input "text" at bounding box center [253, 81] width 170 height 15
click at [425, 23] on button "×" at bounding box center [425, 22] width 5 height 9
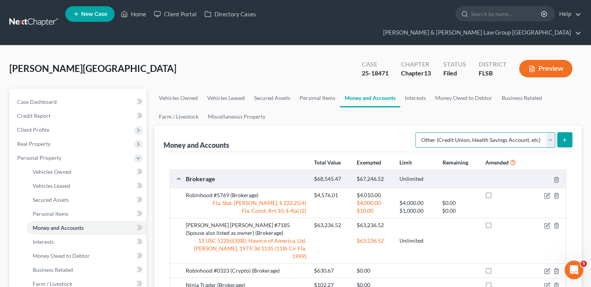
drag, startPoint x: 525, startPoint y: 128, endPoint x: 520, endPoint y: 132, distance: 6.6
click at [525, 132] on select "Select Account Type Brokerage Cash on Hand Certificates of Deposit Checking Acc…" at bounding box center [485, 140] width 140 height 16
click at [417, 132] on select "Select Account Type Brokerage Cash on Hand Certificates of Deposit Checking Acc…" at bounding box center [485, 140] width 140 height 16
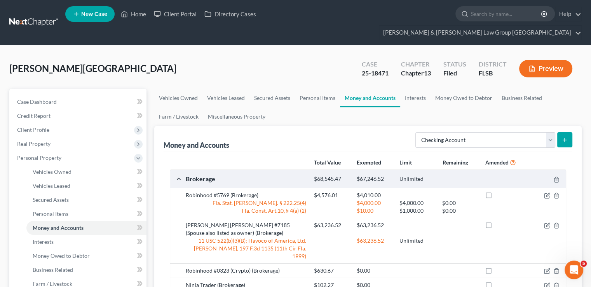
click at [566, 137] on icon "submit" at bounding box center [564, 140] width 6 height 6
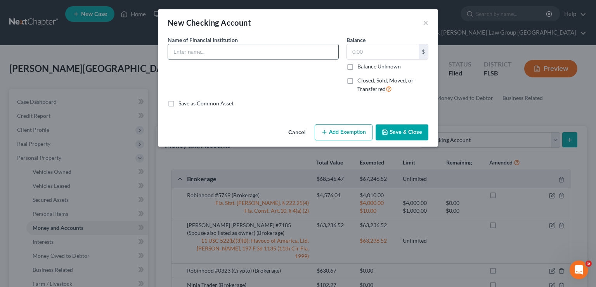
drag, startPoint x: 229, startPoint y: 54, endPoint x: 236, endPoint y: 53, distance: 7.8
click at [229, 54] on input "text" at bounding box center [253, 51] width 170 height 15
click at [419, 133] on button "Save & Close" at bounding box center [402, 132] width 53 height 16
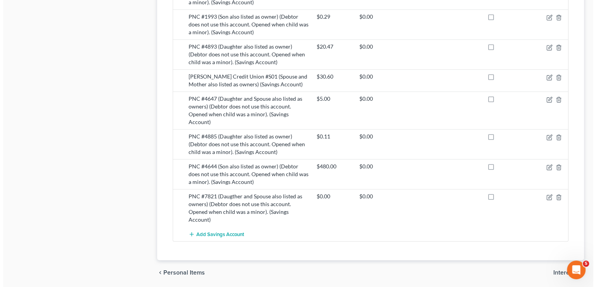
scroll to position [785, 0]
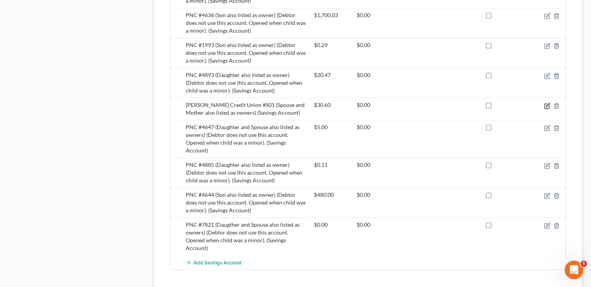
click at [544, 102] on icon "button" at bounding box center [547, 105] width 6 height 6
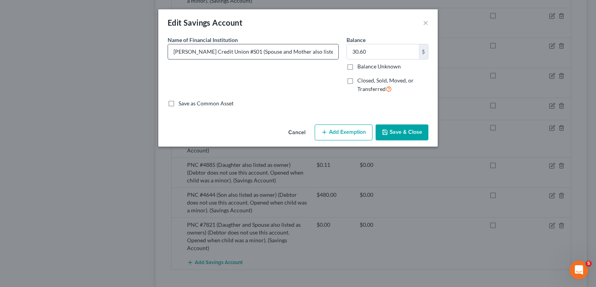
click at [314, 51] on input "[PERSON_NAME] Credit Union #S01 (Spouse and Mother also listed as owners)" at bounding box center [253, 51] width 170 height 15
drag, startPoint x: 314, startPoint y: 51, endPoint x: 335, endPoint y: 49, distance: 21.1
click at [335, 49] on input "[PERSON_NAME] Credit Union #S01 (Spouse and Mother also listed as owners)" at bounding box center [253, 51] width 170 height 15
click at [326, 52] on input "[PERSON_NAME] Credit Union #S01 (Spouse and Mother also listed as owners)" at bounding box center [253, 51] width 170 height 15
click at [335, 52] on input "[PERSON_NAME] Credit Union #S01 (Spouse and Mother also listed as owners)" at bounding box center [253, 51] width 170 height 15
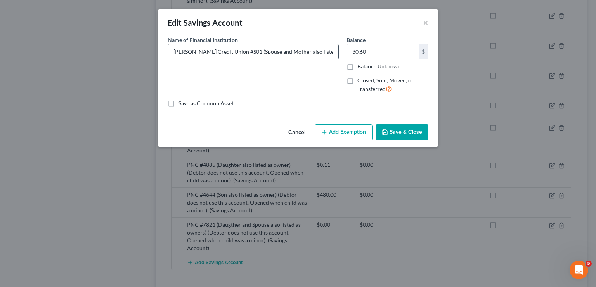
scroll to position [0, 1]
click at [335, 52] on input "[PERSON_NAME] Credit Union #S01 (Spouse and Mother also listed as owners)" at bounding box center [253, 51] width 170 height 15
click at [334, 50] on input "[PERSON_NAME] Credit Union #S01 (Spouse and Mother also listed as owners). Bala…" at bounding box center [253, 51] width 170 height 15
click at [334, 52] on input "[PERSON_NAME] Credit Union #S01 (Spouse and Mother also listed as owners). Bala…" at bounding box center [253, 51] width 170 height 15
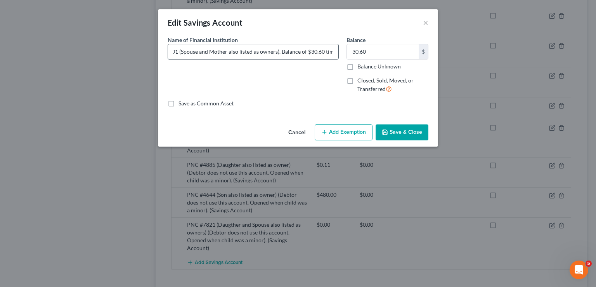
click at [332, 54] on input "[PERSON_NAME] Credit Union #S01 (Spouse and Mother also listed as owners). Bala…" at bounding box center [253, 51] width 170 height 15
click at [331, 53] on input "[PERSON_NAME] Credit Union #S01 (Spouse and Mother also listed as owners). Bala…" at bounding box center [253, 51] width 170 height 15
click at [401, 49] on input "30.60" at bounding box center [383, 51] width 72 height 15
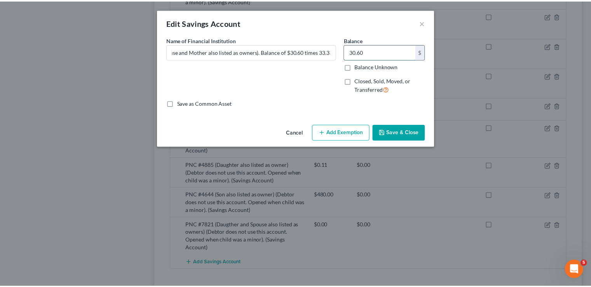
scroll to position [0, 0]
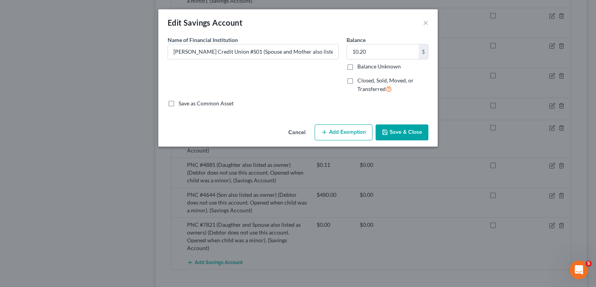
click at [412, 125] on button "Save & Close" at bounding box center [402, 132] width 53 height 16
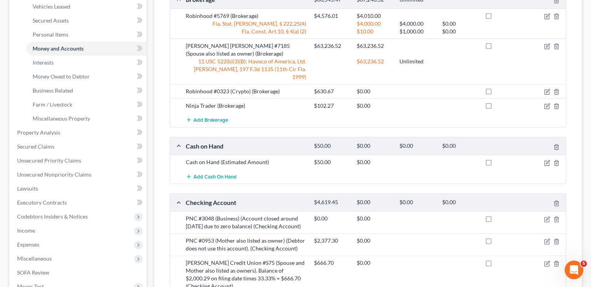
scroll to position [125, 0]
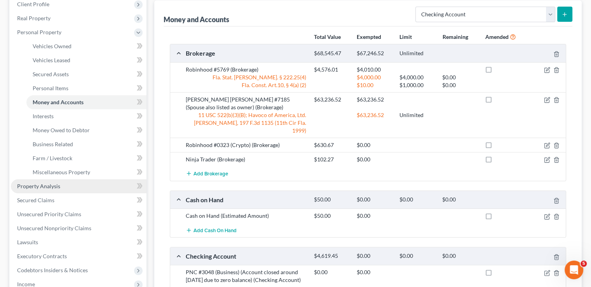
click at [36, 182] on span "Property Analysis" at bounding box center [38, 185] width 43 height 7
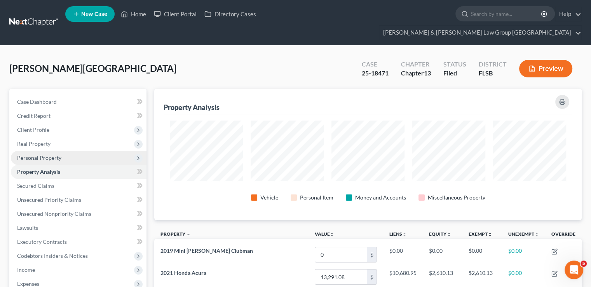
click at [55, 154] on span "Personal Property" at bounding box center [39, 157] width 44 height 7
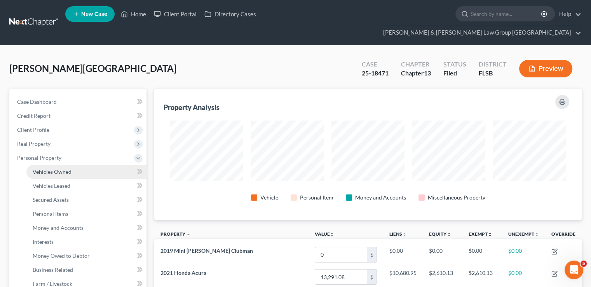
click at [34, 168] on span "Vehicles Owned" at bounding box center [52, 171] width 39 height 7
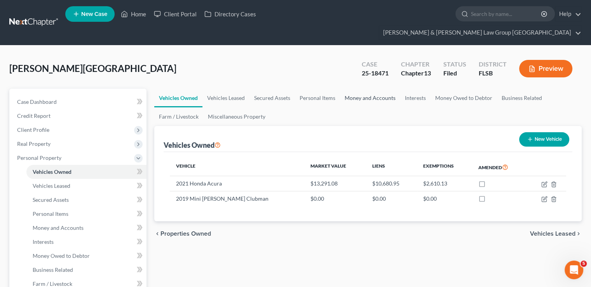
click at [351, 89] on link "Money and Accounts" at bounding box center [370, 98] width 60 height 19
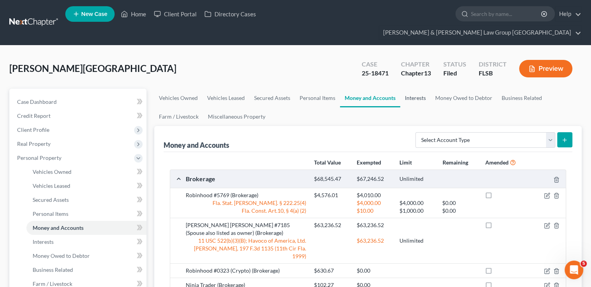
drag, startPoint x: 415, startPoint y: 86, endPoint x: 405, endPoint y: 95, distance: 13.7
click at [415, 89] on link "Interests" at bounding box center [415, 98] width 30 height 19
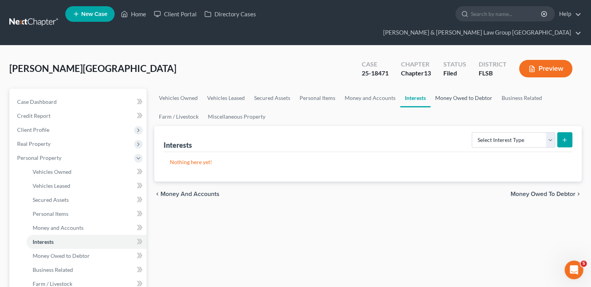
click at [449, 89] on link "Money Owed to Debtor" at bounding box center [463, 98] width 66 height 19
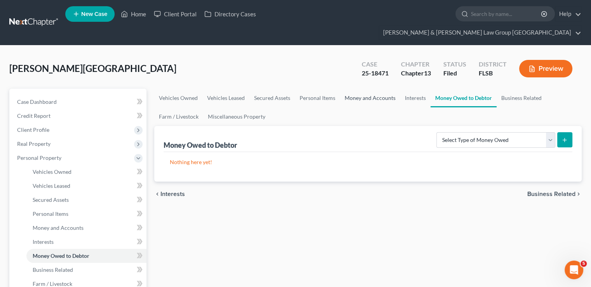
click at [367, 89] on link "Money and Accounts" at bounding box center [370, 98] width 60 height 19
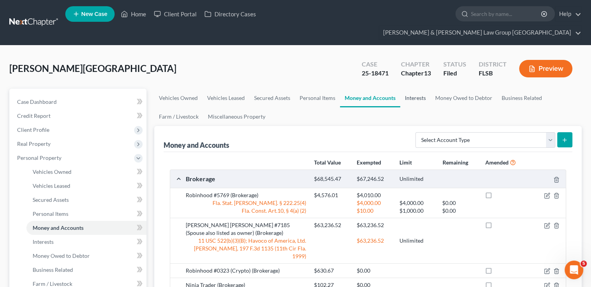
click at [412, 89] on link "Interests" at bounding box center [415, 98] width 30 height 19
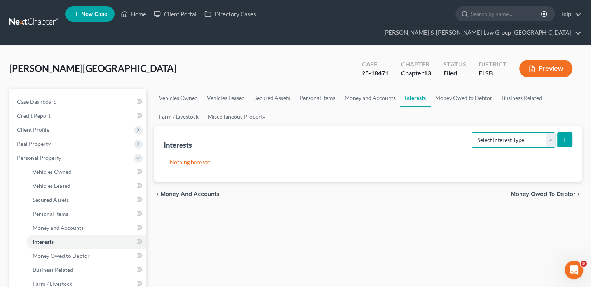
click at [504, 132] on select "Select Interest Type 401K Annuity Bond Education IRA Government Bond Government…" at bounding box center [512, 140] width 83 height 16
drag, startPoint x: 525, startPoint y: 82, endPoint x: 520, endPoint y: 82, distance: 4.7
click at [525, 89] on link "Business Related" at bounding box center [522, 98] width 50 height 19
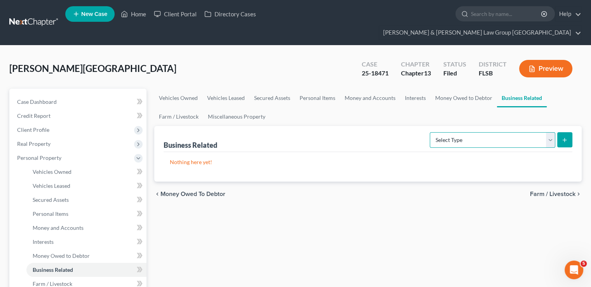
drag, startPoint x: 464, startPoint y: 129, endPoint x: 459, endPoint y: 132, distance: 5.6
click at [464, 132] on select "Select Type Customer Lists Franchises Inventory Licenses Machinery Office Equip…" at bounding box center [491, 140] width 125 height 16
drag, startPoint x: 368, startPoint y: 255, endPoint x: 421, endPoint y: 94, distance: 169.2
click at [458, 89] on link "Money Owed to Debtor" at bounding box center [463, 98] width 66 height 19
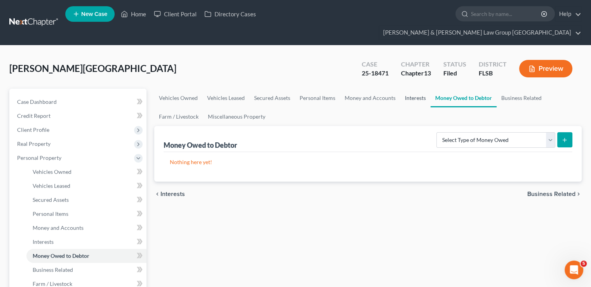
click at [415, 89] on link "Interests" at bounding box center [415, 98] width 30 height 19
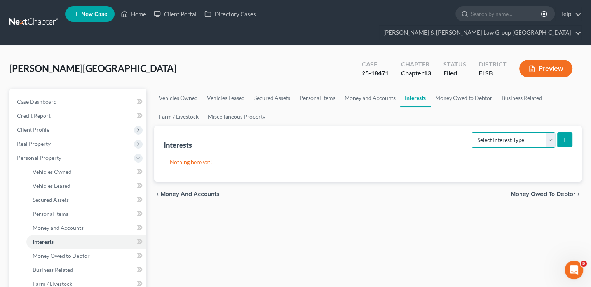
click at [513, 132] on select "Select Interest Type 401K Annuity Bond Education IRA Government Bond Government…" at bounding box center [512, 140] width 83 height 16
drag, startPoint x: 424, startPoint y: 188, endPoint x: 188, endPoint y: 143, distance: 240.7
click at [423, 190] on div "chevron_left Money and Accounts Money Owed to Debtor chevron_right" at bounding box center [367, 193] width 427 height 25
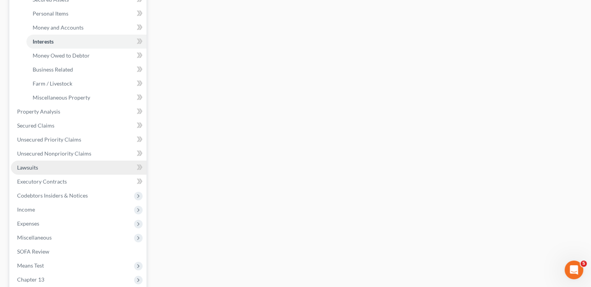
scroll to position [280, 0]
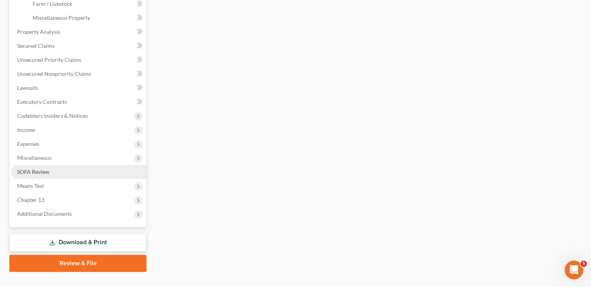
click at [76, 165] on link "SOFA Review" at bounding box center [78, 172] width 135 height 14
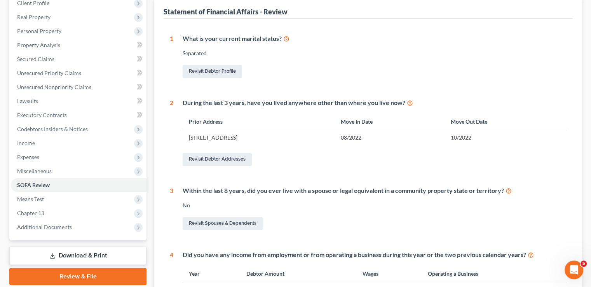
scroll to position [10, 0]
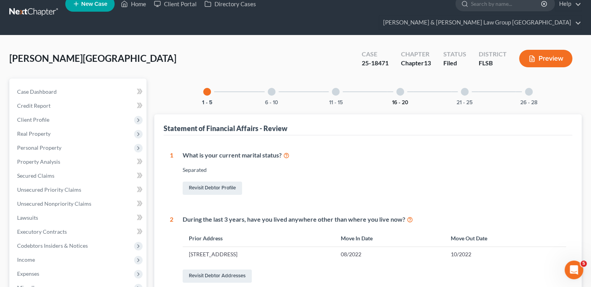
click at [404, 100] on button "16 - 20" at bounding box center [400, 102] width 16 height 5
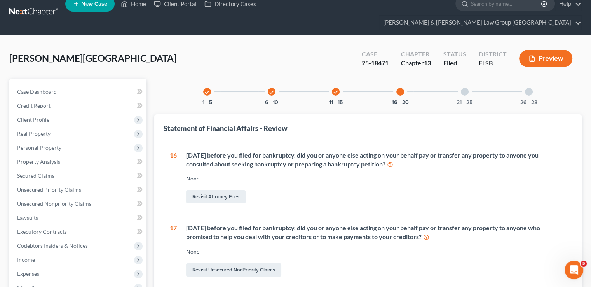
click at [466, 81] on div "21 - 25" at bounding box center [464, 91] width 26 height 26
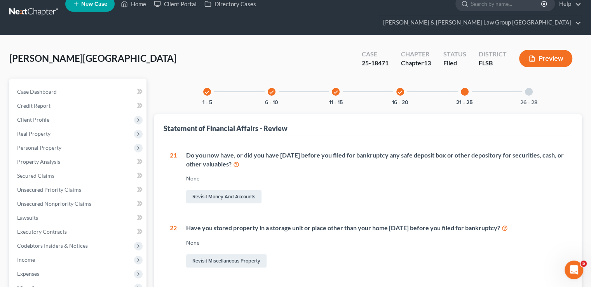
click at [528, 88] on div at bounding box center [529, 92] width 8 height 8
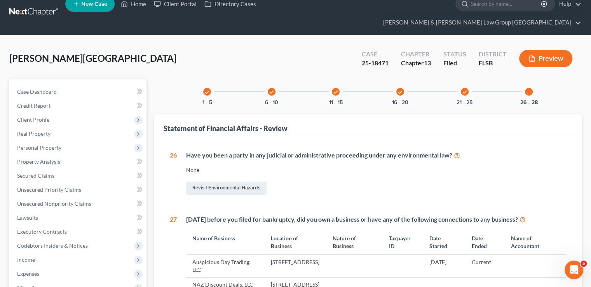
scroll to position [127, 0]
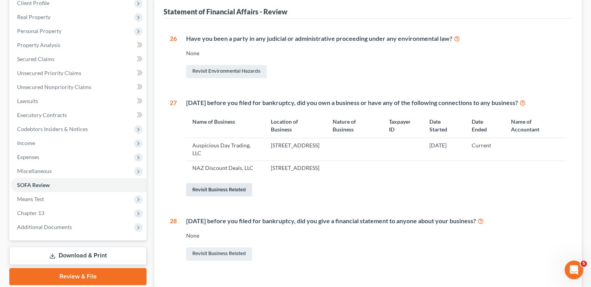
click at [222, 183] on link "Revisit Business Related" at bounding box center [219, 189] width 66 height 13
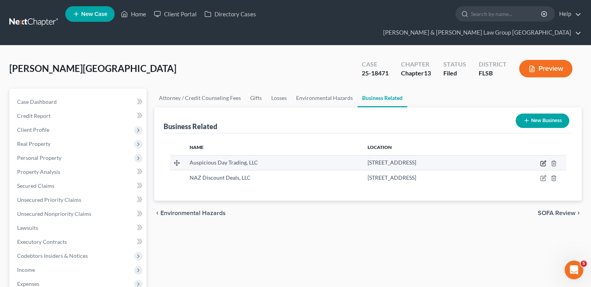
click at [542, 161] on icon "button" at bounding box center [542, 163] width 5 height 5
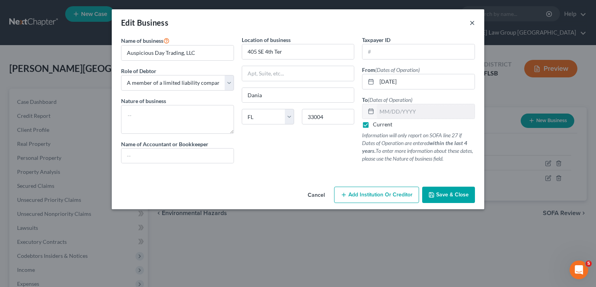
click at [474, 23] on button "×" at bounding box center [472, 22] width 5 height 9
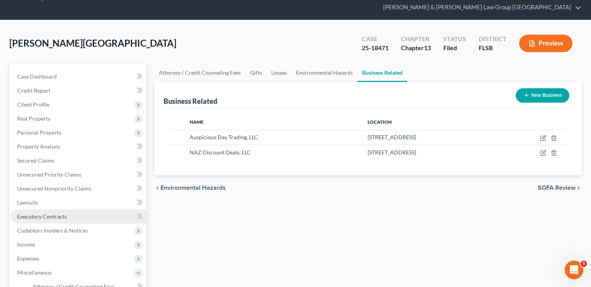
scroll to position [39, 0]
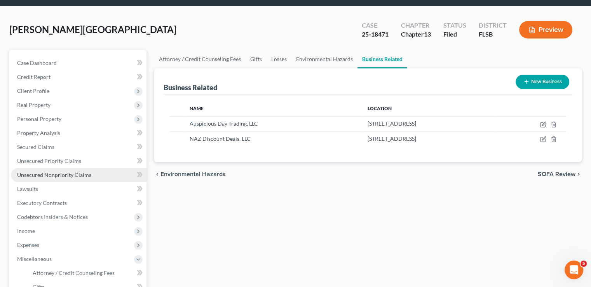
click at [83, 171] on span "Unsecured Nonpriority Claims" at bounding box center [54, 174] width 74 height 7
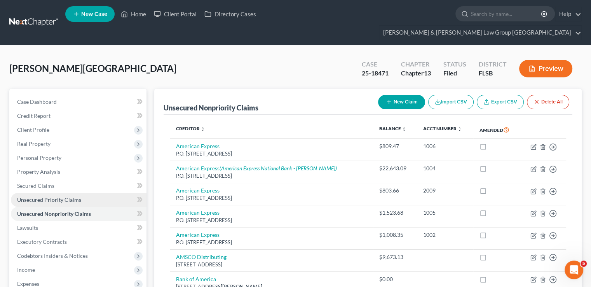
click at [60, 193] on link "Unsecured Priority Claims" at bounding box center [78, 200] width 135 height 14
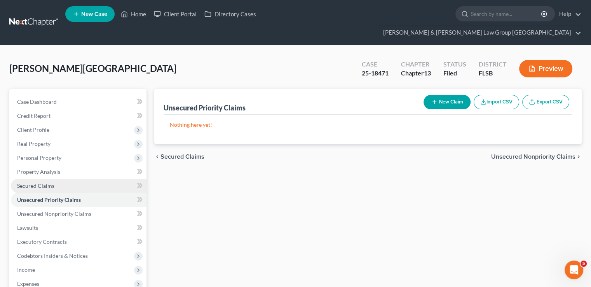
click at [48, 182] on span "Secured Claims" at bounding box center [35, 185] width 37 height 7
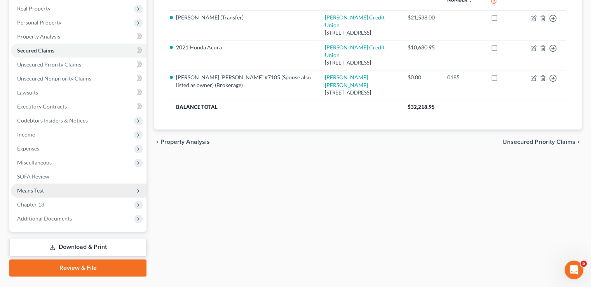
scroll to position [140, 0]
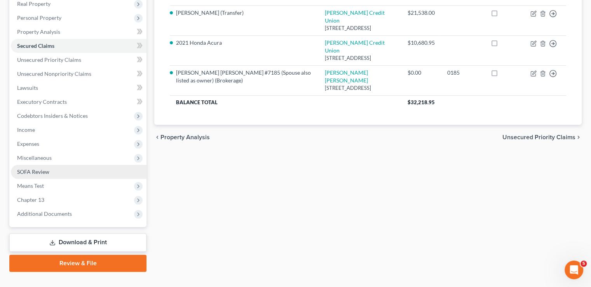
click at [44, 168] on span "SOFA Review" at bounding box center [33, 171] width 32 height 7
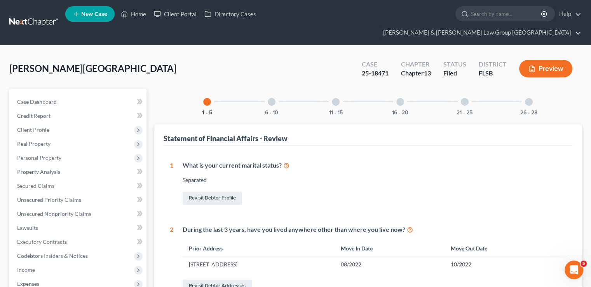
click at [522, 92] on div "26 - 28" at bounding box center [528, 102] width 26 height 26
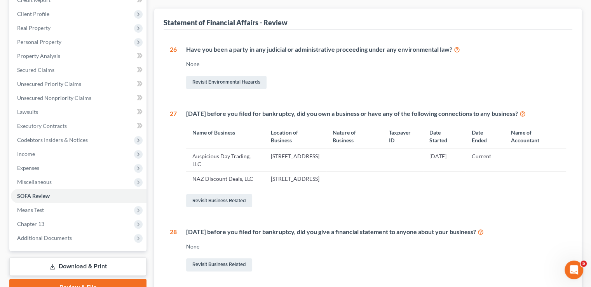
scroll to position [116, 0]
click at [236, 193] on link "Revisit Business Related" at bounding box center [219, 199] width 66 height 13
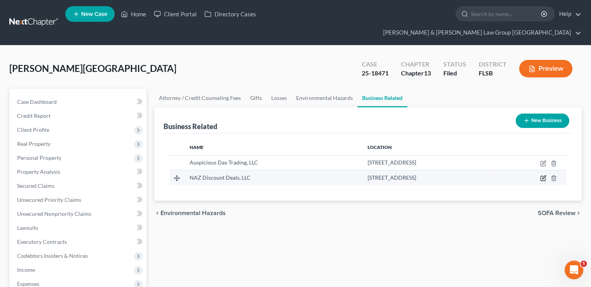
click at [540, 176] on icon "button" at bounding box center [542, 178] width 5 height 5
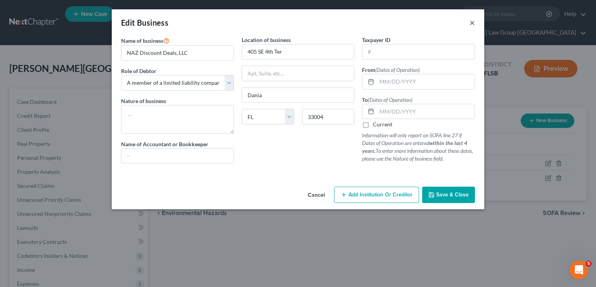
click at [474, 22] on button "×" at bounding box center [472, 22] width 5 height 9
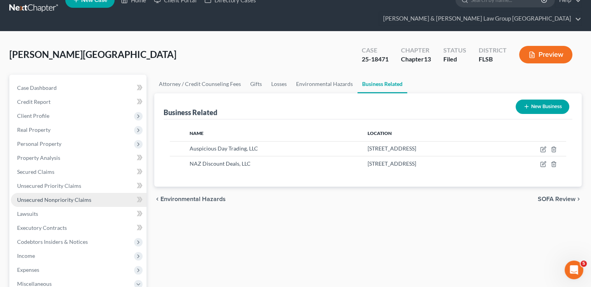
scroll to position [39, 0]
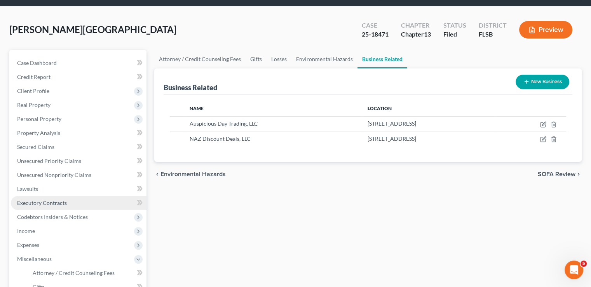
click at [53, 199] on span "Executory Contracts" at bounding box center [42, 202] width 50 height 7
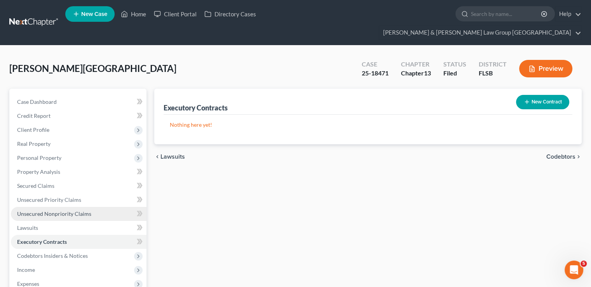
click at [42, 207] on link "Unsecured Nonpriority Claims" at bounding box center [78, 214] width 135 height 14
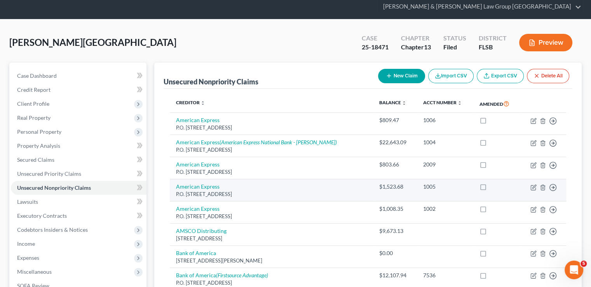
scroll to position [78, 0]
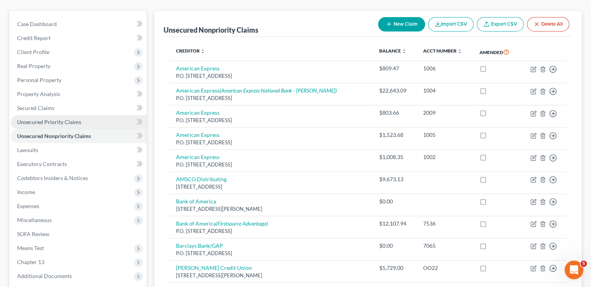
click at [64, 115] on link "Unsecured Priority Claims" at bounding box center [78, 122] width 135 height 14
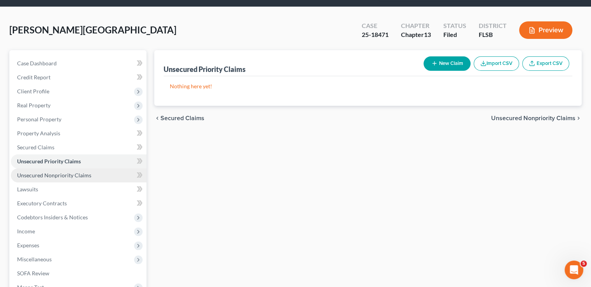
scroll to position [39, 0]
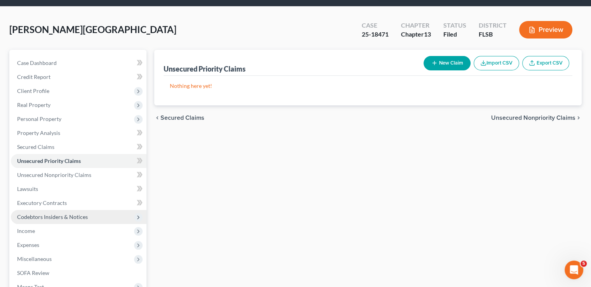
click at [71, 213] on span "Codebtors Insiders & Notices" at bounding box center [52, 216] width 71 height 7
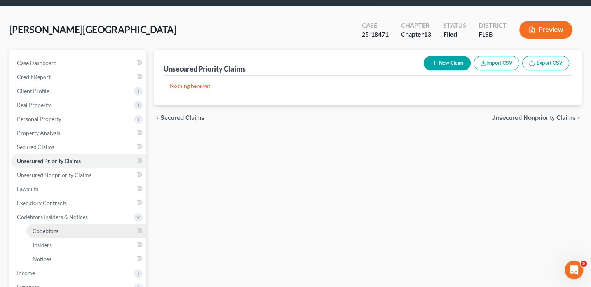
click at [75, 224] on link "Codebtors" at bounding box center [86, 231] width 120 height 14
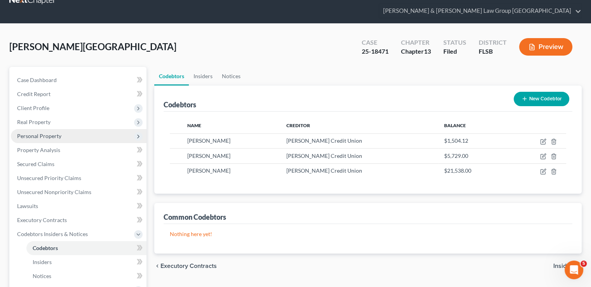
scroll to position [39, 0]
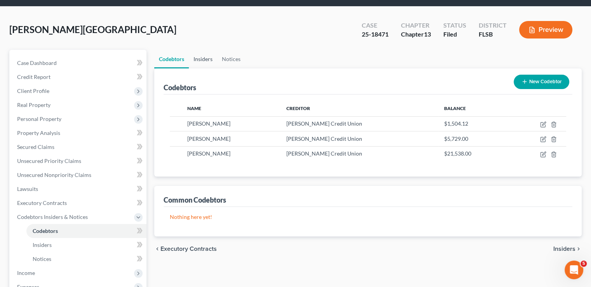
click at [206, 50] on link "Insiders" at bounding box center [203, 59] width 28 height 19
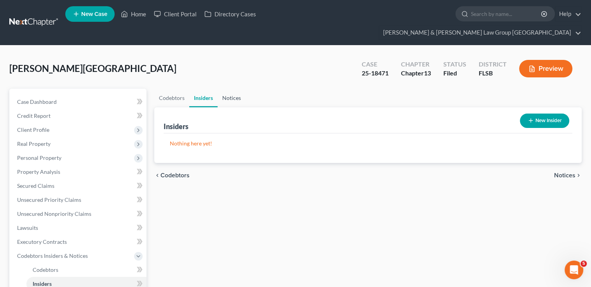
click at [230, 89] on link "Notices" at bounding box center [231, 98] width 28 height 19
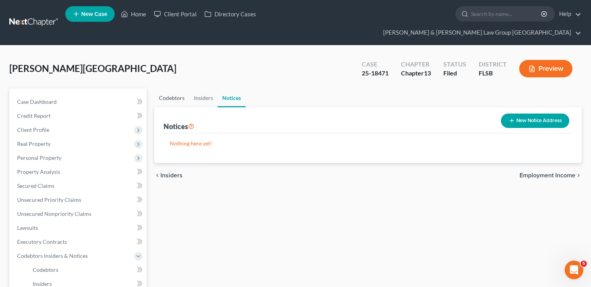
click at [170, 89] on link "Codebtors" at bounding box center [171, 98] width 35 height 19
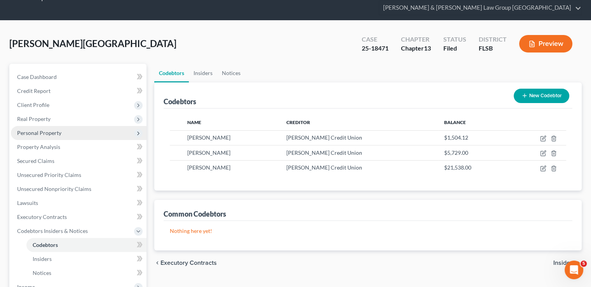
scroll to position [39, 0]
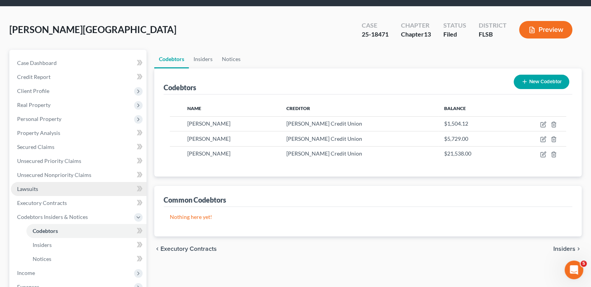
click at [64, 182] on link "Lawsuits" at bounding box center [78, 189] width 135 height 14
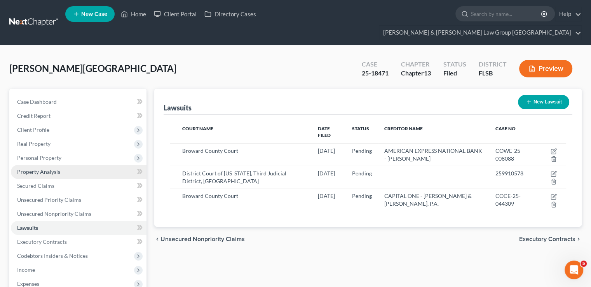
click at [47, 168] on span "Property Analysis" at bounding box center [38, 171] width 43 height 7
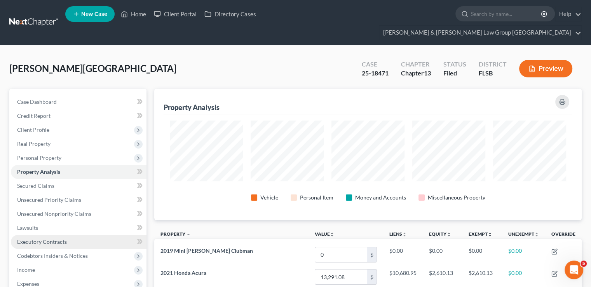
scroll to position [131, 427]
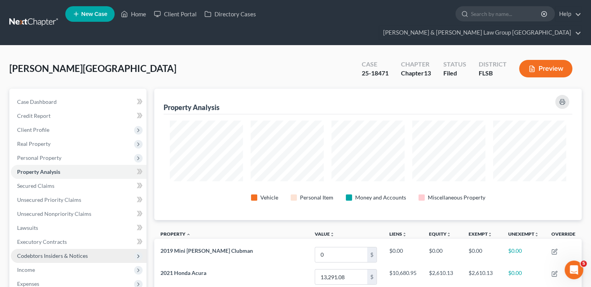
click at [37, 252] on span "Codebtors Insiders & Notices" at bounding box center [52, 255] width 71 height 7
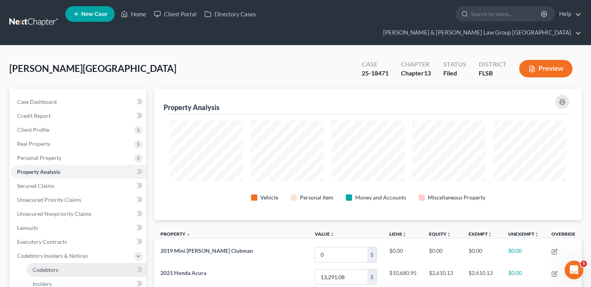
click at [58, 262] on link "Codebtors" at bounding box center [86, 269] width 120 height 14
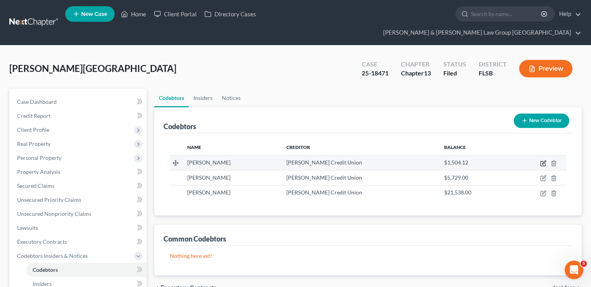
click at [541, 160] on icon "button" at bounding box center [543, 163] width 6 height 6
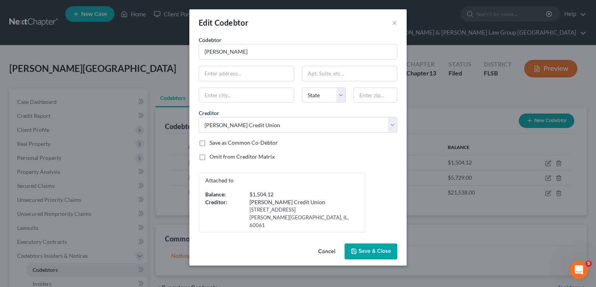
drag, startPoint x: 399, startPoint y: 24, endPoint x: 382, endPoint y: 24, distance: 17.1
click at [399, 23] on div "Edit Codebtor ×" at bounding box center [297, 22] width 217 height 26
click at [396, 19] on button "×" at bounding box center [394, 22] width 5 height 9
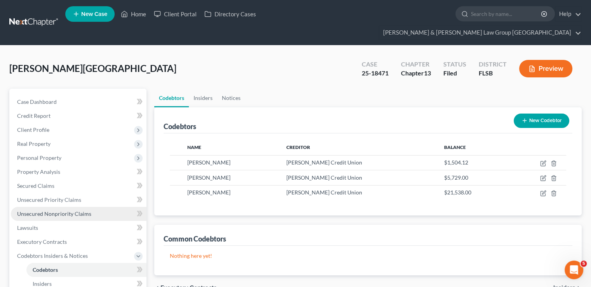
click at [45, 207] on link "Unsecured Nonpriority Claims" at bounding box center [78, 214] width 135 height 14
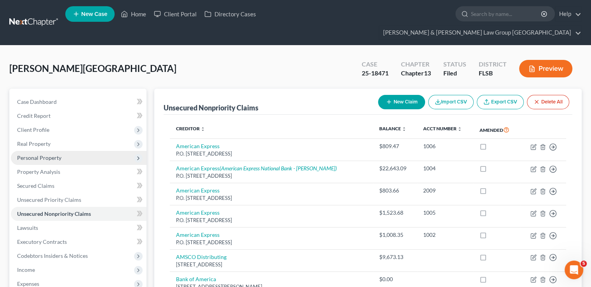
click at [64, 151] on span "Personal Property" at bounding box center [78, 158] width 135 height 14
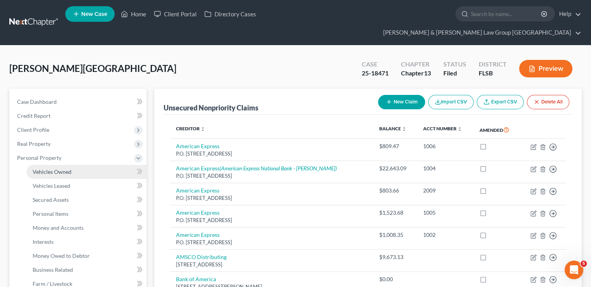
click at [71, 168] on span "Vehicles Owned" at bounding box center [52, 171] width 39 height 7
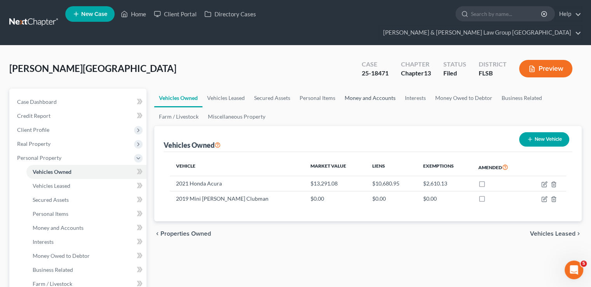
click at [378, 89] on link "Money and Accounts" at bounding box center [370, 98] width 60 height 19
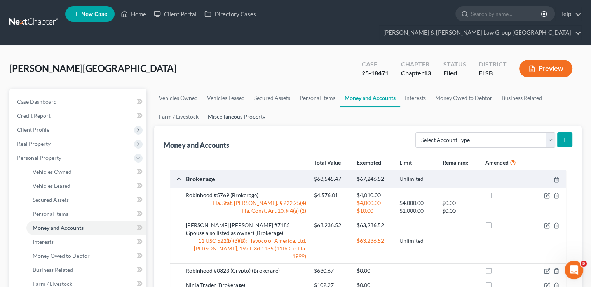
click at [253, 107] on link "Miscellaneous Property" at bounding box center [236, 116] width 67 height 19
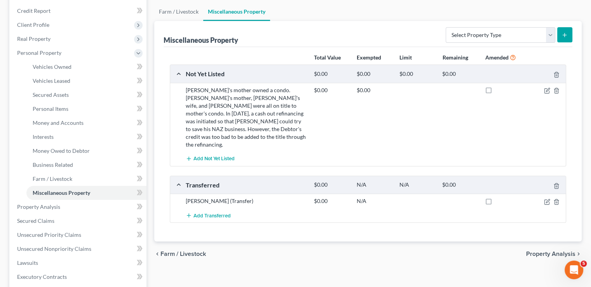
scroll to position [39, 0]
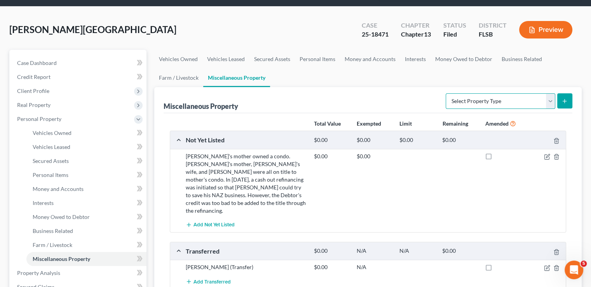
click at [480, 93] on select "Select Property Type Assigned for Creditor Benefit [DATE] Holding for Another N…" at bounding box center [499, 101] width 109 height 16
drag, startPoint x: 481, startPoint y: 84, endPoint x: 196, endPoint y: 89, distance: 285.4
click at [481, 93] on select "Select Property Type Assigned for Creditor Benefit [DATE] Holding for Another N…" at bounding box center [499, 101] width 109 height 16
click at [181, 68] on link "Farm / Livestock" at bounding box center [178, 77] width 49 height 19
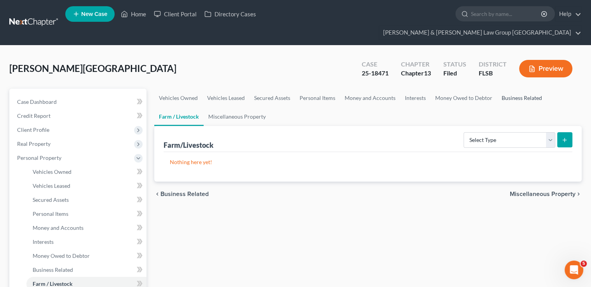
click at [525, 89] on link "Business Related" at bounding box center [522, 98] width 50 height 19
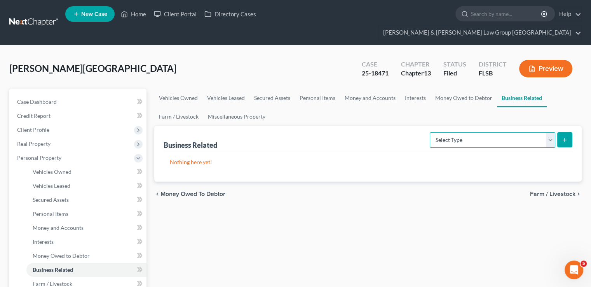
drag, startPoint x: 478, startPoint y: 126, endPoint x: 471, endPoint y: 132, distance: 9.9
click at [478, 132] on select "Select Type Customer Lists Franchises Inventory Licenses Machinery Office Equip…" at bounding box center [491, 140] width 125 height 16
click at [430, 132] on select "Select Type Customer Lists Franchises Inventory Licenses Machinery Office Equip…" at bounding box center [491, 140] width 125 height 16
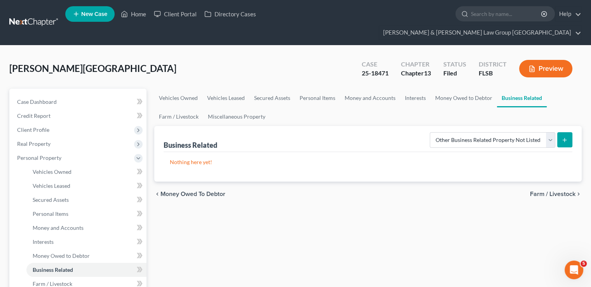
click at [564, 137] on icon "submit" at bounding box center [564, 140] width 6 height 6
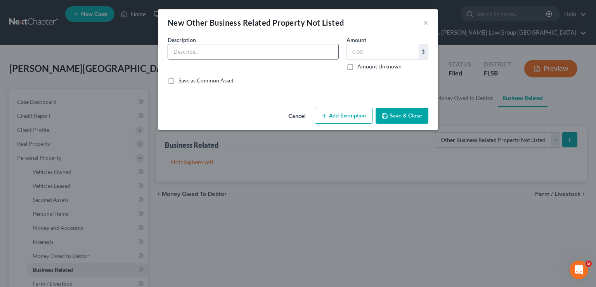
click at [262, 47] on input "text" at bounding box center [253, 51] width 170 height 15
click at [266, 48] on input "Naz Discount Deals, LLC" at bounding box center [253, 51] width 170 height 15
drag, startPoint x: 396, startPoint y: 114, endPoint x: 549, endPoint y: 107, distance: 152.7
click at [397, 115] on button "Save & Close" at bounding box center [402, 116] width 53 height 16
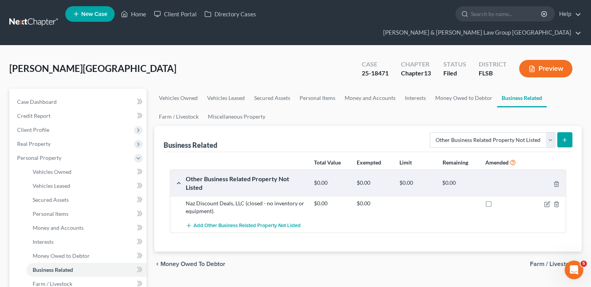
click at [565, 137] on icon "submit" at bounding box center [564, 140] width 6 height 6
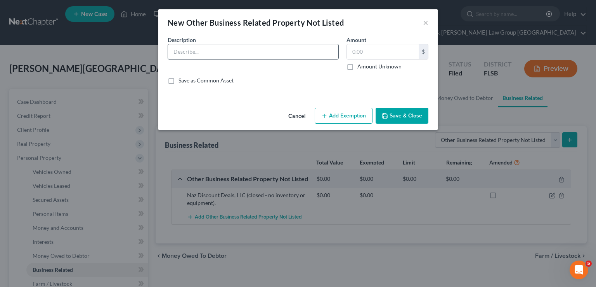
click at [224, 47] on input "text" at bounding box center [253, 51] width 170 height 15
click at [348, 49] on input "text" at bounding box center [383, 51] width 72 height 15
click at [294, 55] on input "Auspicious Day Trading, LLC" at bounding box center [253, 51] width 170 height 15
click at [396, 111] on button "Save & Close" at bounding box center [402, 116] width 53 height 16
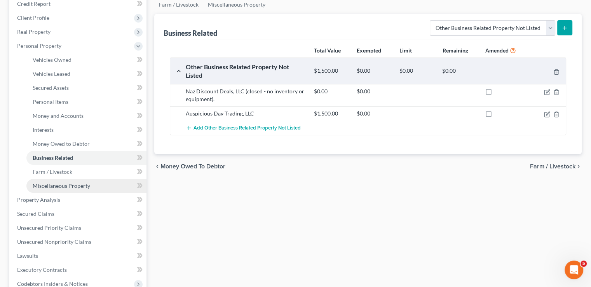
scroll to position [116, 0]
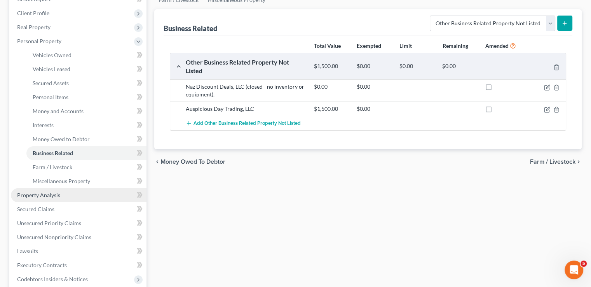
click at [50, 191] on span "Property Analysis" at bounding box center [38, 194] width 43 height 7
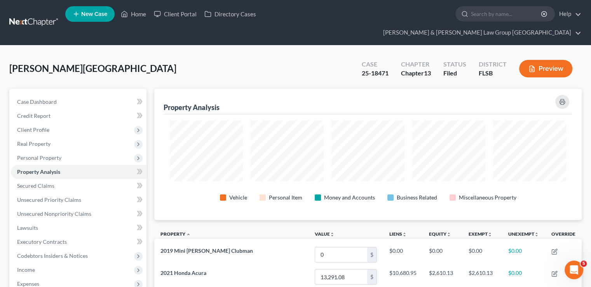
scroll to position [131, 427]
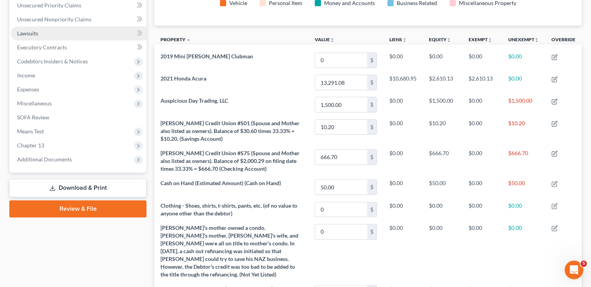
click at [66, 26] on link "Lawsuits" at bounding box center [78, 33] width 135 height 14
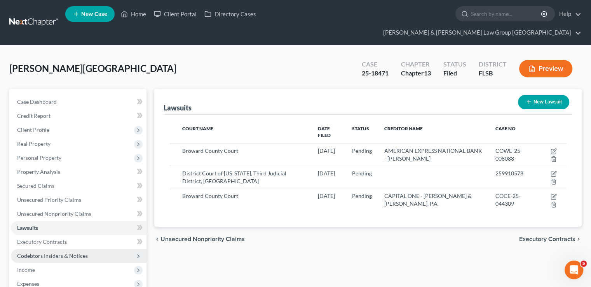
click at [49, 252] on span "Codebtors Insiders & Notices" at bounding box center [52, 255] width 71 height 7
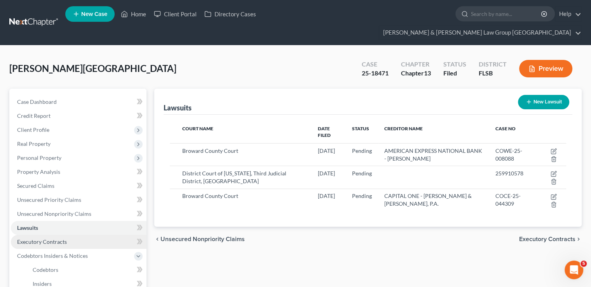
click at [49, 234] on link "Executory Contracts" at bounding box center [78, 241] width 135 height 14
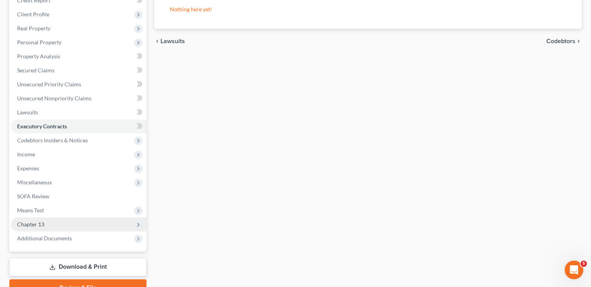
scroll to position [116, 0]
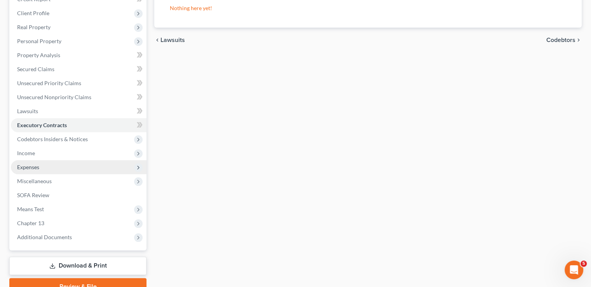
click at [48, 160] on span "Expenses" at bounding box center [78, 167] width 135 height 14
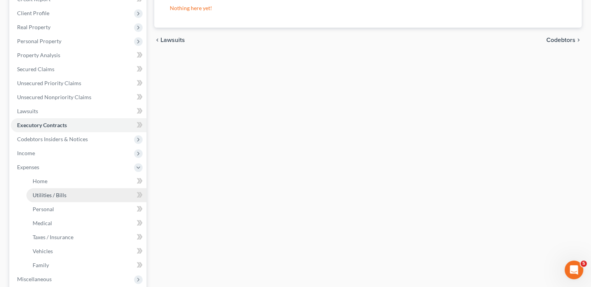
click at [56, 188] on link "Utilities / Bills" at bounding box center [86, 195] width 120 height 14
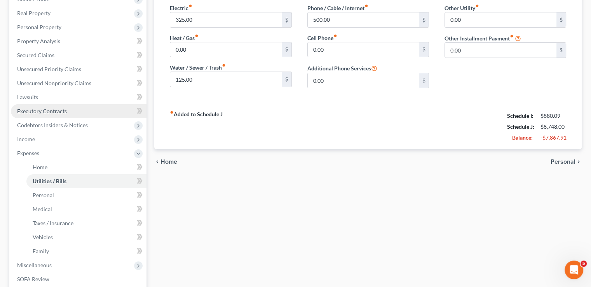
scroll to position [194, 0]
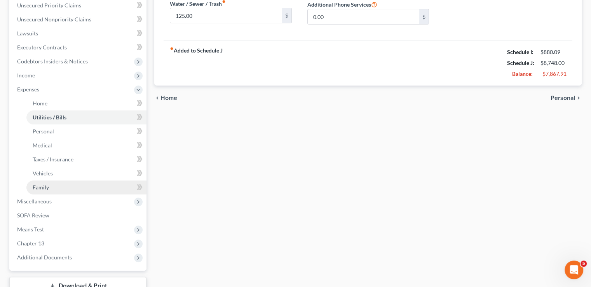
click at [49, 180] on link "Family" at bounding box center [86, 187] width 120 height 14
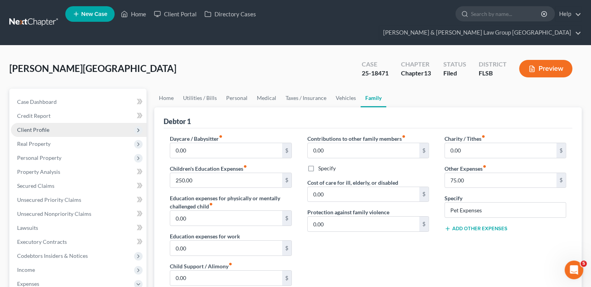
click at [49, 123] on span "Client Profile" at bounding box center [78, 130] width 135 height 14
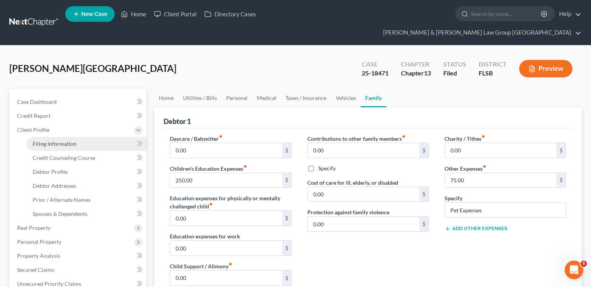
click at [62, 140] on span "Filing Information" at bounding box center [55, 143] width 44 height 7
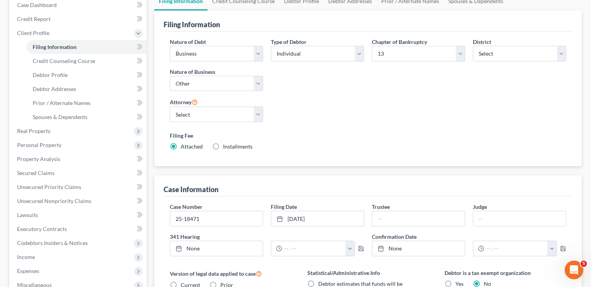
scroll to position [39, 0]
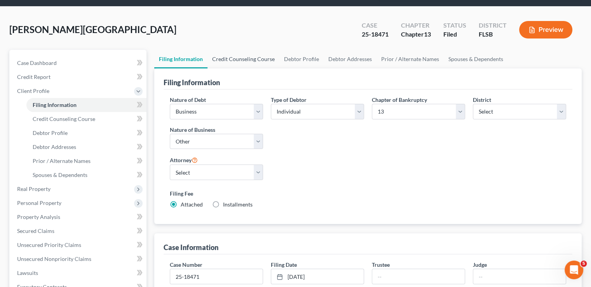
click at [264, 50] on link "Credit Counseling Course" at bounding box center [243, 59] width 72 height 19
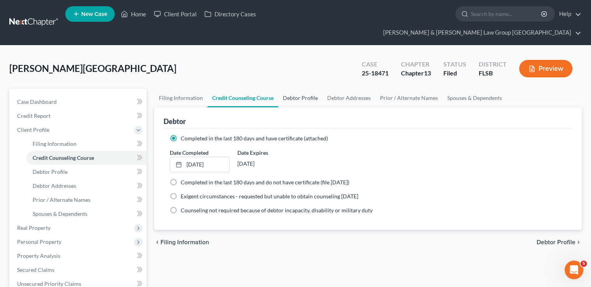
click at [304, 89] on link "Debtor Profile" at bounding box center [300, 98] width 44 height 19
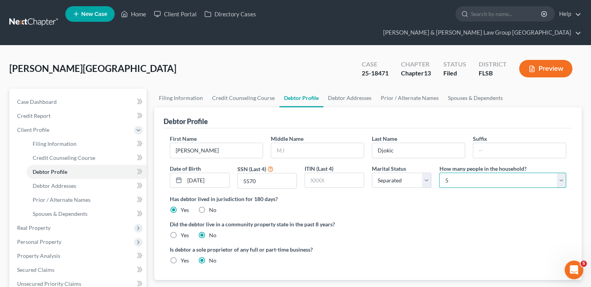
drag, startPoint x: 507, startPoint y: 167, endPoint x: 501, endPoint y: 158, distance: 10.3
click at [507, 172] on select "Select 1 2 3 4 5 6 7 8 9 10 11 12 13 14 15 16 17 18 19 20" at bounding box center [502, 180] width 127 height 16
click at [439, 172] on select "Select 1 2 3 4 5 6 7 8 9 10 11 12 13 14 15 16 17 18 19 20" at bounding box center [502, 180] width 127 height 16
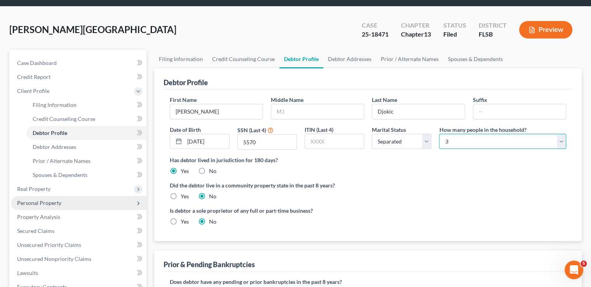
scroll to position [78, 0]
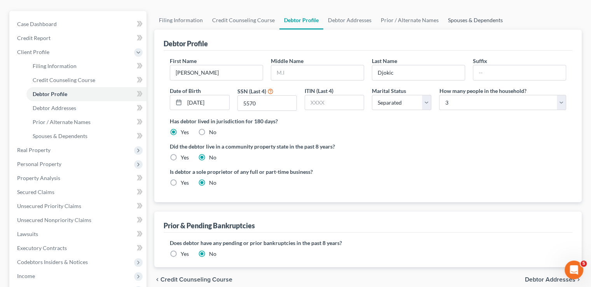
click at [461, 11] on link "Spouses & Dependents" at bounding box center [475, 20] width 64 height 19
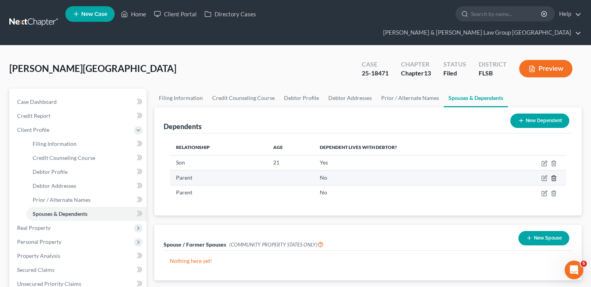
click at [555, 175] on icon "button" at bounding box center [552, 177] width 3 height 5
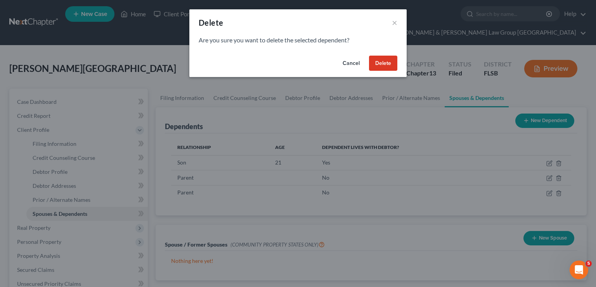
click at [384, 62] on button "Delete" at bounding box center [383, 64] width 28 height 16
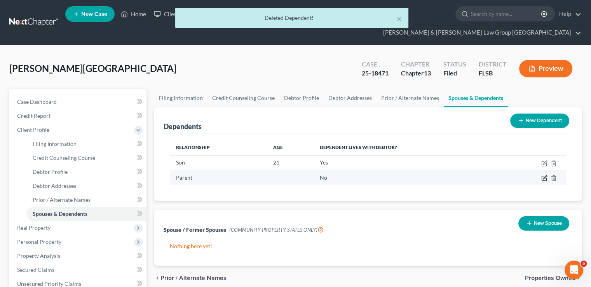
click at [541, 176] on icon "button" at bounding box center [543, 178] width 5 height 5
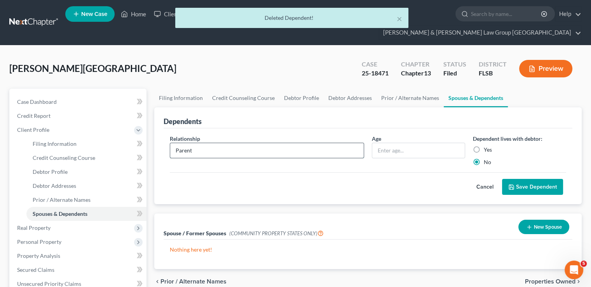
click at [275, 143] on input "Parent" at bounding box center [266, 150] width 193 height 15
click at [174, 143] on input "Parent" at bounding box center [266, 150] width 193 height 15
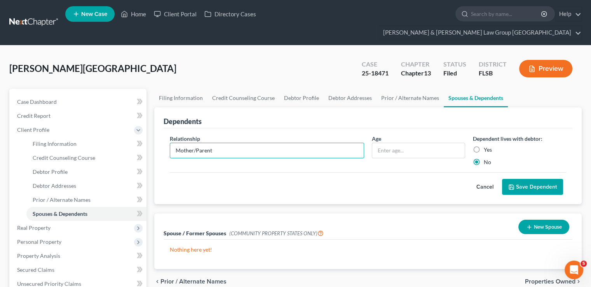
click at [535, 179] on button "Save Dependent" at bounding box center [532, 187] width 61 height 16
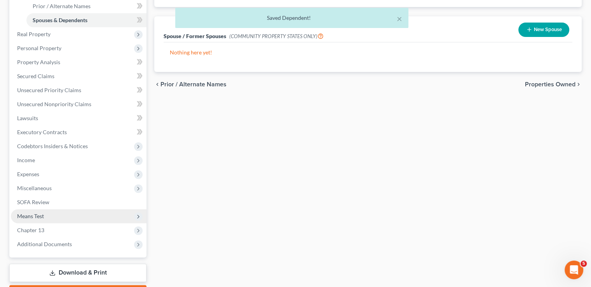
scroll to position [194, 0]
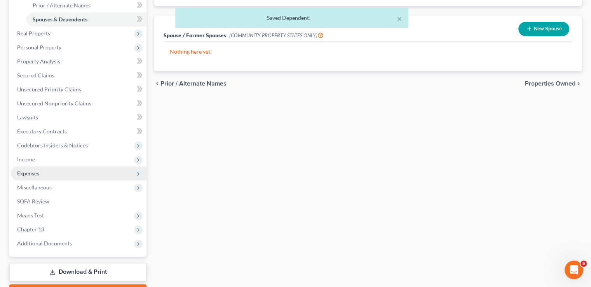
click at [31, 170] on span "Expenses" at bounding box center [28, 173] width 22 height 7
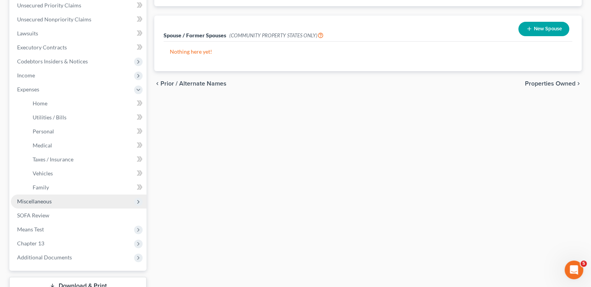
click at [51, 198] on span "Miscellaneous" at bounding box center [34, 201] width 35 height 7
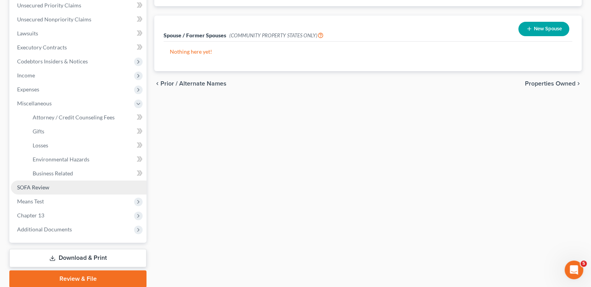
click at [36, 184] on span "SOFA Review" at bounding box center [33, 187] width 32 height 7
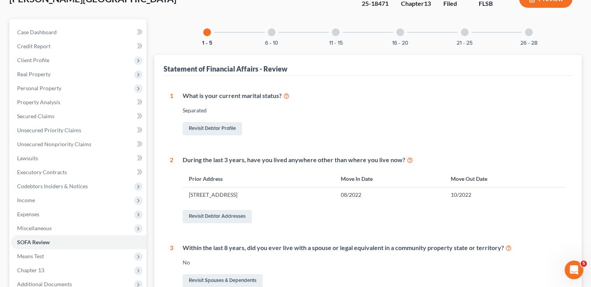
scroll to position [155, 0]
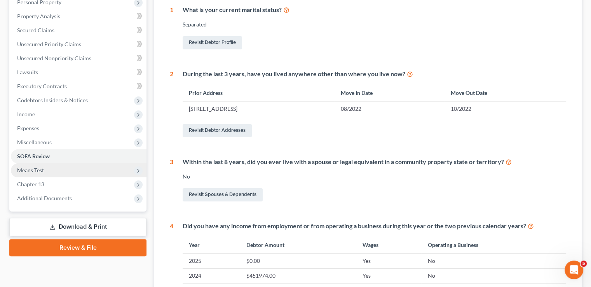
click at [59, 163] on span "Means Test" at bounding box center [78, 170] width 135 height 14
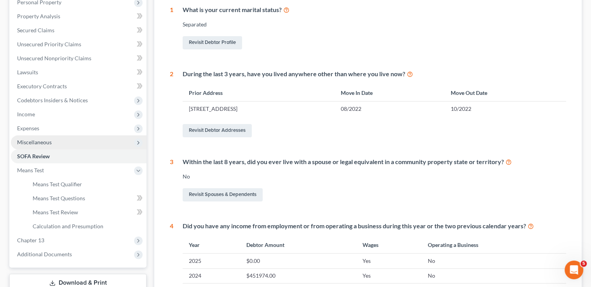
click at [44, 135] on span "Miscellaneous" at bounding box center [78, 142] width 135 height 14
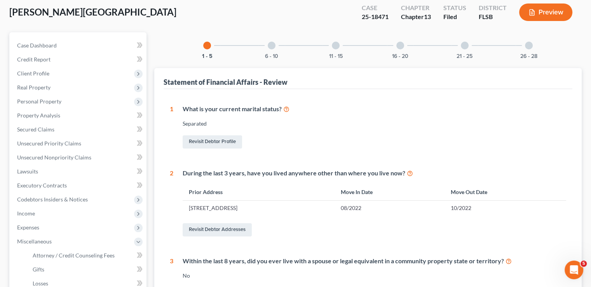
scroll to position [10, 0]
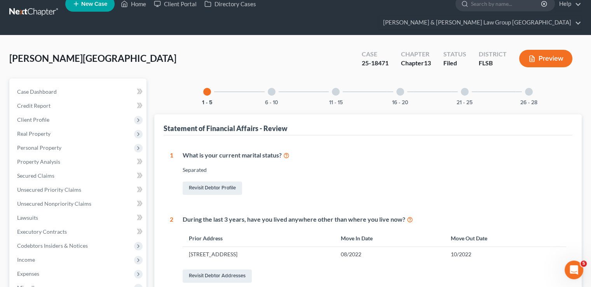
click at [268, 88] on div at bounding box center [272, 92] width 8 height 8
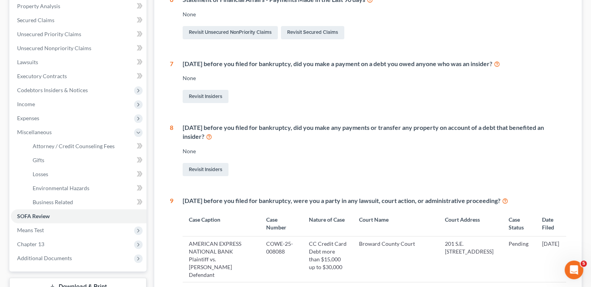
scroll to position [204, 0]
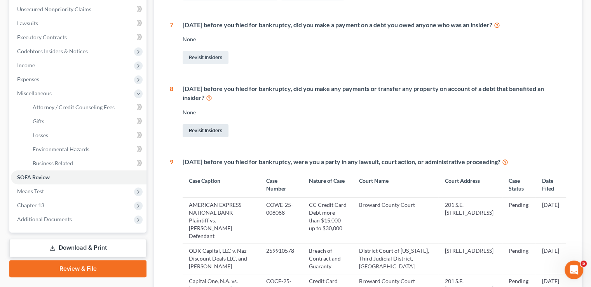
click at [222, 124] on link "Revisit Insiders" at bounding box center [205, 130] width 46 height 13
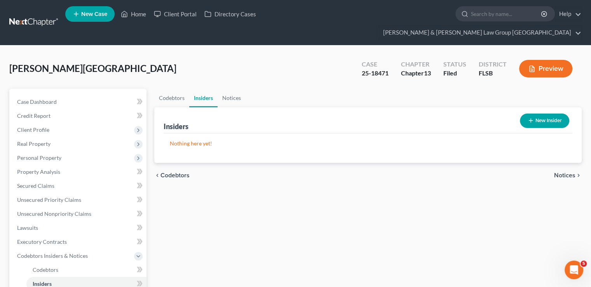
click at [534, 113] on button "New Insider" at bounding box center [543, 120] width 49 height 14
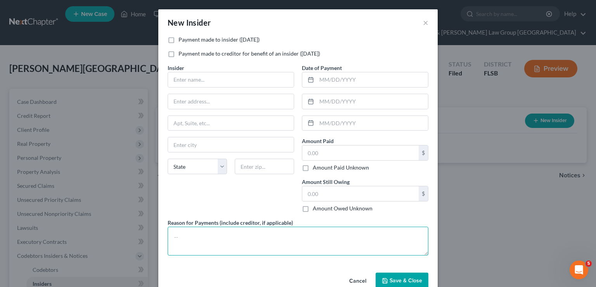
click at [295, 230] on textarea at bounding box center [298, 240] width 261 height 29
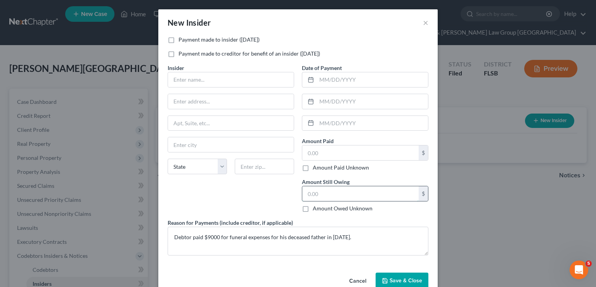
click at [322, 197] on input "text" at bounding box center [360, 193] width 116 height 15
click at [325, 153] on input "text" at bounding box center [360, 152] width 116 height 15
click at [267, 56] on label "Payment made to creditor for benefit of an insider ([DATE])" at bounding box center [250, 54] width 142 height 8
click at [187, 55] on input "Payment made to creditor for benefit of an insider ([DATE])" at bounding box center [184, 52] width 5 height 5
click at [246, 85] on input "text" at bounding box center [231, 79] width 126 height 15
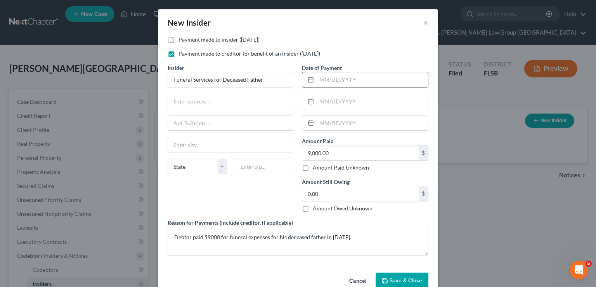
click at [340, 81] on input "text" at bounding box center [372, 79] width 111 height 15
drag, startPoint x: 255, startPoint y: 190, endPoint x: 287, endPoint y: 189, distance: 32.2
click at [255, 190] on div "Insider * Funeral Services for Deceased Father State [US_STATE] AK AR AZ CA CO …" at bounding box center [231, 141] width 134 height 155
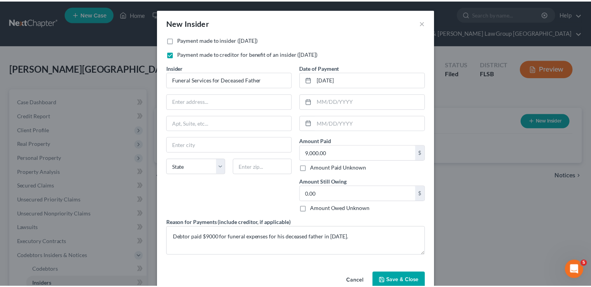
scroll to position [16, 0]
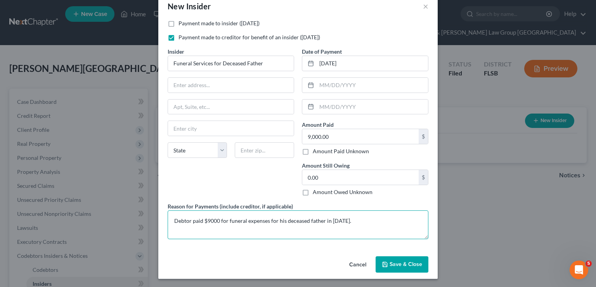
click at [245, 217] on textarea "Debtor paid $9000 for funeral expenses for his deceased father in [DATE]." at bounding box center [298, 224] width 261 height 29
click at [406, 261] on span "Save & Close" at bounding box center [406, 264] width 33 height 7
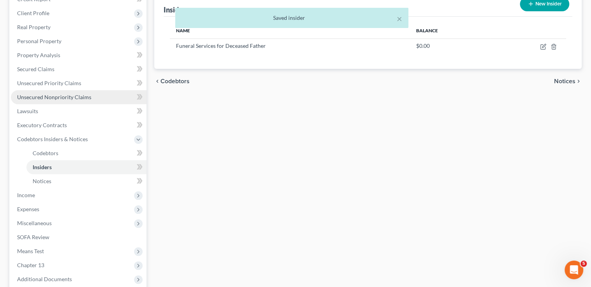
scroll to position [182, 0]
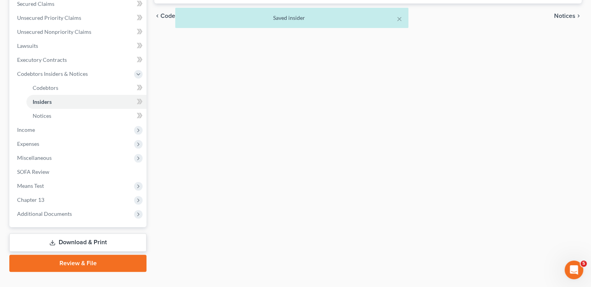
click at [76, 233] on link "Download & Print" at bounding box center [77, 242] width 137 height 18
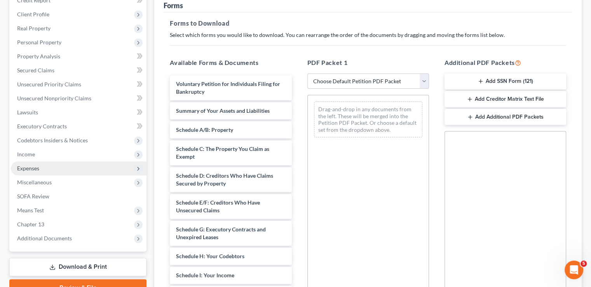
scroll to position [116, 0]
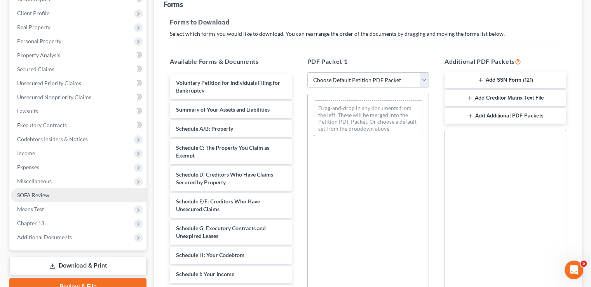
click at [71, 188] on link "SOFA Review" at bounding box center [78, 195] width 135 height 14
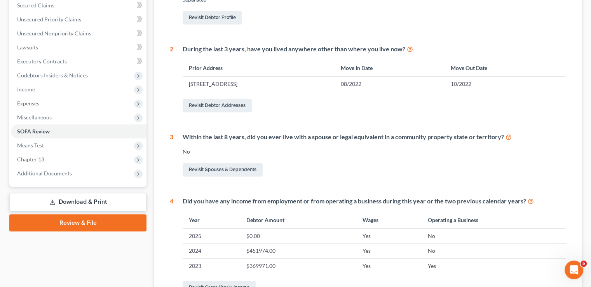
scroll to position [194, 0]
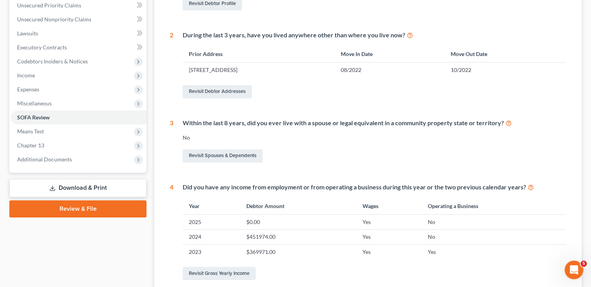
click at [85, 179] on link "Download & Print" at bounding box center [77, 188] width 137 height 18
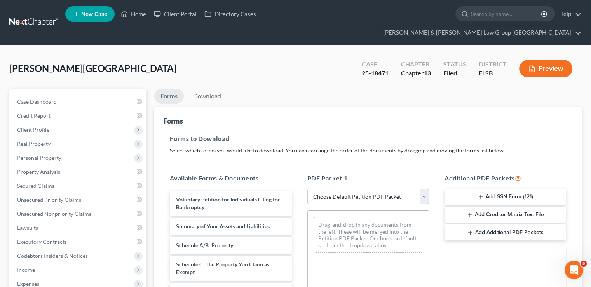
drag, startPoint x: 355, startPoint y: 182, endPoint x: 355, endPoint y: 174, distance: 8.2
click at [355, 189] on select "Choose Default Petition PDF Packet Complete Bankruptcy Petition (all forms and …" at bounding box center [368, 197] width 122 height 16
click at [307, 189] on select "Choose Default Petition PDF Packet Complete Bankruptcy Petition (all forms and …" at bounding box center [368, 197] width 122 height 16
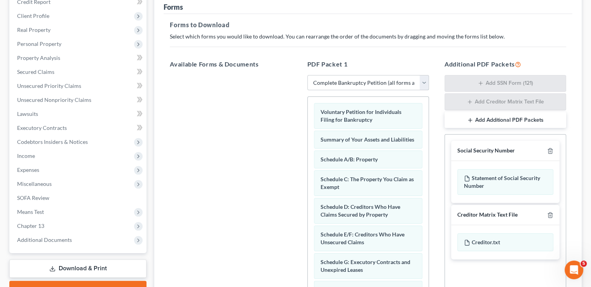
scroll to position [116, 0]
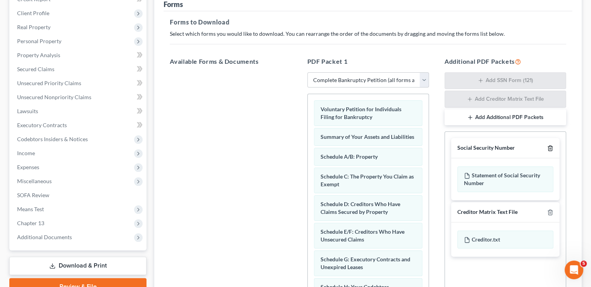
click at [552, 145] on icon "button" at bounding box center [550, 148] width 6 height 6
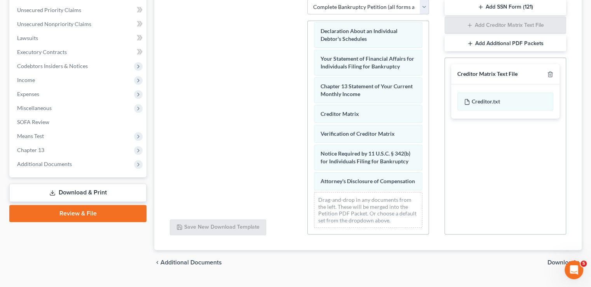
scroll to position [193, 0]
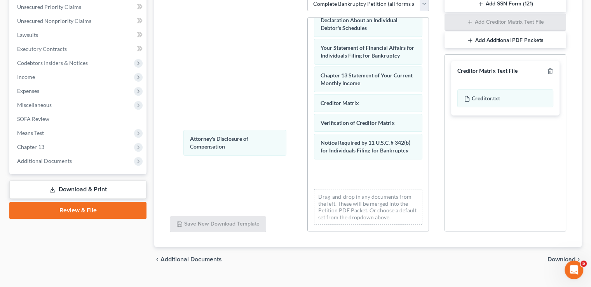
drag, startPoint x: 351, startPoint y: 159, endPoint x: 239, endPoint y: 115, distance: 120.1
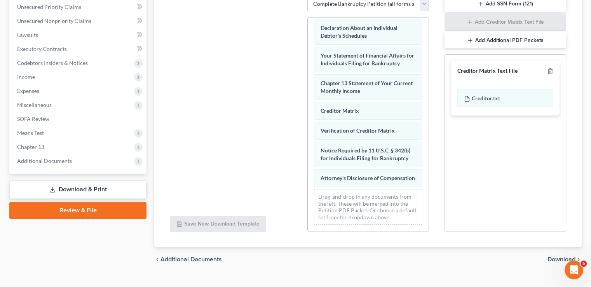
scroll to position [0, 0]
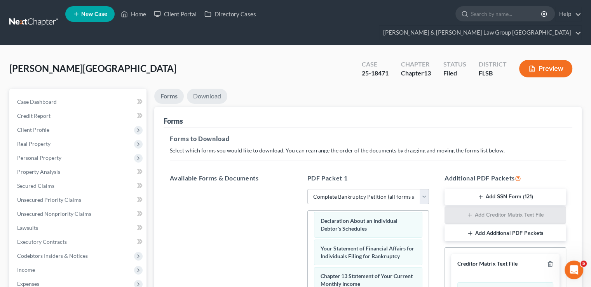
click at [217, 89] on link "Download" at bounding box center [207, 96] width 40 height 15
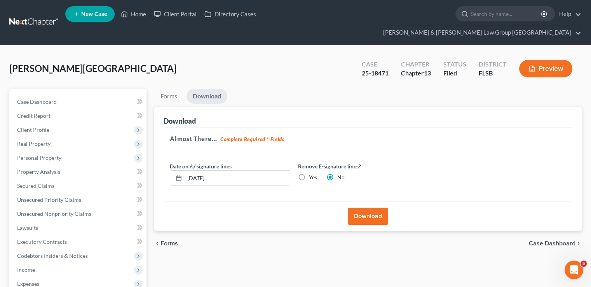
click at [309, 173] on label "Yes" at bounding box center [313, 177] width 8 height 8
click at [312, 173] on input "Yes" at bounding box center [314, 175] width 5 height 5
click at [366, 207] on button "Download" at bounding box center [367, 215] width 40 height 17
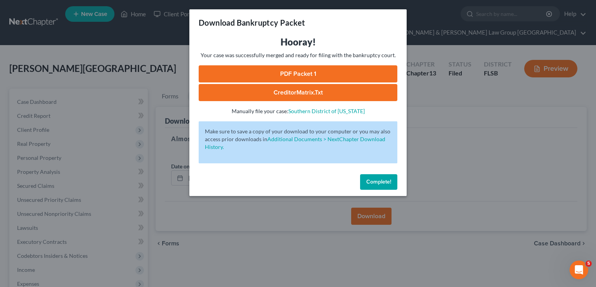
click at [373, 70] on link "PDF Packet 1" at bounding box center [298, 73] width 199 height 17
click at [370, 182] on span "Complete!" at bounding box center [379, 181] width 25 height 7
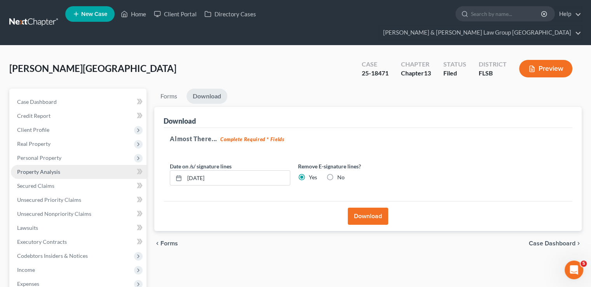
click at [42, 168] on span "Property Analysis" at bounding box center [38, 171] width 43 height 7
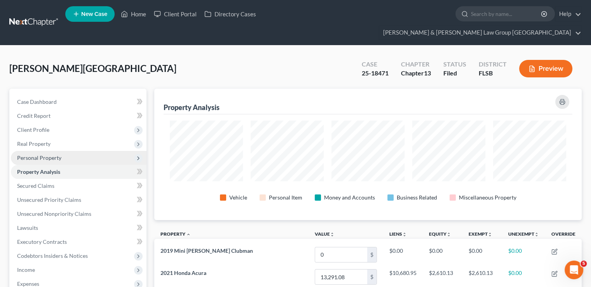
scroll to position [131, 427]
click at [45, 154] on span "Personal Property" at bounding box center [39, 157] width 44 height 7
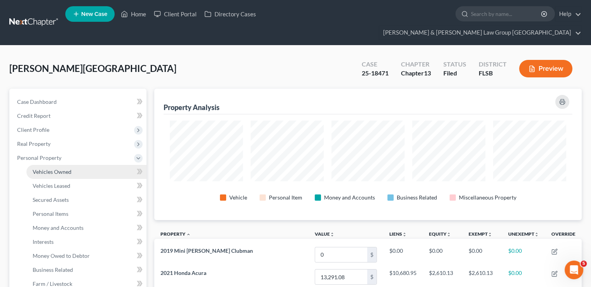
click at [56, 168] on span "Vehicles Owned" at bounding box center [52, 171] width 39 height 7
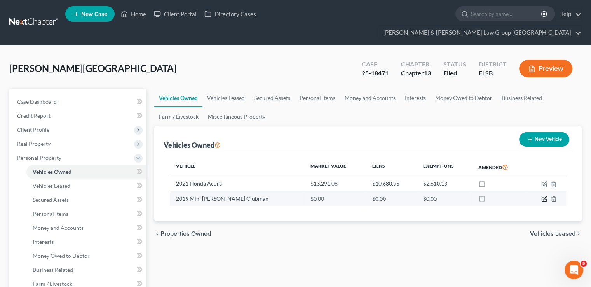
click at [541, 197] on icon "button" at bounding box center [543, 199] width 5 height 5
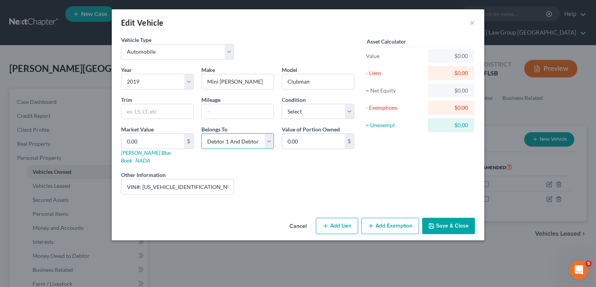
drag, startPoint x: 252, startPoint y: 141, endPoint x: 251, endPoint y: 148, distance: 6.6
click at [252, 141] on select "Select Debtor 1 Only Debtor 2 Only Debtor 1 And Debtor 2 Only At Least One Of T…" at bounding box center [237, 141] width 73 height 16
click at [201, 133] on select "Select Debtor 1 Only Debtor 2 Only Debtor 1 And Debtor 2 Only At Least One Of T…" at bounding box center [237, 141] width 73 height 16
click at [455, 217] on button "Save & Close" at bounding box center [448, 225] width 53 height 16
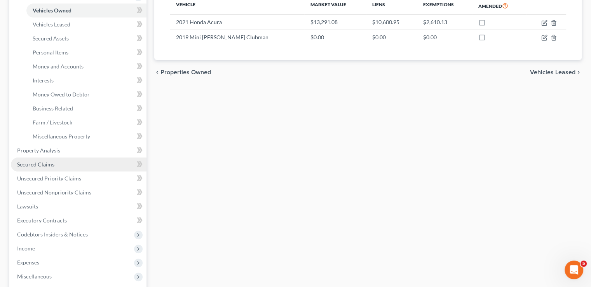
scroll to position [280, 0]
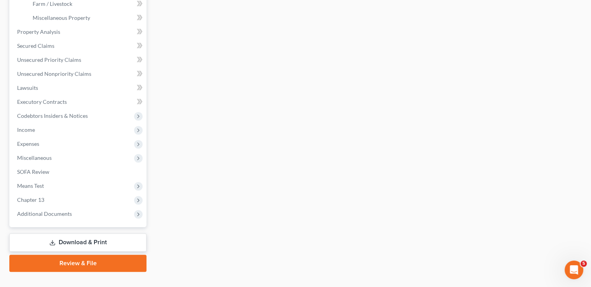
click at [98, 233] on link "Download & Print" at bounding box center [77, 242] width 137 height 18
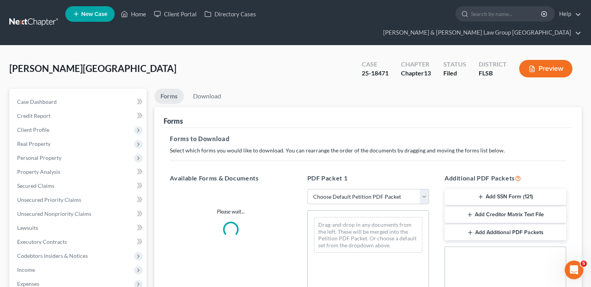
click at [367, 189] on select "Choose Default Petition PDF Packet Complete Bankruptcy Petition (all forms and …" at bounding box center [368, 197] width 122 height 16
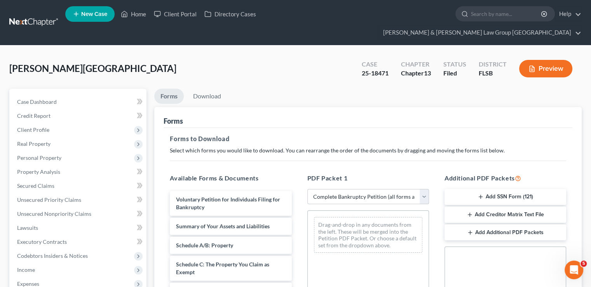
click at [307, 189] on select "Choose Default Petition PDF Packet Complete Bankruptcy Petition (all forms and …" at bounding box center [368, 197] width 122 height 16
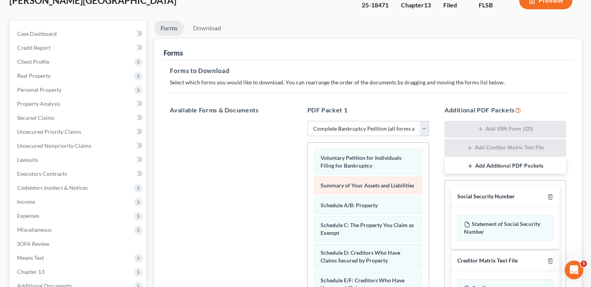
scroll to position [78, 0]
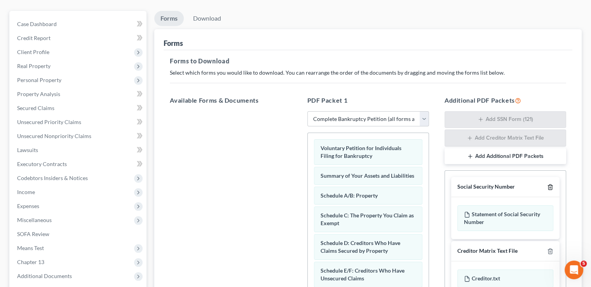
click at [550, 185] on polyline "button" at bounding box center [549, 185] width 5 height 0
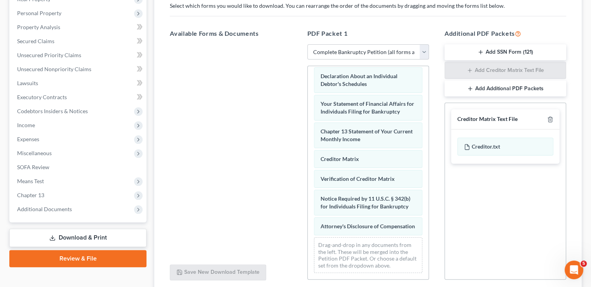
scroll to position [155, 0]
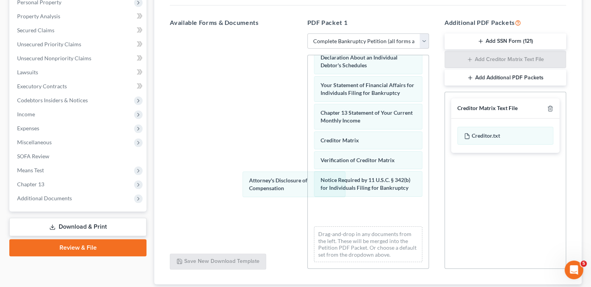
drag, startPoint x: 335, startPoint y: 192, endPoint x: 251, endPoint y: 198, distance: 84.5
click at [307, 163] on div "Attorney's Disclosure of Compensation Voluntary Petition for Individuals Filing…" at bounding box center [367, 36] width 121 height 462
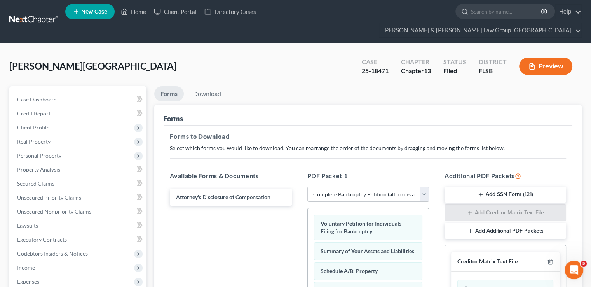
scroll to position [0, 0]
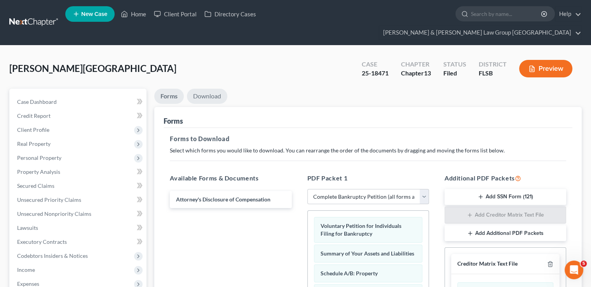
click at [213, 89] on link "Download" at bounding box center [207, 96] width 40 height 15
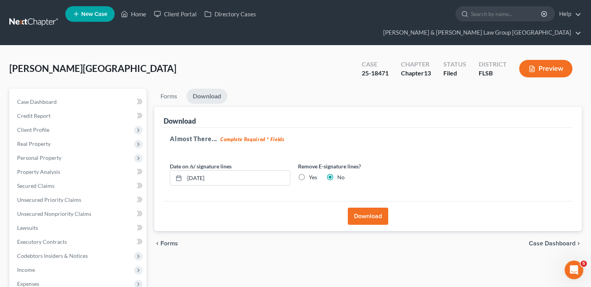
click at [309, 173] on label "Yes" at bounding box center [313, 177] width 8 height 8
click at [312, 173] on input "Yes" at bounding box center [314, 175] width 5 height 5
drag, startPoint x: 357, startPoint y: 203, endPoint x: 253, endPoint y: 59, distance: 177.1
click at [358, 207] on button "Download" at bounding box center [367, 215] width 40 height 17
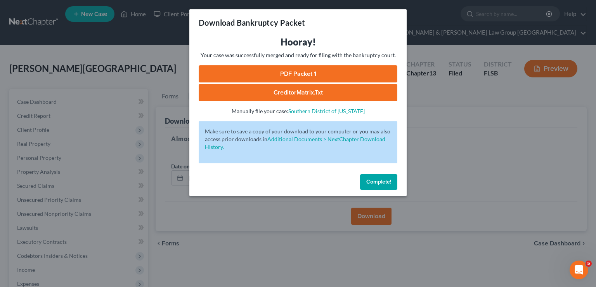
click at [300, 66] on link "PDF Packet 1" at bounding box center [298, 73] width 199 height 17
click at [384, 178] on span "Complete!" at bounding box center [379, 181] width 25 height 7
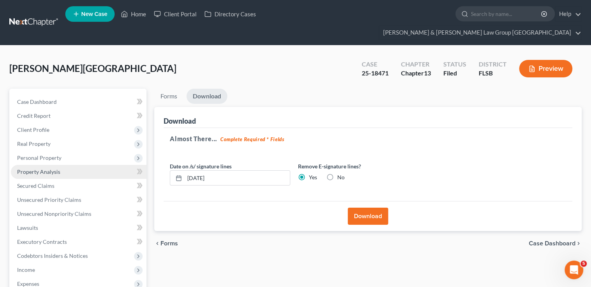
click at [53, 168] on span "Property Analysis" at bounding box center [38, 171] width 43 height 7
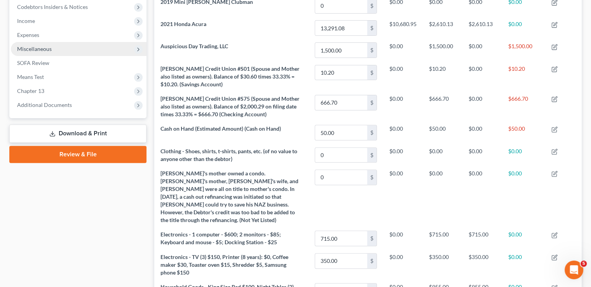
scroll to position [149, 0]
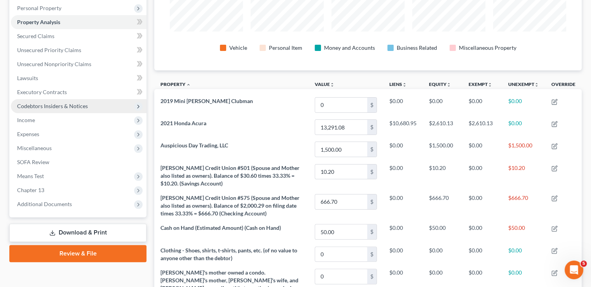
click at [51, 102] on span "Codebtors Insiders & Notices" at bounding box center [52, 105] width 71 height 7
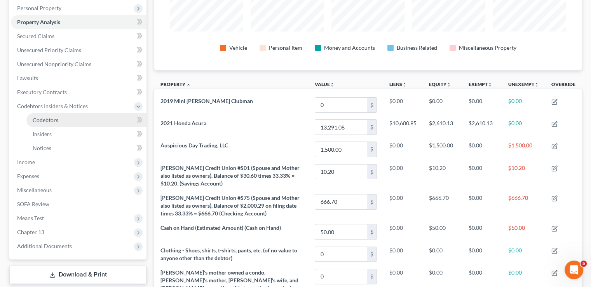
click at [51, 116] on span "Codebtors" at bounding box center [46, 119] width 26 height 7
